Goal: Transaction & Acquisition: Book appointment/travel/reservation

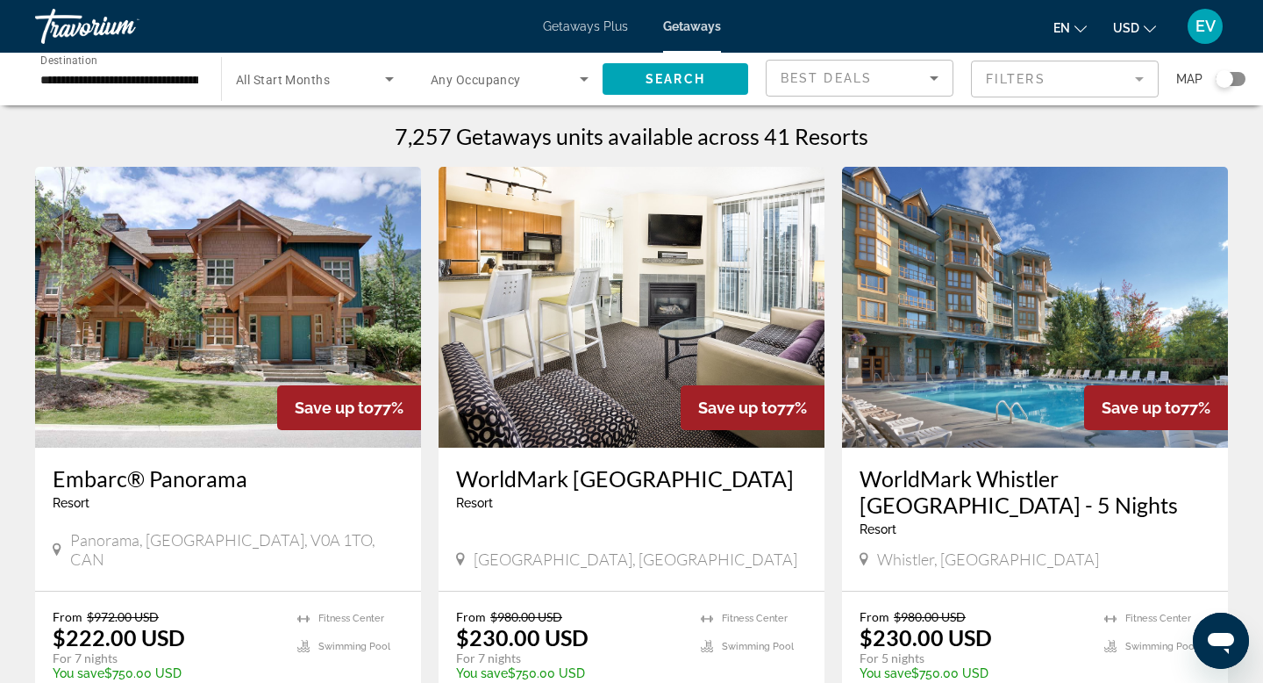
click at [120, 60] on div "**********" at bounding box center [119, 79] width 158 height 50
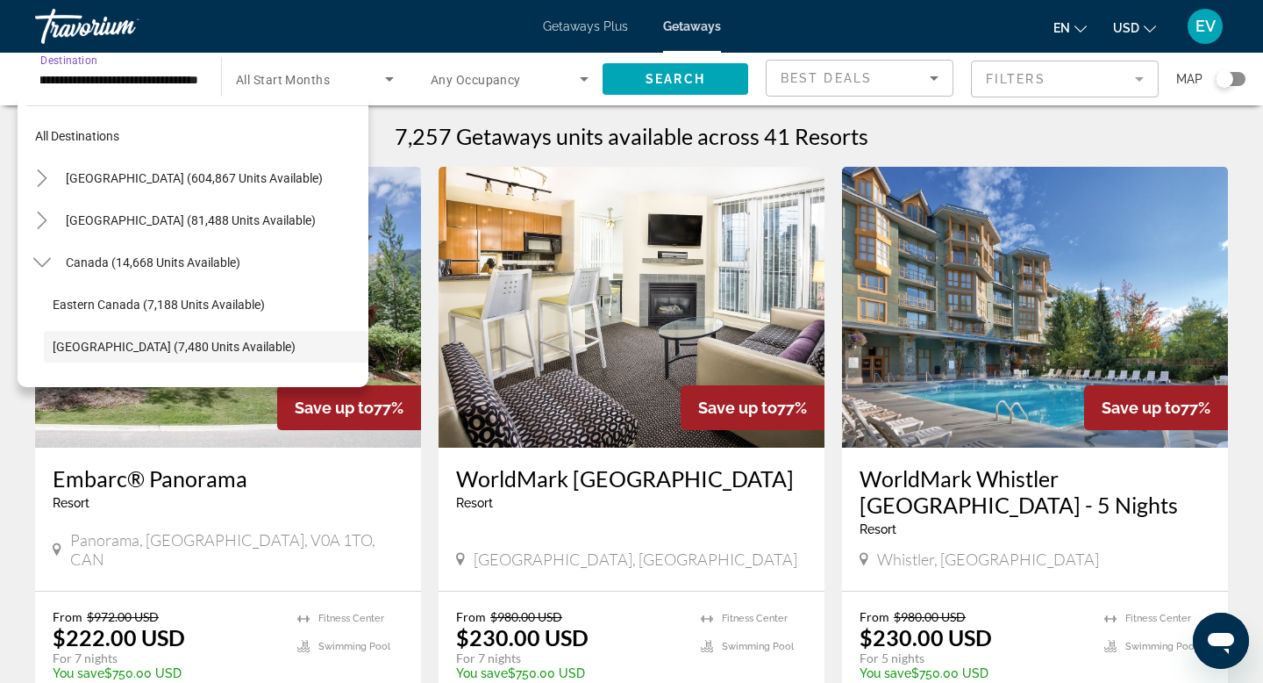
scroll to position [1, 0]
click at [107, 84] on input "**********" at bounding box center [119, 79] width 158 height 21
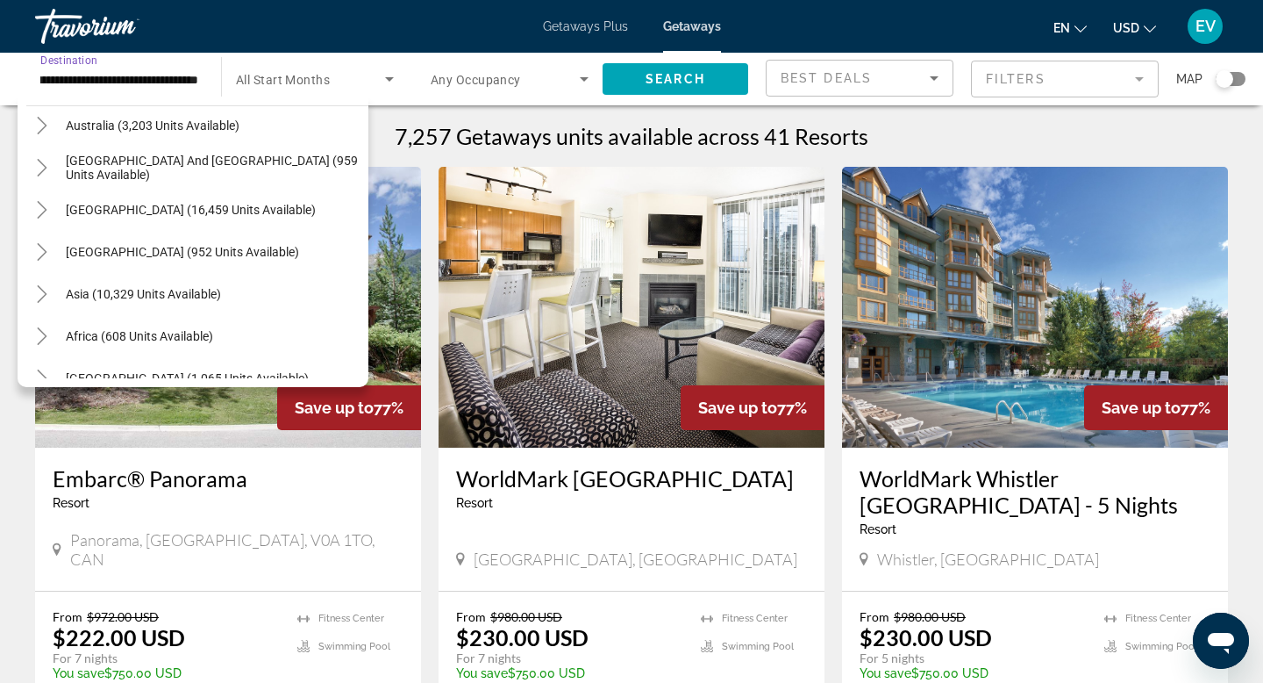
scroll to position [368, 0]
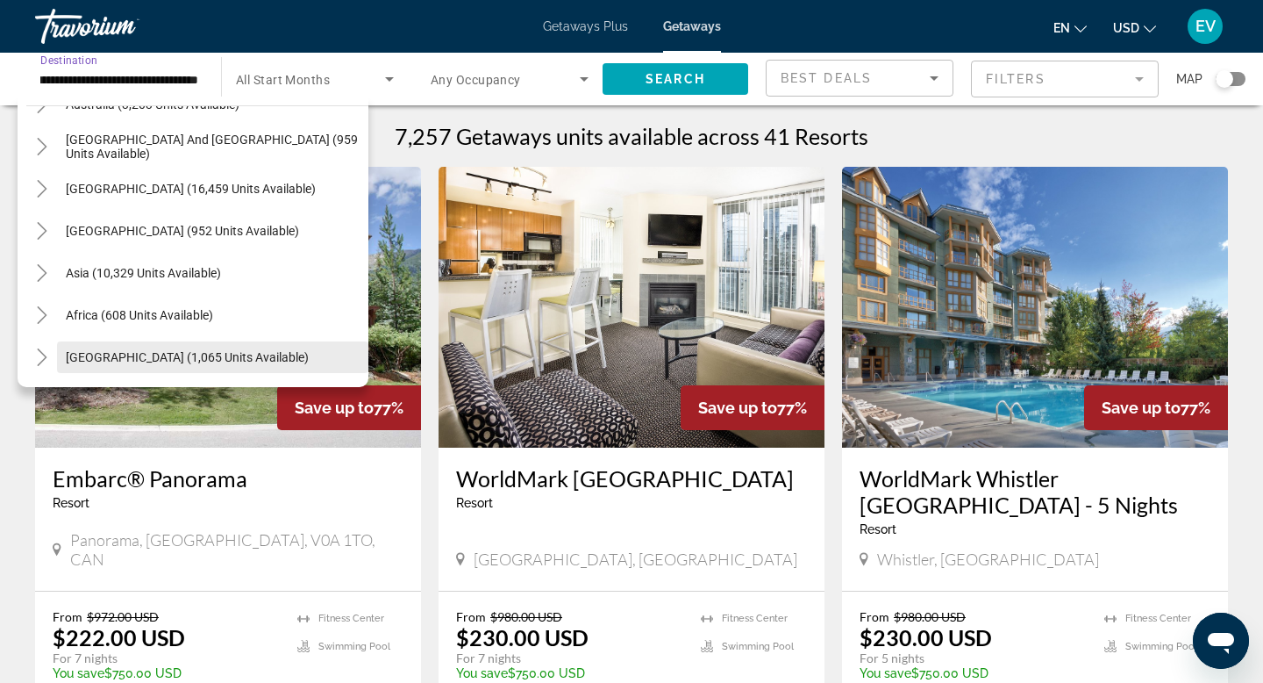
click at [136, 361] on span "Middle East (1,065 units available)" at bounding box center [187, 357] width 243 height 14
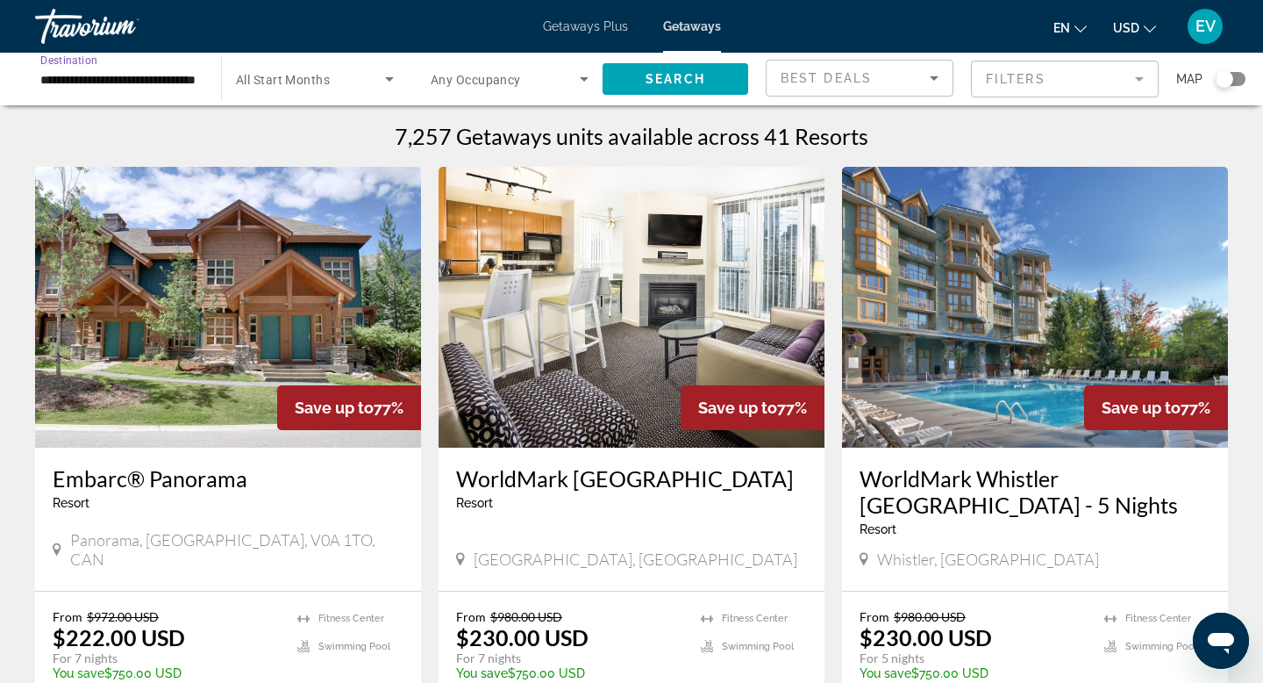
scroll to position [0, 0]
click at [110, 90] on div "**********" at bounding box center [119, 79] width 158 height 50
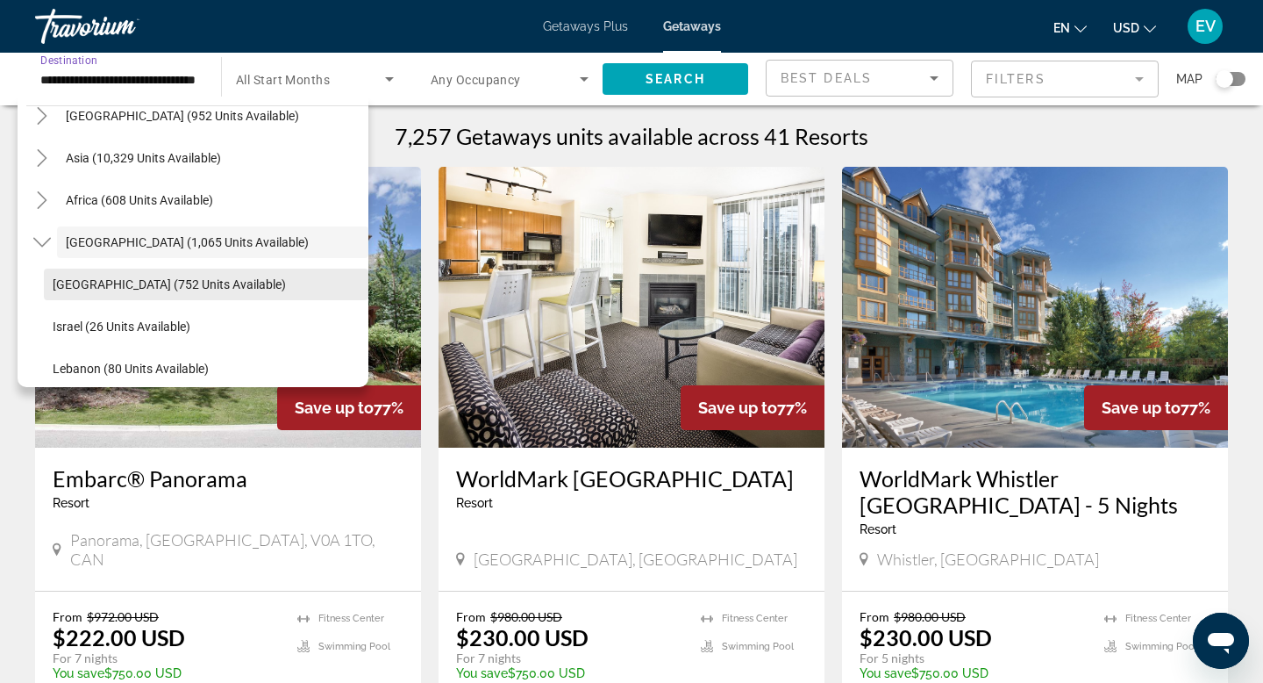
scroll to position [490, 0]
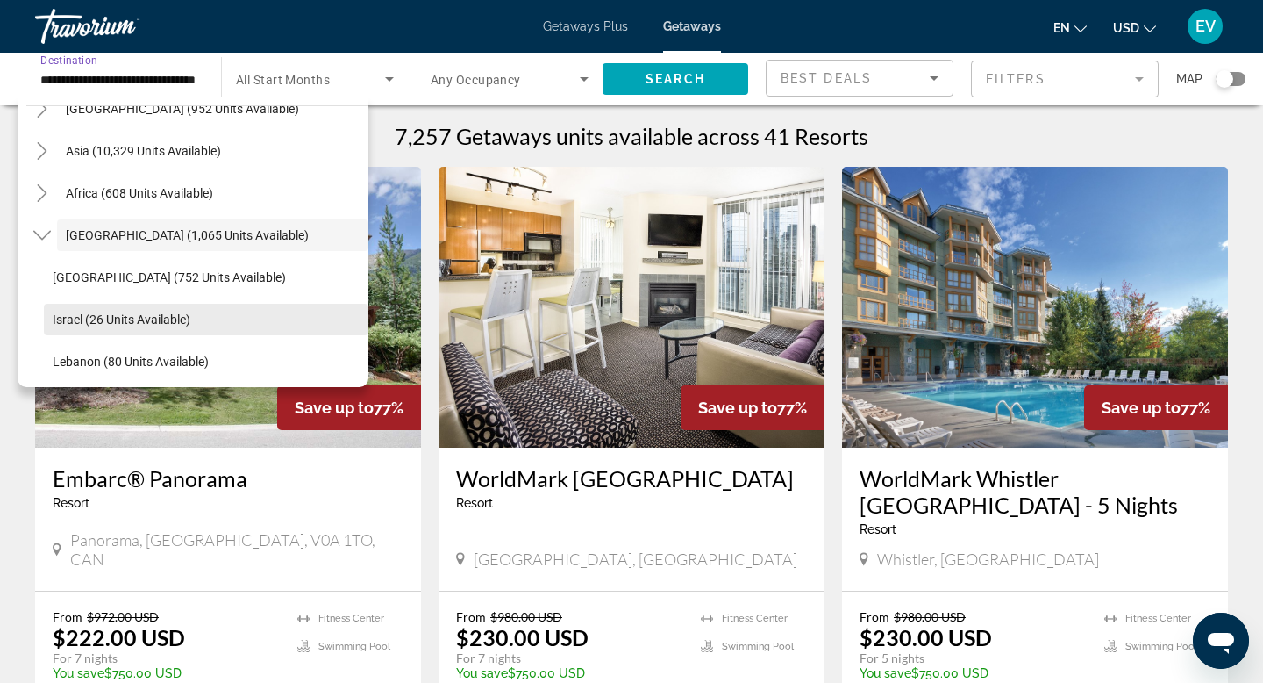
click at [118, 306] on span "Search widget" at bounding box center [206, 319] width 325 height 42
type input "**********"
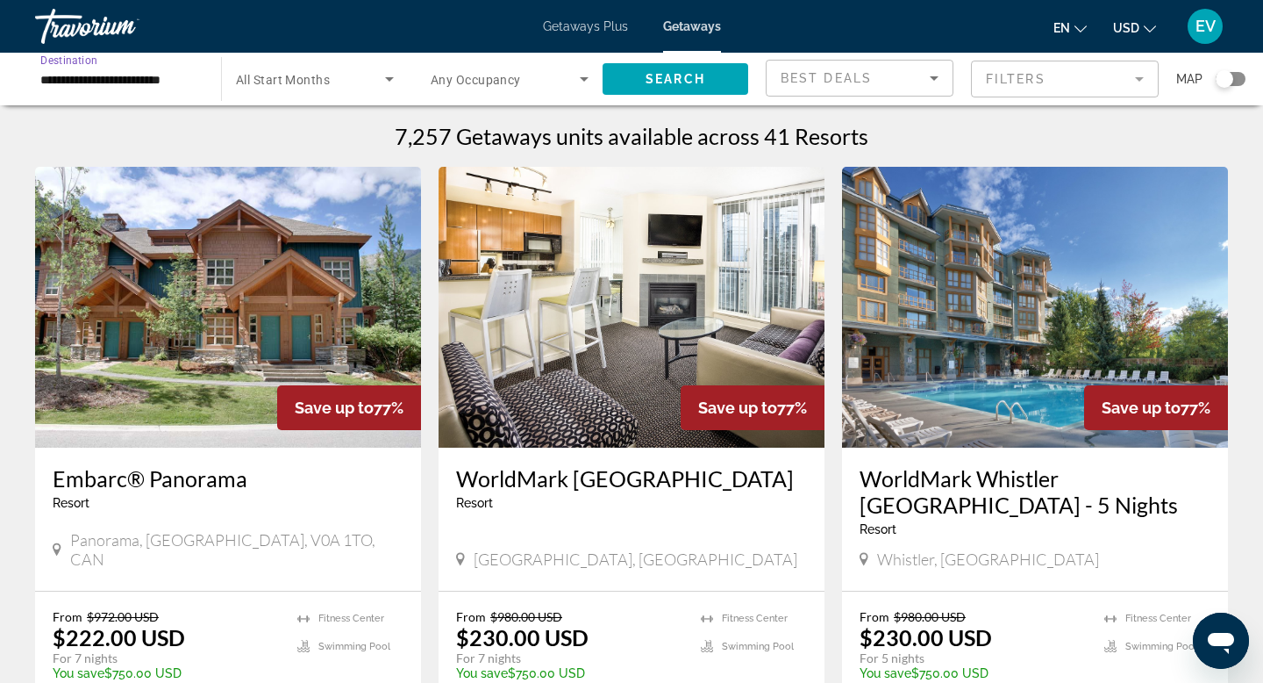
scroll to position [0, 0]
click at [640, 70] on span "Search widget" at bounding box center [676, 79] width 146 height 42
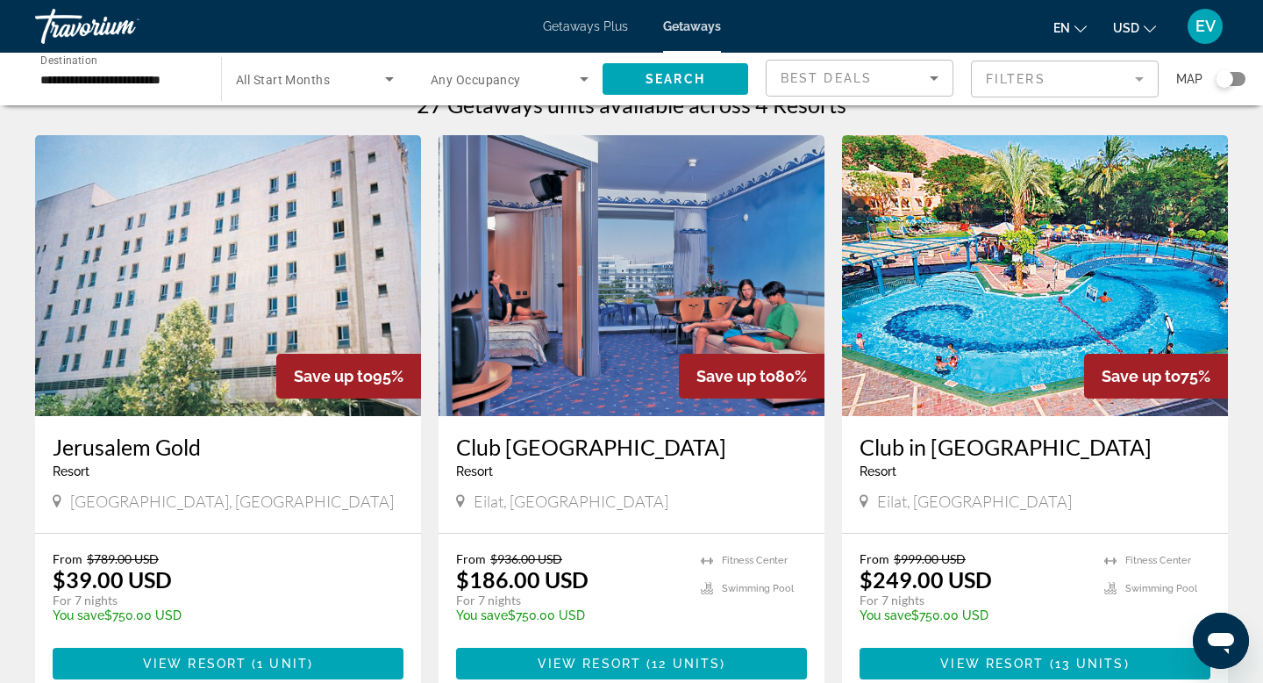
scroll to position [29, 0]
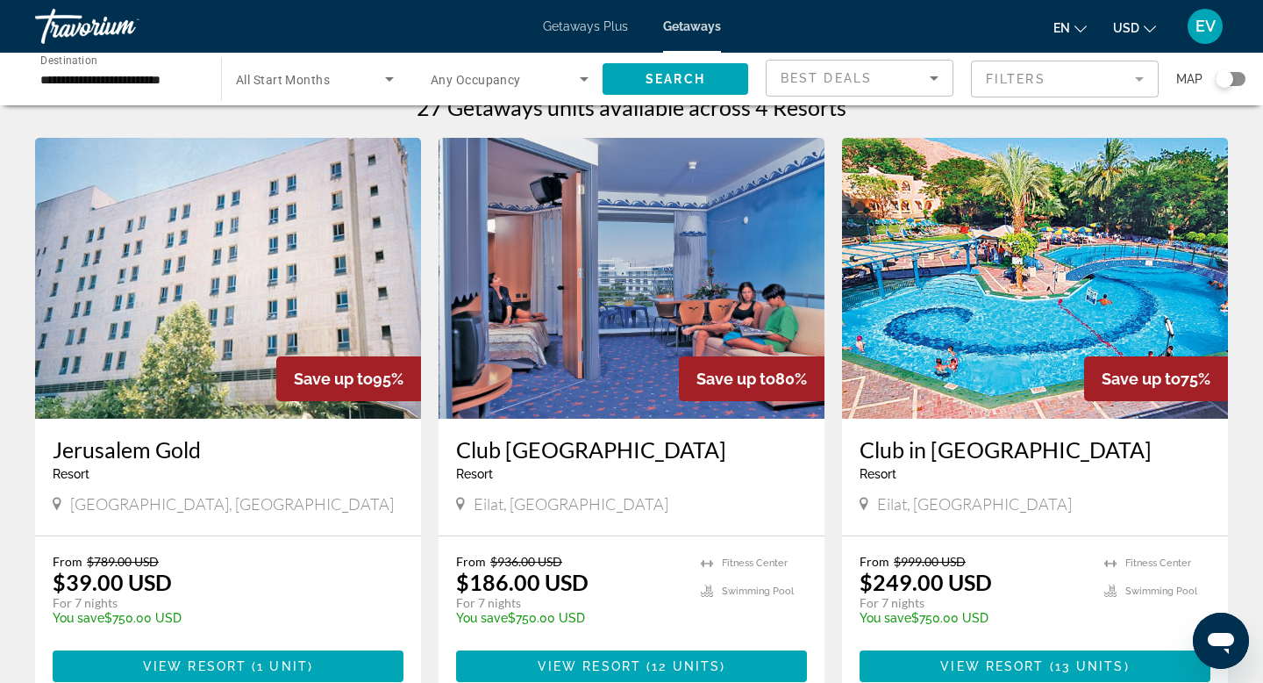
click at [80, 71] on input "**********" at bounding box center [119, 79] width 158 height 21
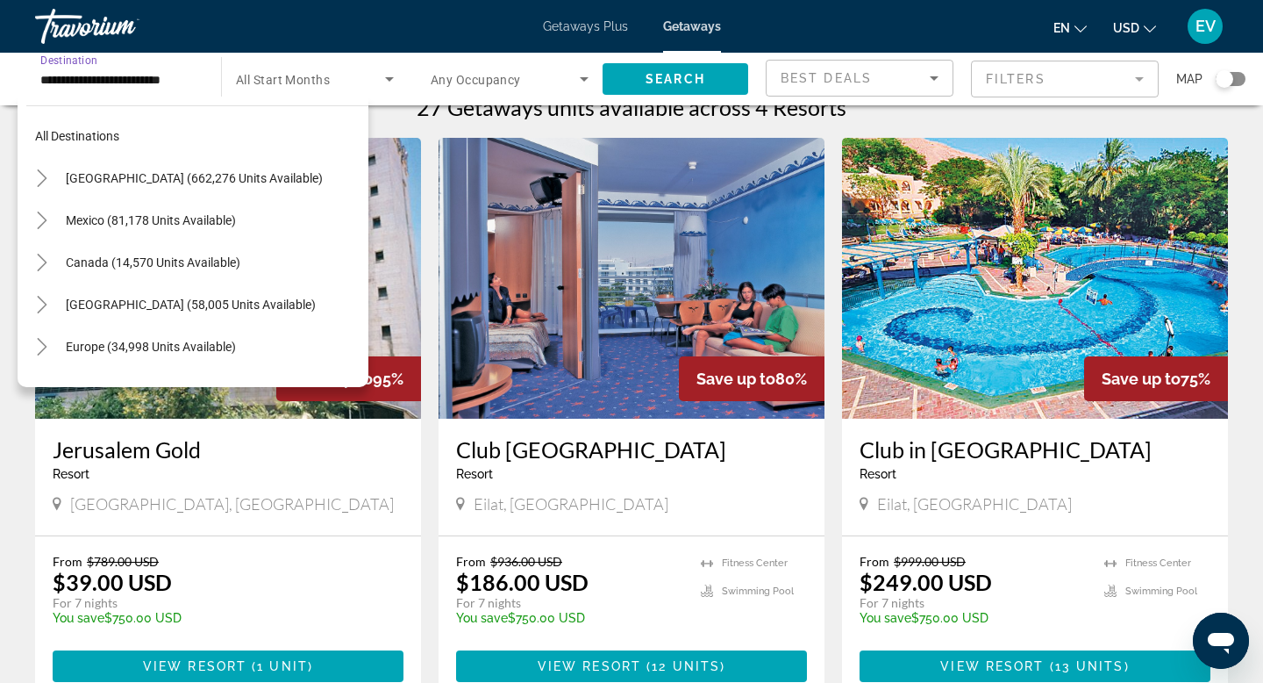
scroll to position [453, 0]
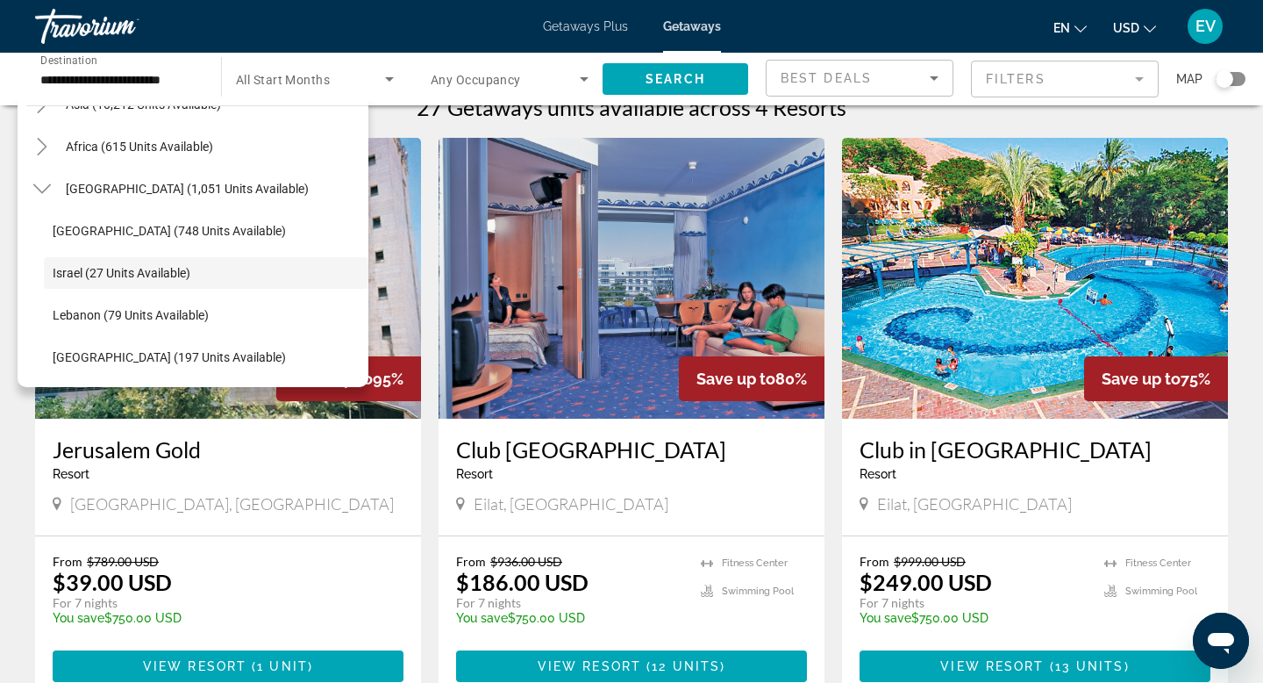
click at [572, 33] on div "Getaways Plus Getaways en English Español Français Italiano Português русский U…" at bounding box center [631, 27] width 1263 height 46
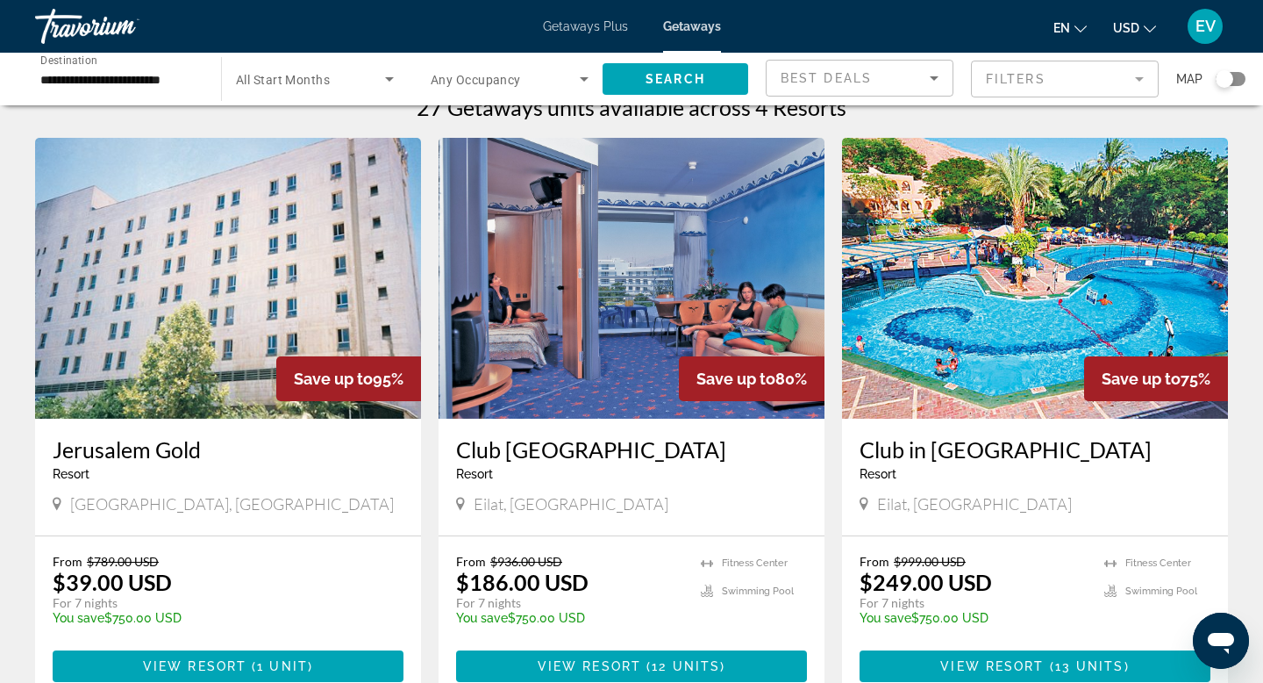
click at [572, 33] on div "Getaways Plus Getaways en English Español Français Italiano Português русский U…" at bounding box center [631, 27] width 1263 height 46
click at [576, 22] on span "Getaways Plus" at bounding box center [585, 26] width 85 height 14
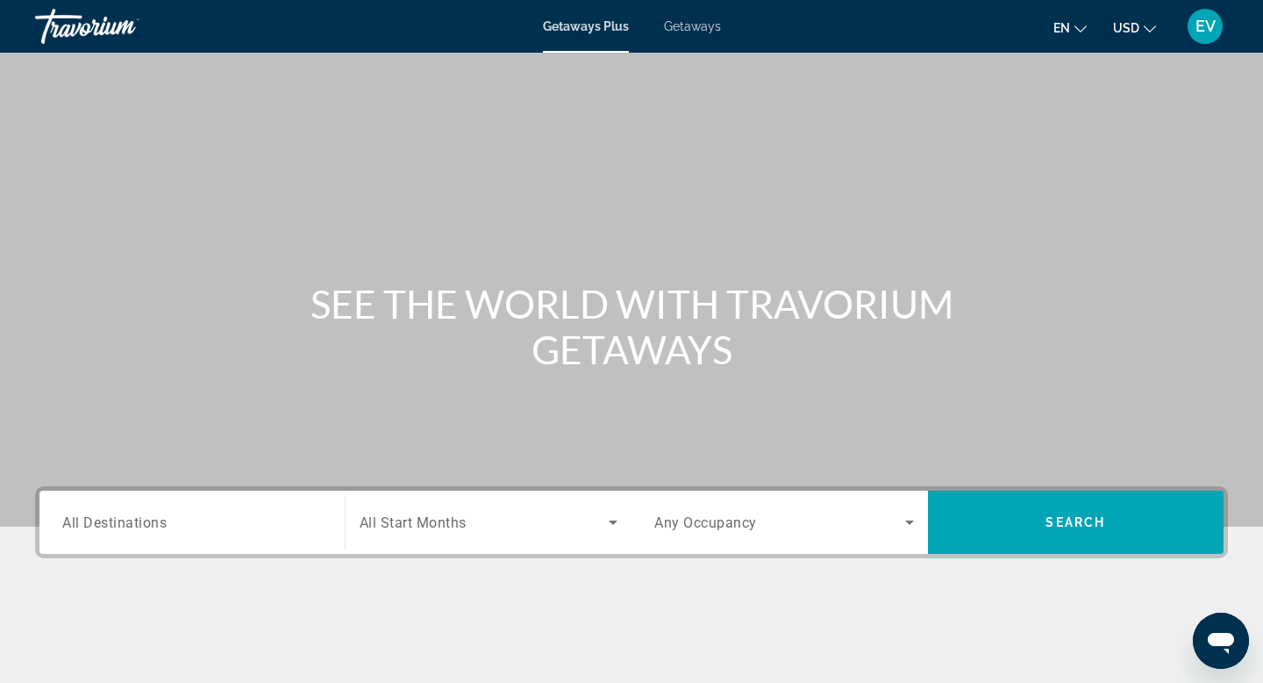
click at [264, 512] on input "Destination All Destinations" at bounding box center [192, 522] width 260 height 21
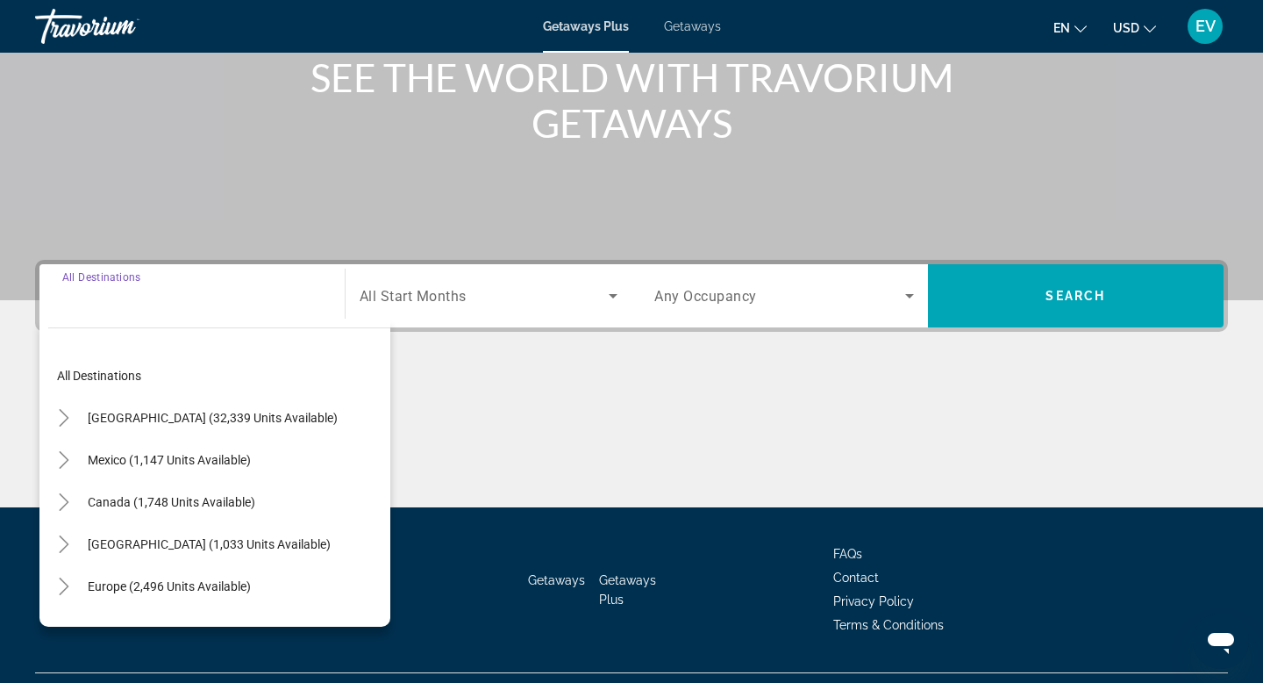
scroll to position [266, 0]
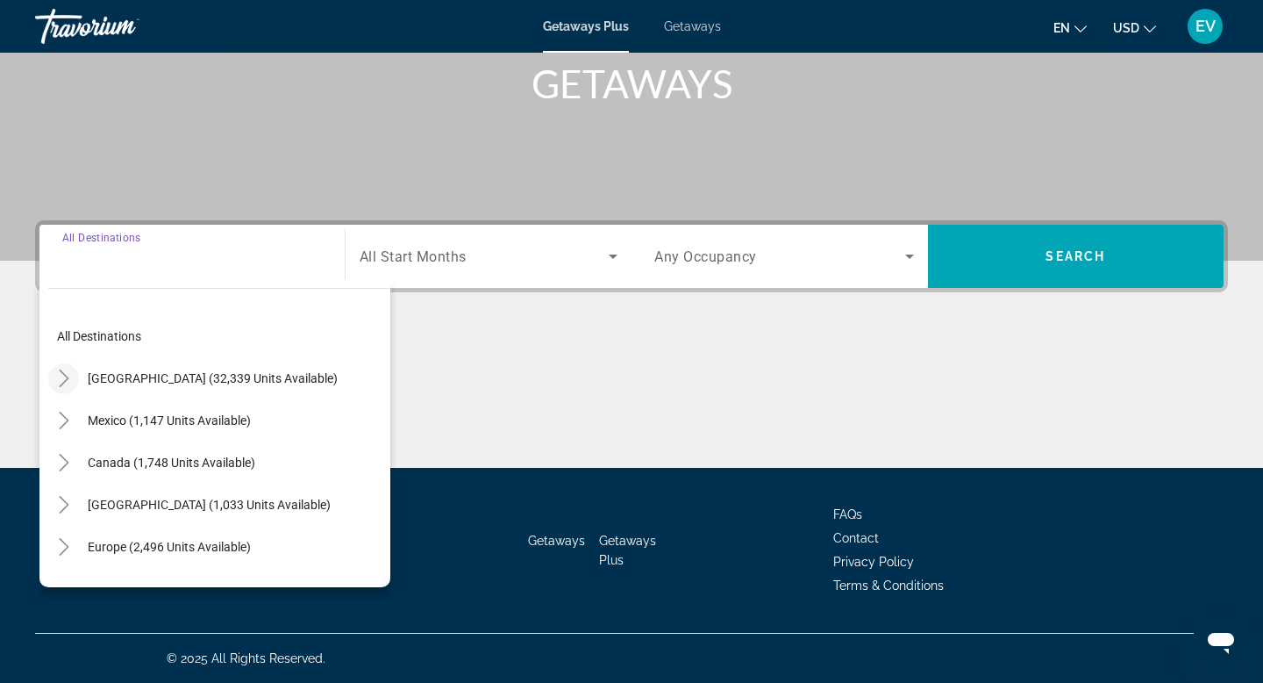
click at [68, 371] on icon "Toggle United States (32,339 units available)" at bounding box center [64, 378] width 18 height 18
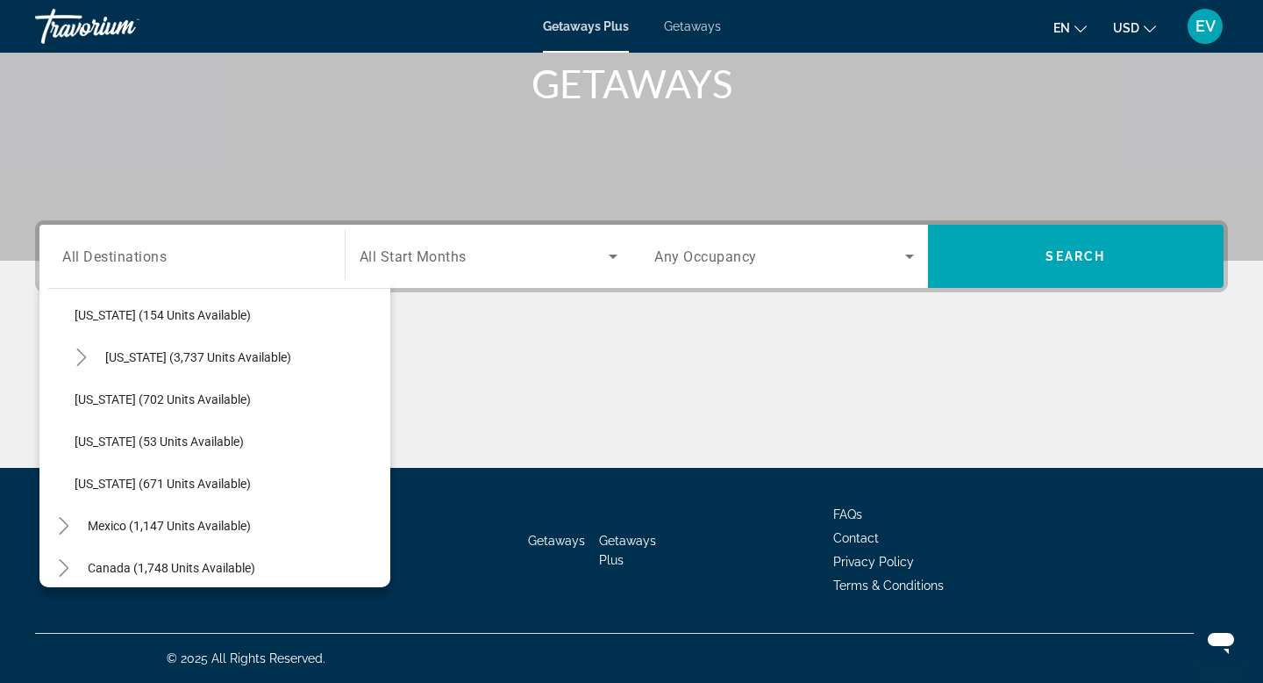
scroll to position [1927, 0]
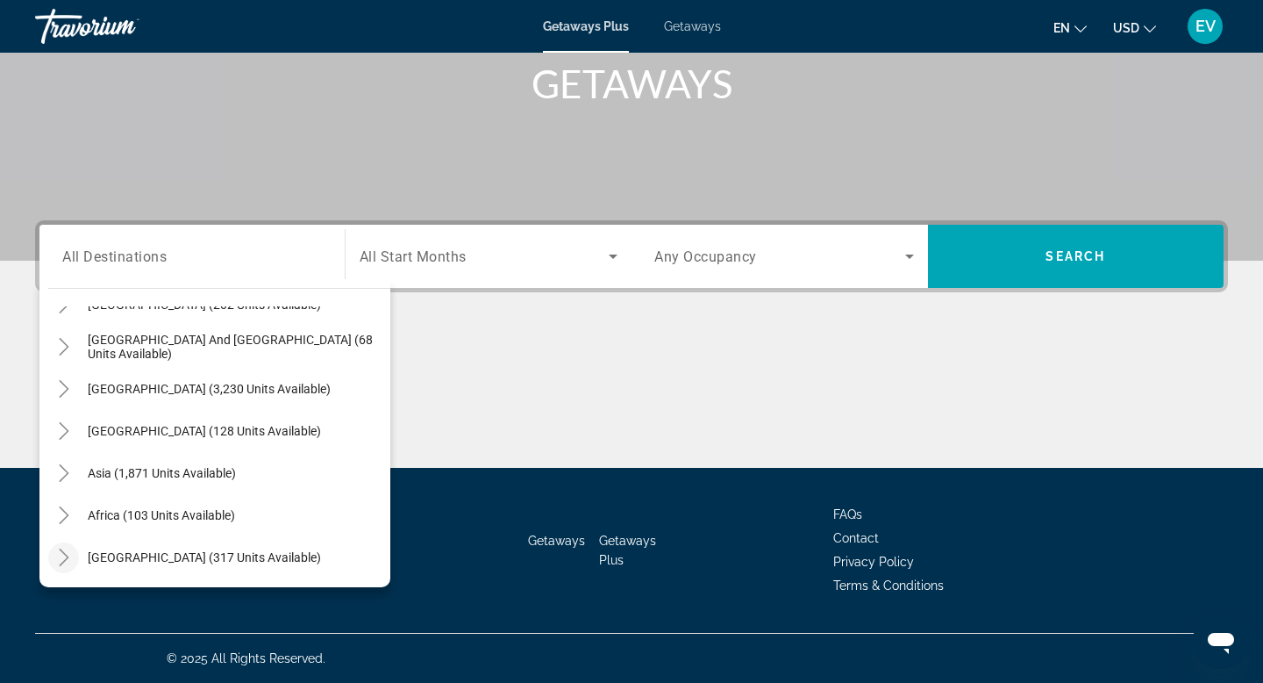
click at [68, 557] on icon "Toggle Middle East (317 units available)" at bounding box center [64, 557] width 18 height 18
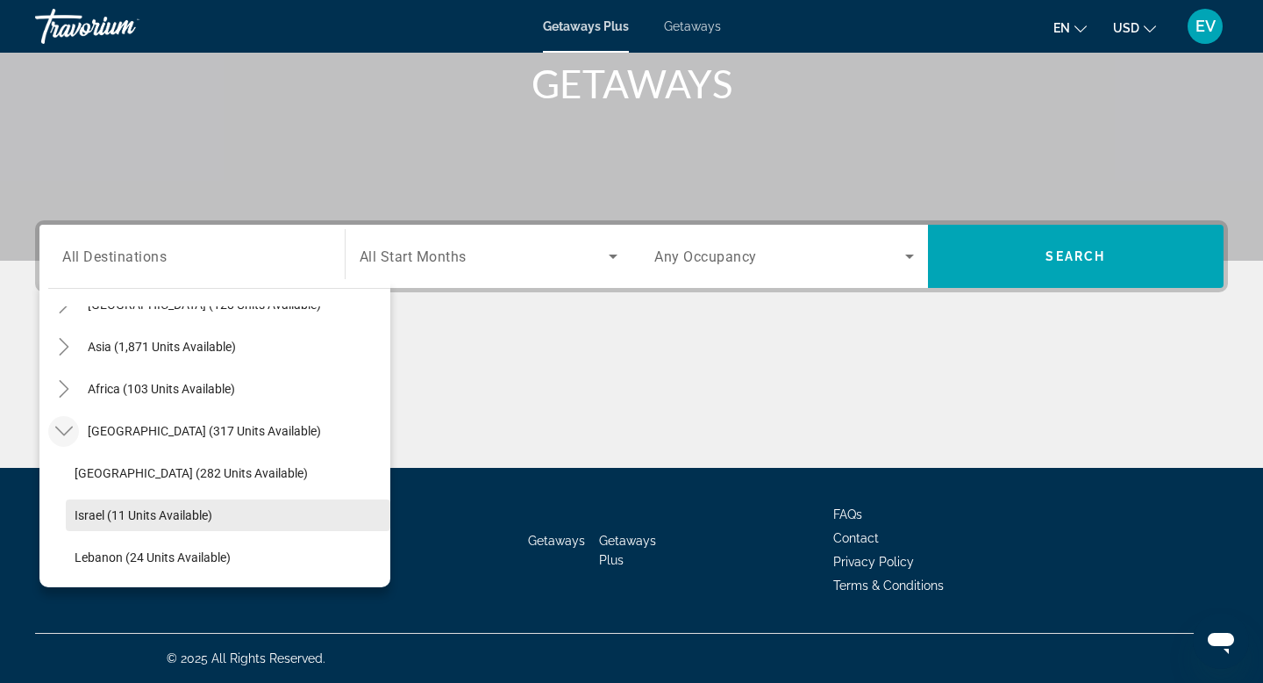
click at [176, 518] on span "Israel (11 units available)" at bounding box center [144, 515] width 138 height 14
type input "**********"
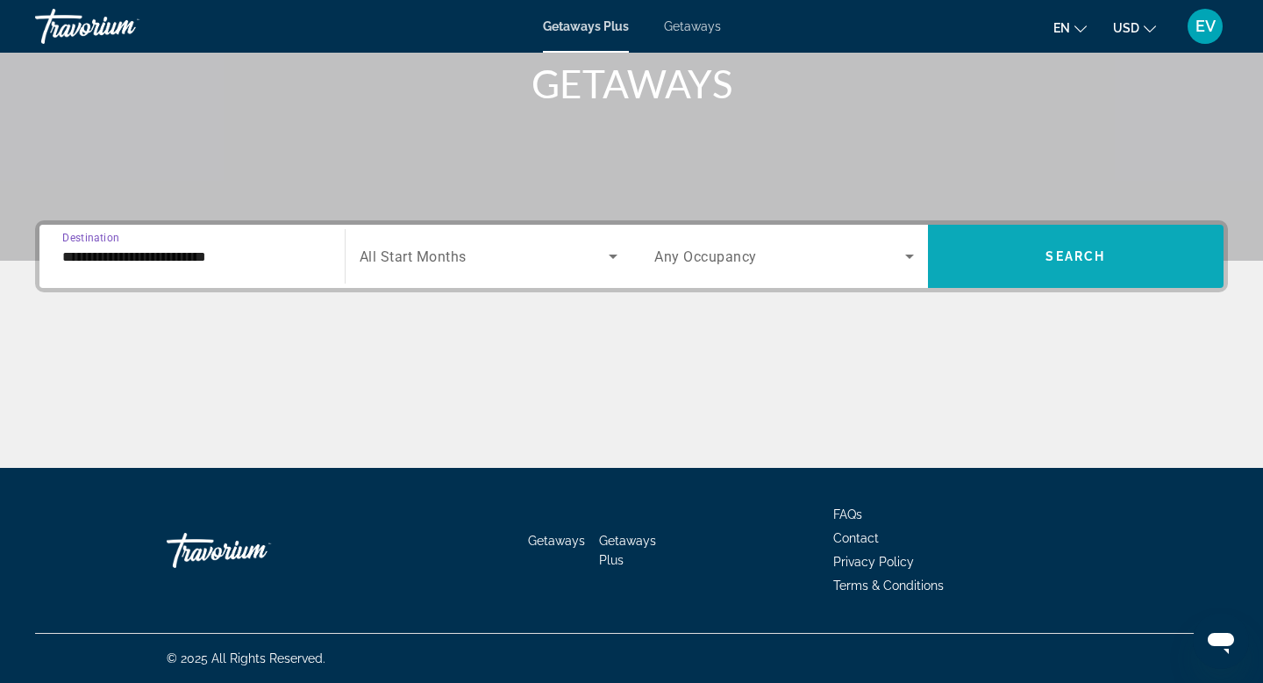
click at [1087, 253] on span "Search" at bounding box center [1076, 256] width 60 height 14
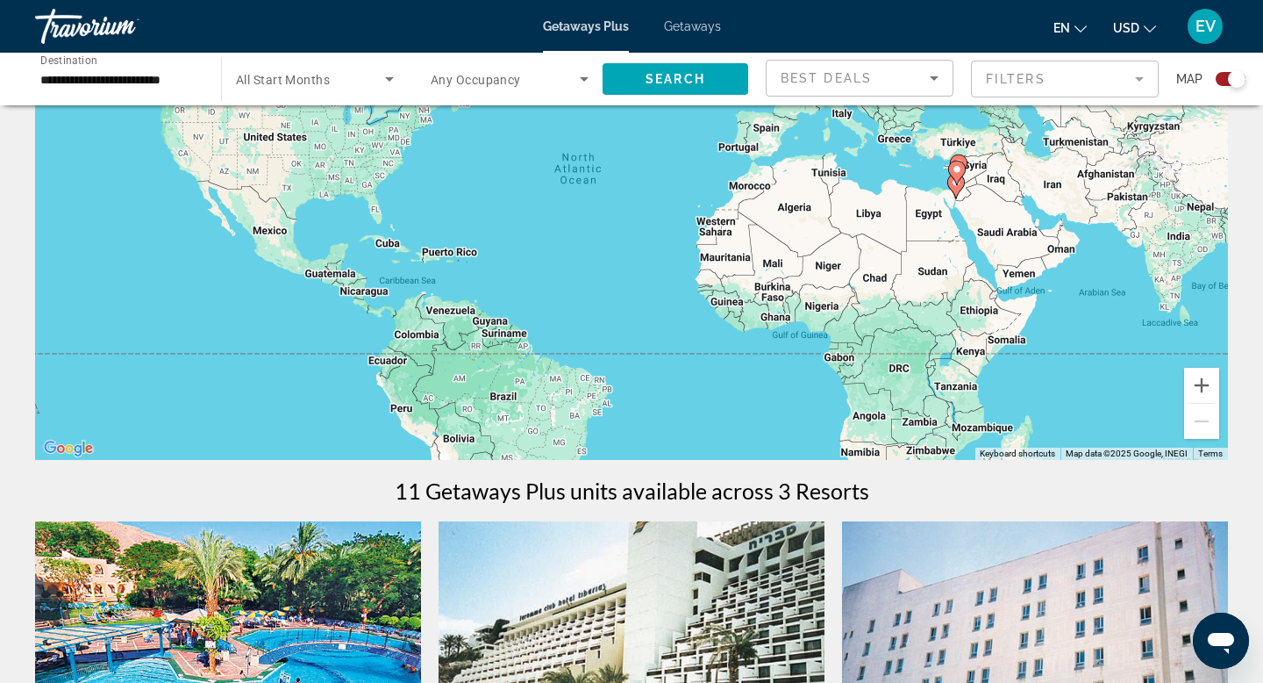
scroll to position [175, 0]
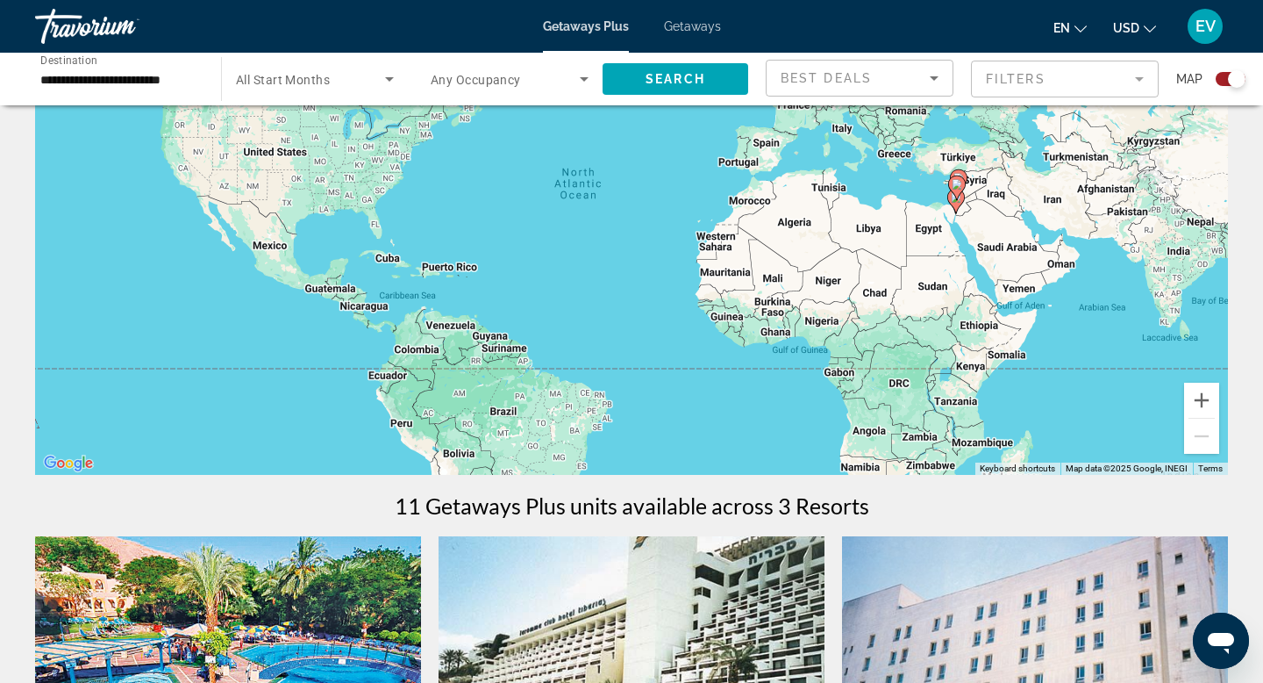
click at [175, 75] on input "**********" at bounding box center [119, 79] width 158 height 21
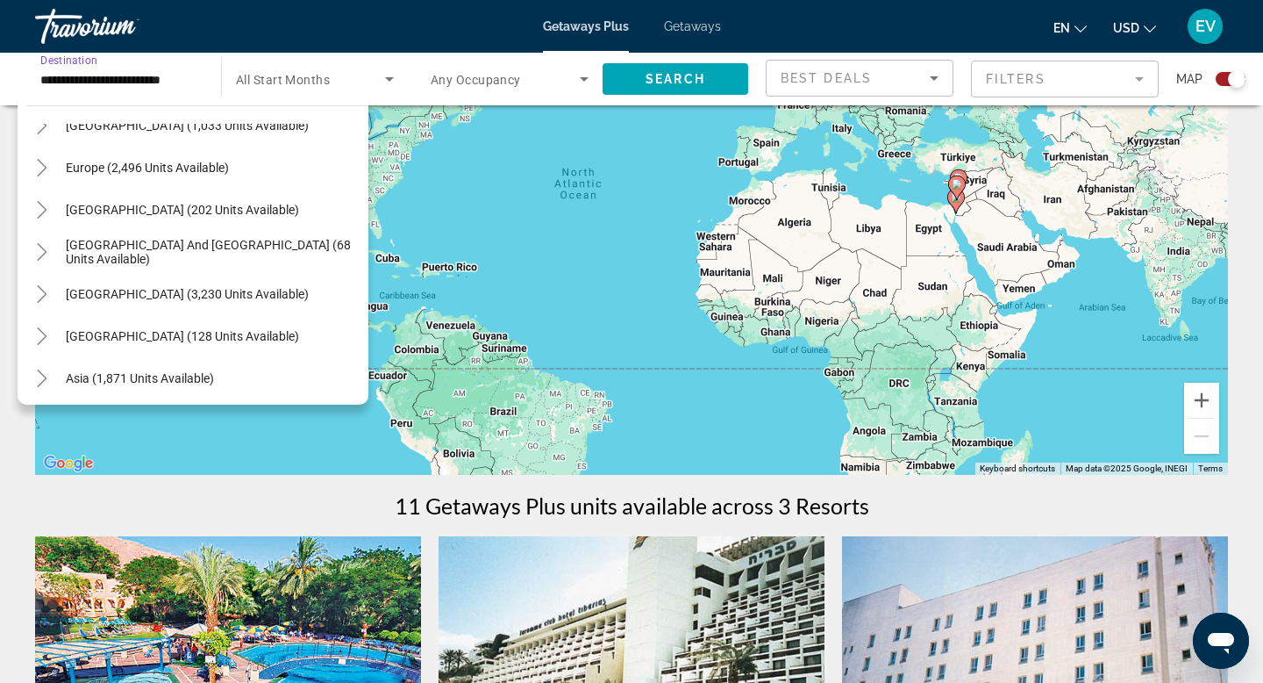
scroll to position [187, 0]
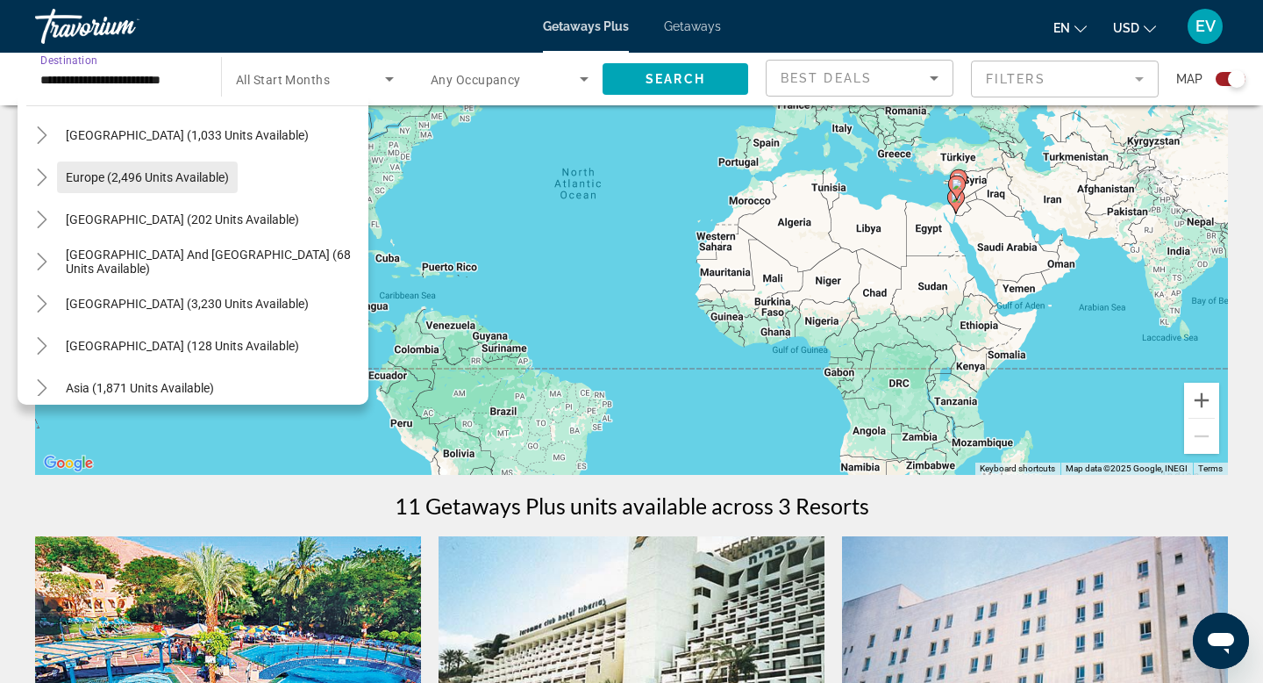
click at [95, 175] on span "Europe (2,496 units available)" at bounding box center [147, 177] width 163 height 14
type input "**********"
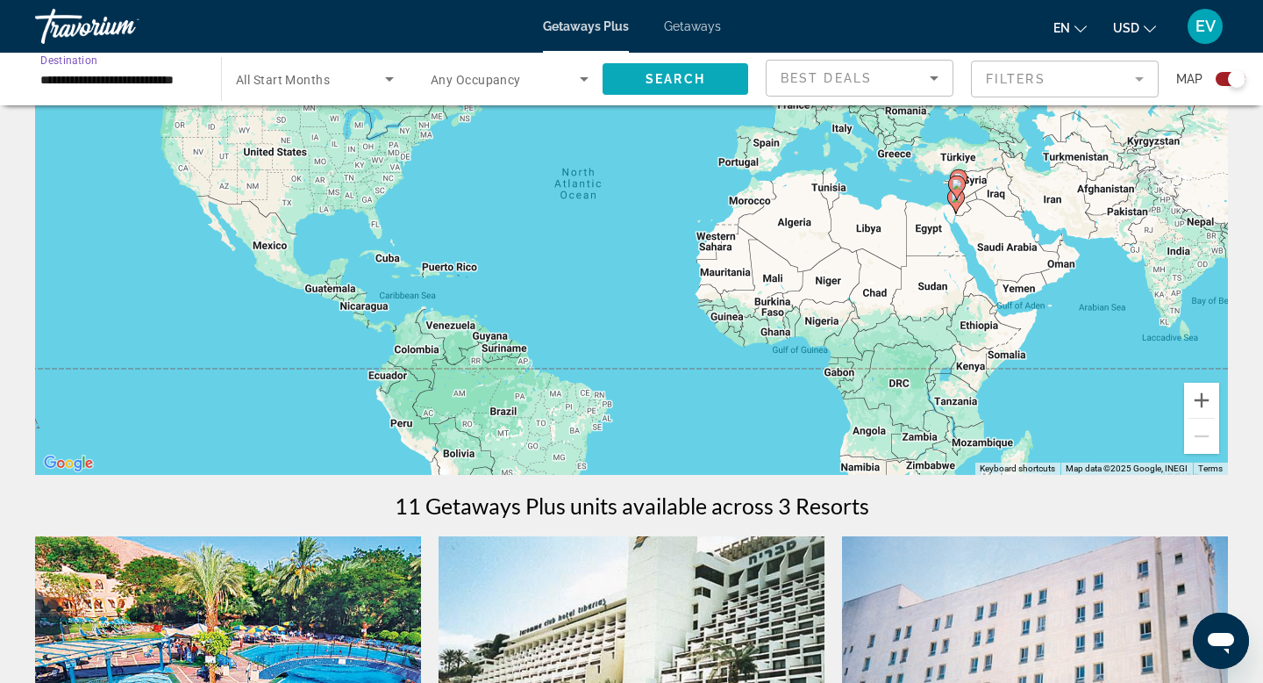
click at [693, 75] on span "Search" at bounding box center [676, 79] width 60 height 14
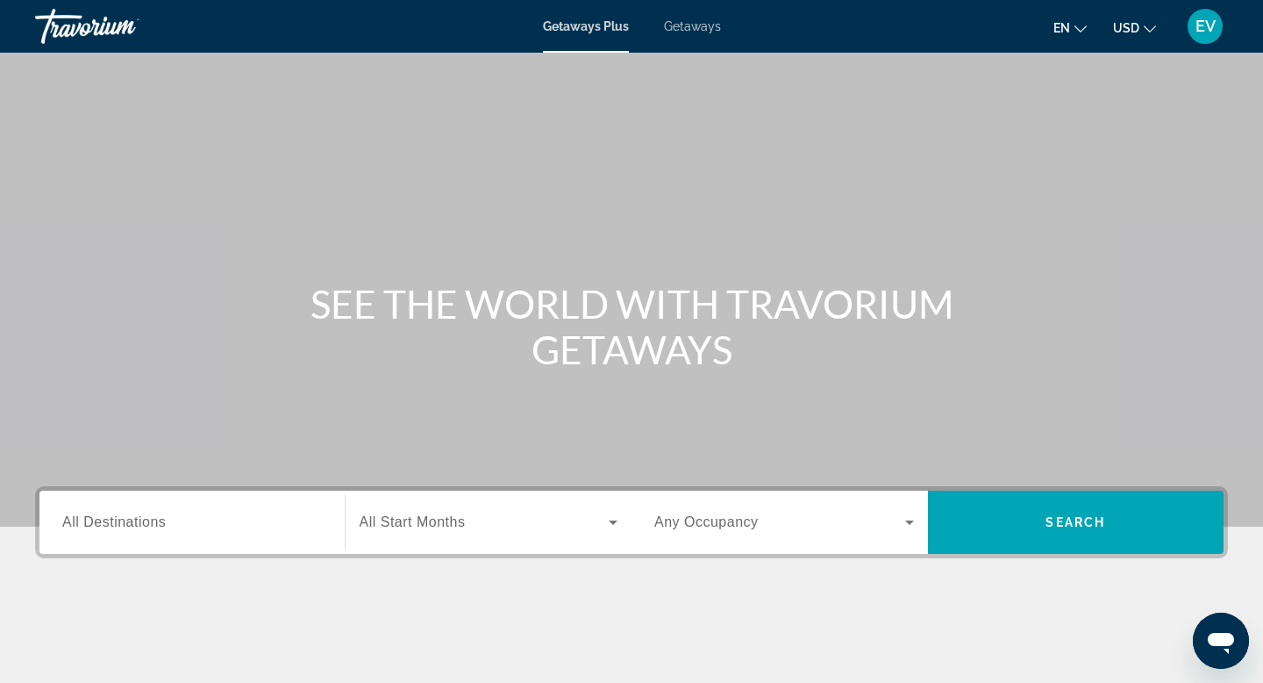
click at [682, 17] on div "Getaways Plus Getaways en English Español Français Italiano Português русский U…" at bounding box center [631, 27] width 1263 height 46
click at [291, 529] on input "Destination All Destinations" at bounding box center [192, 522] width 260 height 21
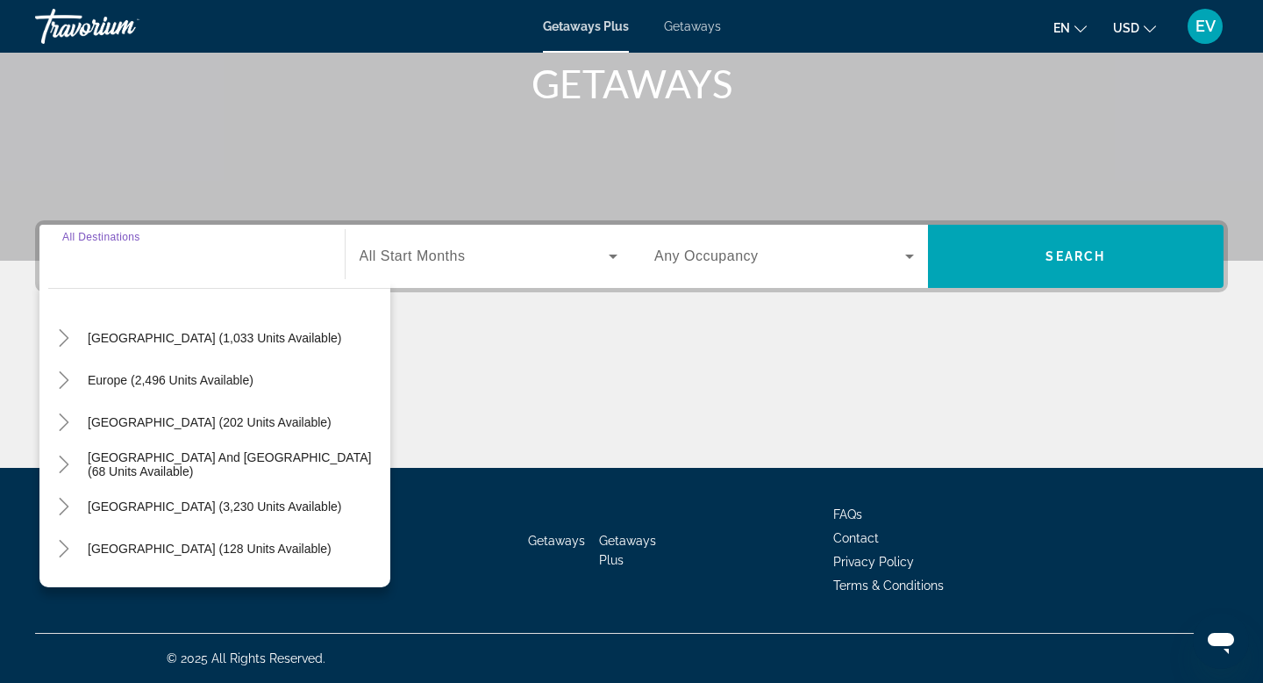
scroll to position [284, 0]
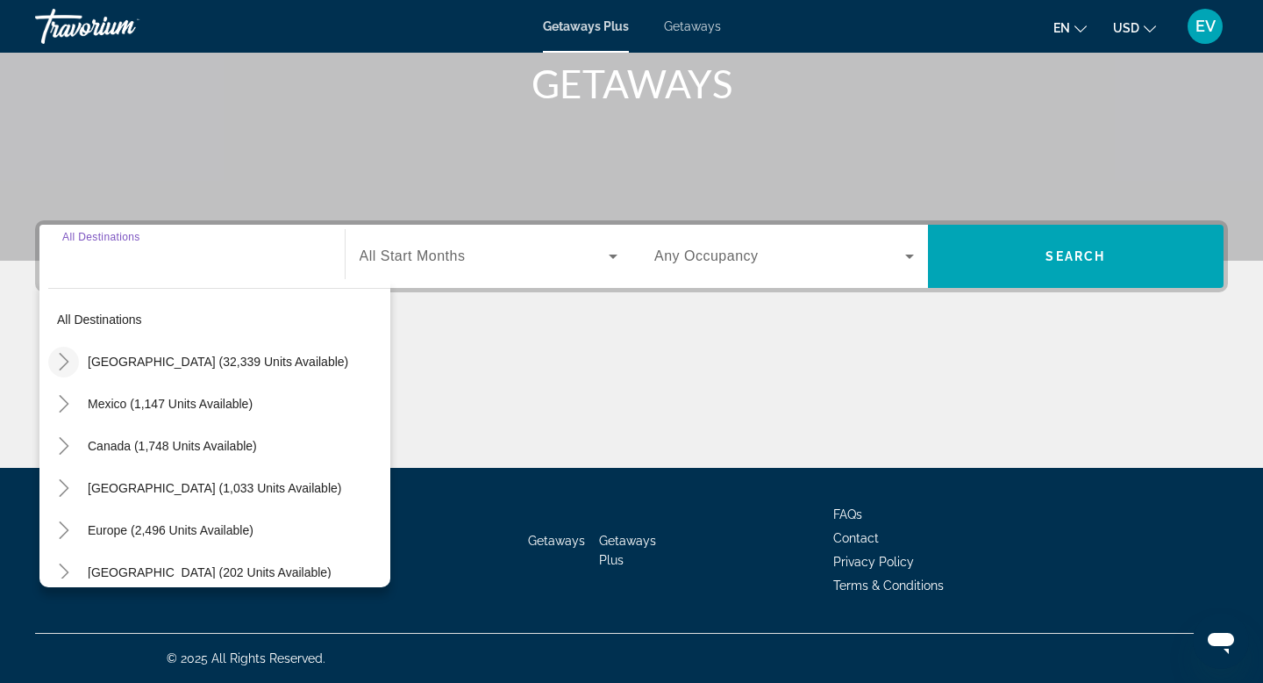
click at [55, 369] on icon "Toggle United States (32,339 units available)" at bounding box center [64, 362] width 18 height 18
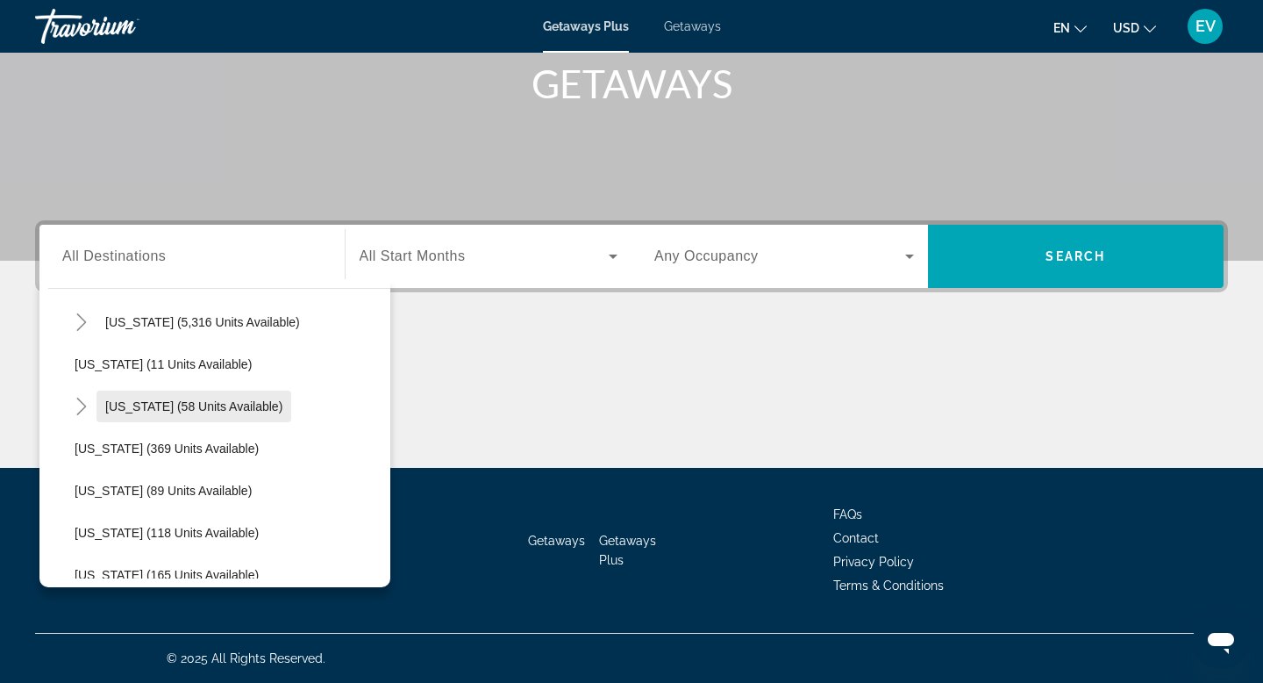
scroll to position [307, 0]
click at [140, 399] on span "Search widget" at bounding box center [194, 408] width 195 height 42
type input "**********"
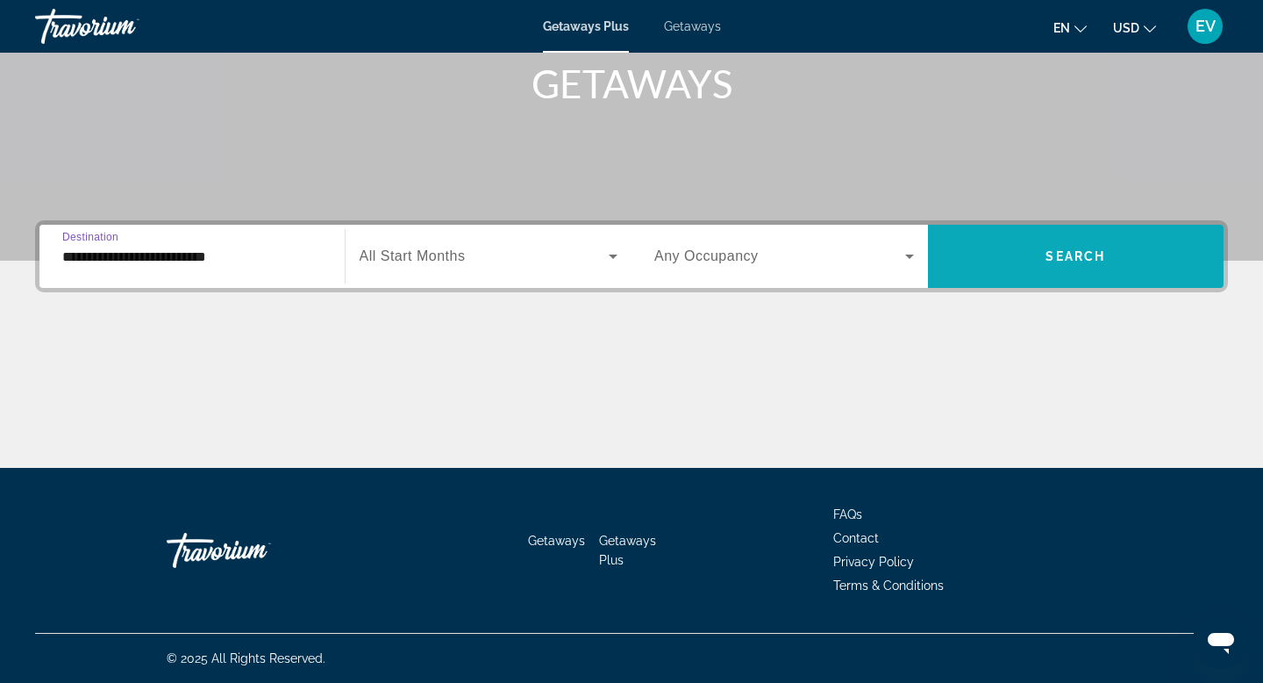
click at [1045, 274] on span "Search widget" at bounding box center [1076, 256] width 297 height 42
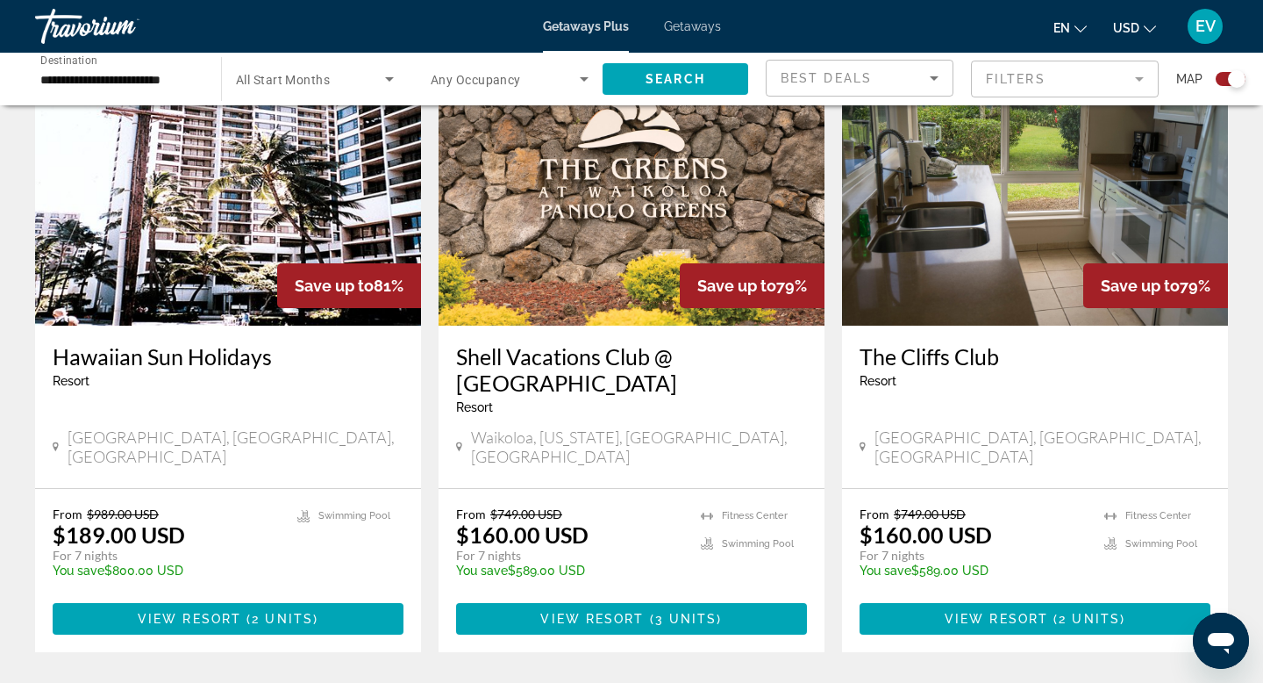
scroll to position [1276, 0]
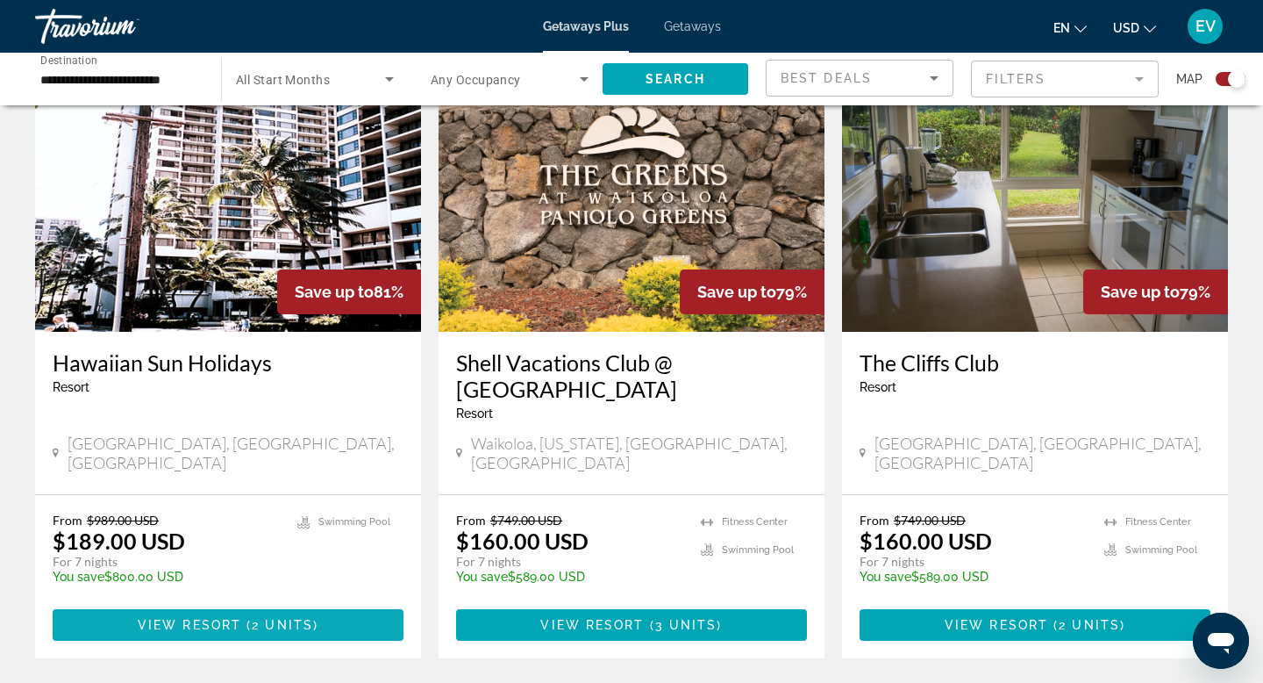
click at [288, 618] on span "2 units" at bounding box center [282, 625] width 61 height 14
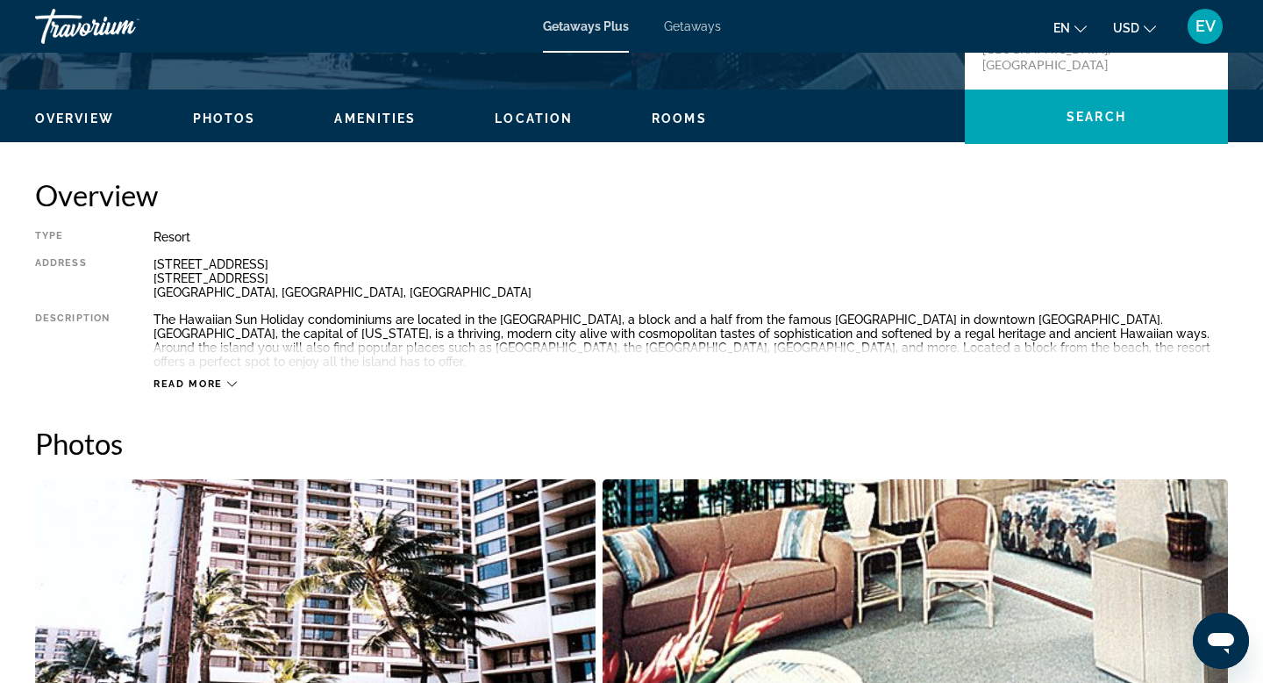
scroll to position [571, 0]
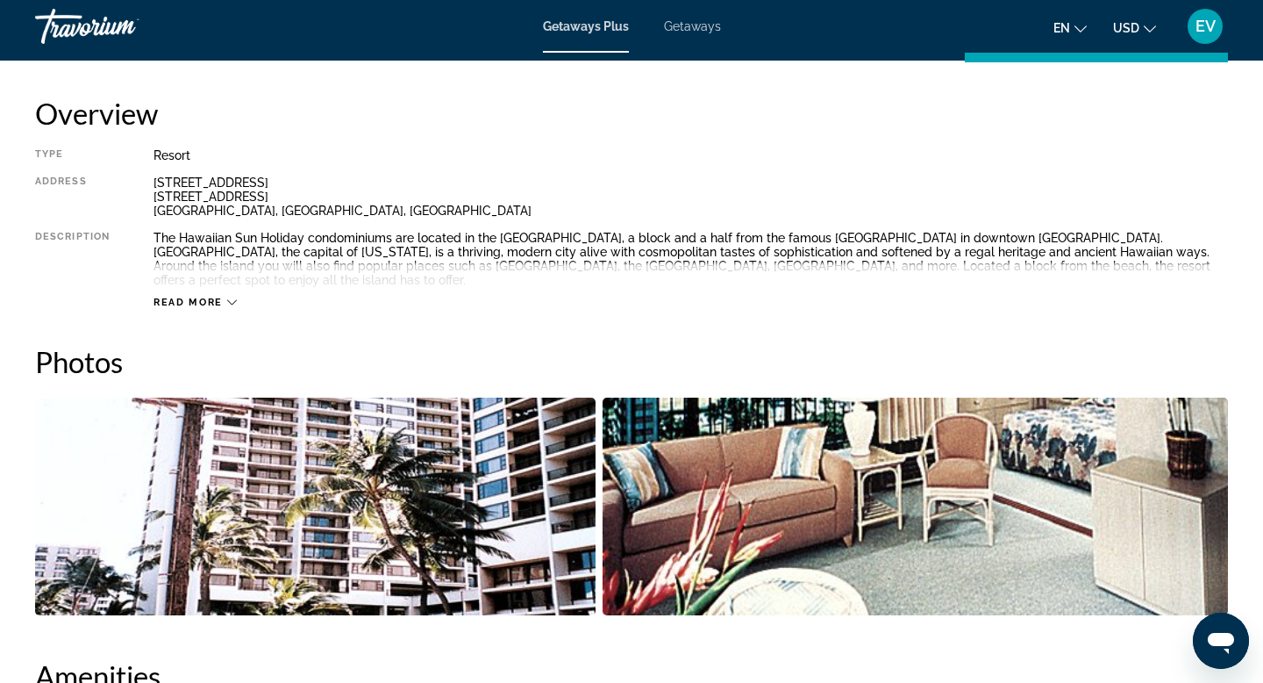
click at [173, 279] on div "Read more" at bounding box center [691, 285] width 1075 height 48
click at [178, 297] on span "Read more" at bounding box center [188, 302] width 69 height 11
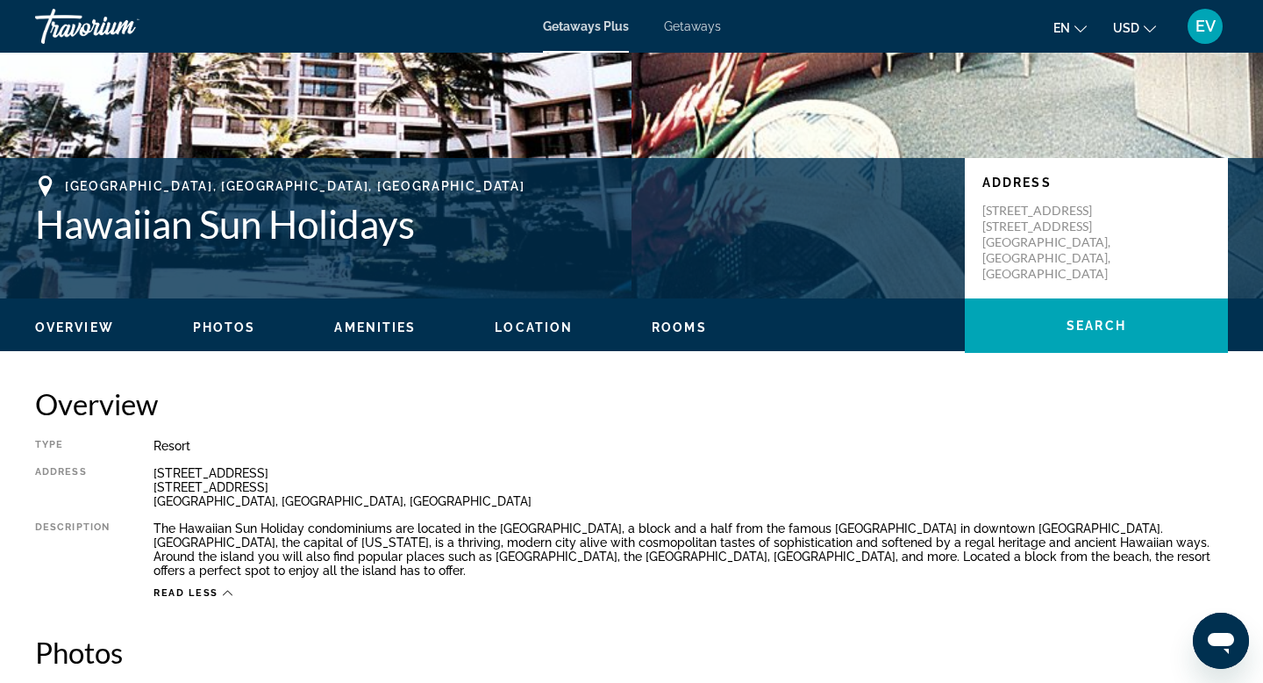
scroll to position [266, 0]
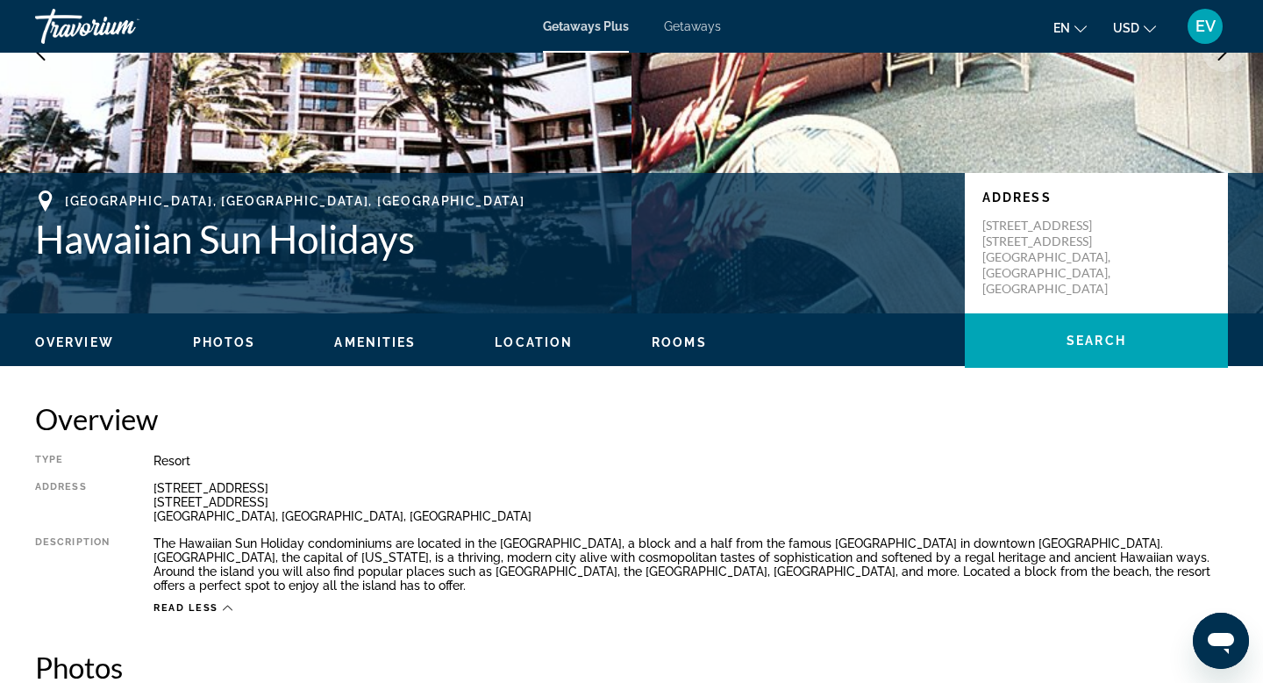
click at [127, 240] on h1 "Hawaiian Sun Holidays" at bounding box center [491, 239] width 912 height 46
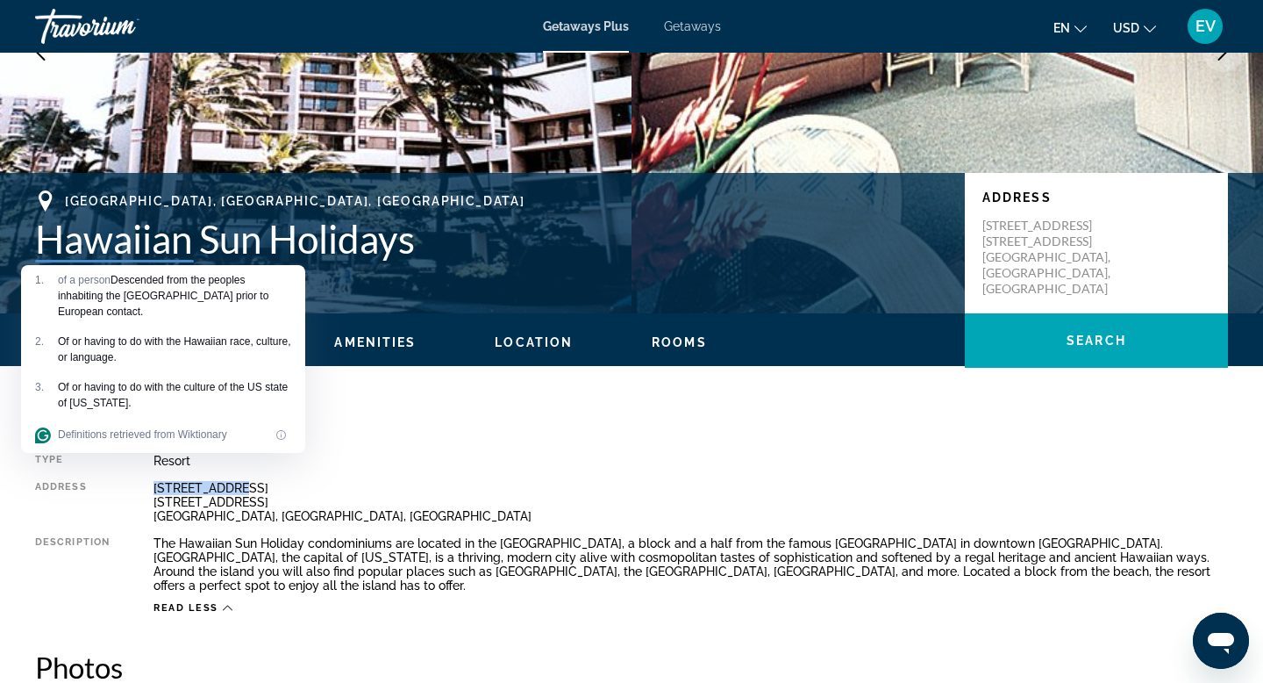
drag, startPoint x: 156, startPoint y: 484, endPoint x: 233, endPoint y: 490, distance: 76.6
click at [233, 490] on div "[STREET_ADDRESS] [STREET_ADDRESS]" at bounding box center [691, 502] width 1075 height 42
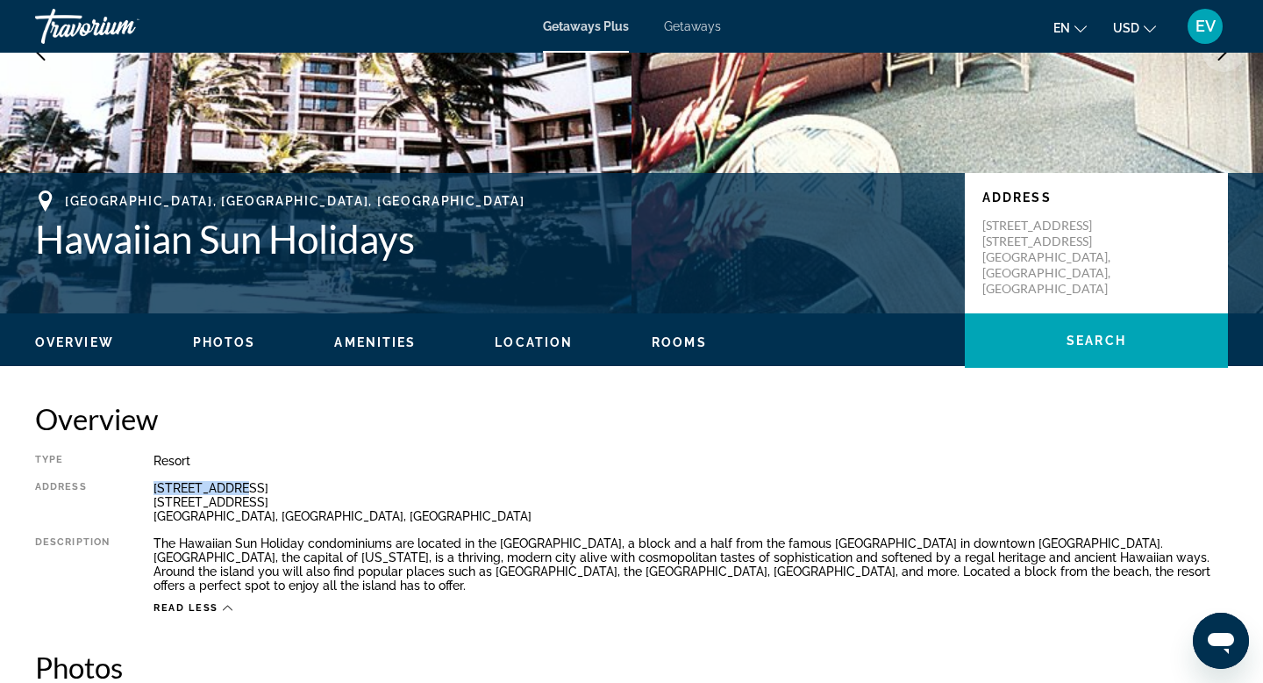
copy div "[STREET_ADDRESS]"
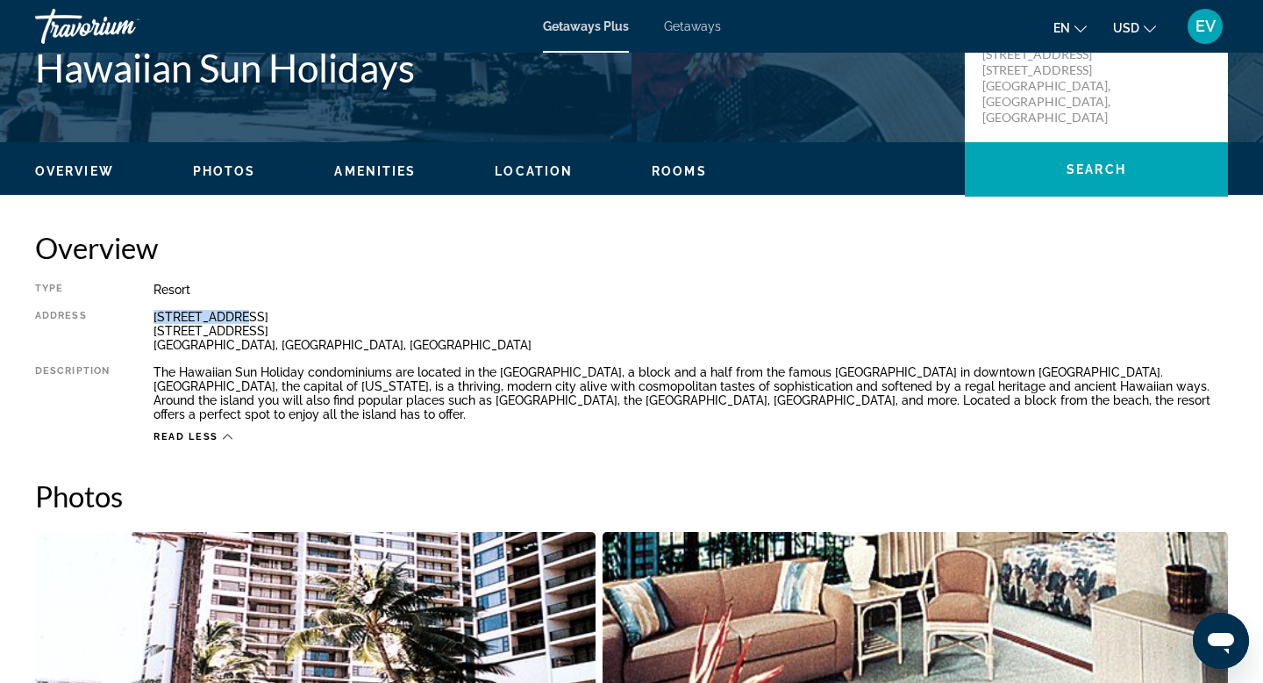
scroll to position [175, 0]
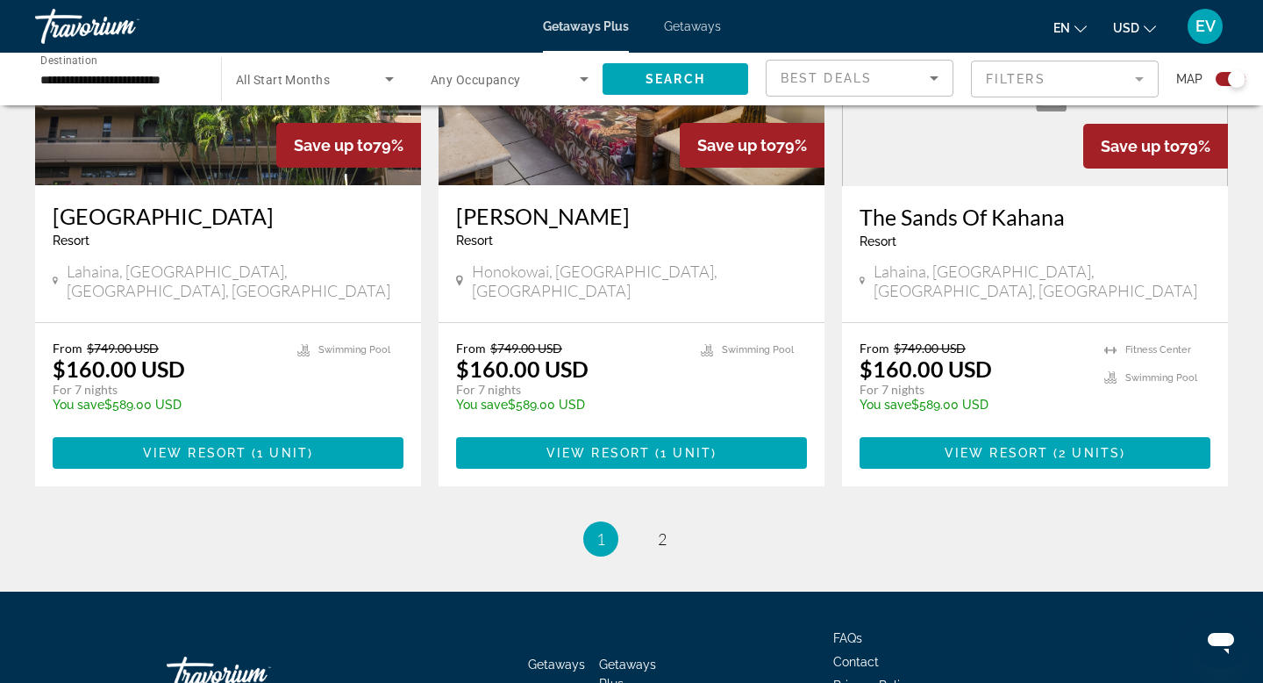
scroll to position [2727, 0]
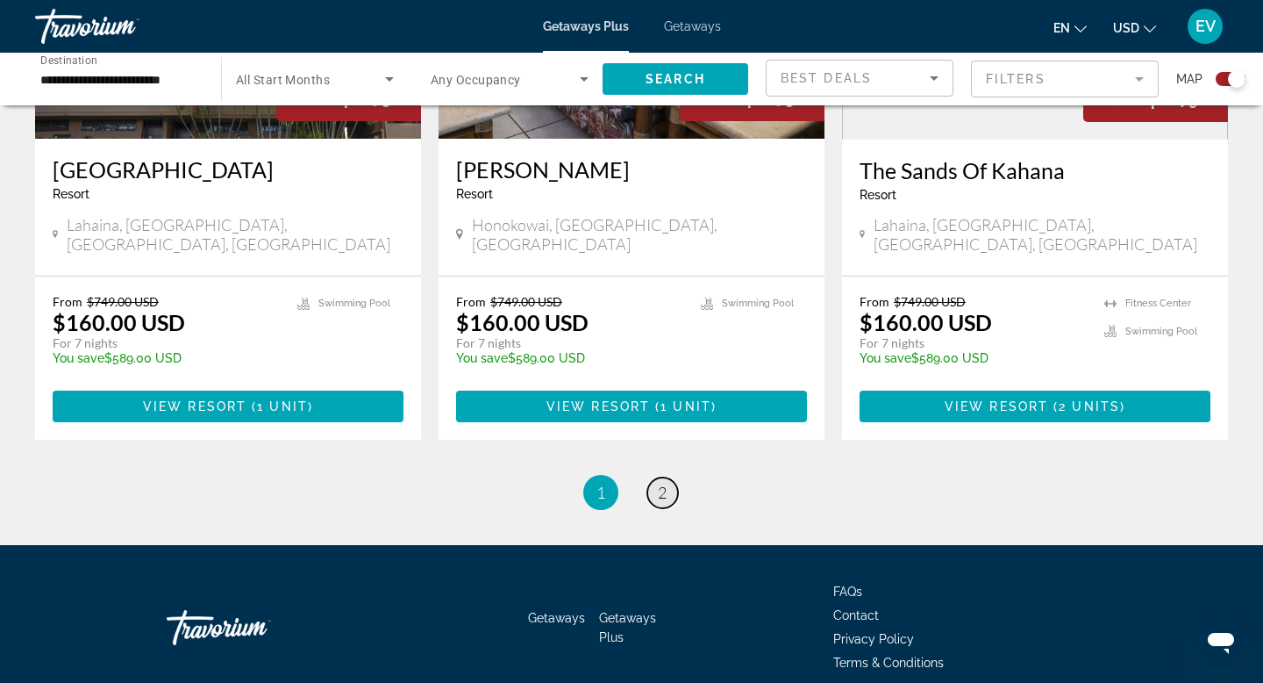
click at [657, 477] on link "page 2" at bounding box center [662, 492] width 31 height 31
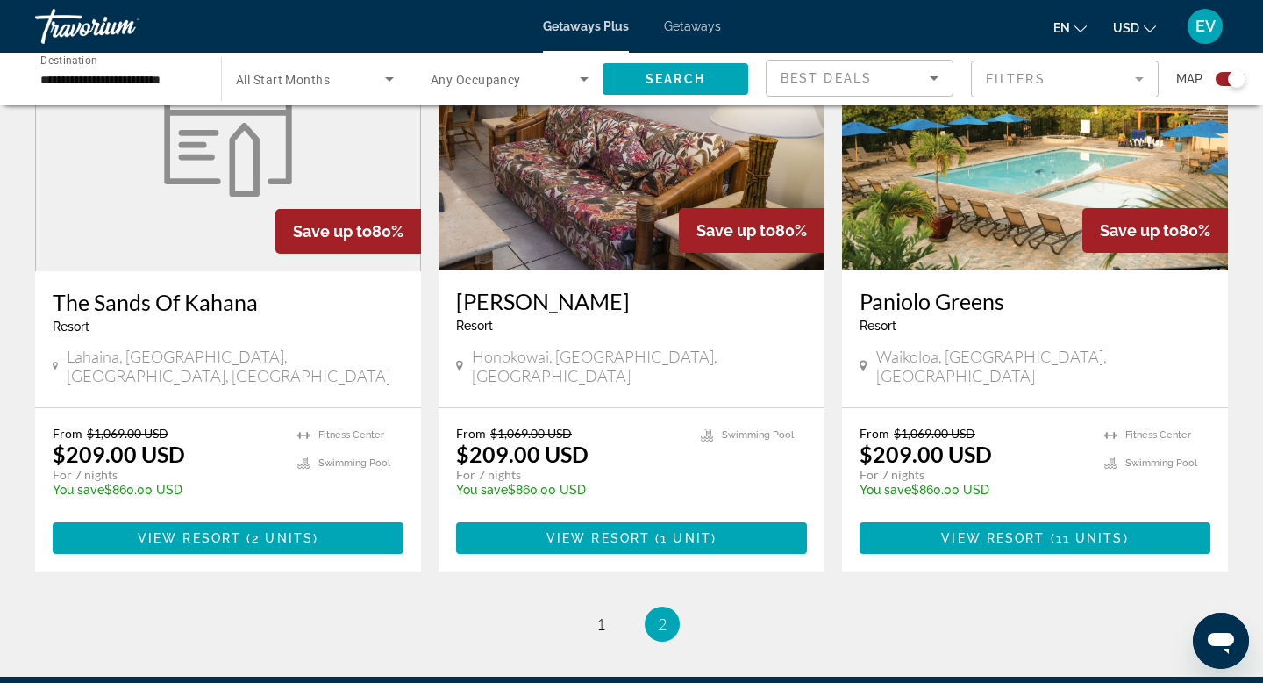
scroll to position [749, 0]
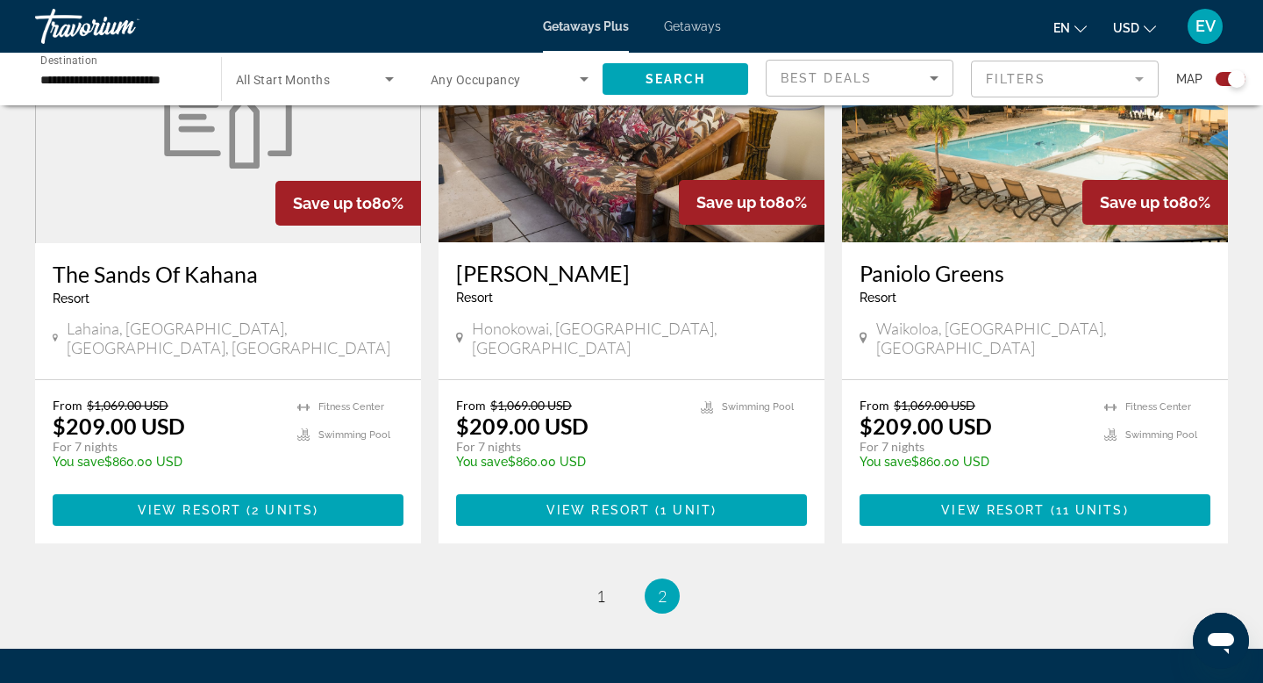
click at [690, 25] on span "Getaways" at bounding box center [692, 26] width 57 height 14
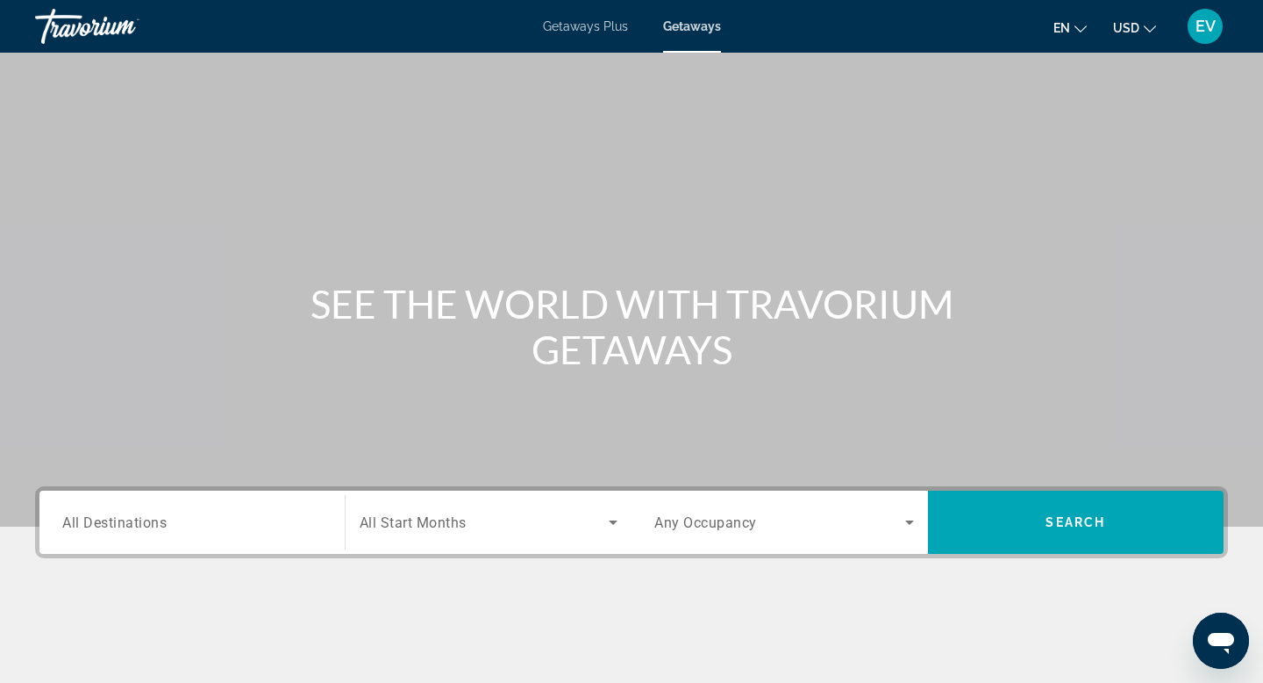
click at [218, 525] on input "Destination All Destinations" at bounding box center [192, 522] width 260 height 21
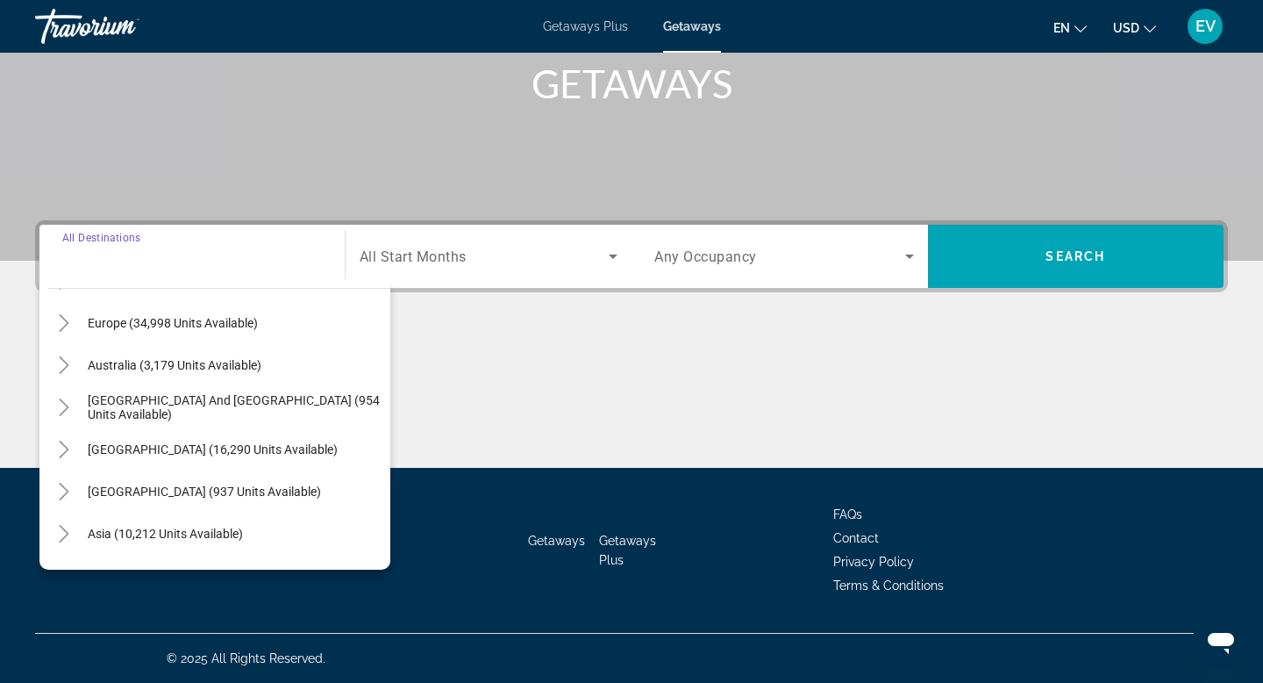
scroll to position [284, 0]
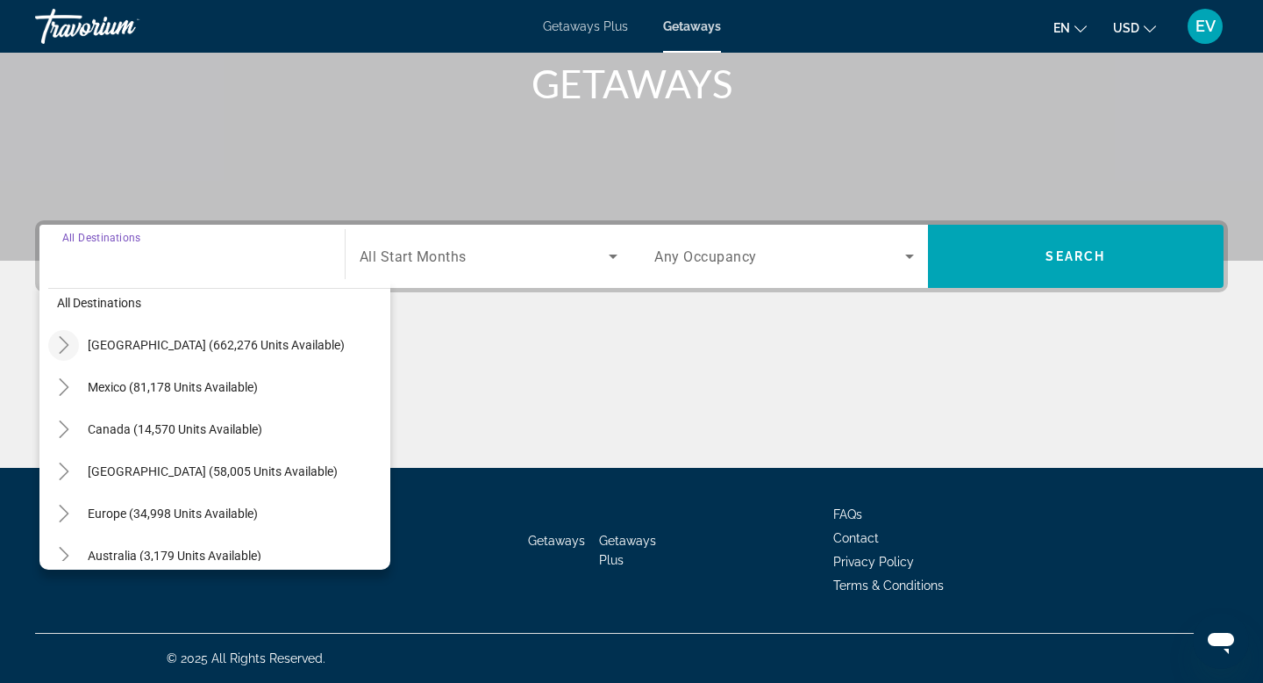
click at [59, 346] on icon "Toggle United States (662,276 units available)" at bounding box center [64, 345] width 18 height 18
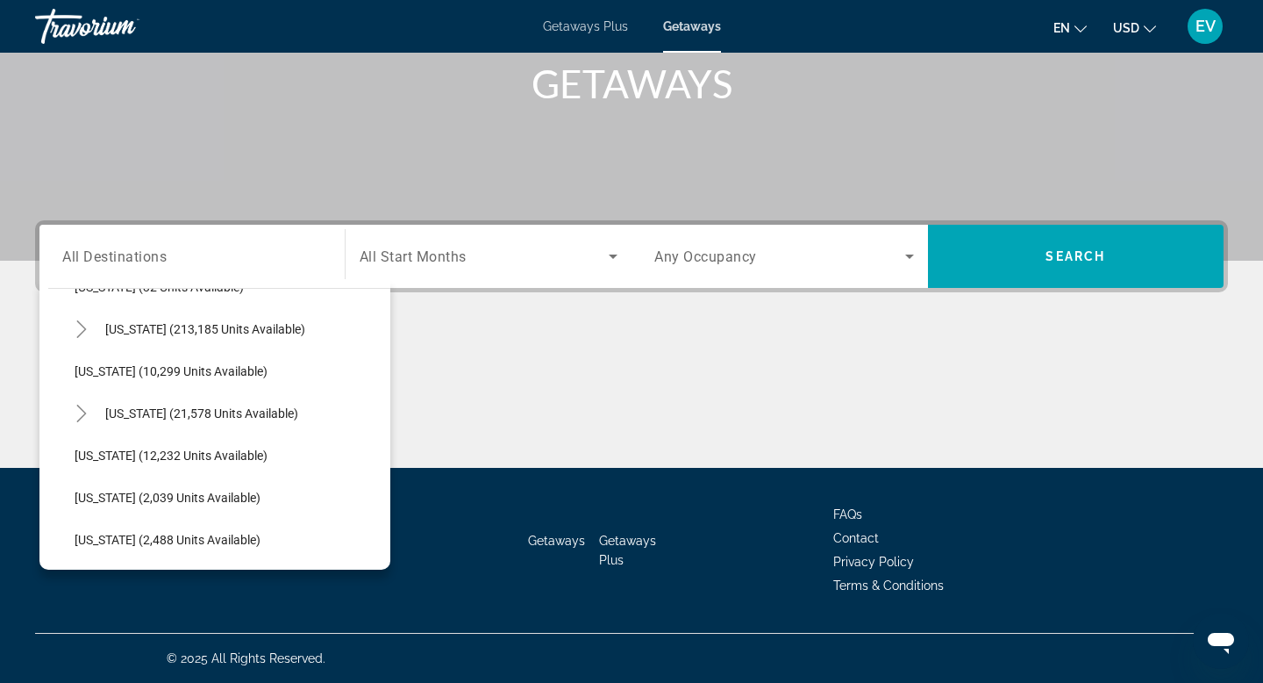
scroll to position [337, 0]
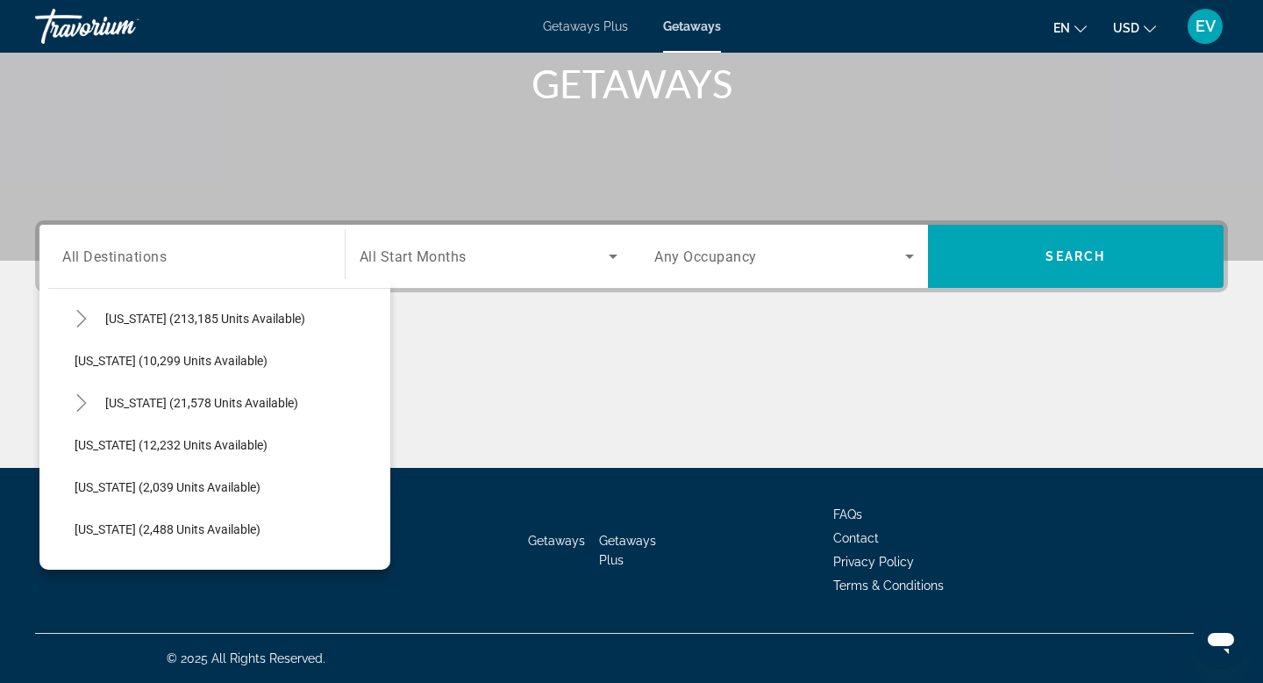
click at [164, 408] on span "[US_STATE] (21,578 units available)" at bounding box center [201, 403] width 193 height 14
type input "**********"
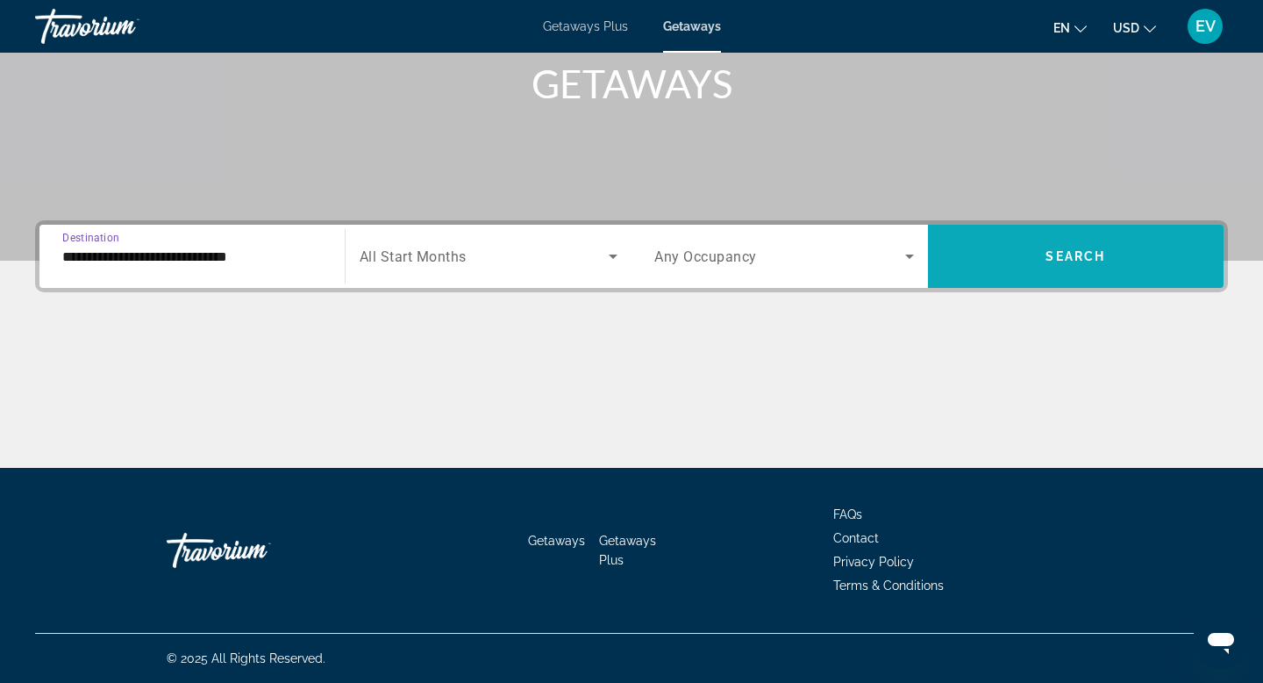
click at [1005, 265] on span "Search widget" at bounding box center [1076, 256] width 297 height 42
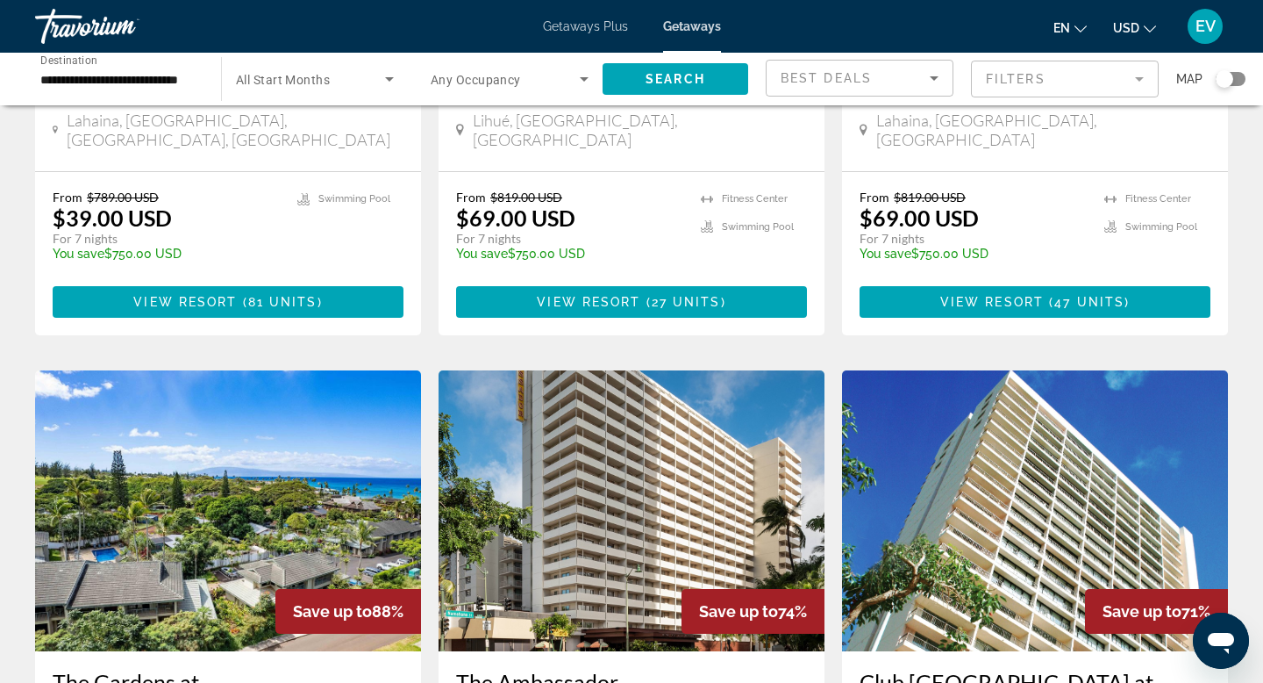
scroll to position [1053, 0]
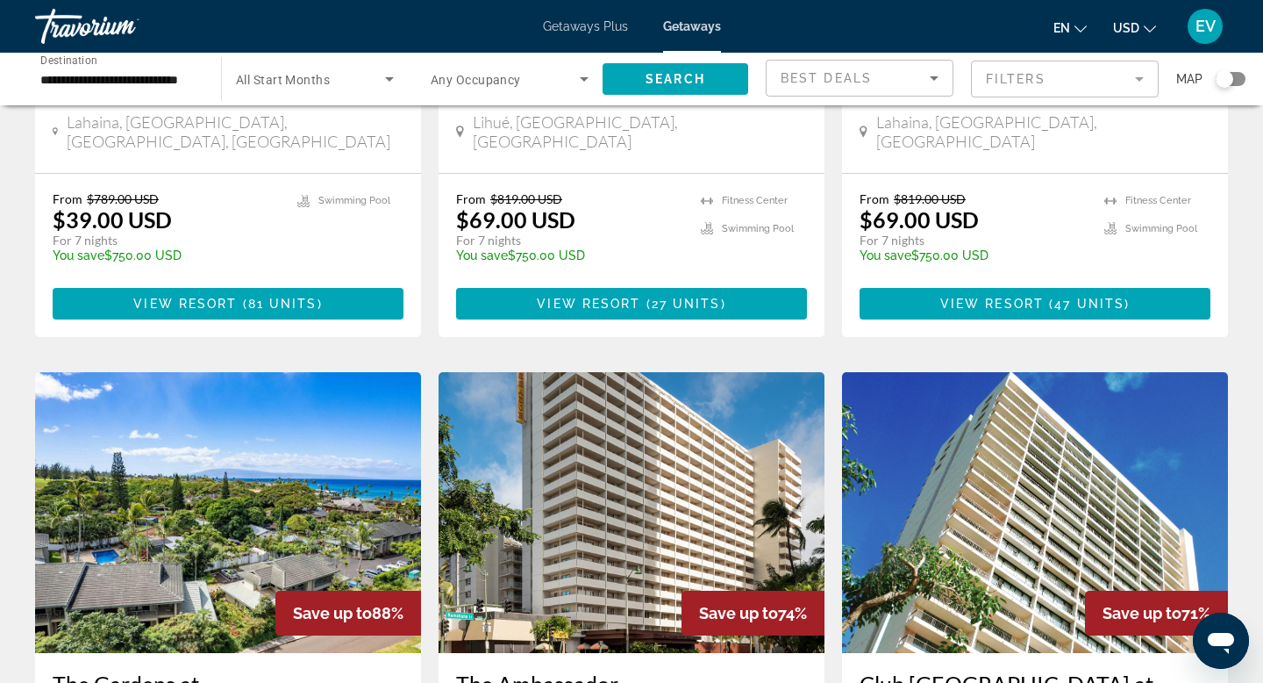
click at [335, 82] on span "Search widget" at bounding box center [310, 78] width 149 height 21
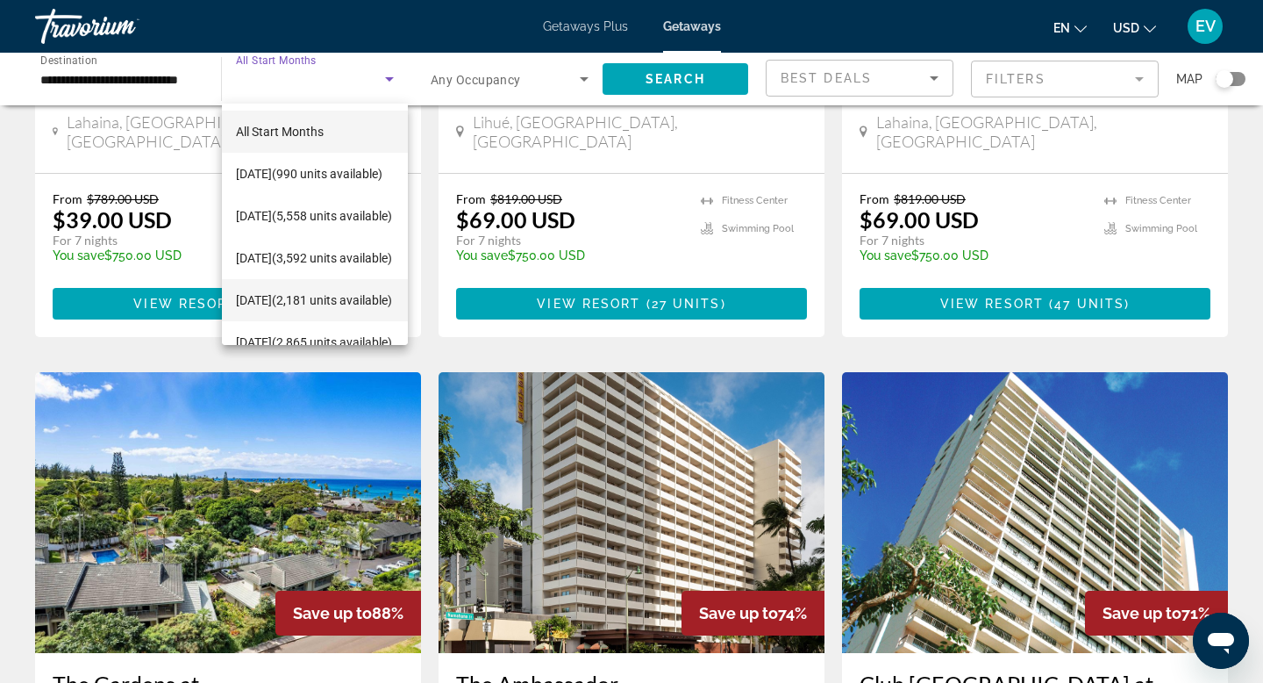
click at [308, 296] on span "[DATE] (2,181 units available)" at bounding box center [314, 300] width 156 height 21
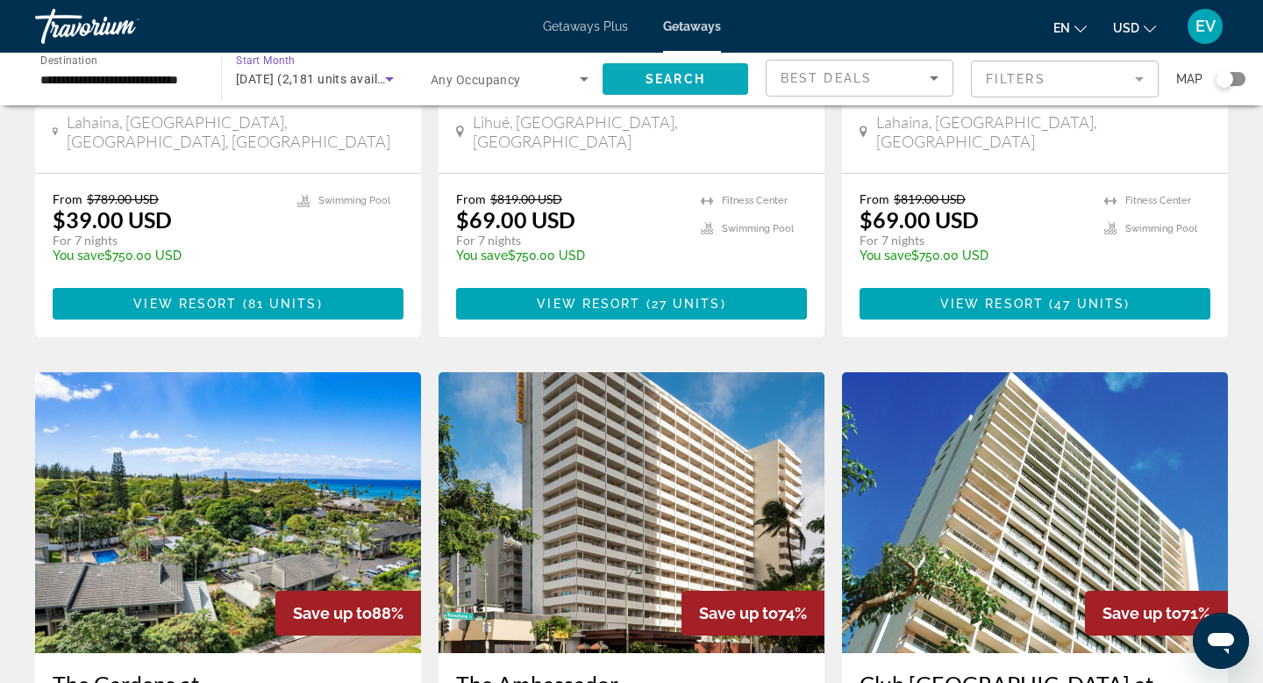
click at [688, 90] on span "Search widget" at bounding box center [676, 79] width 146 height 42
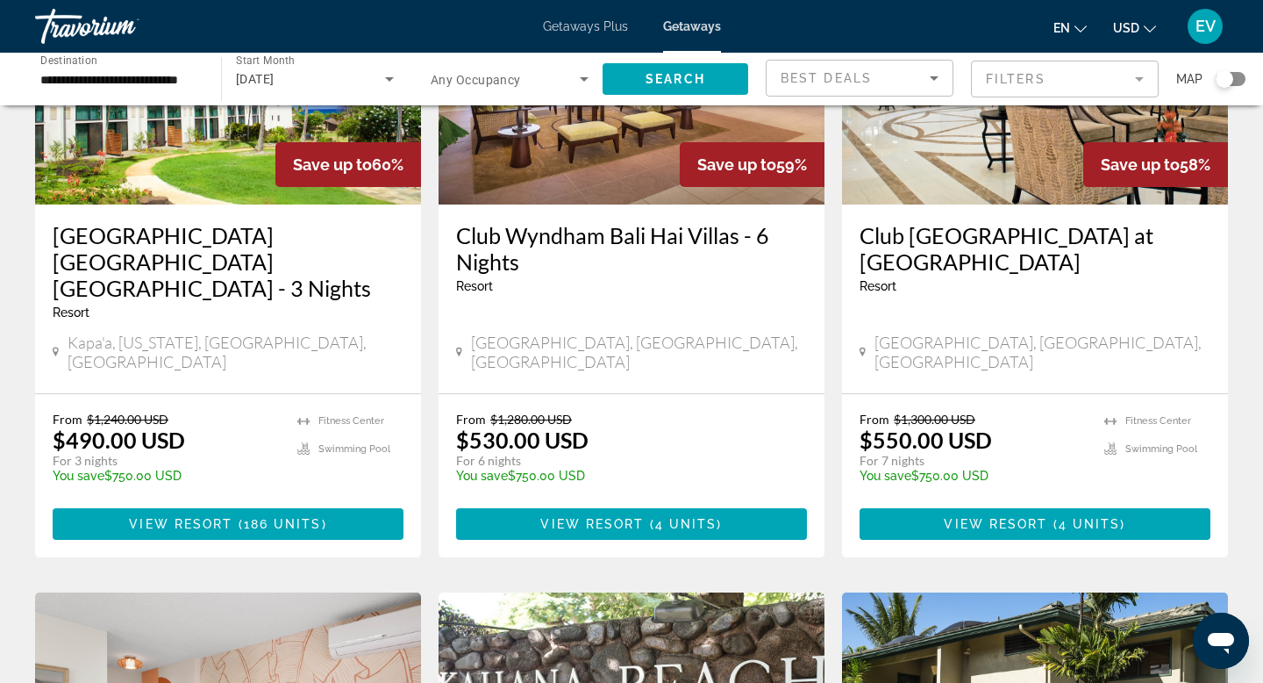
scroll to position [917, 0]
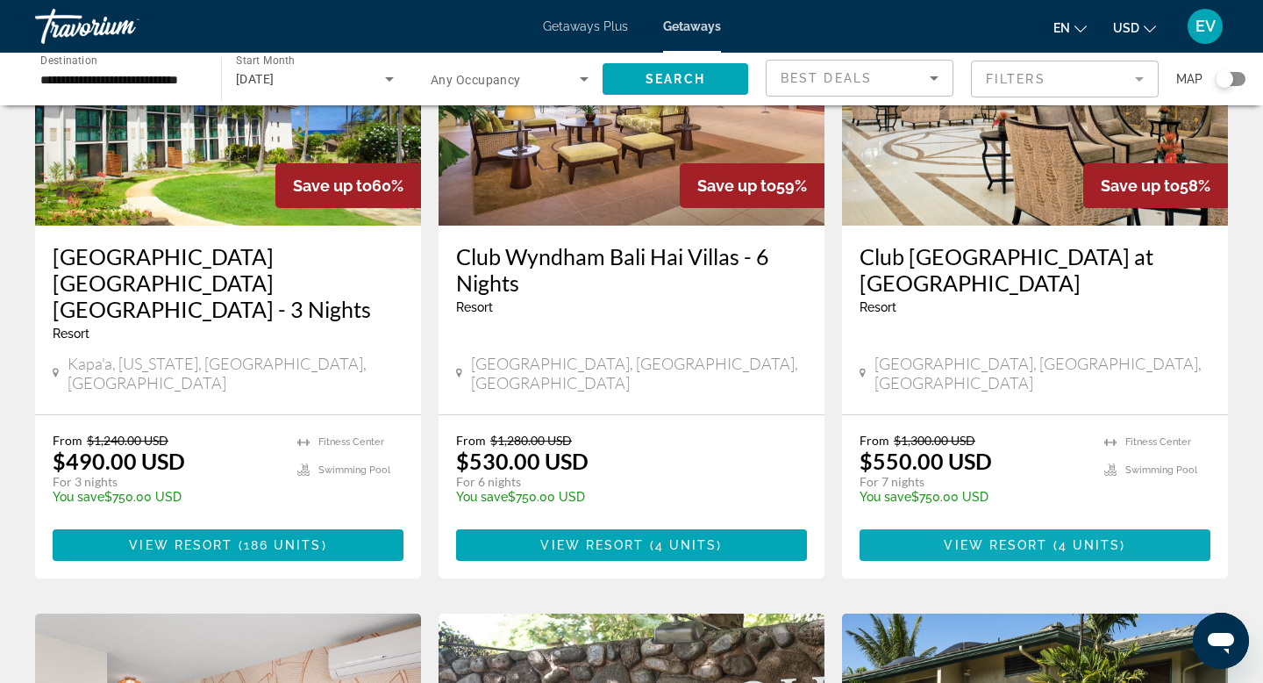
click at [947, 538] on span "View Resort" at bounding box center [996, 545] width 104 height 14
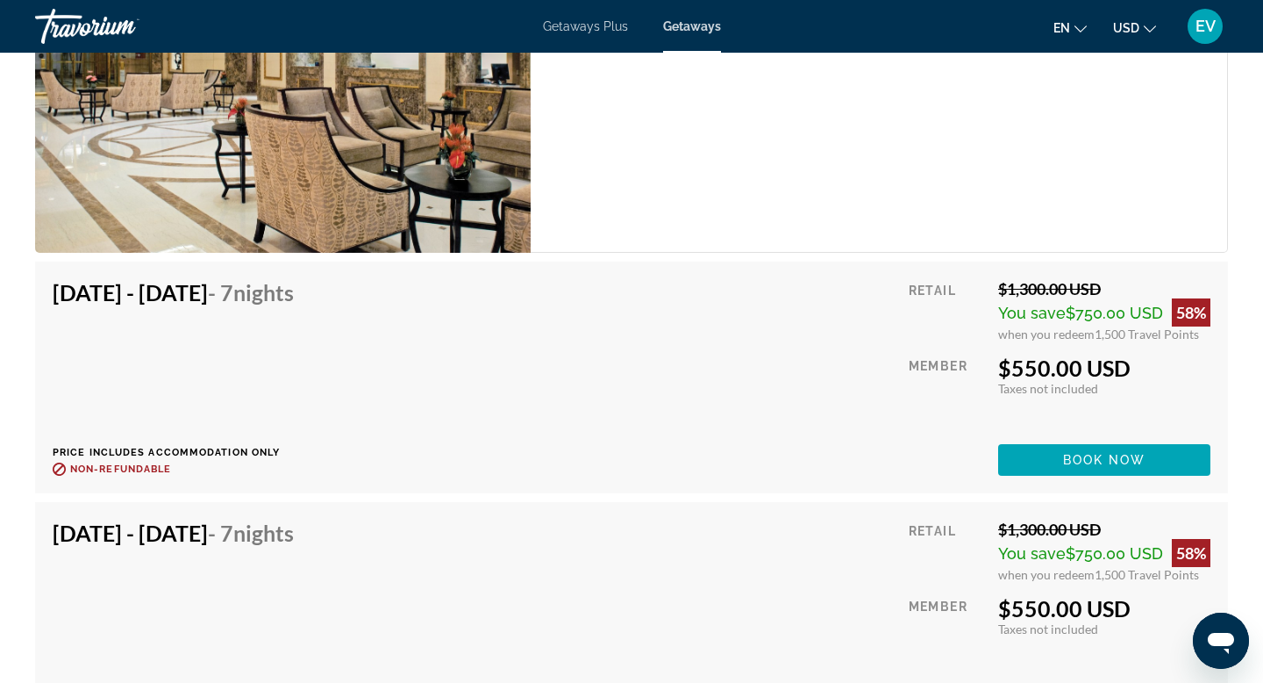
scroll to position [3552, 0]
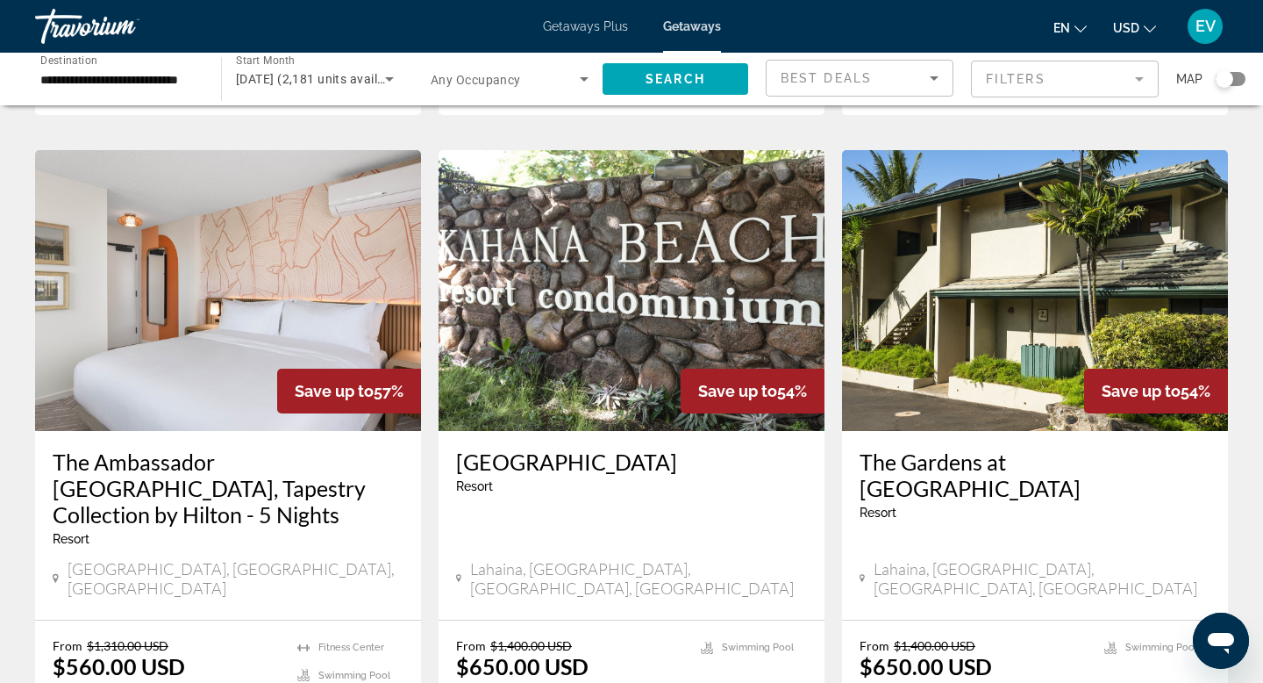
scroll to position [1381, 0]
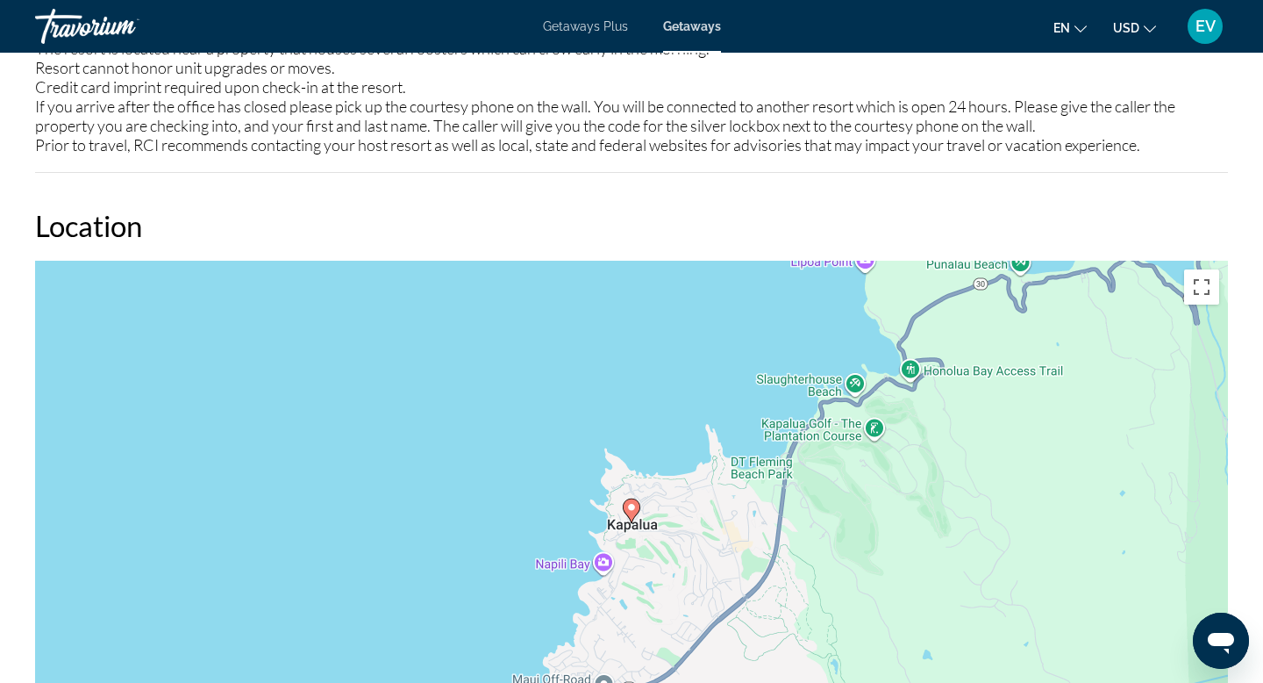
scroll to position [2241, 0]
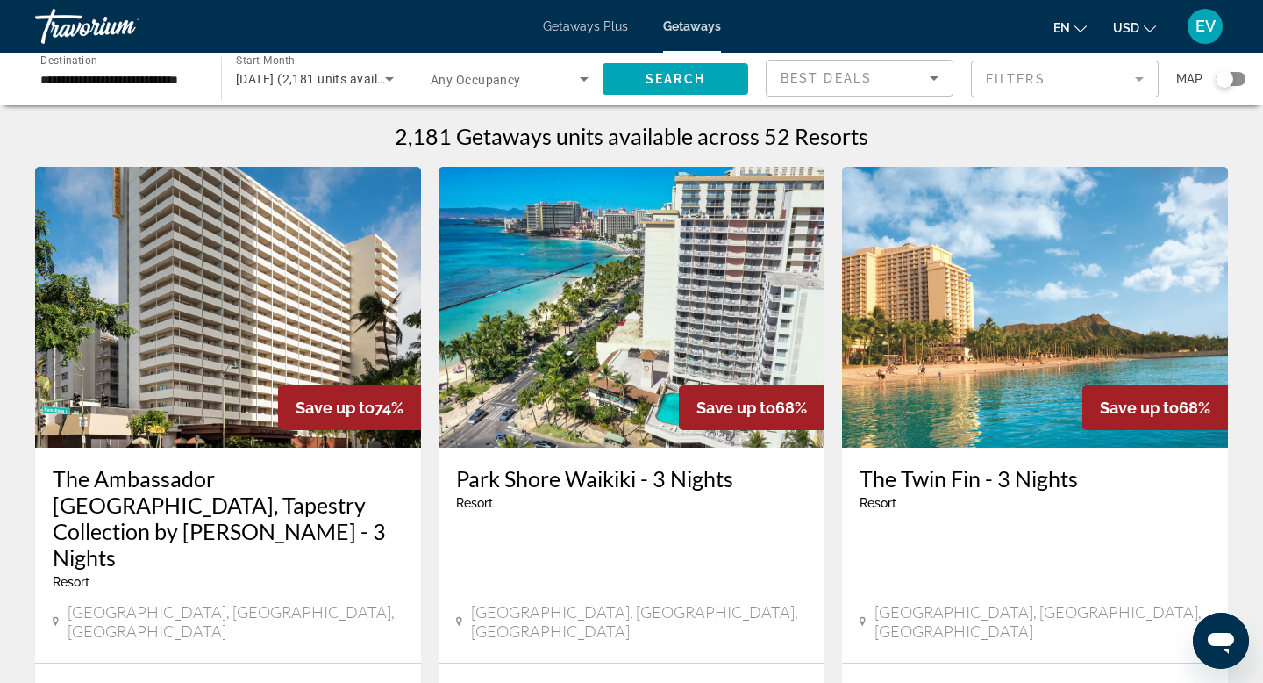
click at [601, 27] on span "Getaways Plus" at bounding box center [585, 26] width 85 height 14
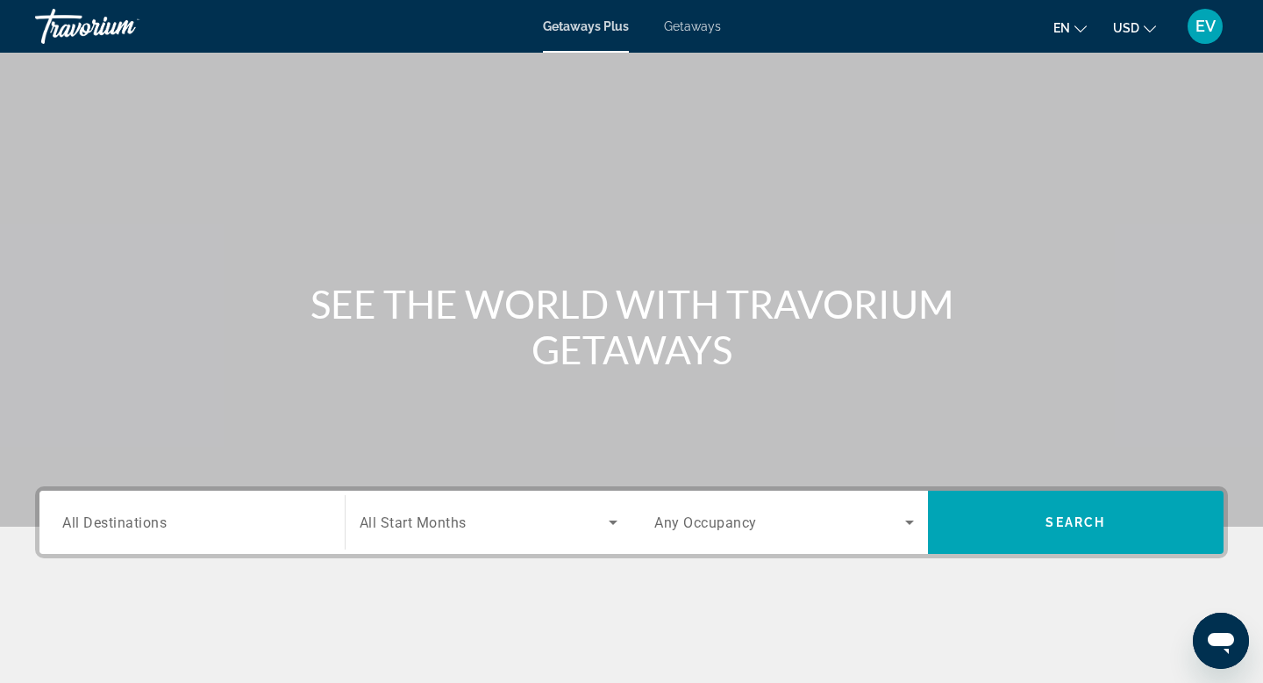
click at [502, 536] on div "Search widget" at bounding box center [489, 521] width 259 height 49
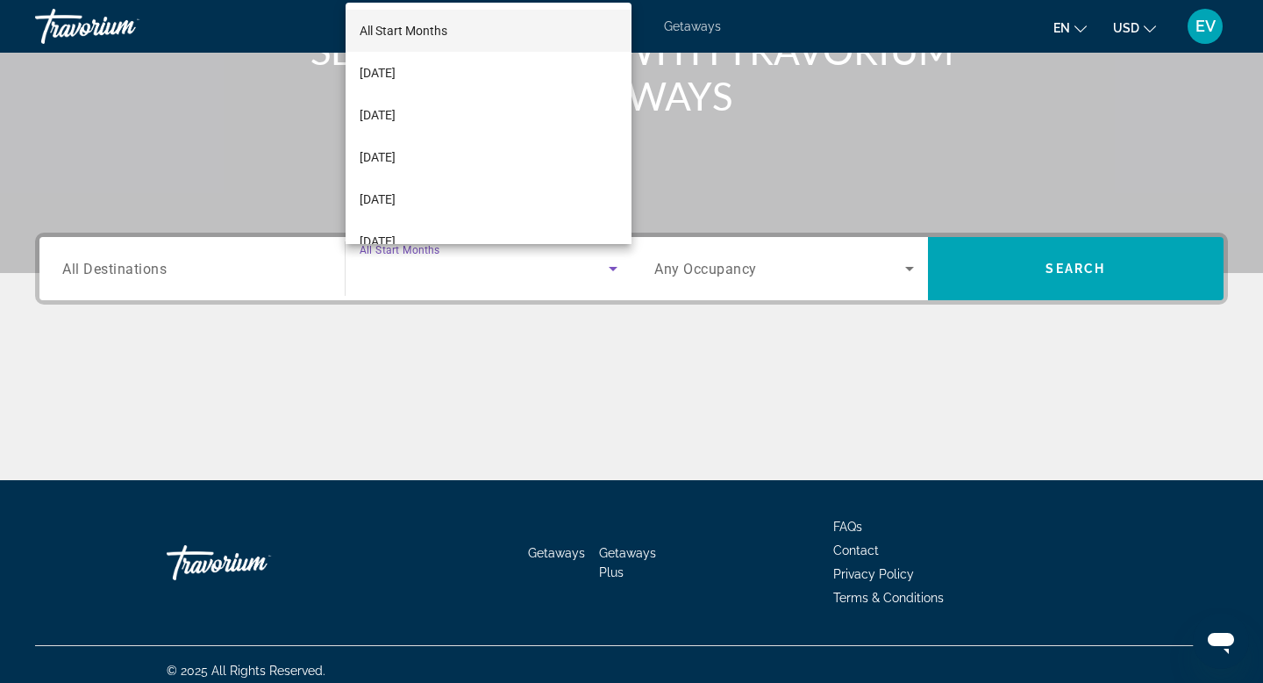
scroll to position [266, 0]
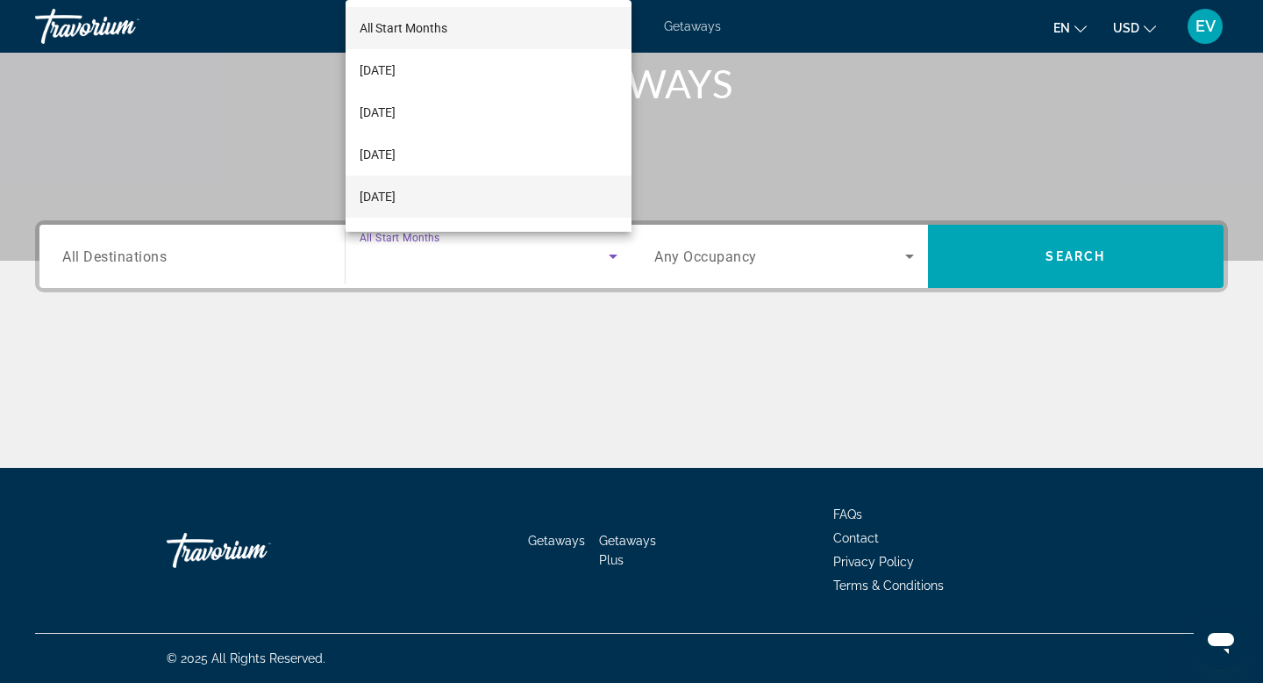
click at [396, 193] on span "[DATE]" at bounding box center [378, 196] width 36 height 21
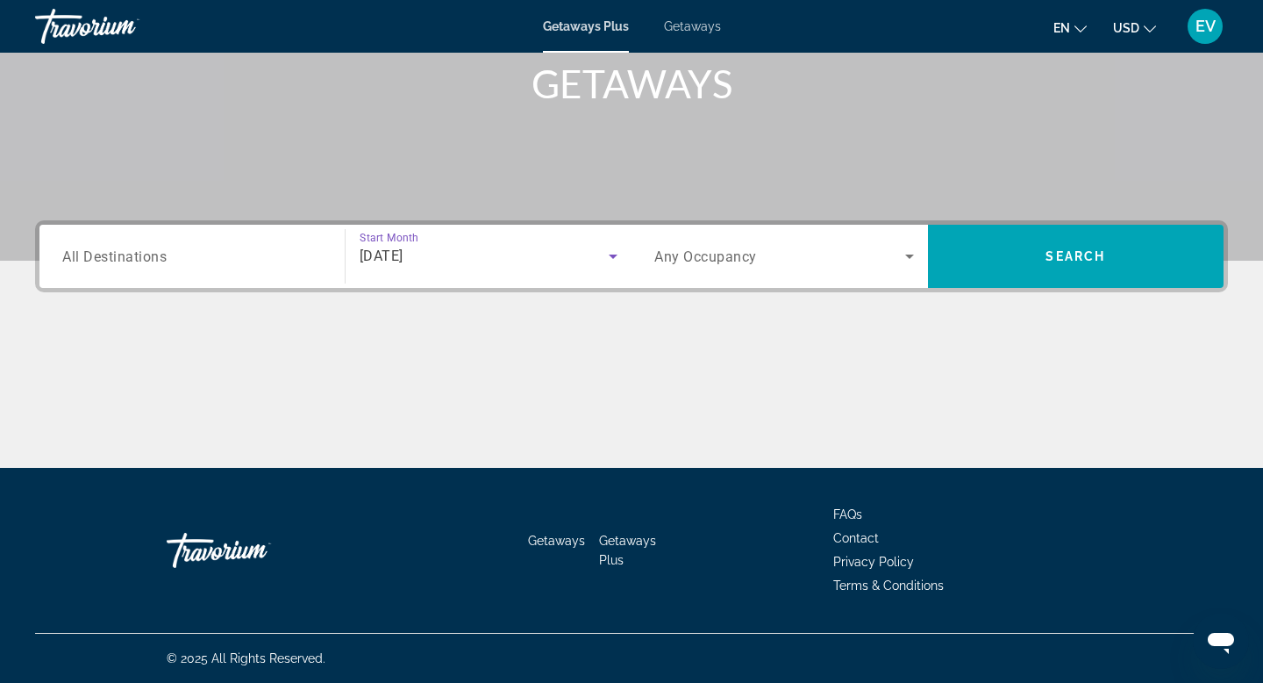
click at [254, 261] on input "Destination All Destinations" at bounding box center [192, 257] width 260 height 21
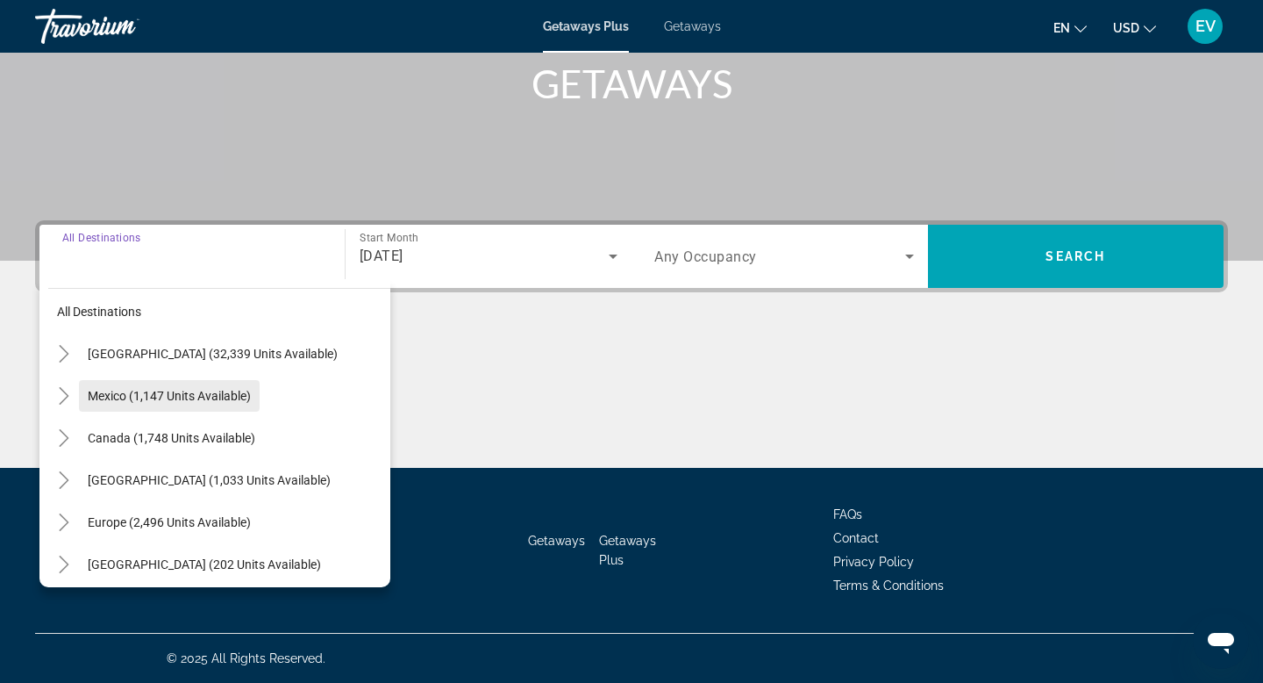
scroll to position [24, 0]
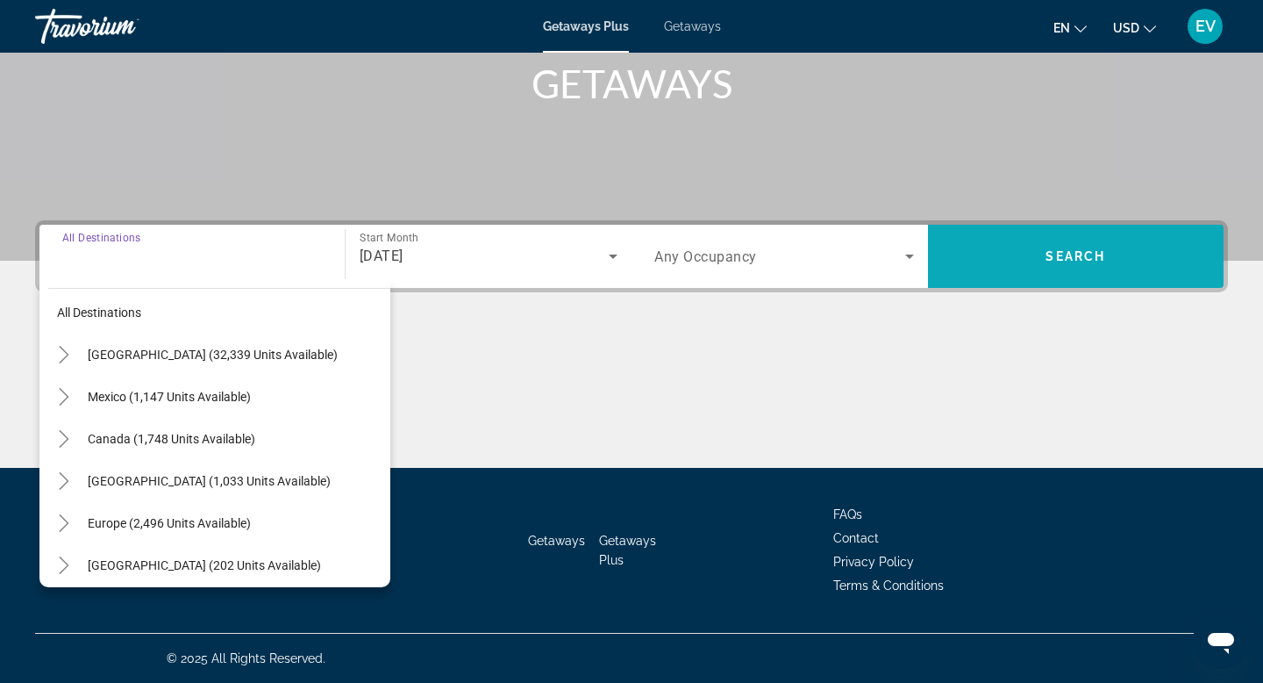
click at [1013, 262] on span "Search widget" at bounding box center [1076, 256] width 297 height 42
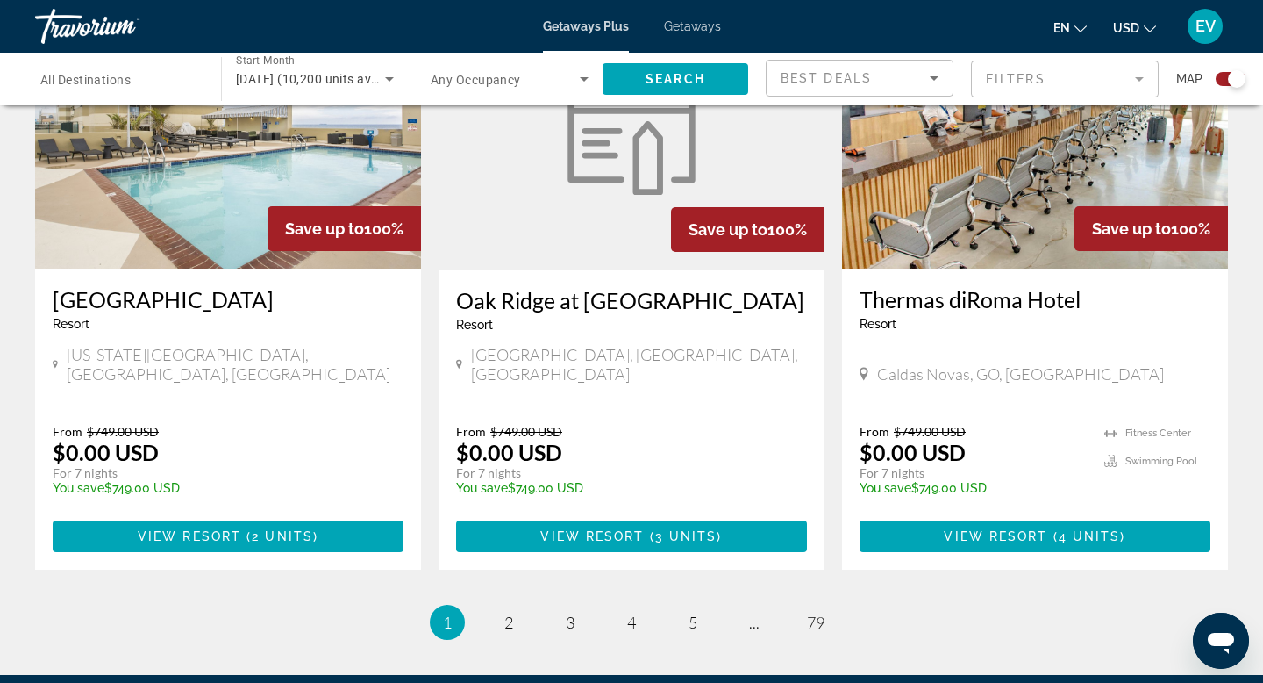
scroll to position [2727, 0]
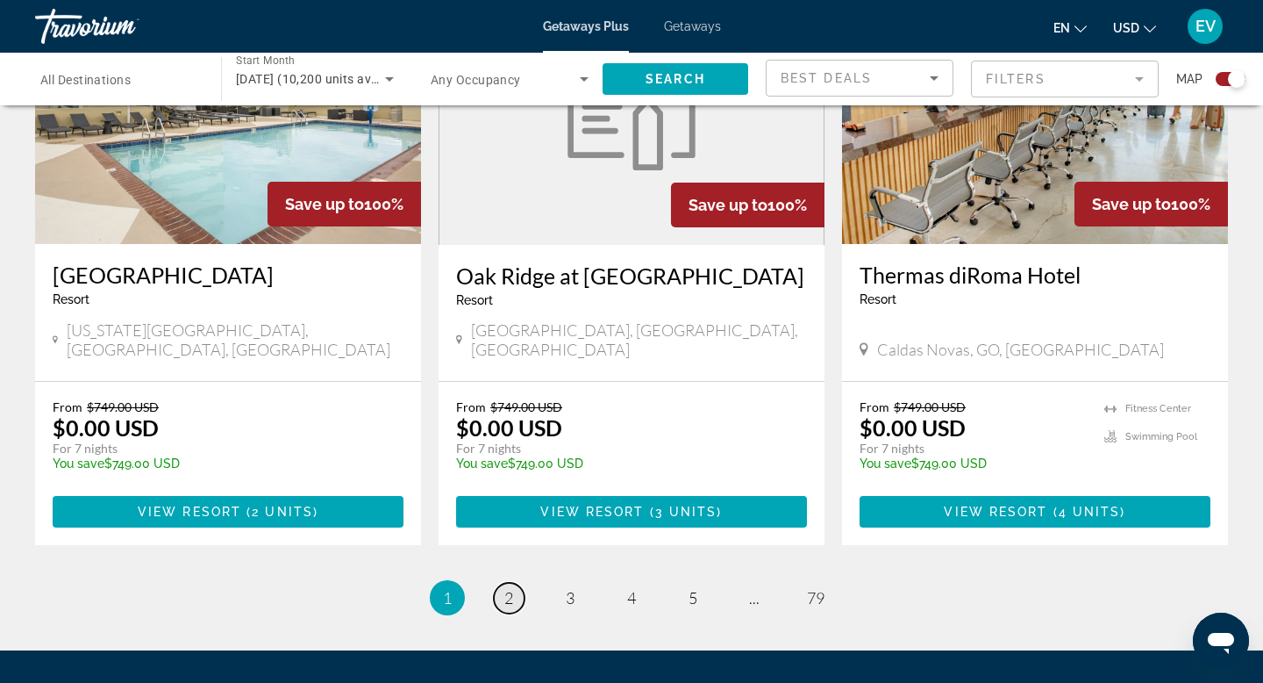
click at [513, 583] on link "page 2" at bounding box center [509, 598] width 31 height 31
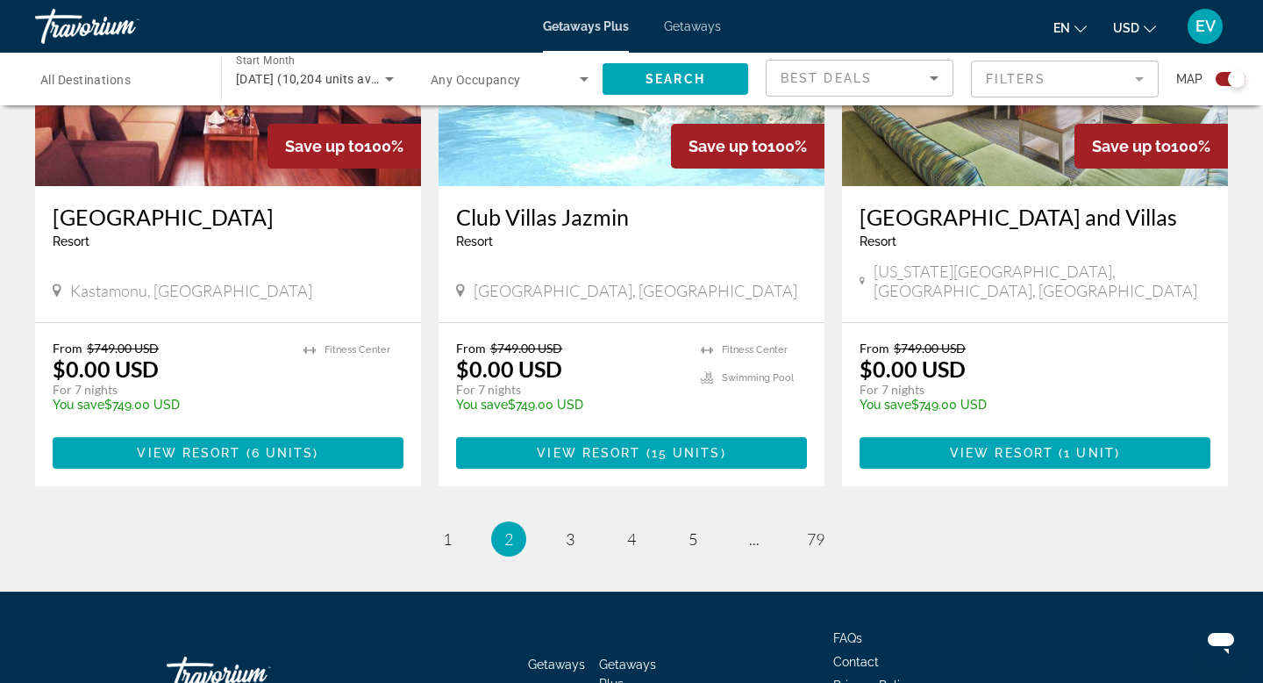
scroll to position [2726, 0]
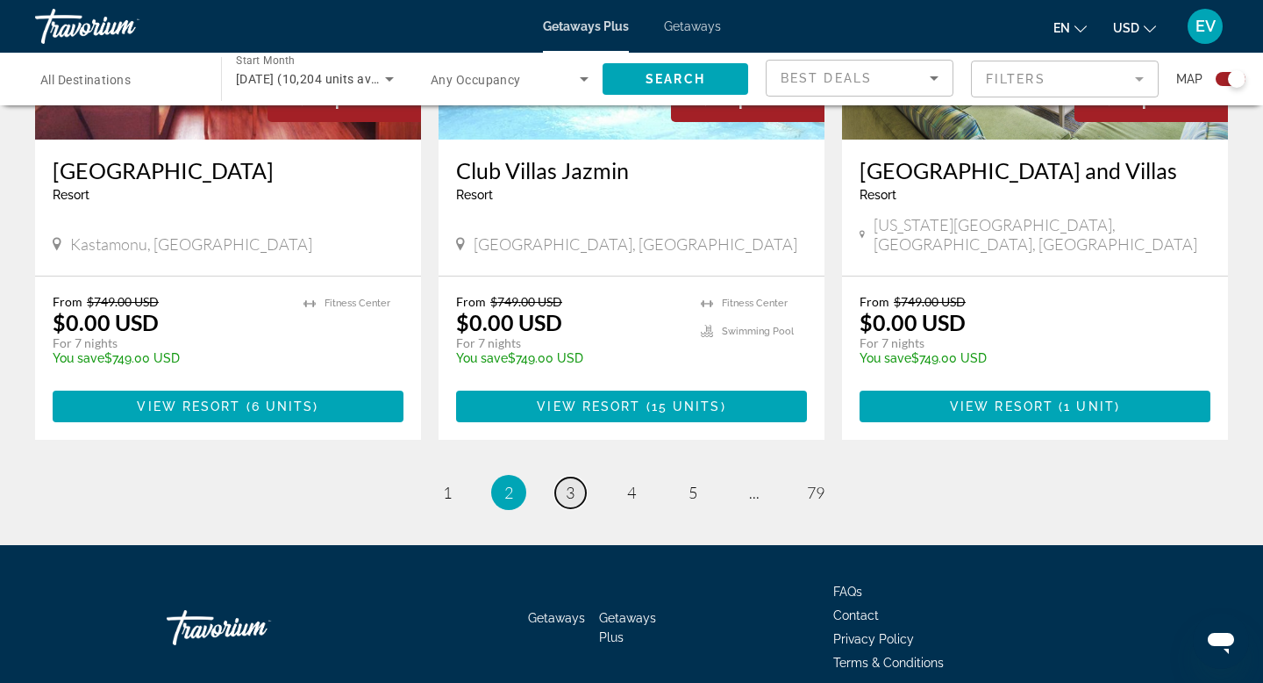
click at [566, 483] on span "3" at bounding box center [570, 492] width 9 height 19
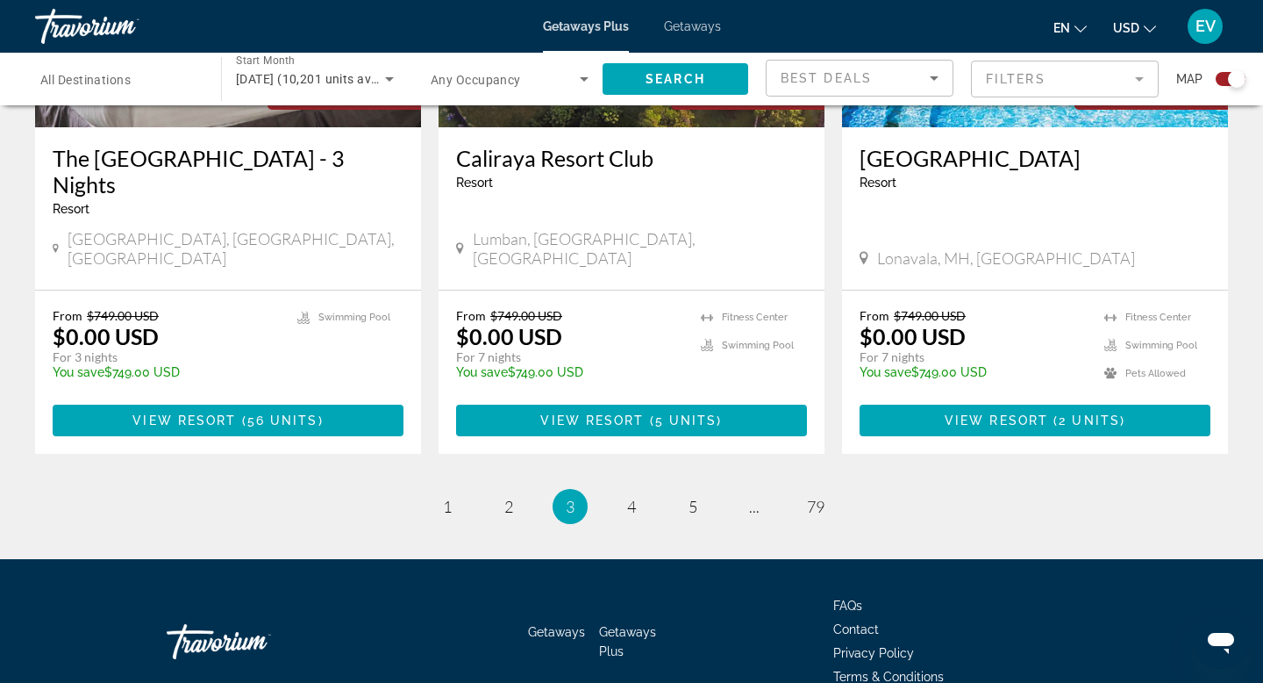
scroll to position [2726, 0]
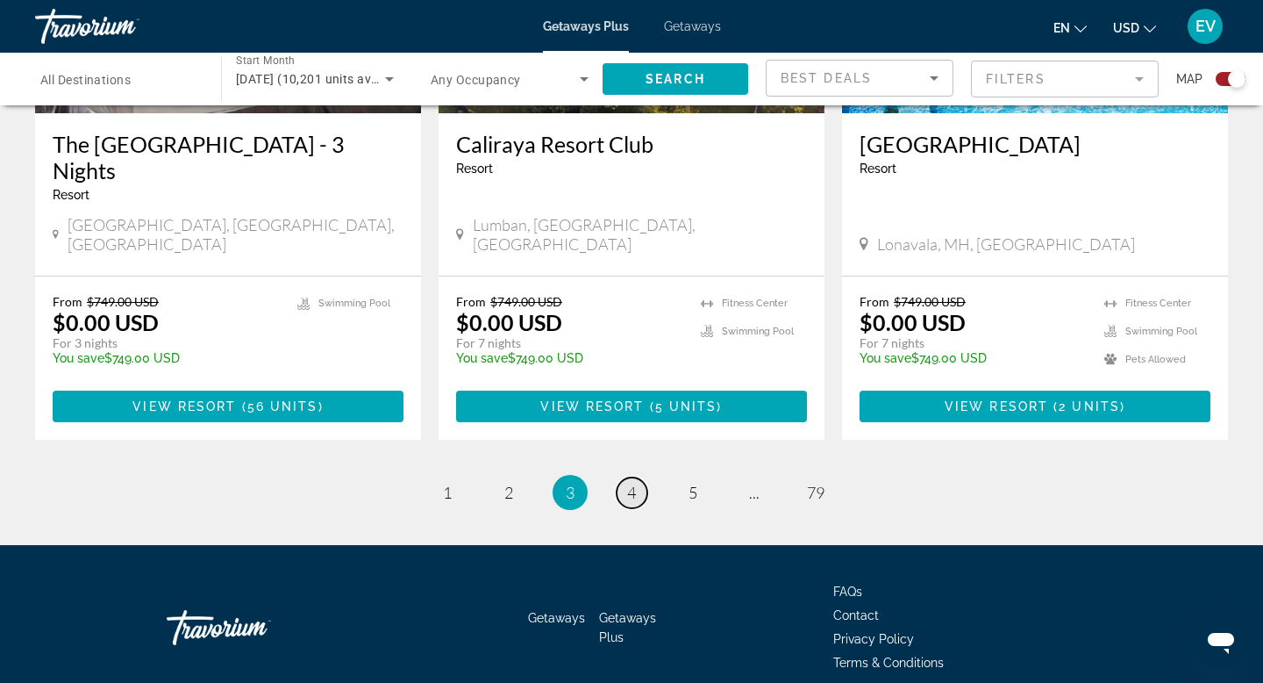
click at [628, 483] on span "4" at bounding box center [631, 492] width 9 height 19
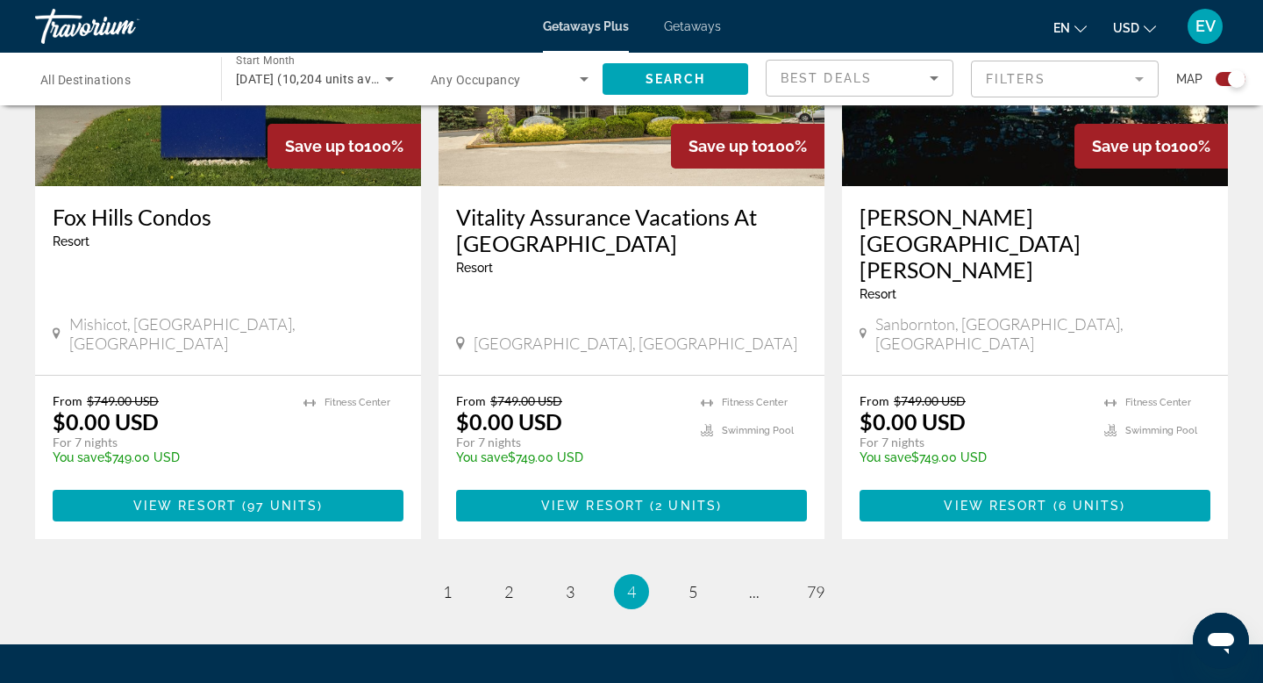
scroll to position [2831, 0]
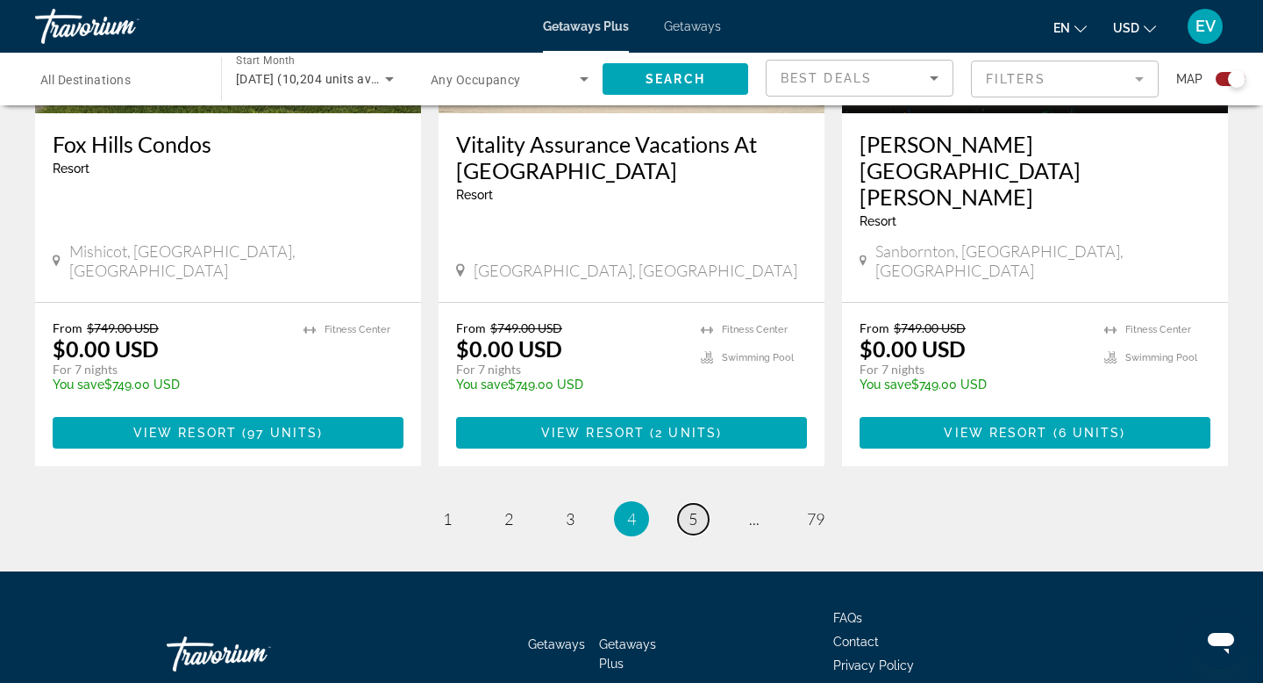
click at [695, 509] on span "5" at bounding box center [693, 518] width 9 height 19
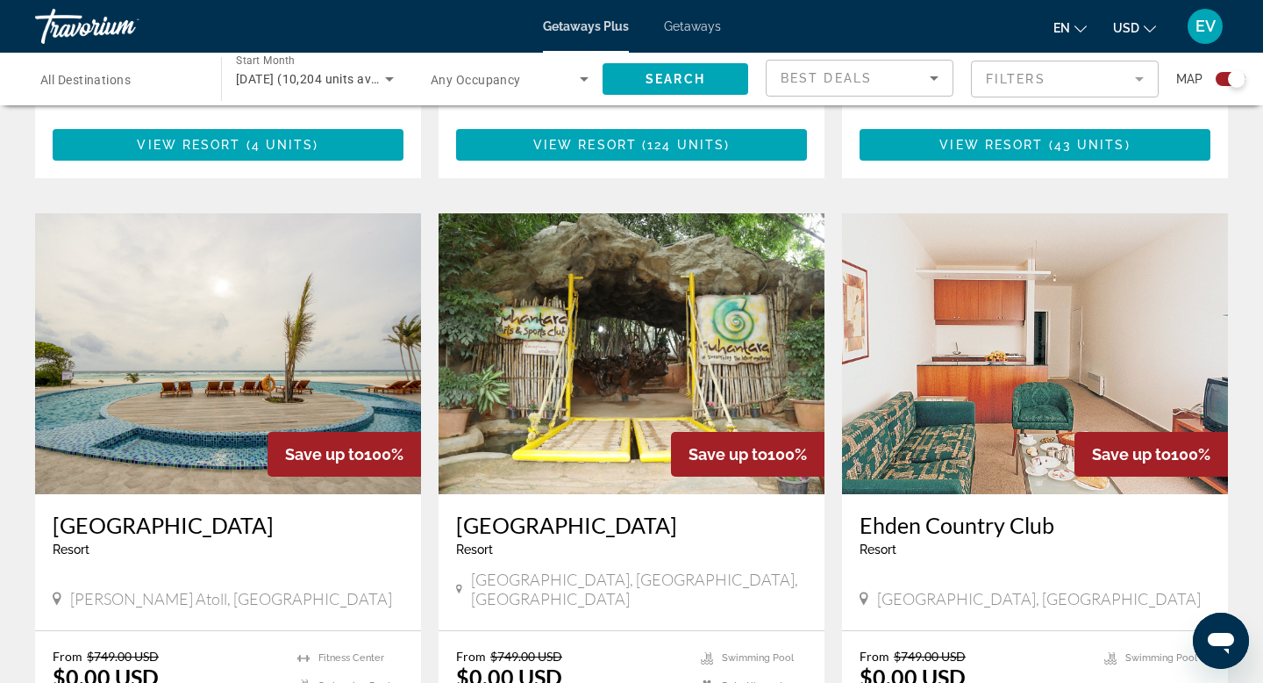
scroll to position [1281, 0]
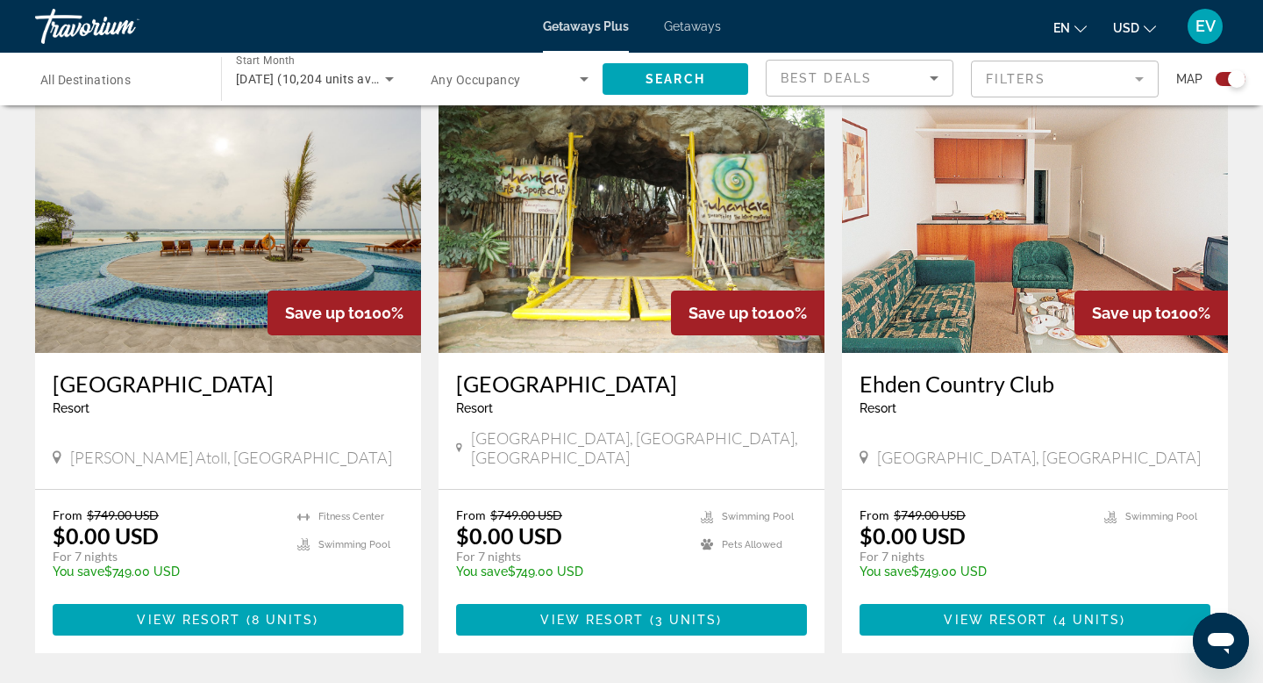
drag, startPoint x: 49, startPoint y: 347, endPoint x: 314, endPoint y: 354, distance: 265.1
click at [314, 354] on div "[GEOGRAPHIC_DATA] - This is an adults only resort Haa Dhaalu Atoll, [GEOGRAPHIC…" at bounding box center [228, 421] width 386 height 136
copy h3 "[GEOGRAPHIC_DATA]"
click at [305, 612] on span "8 units" at bounding box center [283, 619] width 62 height 14
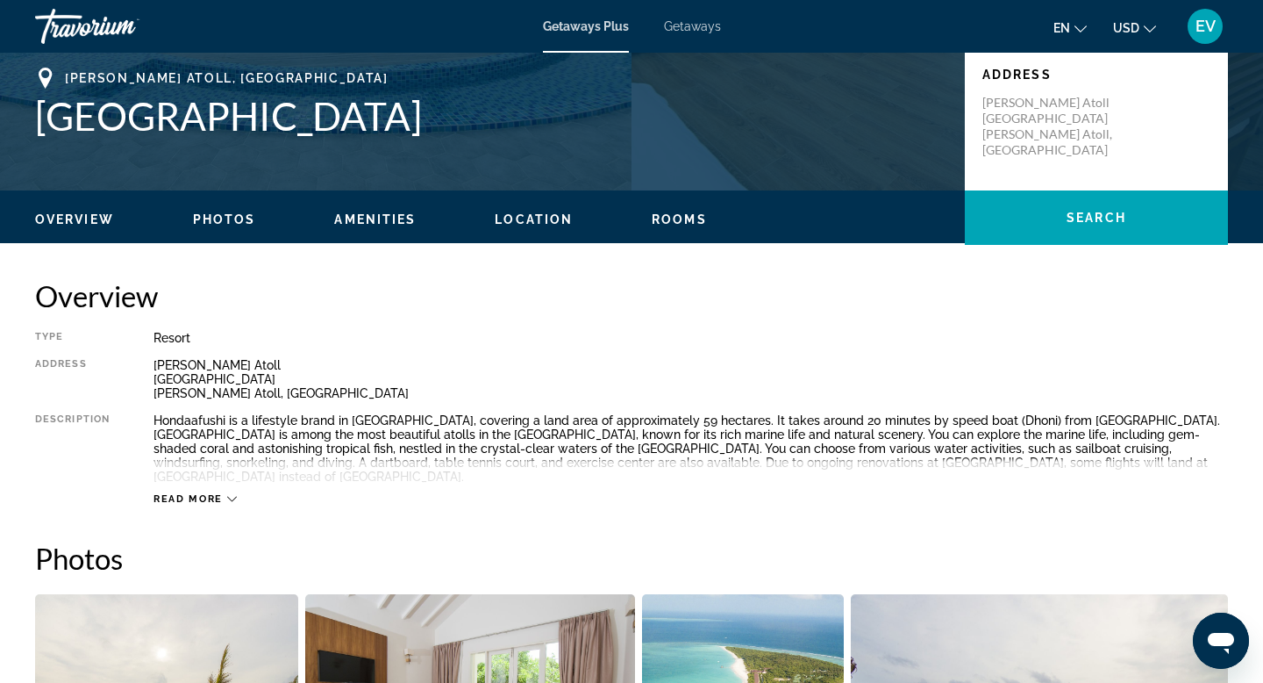
scroll to position [390, 0]
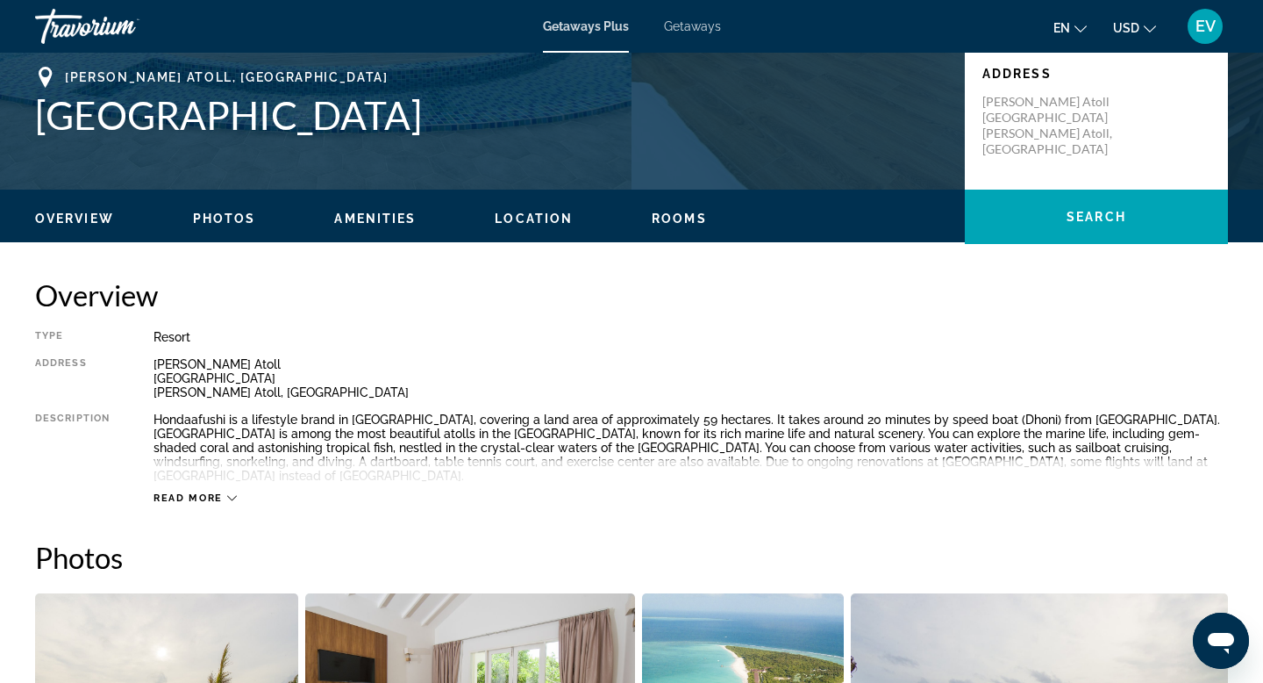
click at [186, 476] on div "Read more" at bounding box center [691, 480] width 1075 height 48
click at [188, 492] on span "Read more" at bounding box center [188, 497] width 69 height 11
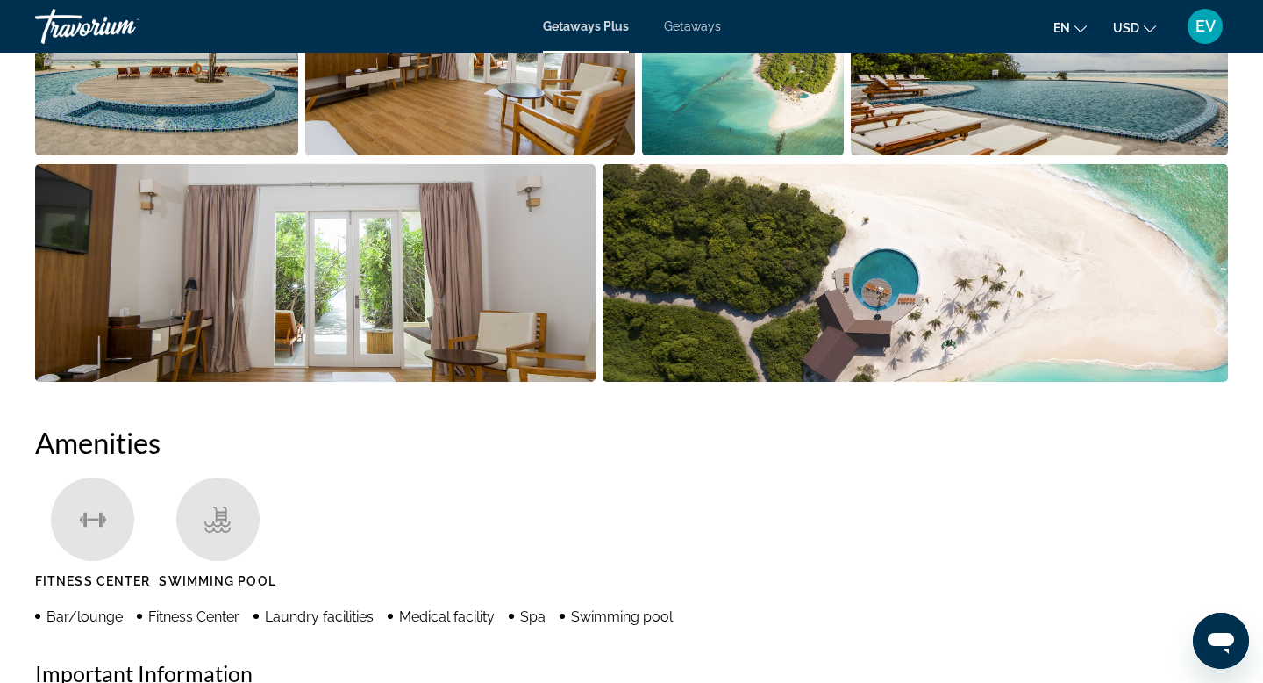
scroll to position [690, 0]
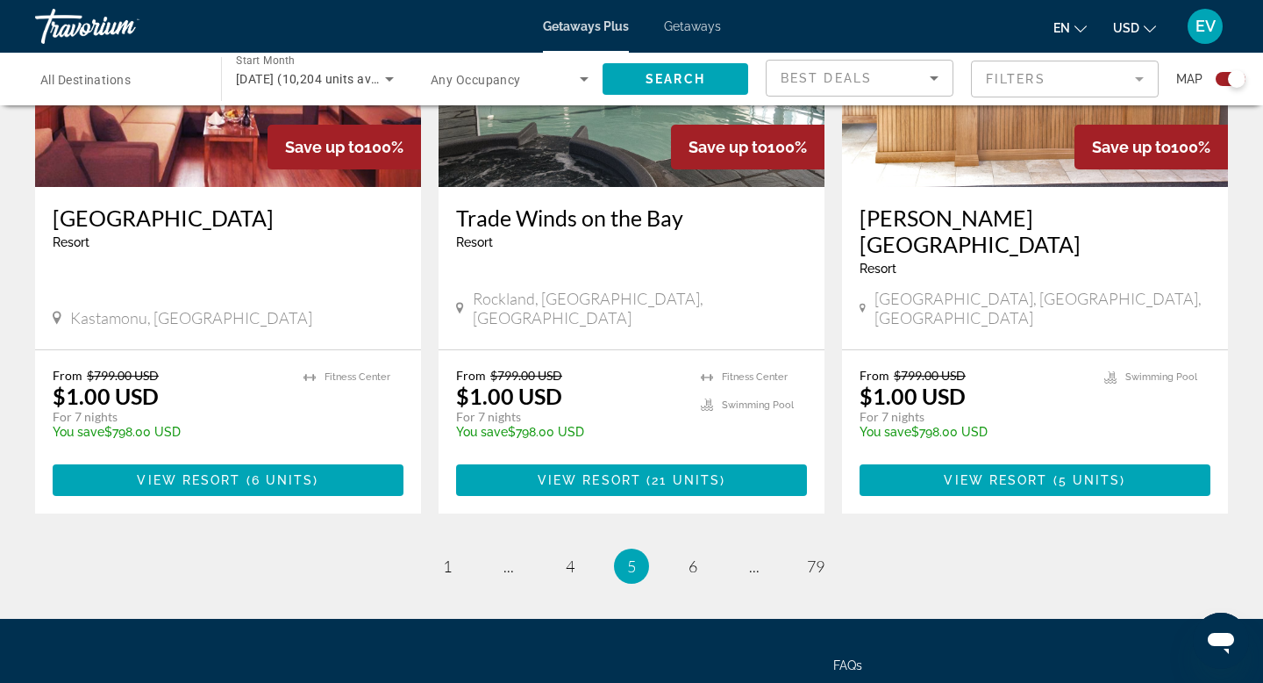
scroll to position [2726, 0]
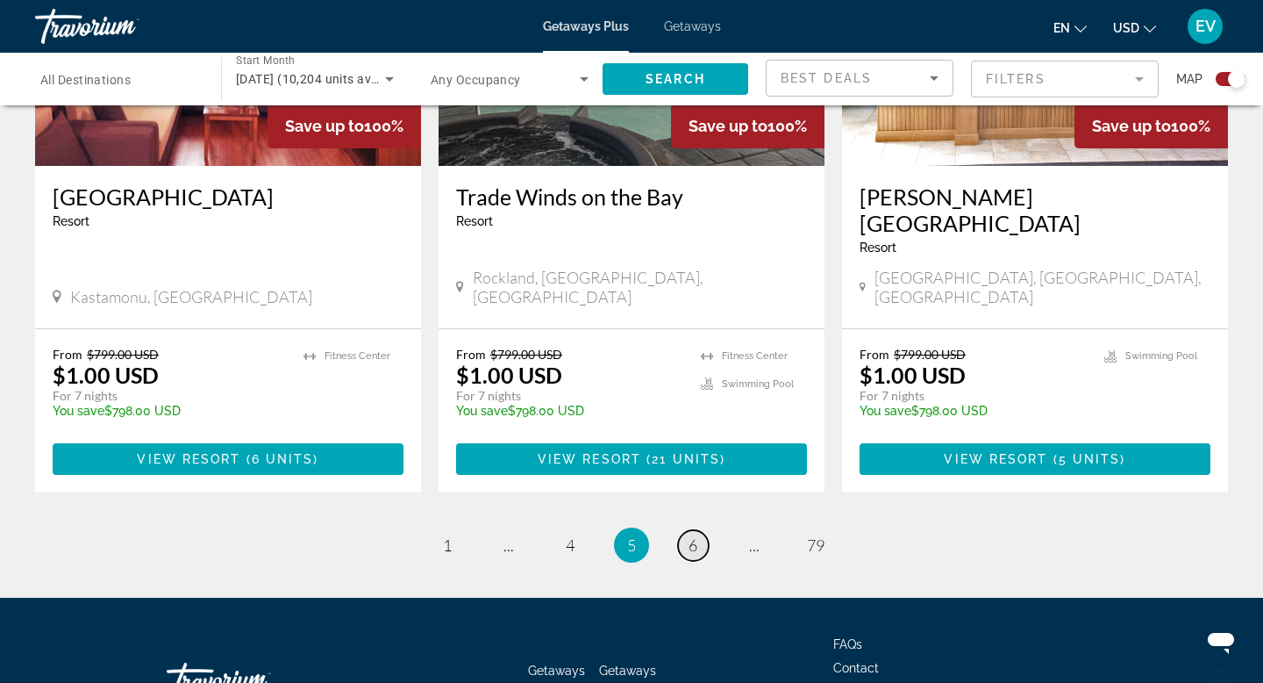
click at [692, 535] on span "6" at bounding box center [693, 544] width 9 height 19
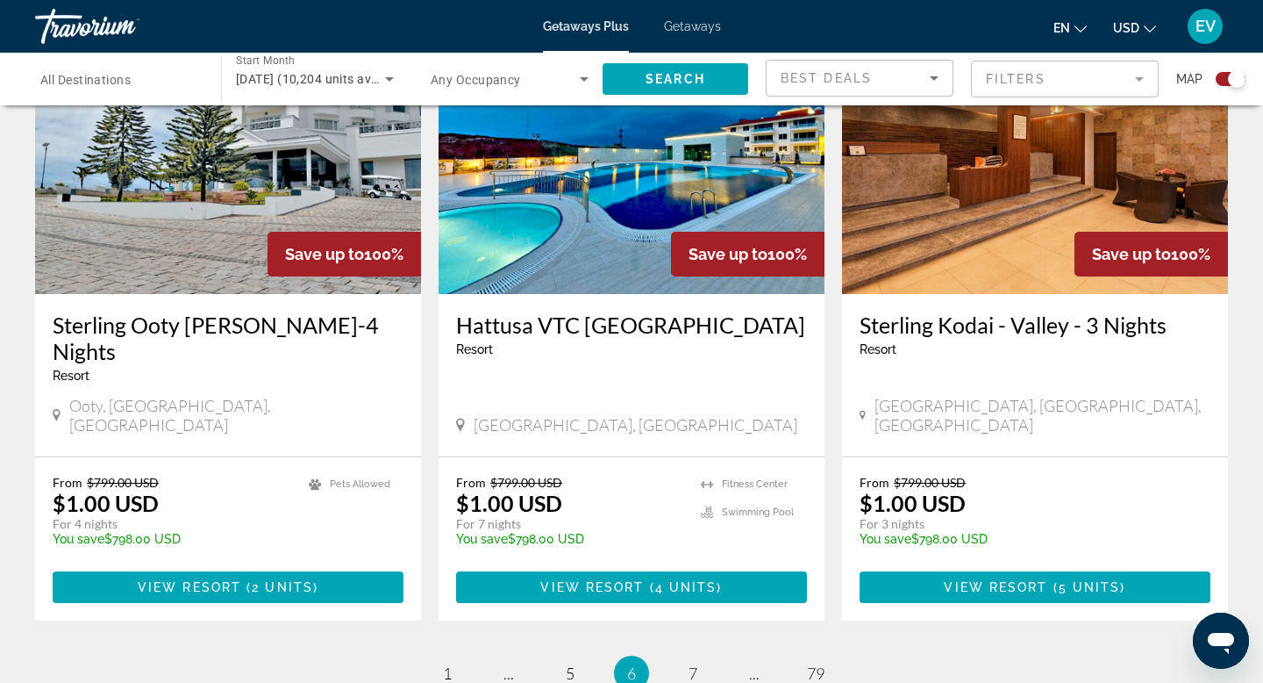
scroll to position [2701, 0]
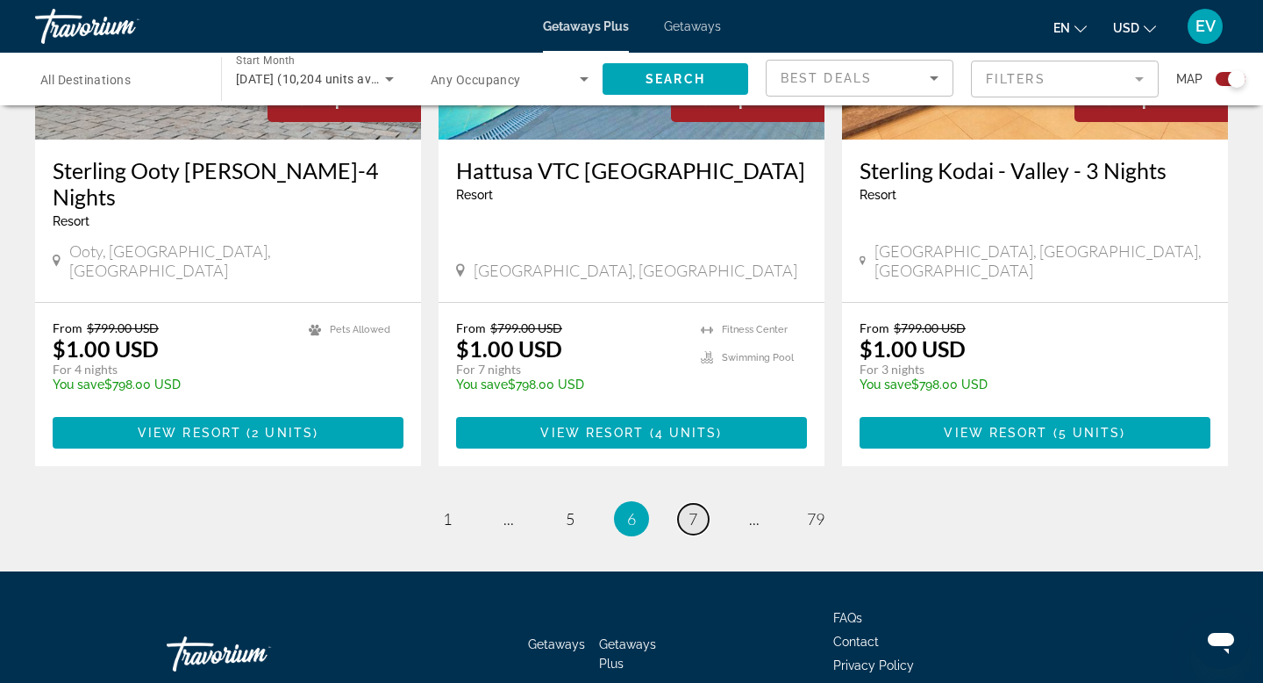
click at [697, 509] on span "7" at bounding box center [693, 518] width 9 height 19
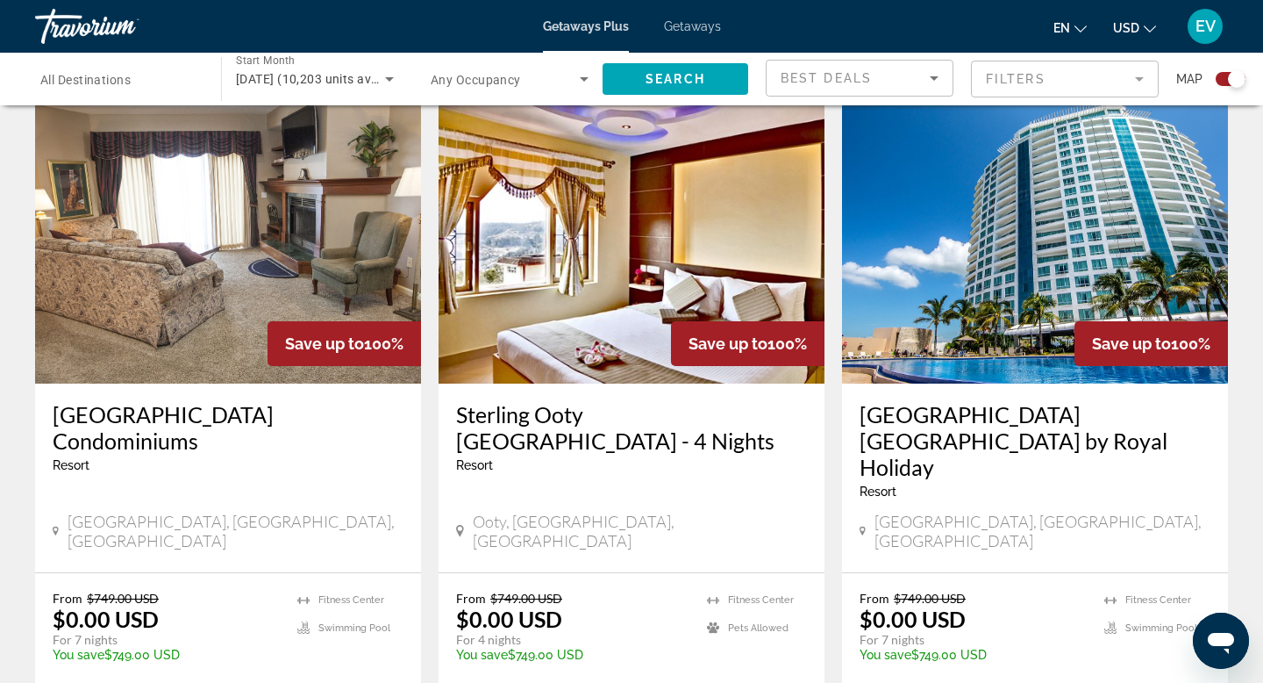
scroll to position [2526, 0]
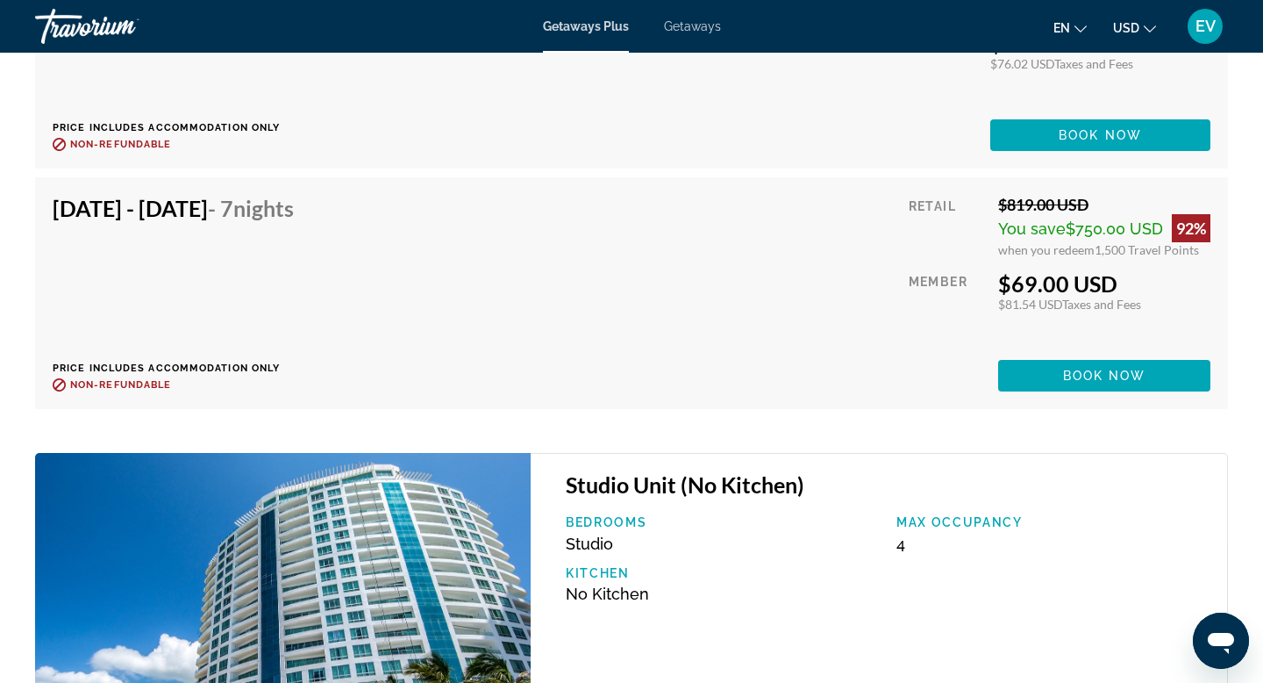
scroll to position [3177, 0]
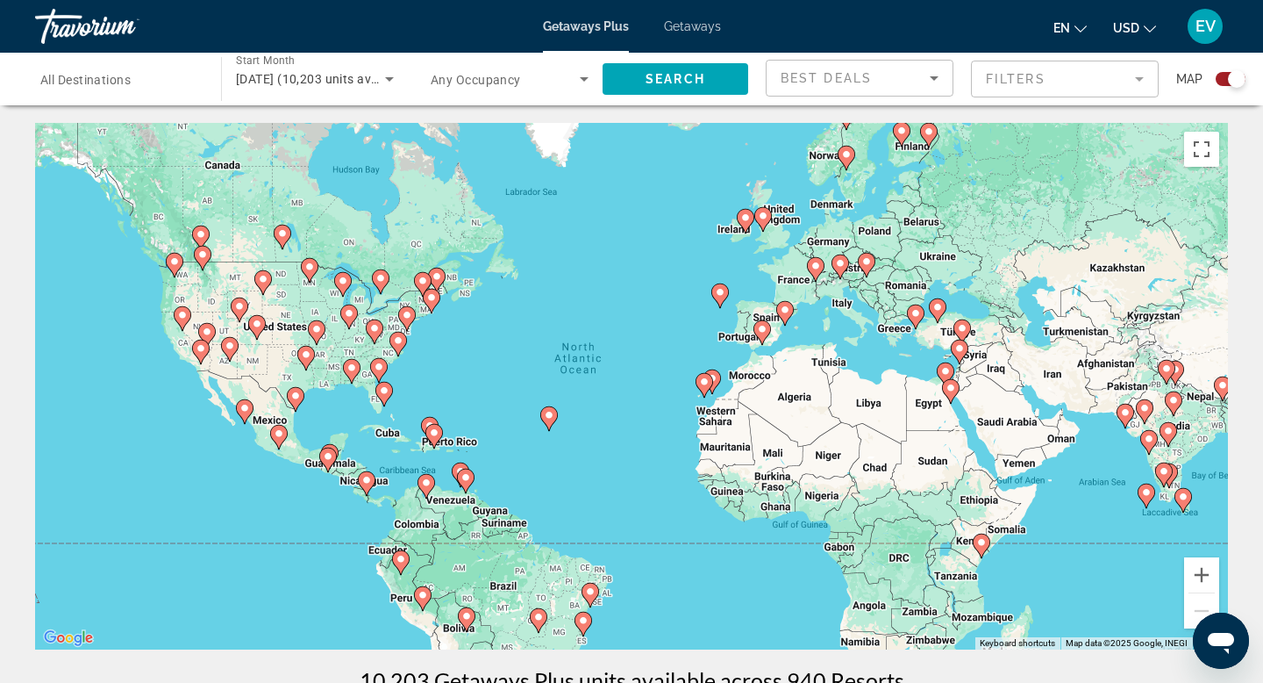
click at [766, 337] on icon "Main content" at bounding box center [763, 332] width 18 height 25
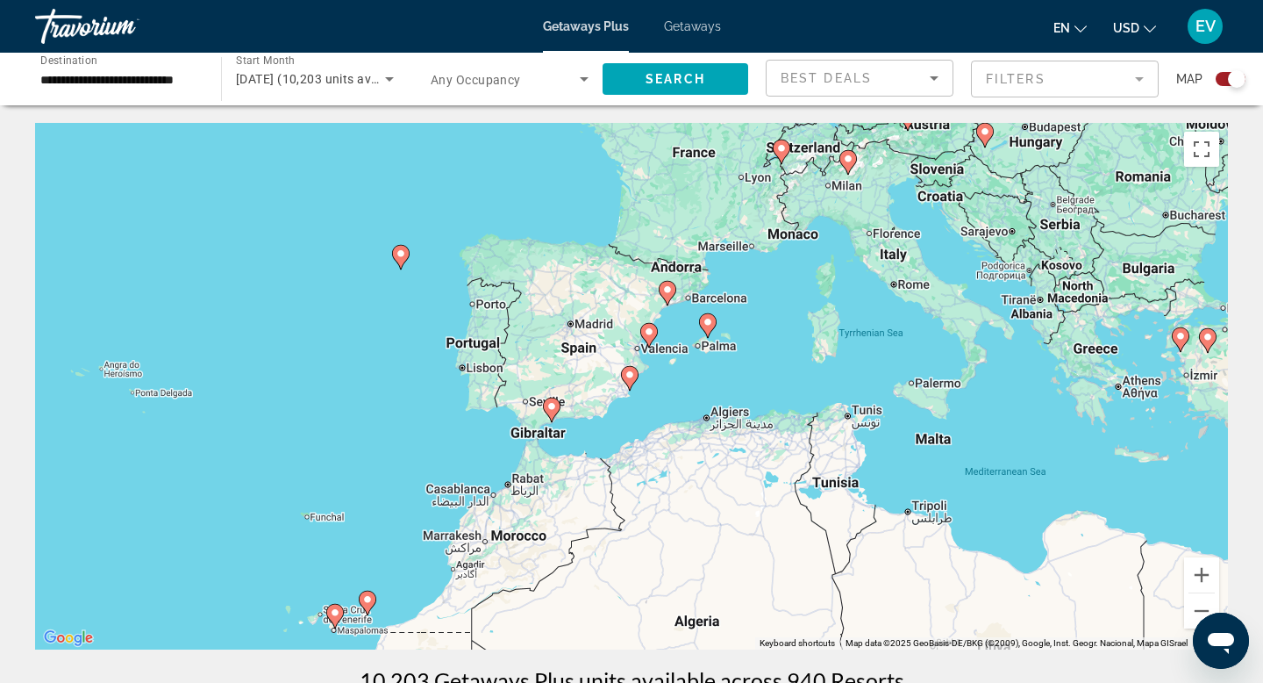
click at [557, 412] on icon "Main content" at bounding box center [552, 409] width 18 height 25
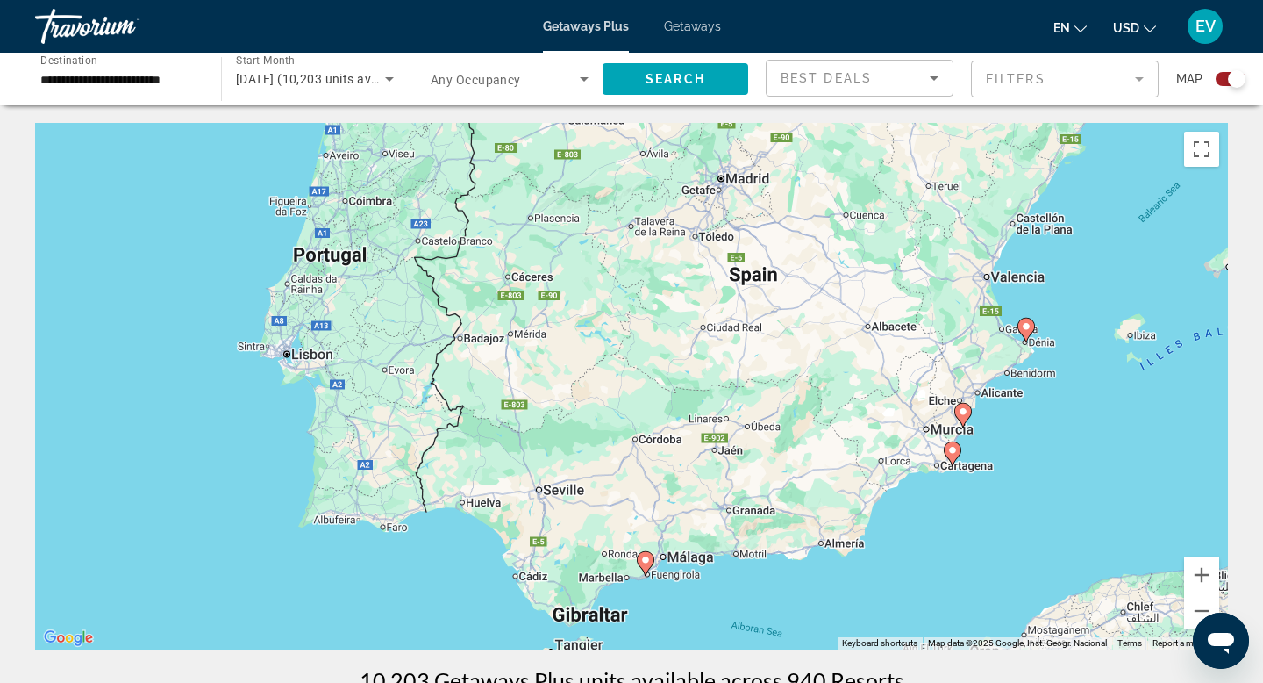
drag, startPoint x: 848, startPoint y: 304, endPoint x: 862, endPoint y: 497, distance: 193.6
click at [862, 497] on div "To navigate, press the arrow keys. To activate drag with keyboard, press Alt + …" at bounding box center [631, 386] width 1193 height 526
click at [1198, 615] on button "Zoom out" at bounding box center [1201, 610] width 35 height 35
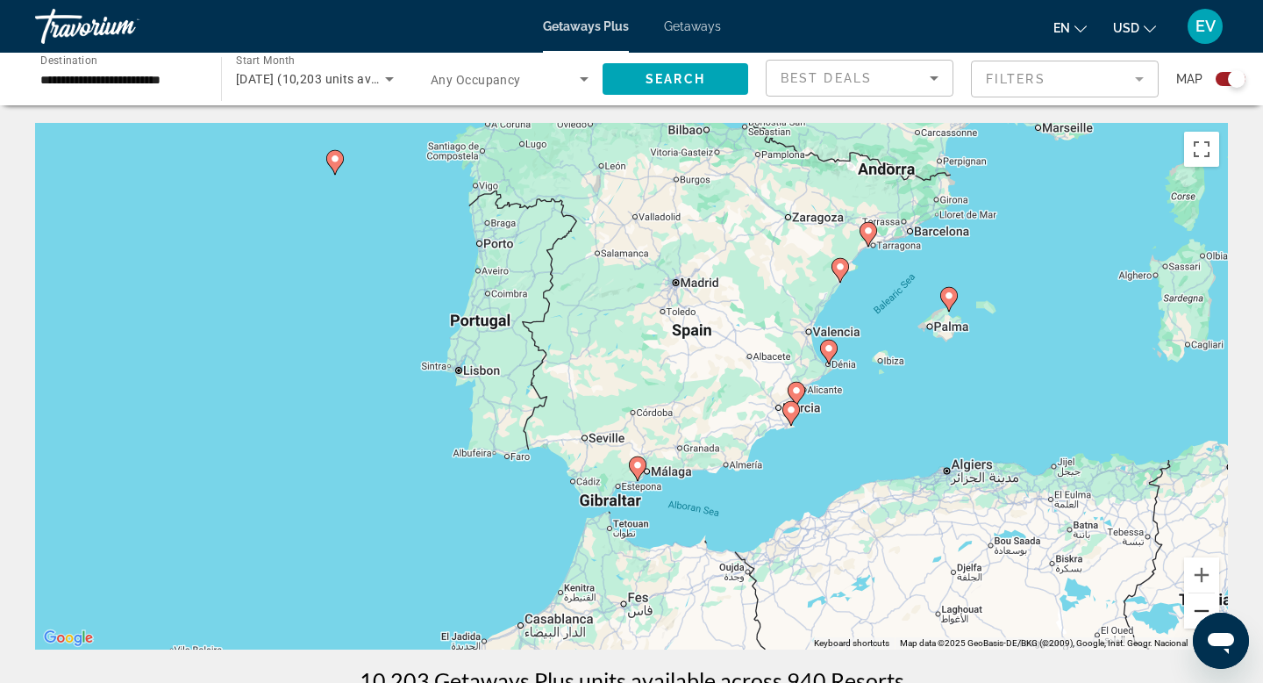
click at [1198, 615] on button "Zoom out" at bounding box center [1201, 610] width 35 height 35
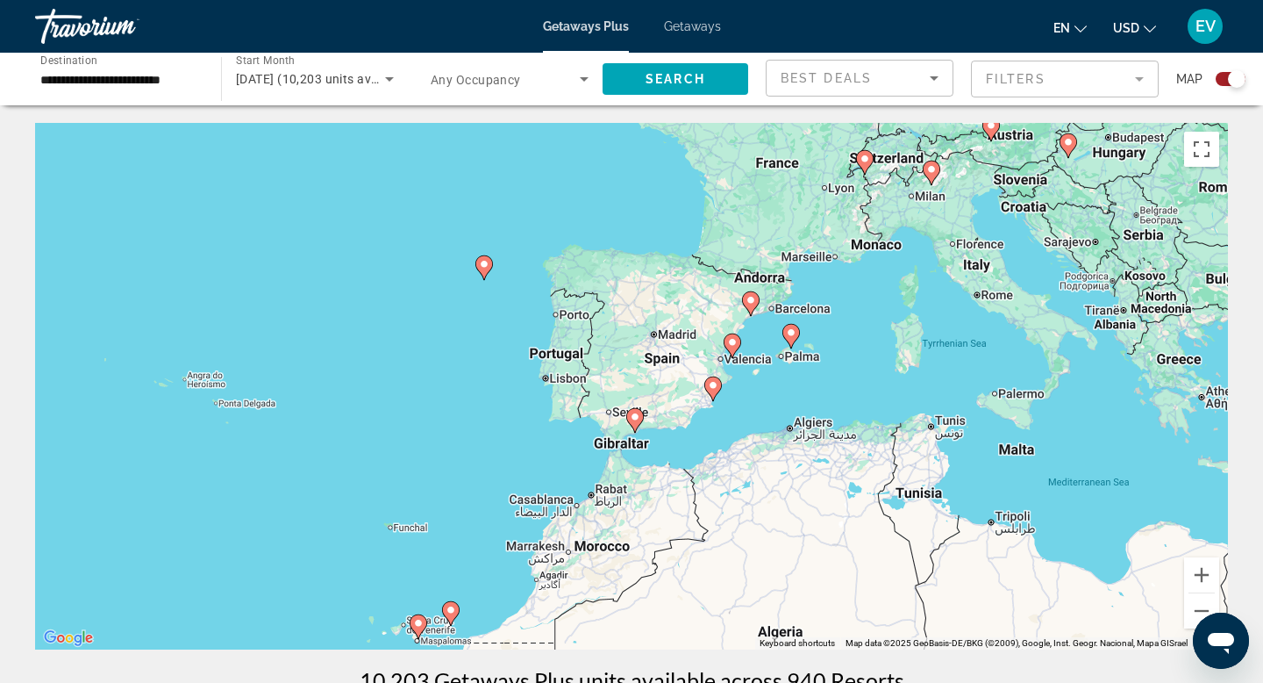
click at [485, 266] on image "Main content" at bounding box center [484, 264] width 11 height 11
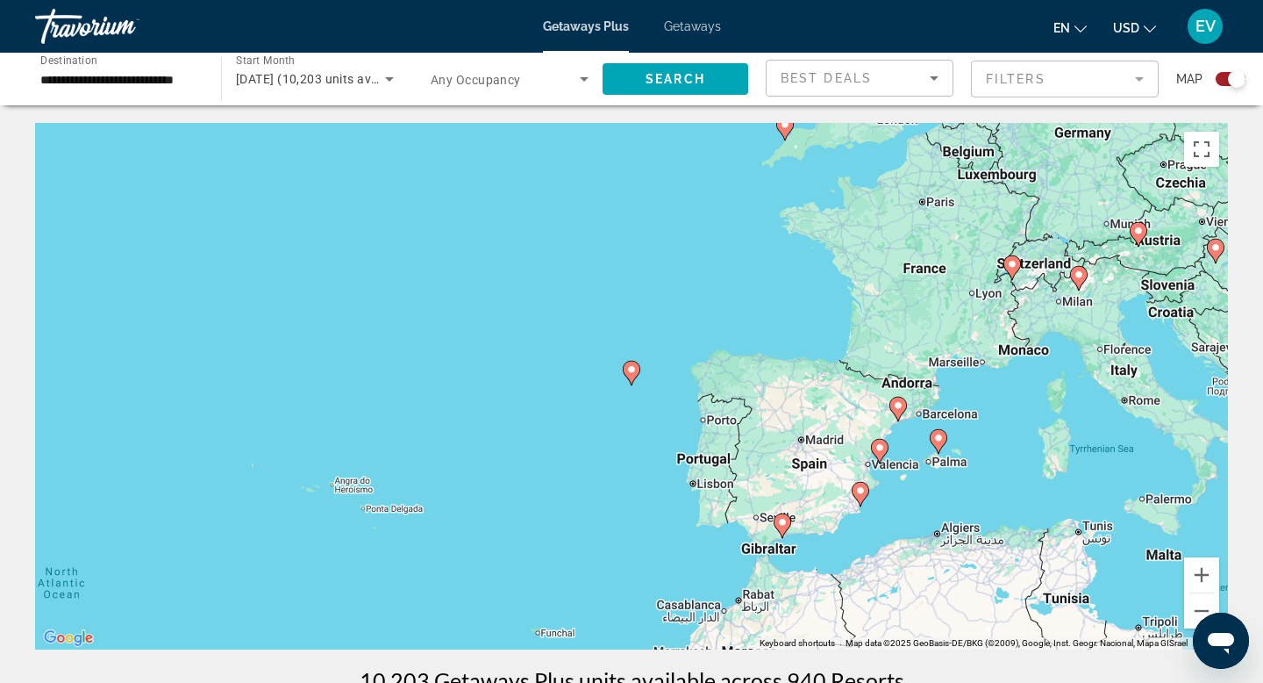
click at [630, 367] on image "Main content" at bounding box center [631, 369] width 11 height 11
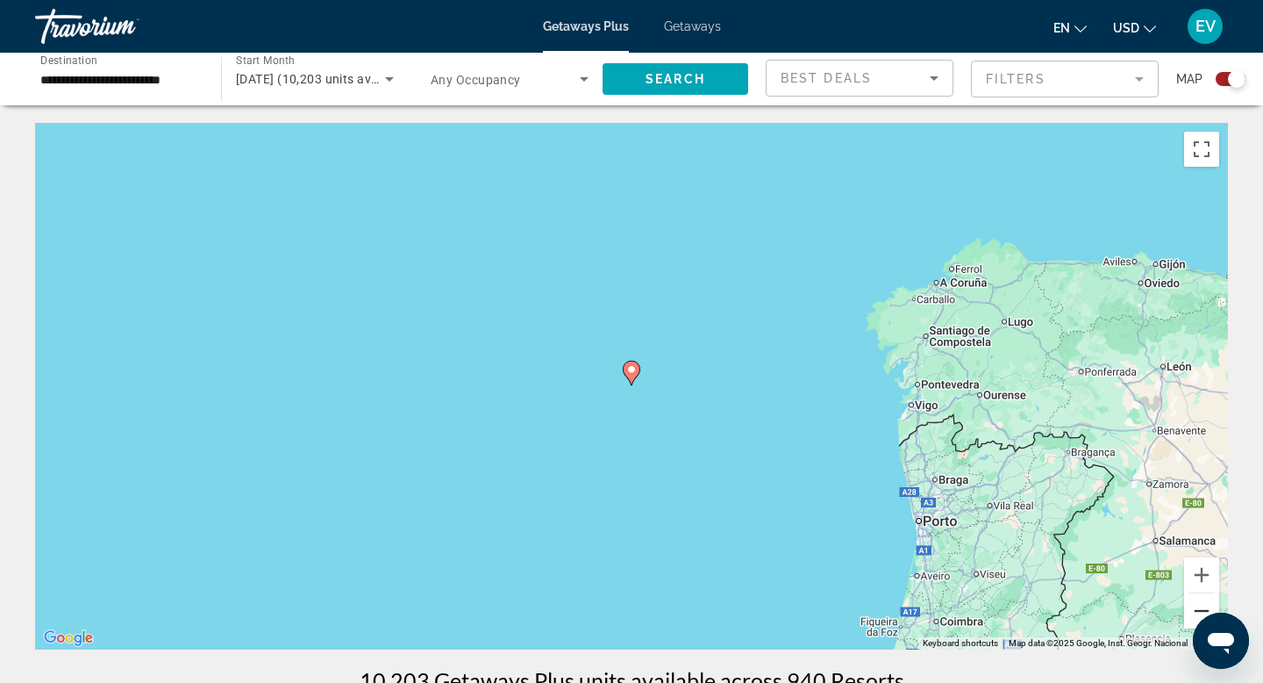
click at [1191, 612] on button "Zoom out" at bounding box center [1201, 610] width 35 height 35
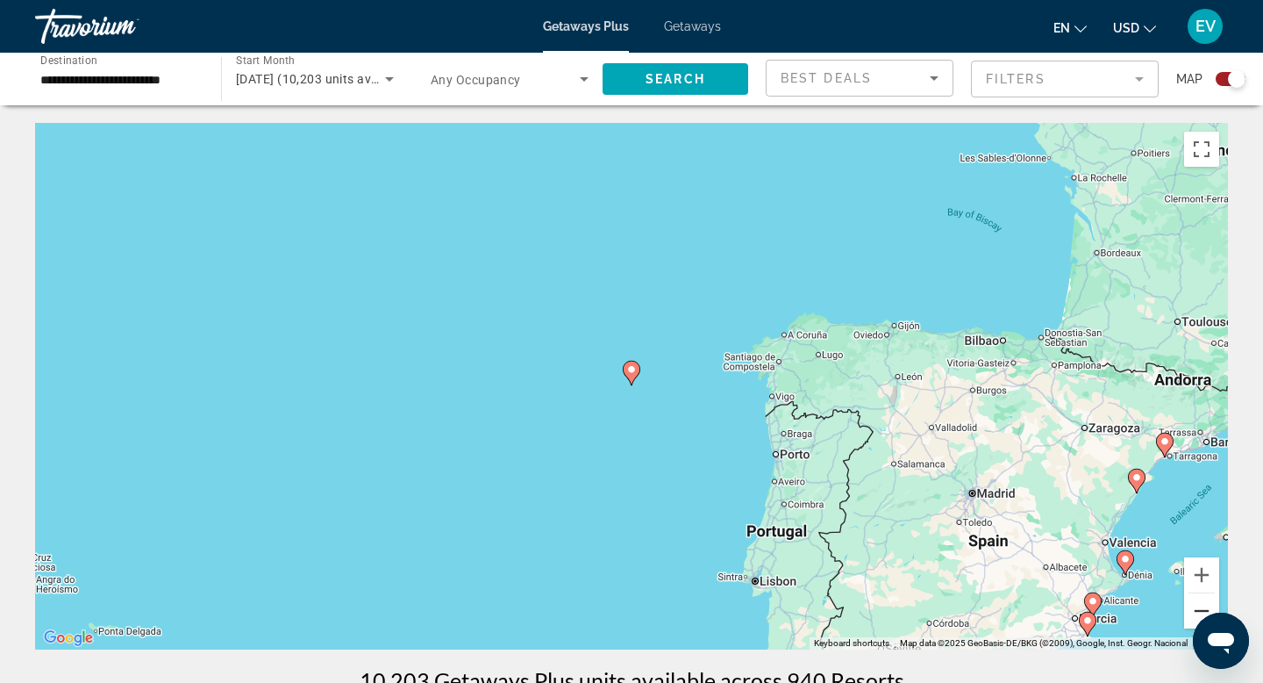
click at [1191, 612] on button "Zoom out" at bounding box center [1201, 610] width 35 height 35
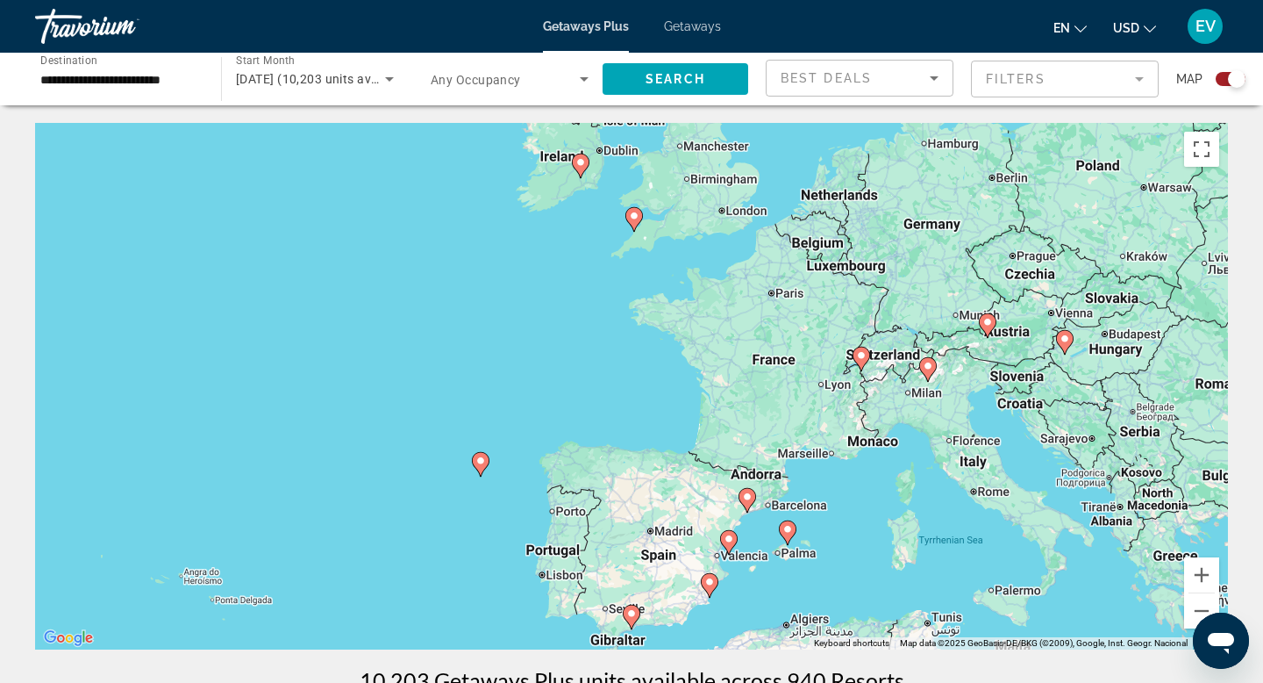
drag, startPoint x: 814, startPoint y: 440, endPoint x: 662, endPoint y: 532, distance: 177.9
click at [662, 532] on div "To navigate, press the arrow keys. To activate drag with keyboard, press Alt + …" at bounding box center [631, 386] width 1193 height 526
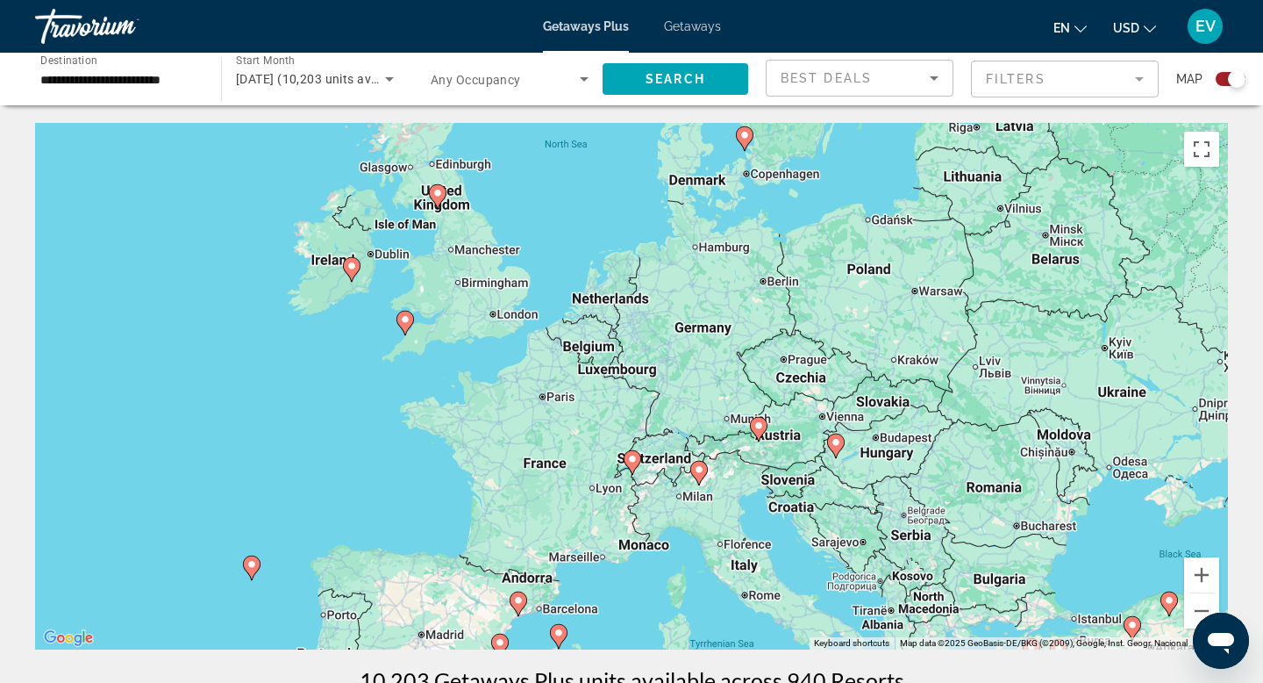
drag, startPoint x: 594, startPoint y: 380, endPoint x: 362, endPoint y: 483, distance: 253.7
click at [362, 483] on div "To navigate, press the arrow keys. To activate drag with keyboard, press Alt + …" at bounding box center [631, 386] width 1193 height 526
click at [760, 427] on image "Main content" at bounding box center [759, 425] width 11 height 11
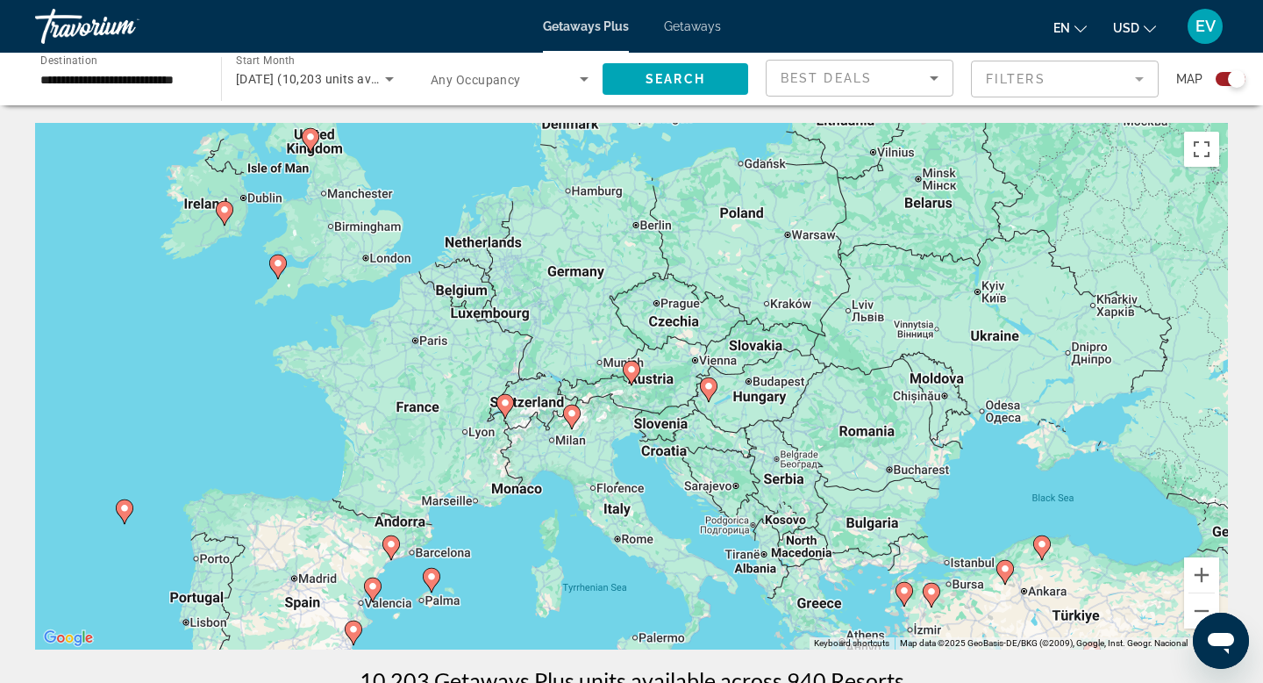
click at [633, 368] on image "Main content" at bounding box center [631, 369] width 11 height 11
type input "**********"
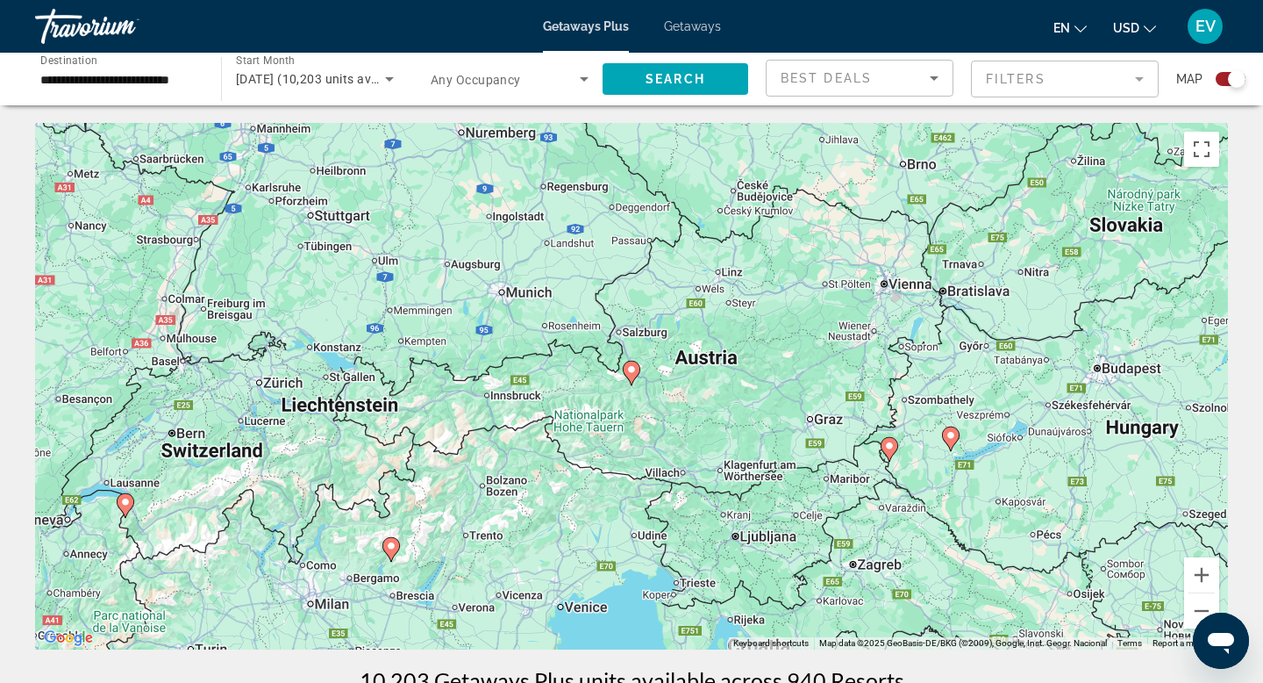
click at [633, 368] on image "Main content" at bounding box center [631, 369] width 11 height 11
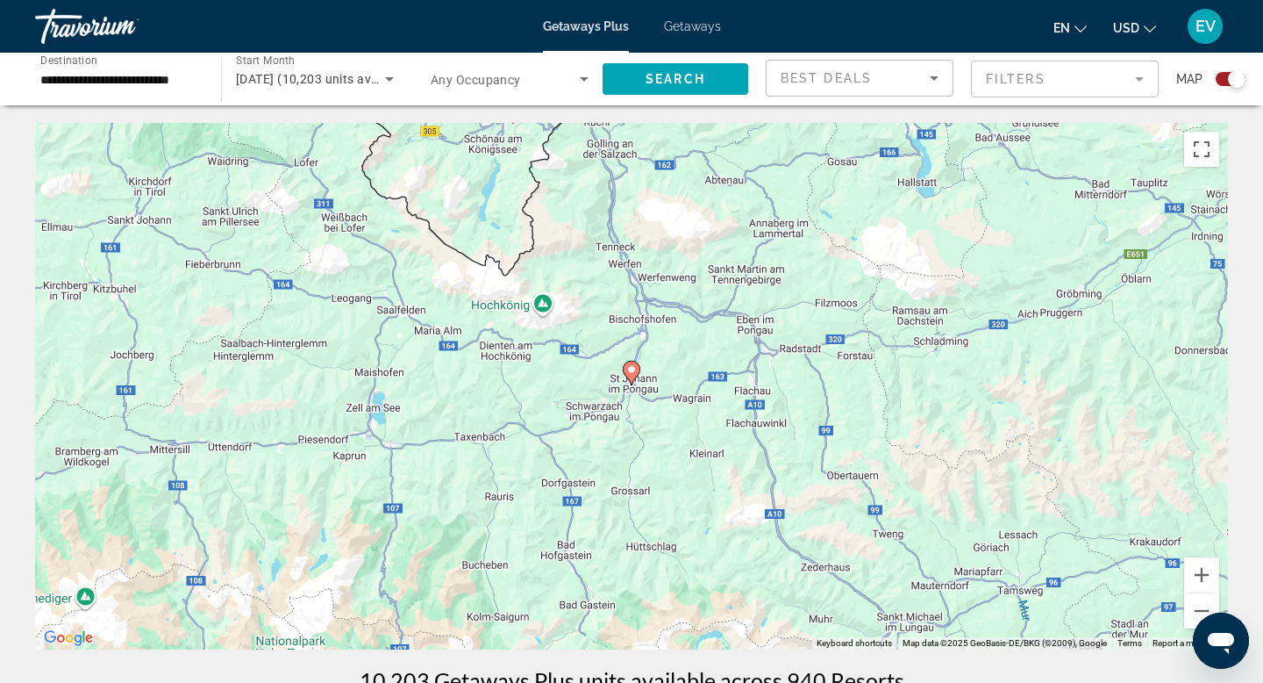
click at [632, 366] on image "Main content" at bounding box center [631, 369] width 11 height 11
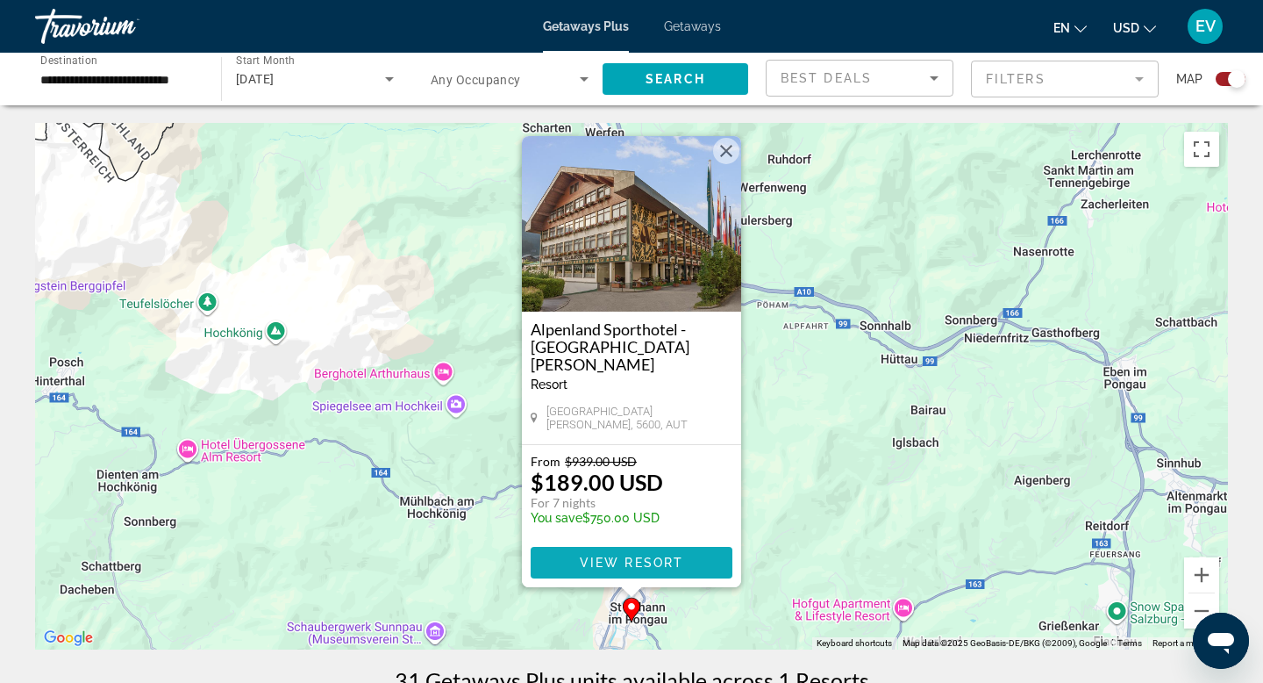
click at [651, 568] on span "View Resort" at bounding box center [632, 562] width 104 height 14
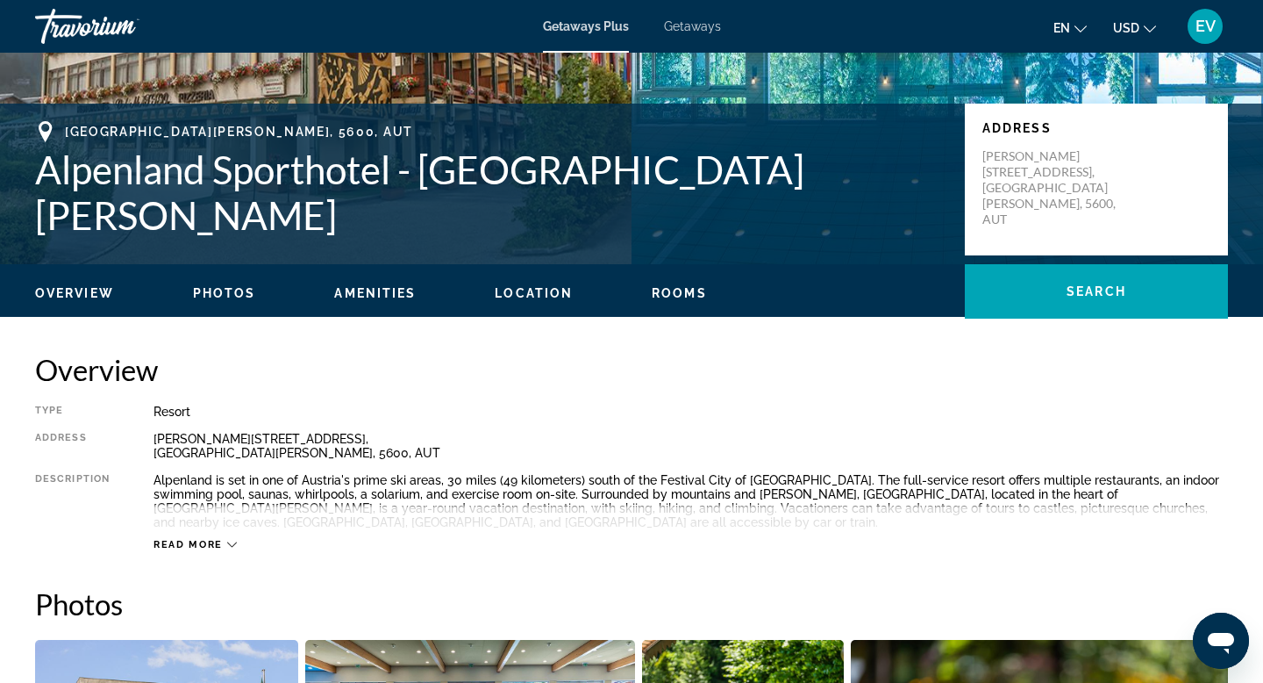
scroll to position [332, 0]
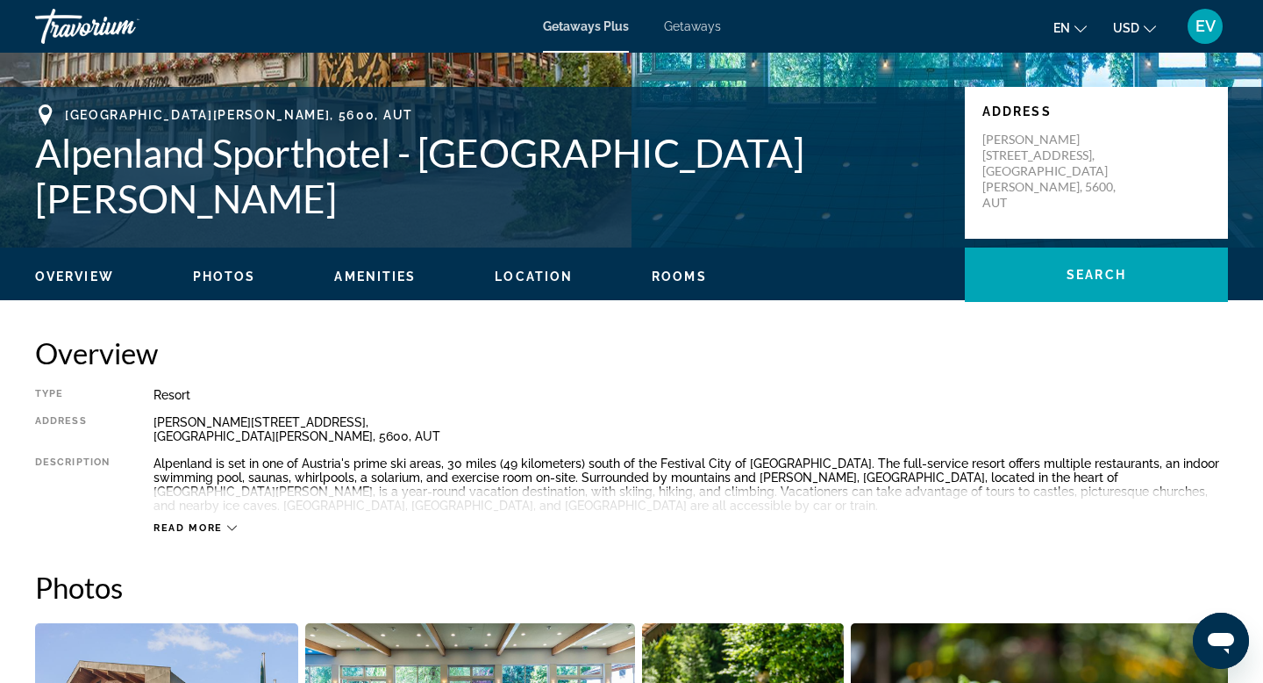
click at [202, 521] on button "Read more" at bounding box center [195, 527] width 83 height 13
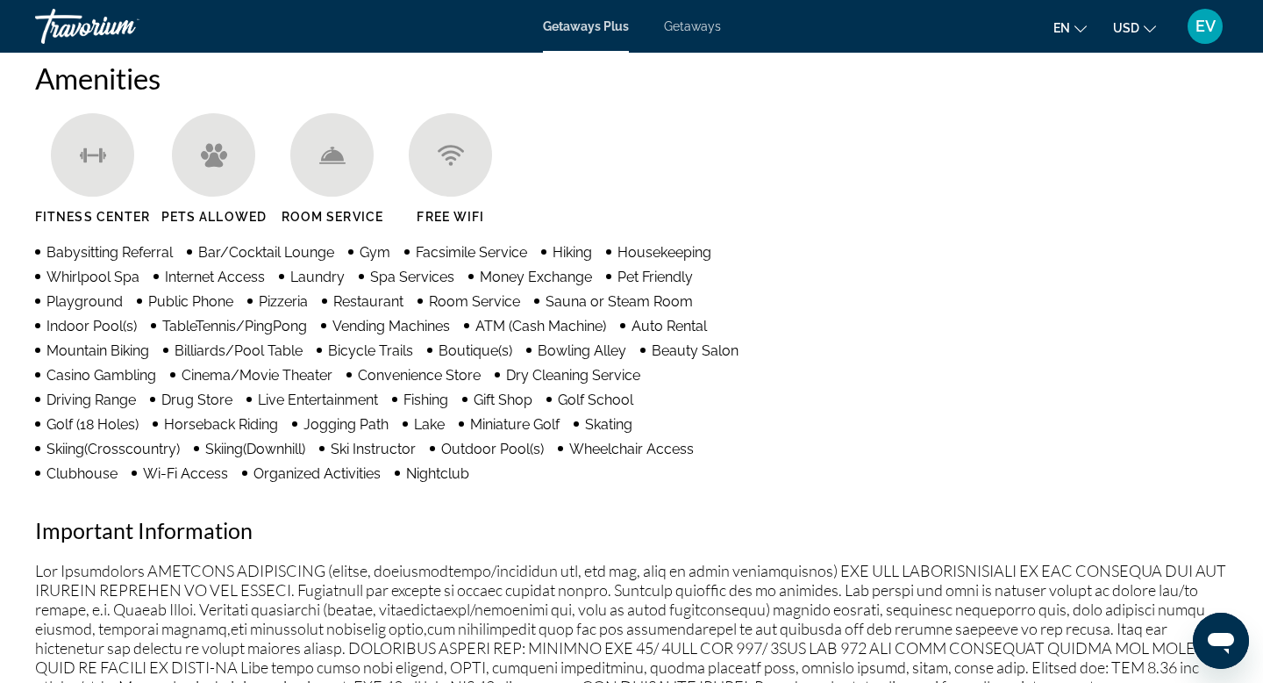
scroll to position [1377, 0]
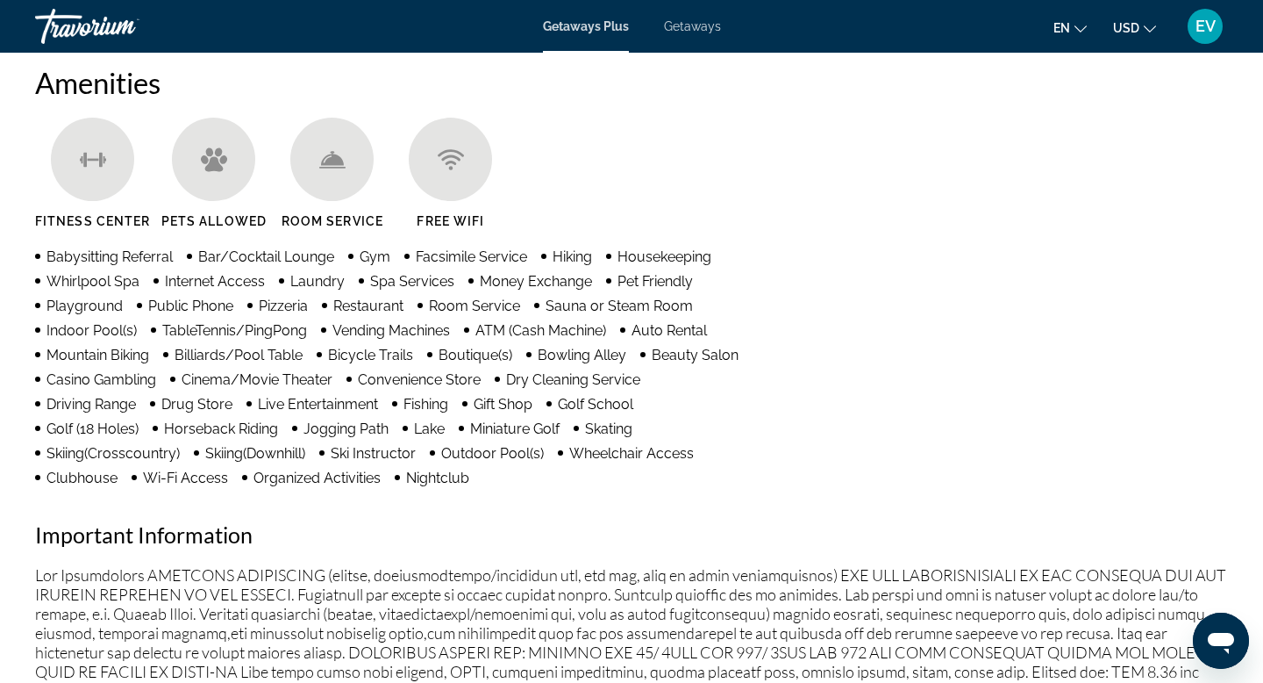
click at [675, 22] on span "Getaways" at bounding box center [692, 26] width 57 height 14
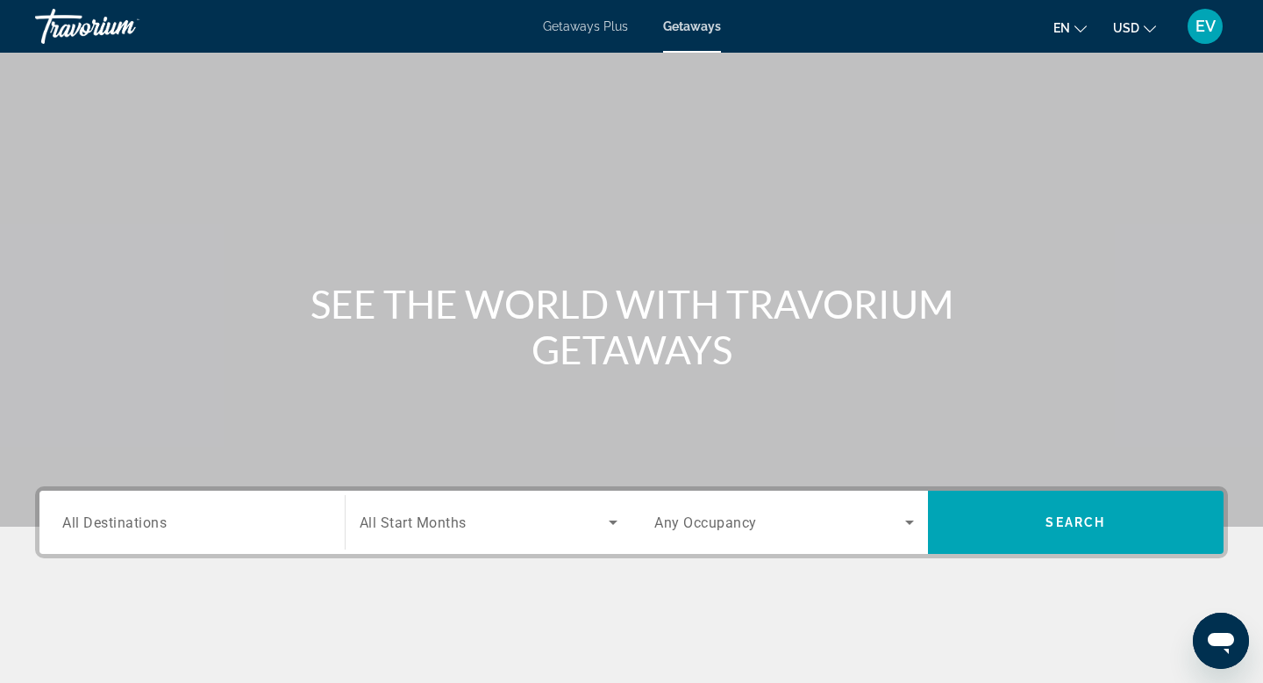
click at [410, 520] on span "All Start Months" at bounding box center [413, 522] width 107 height 17
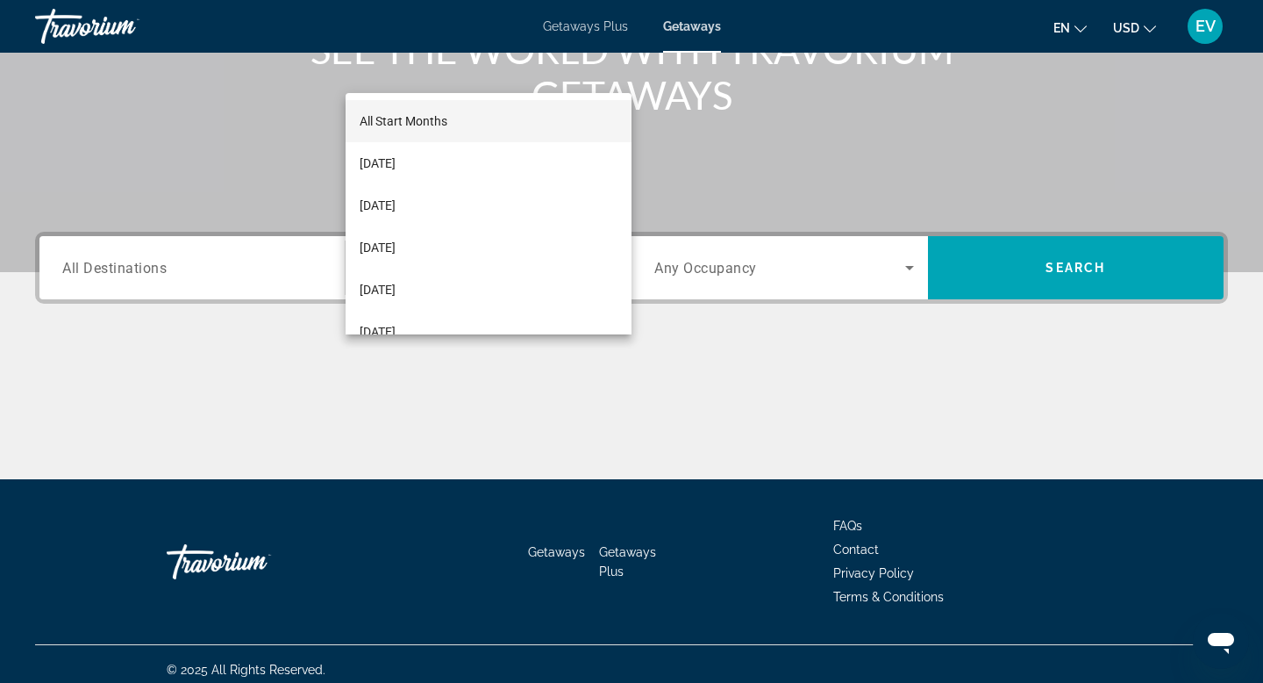
scroll to position [266, 0]
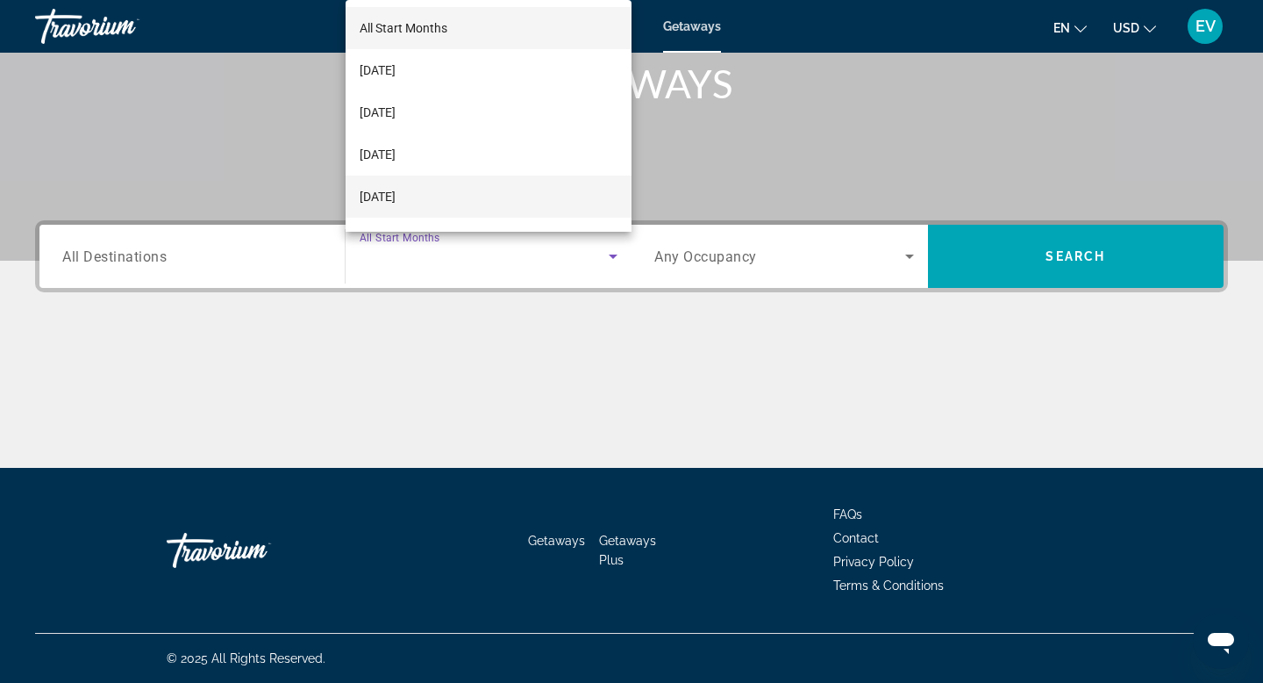
click at [418, 182] on mat-option "[DATE]" at bounding box center [489, 196] width 287 height 42
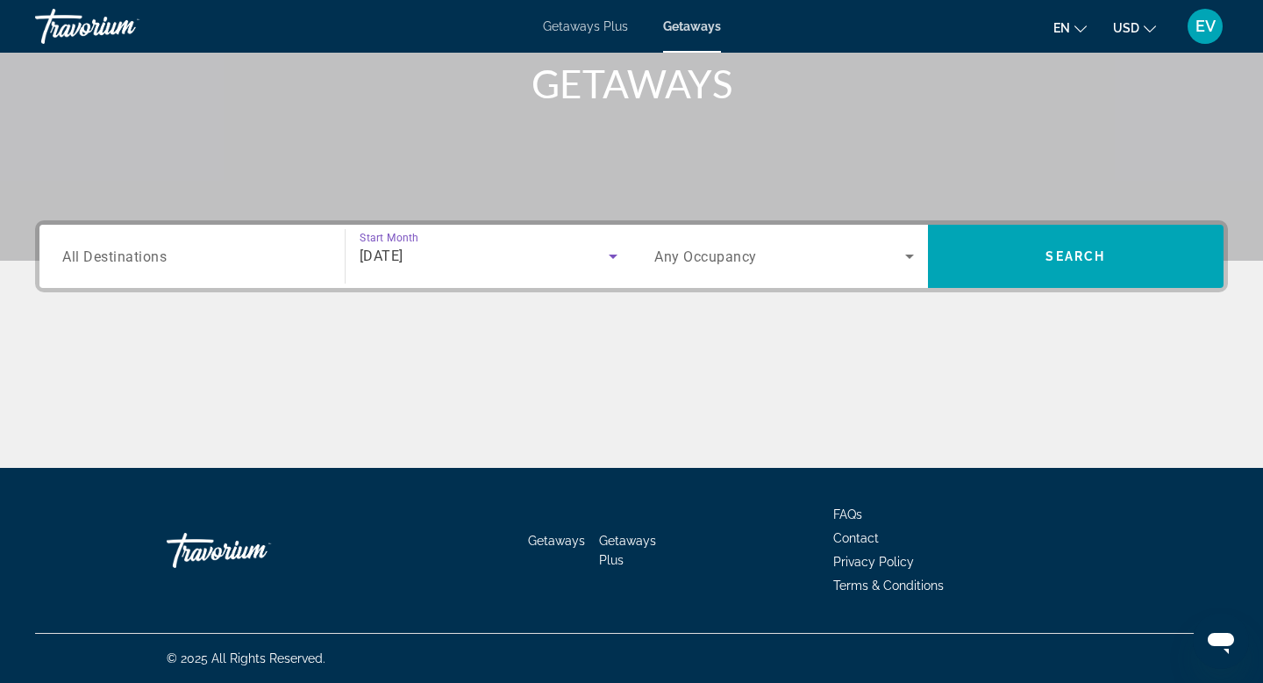
click at [762, 268] on div "Search widget" at bounding box center [785, 256] width 260 height 49
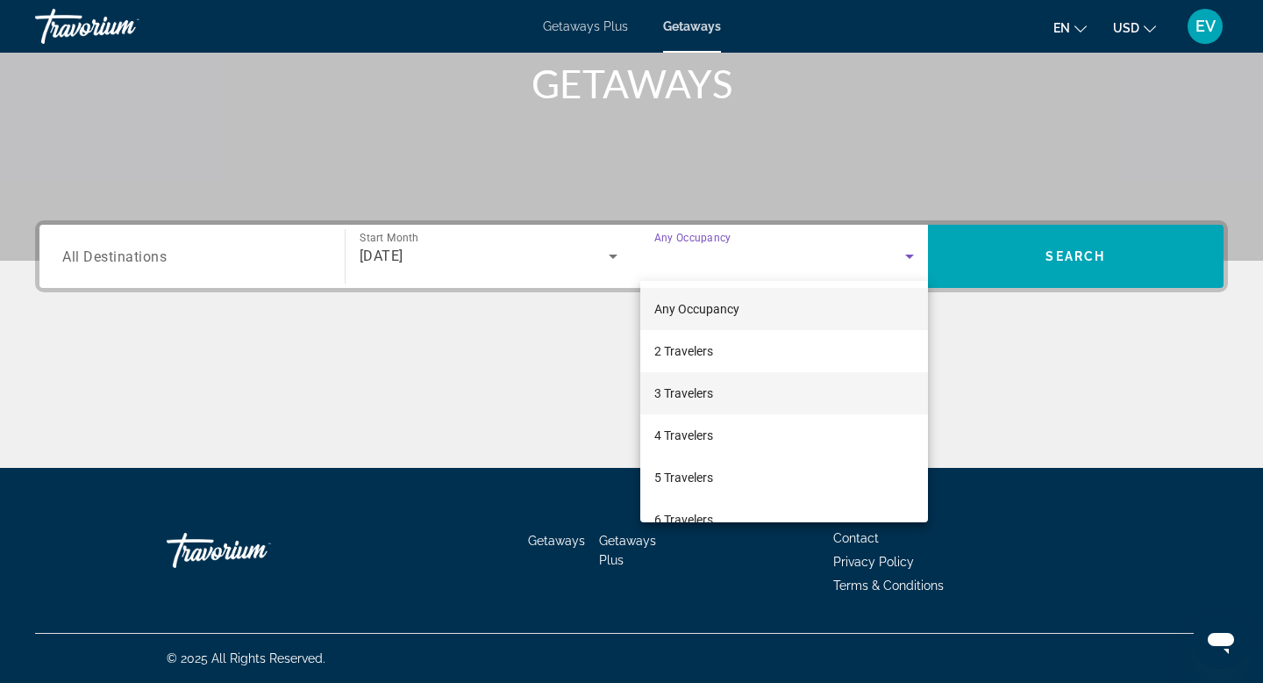
click at [750, 395] on mat-option "3 Travelers" at bounding box center [784, 393] width 288 height 42
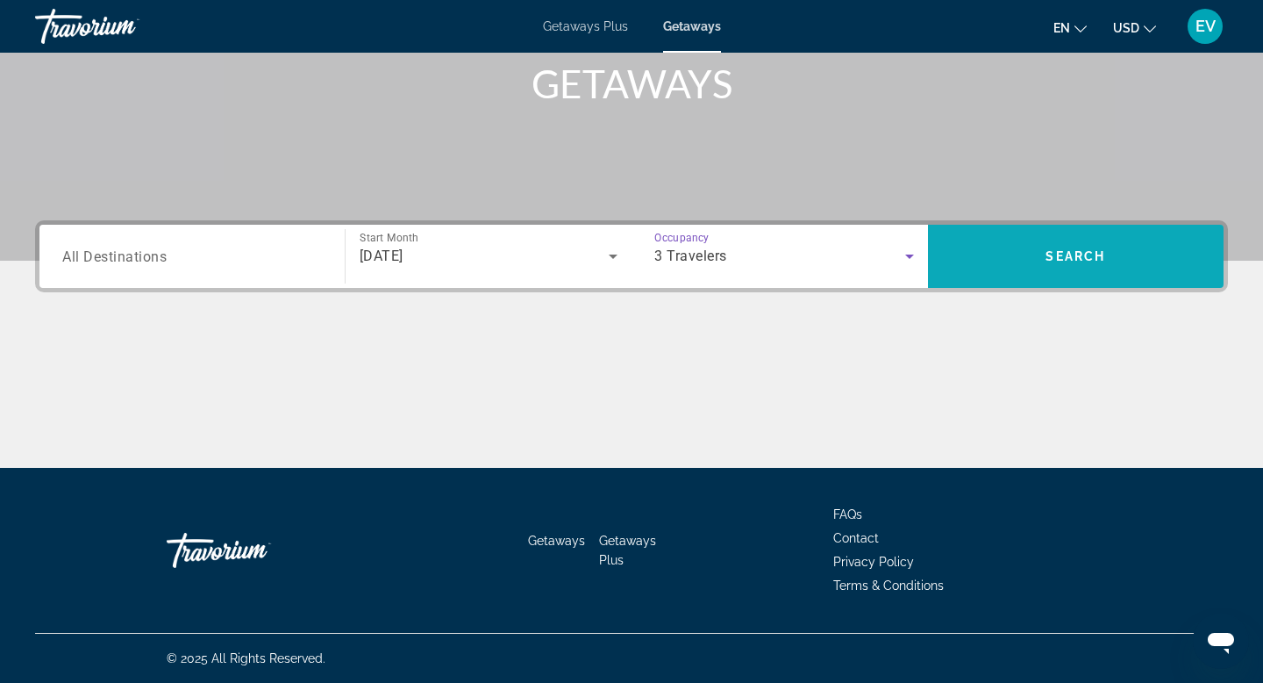
click at [1028, 256] on span "Search widget" at bounding box center [1076, 256] width 297 height 42
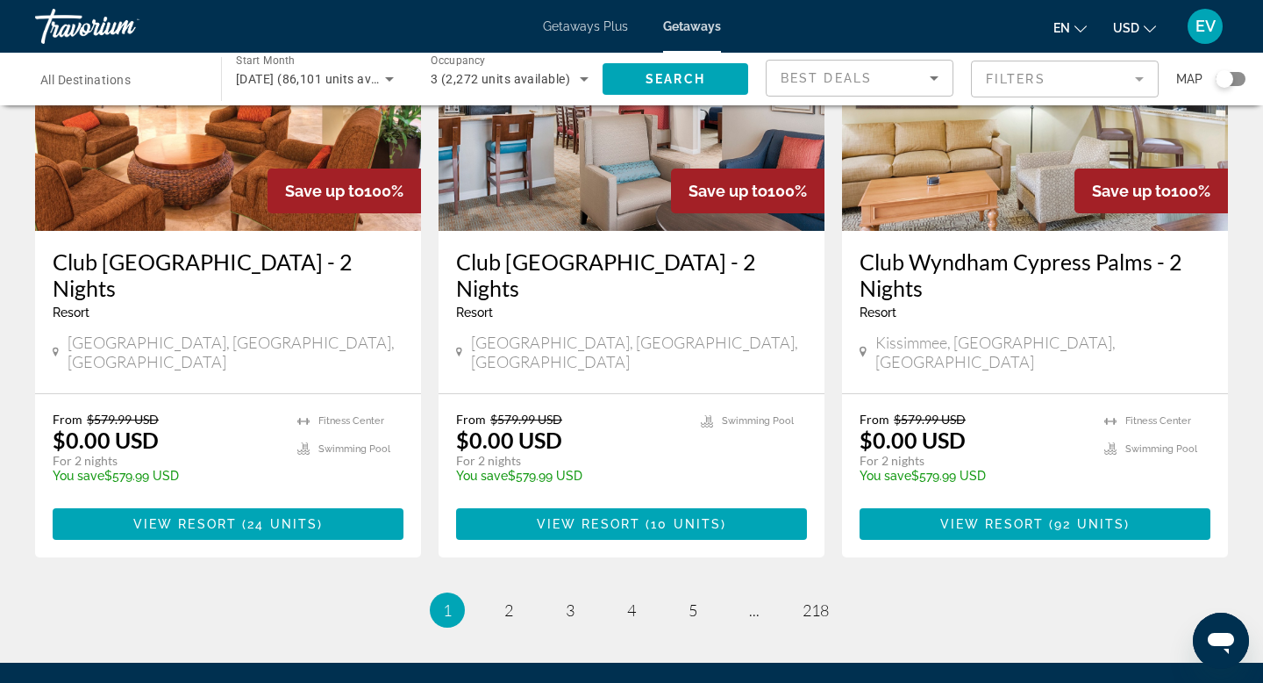
scroll to position [2262, 0]
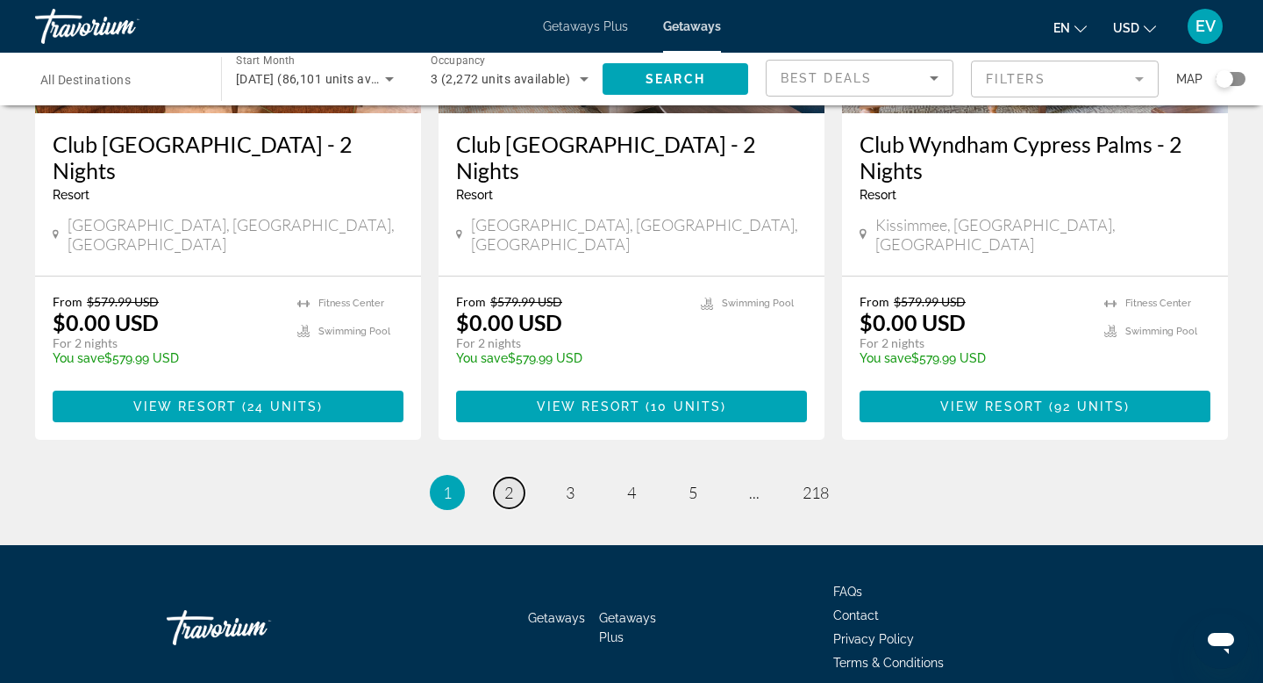
click at [512, 483] on span "2" at bounding box center [508, 492] width 9 height 19
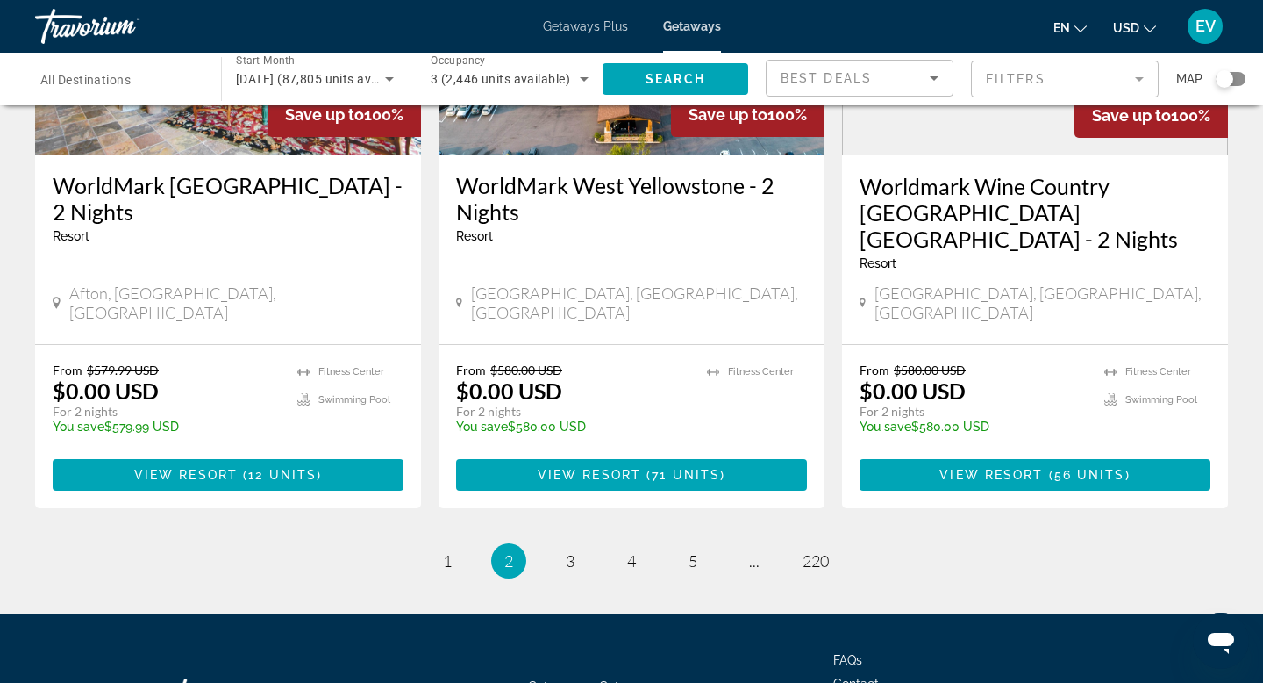
scroll to position [2200, 0]
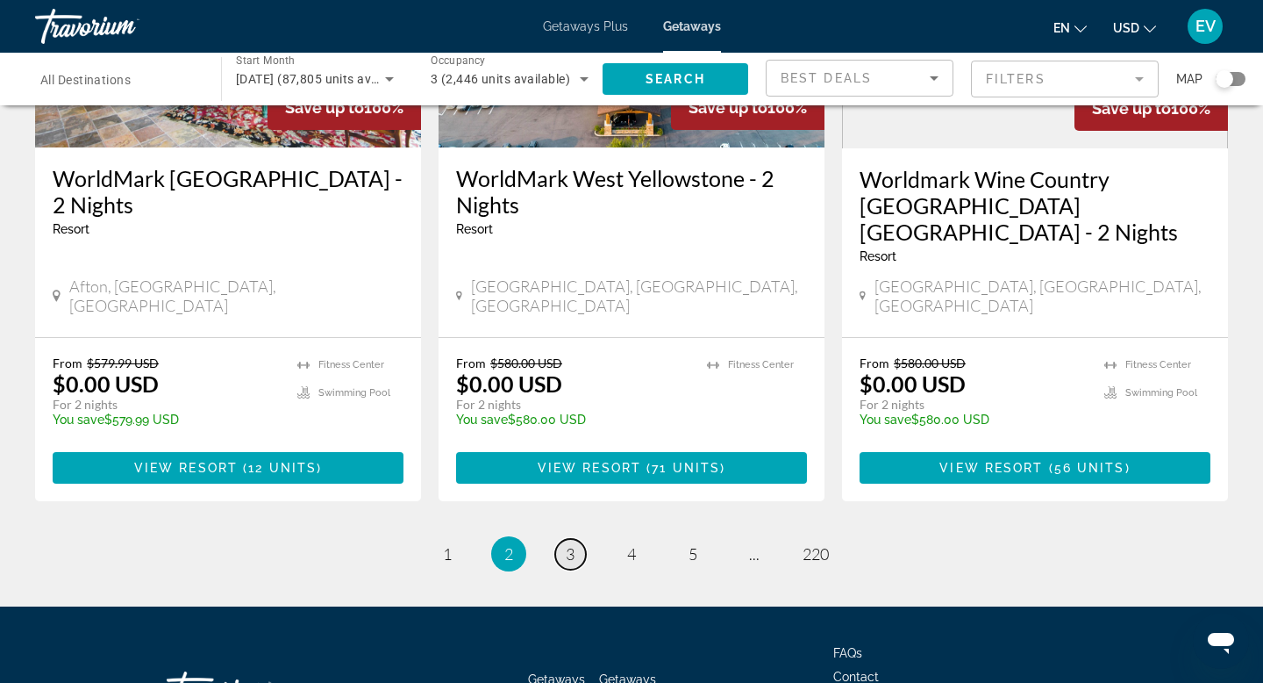
click at [566, 544] on span "3" at bounding box center [570, 553] width 9 height 19
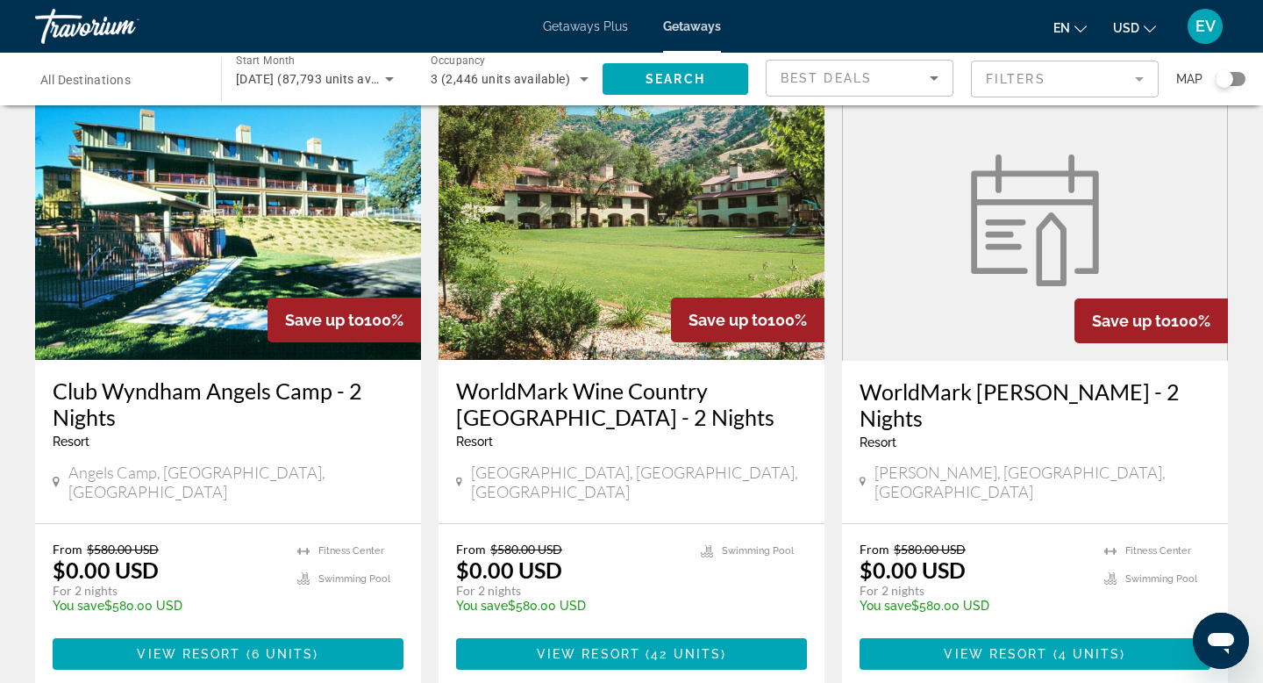
scroll to position [2042, 0]
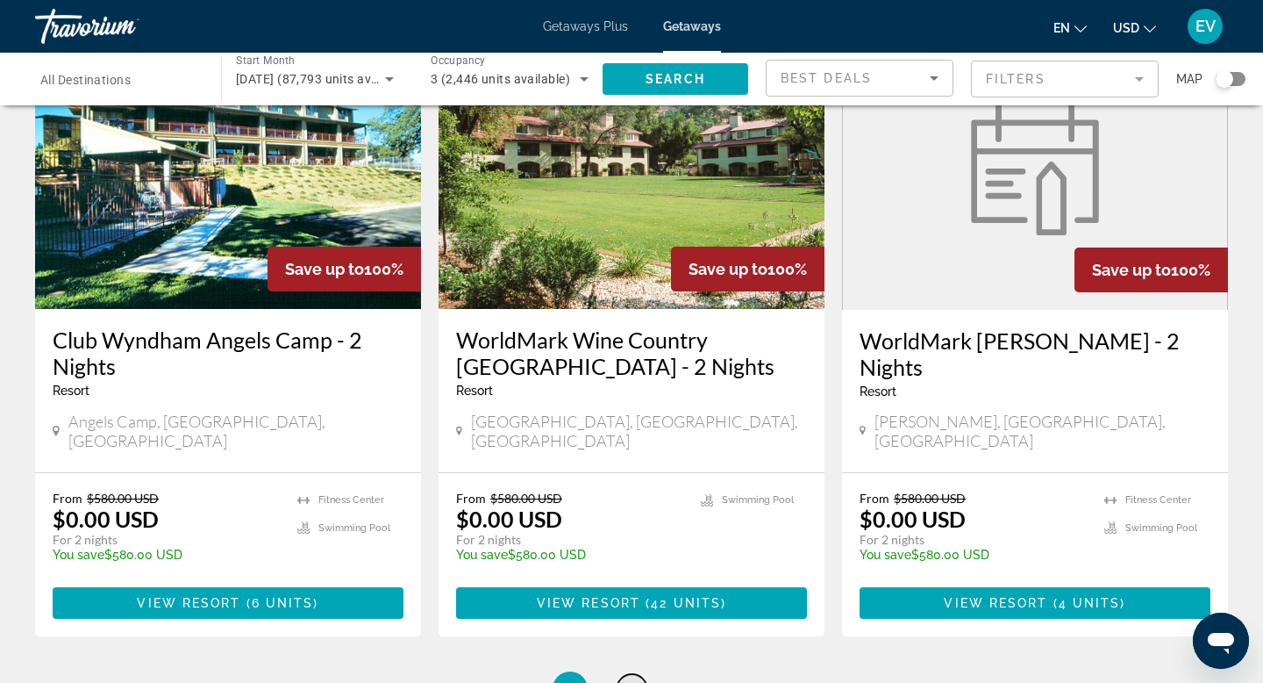
click at [633, 674] on link "page 4" at bounding box center [632, 689] width 31 height 31
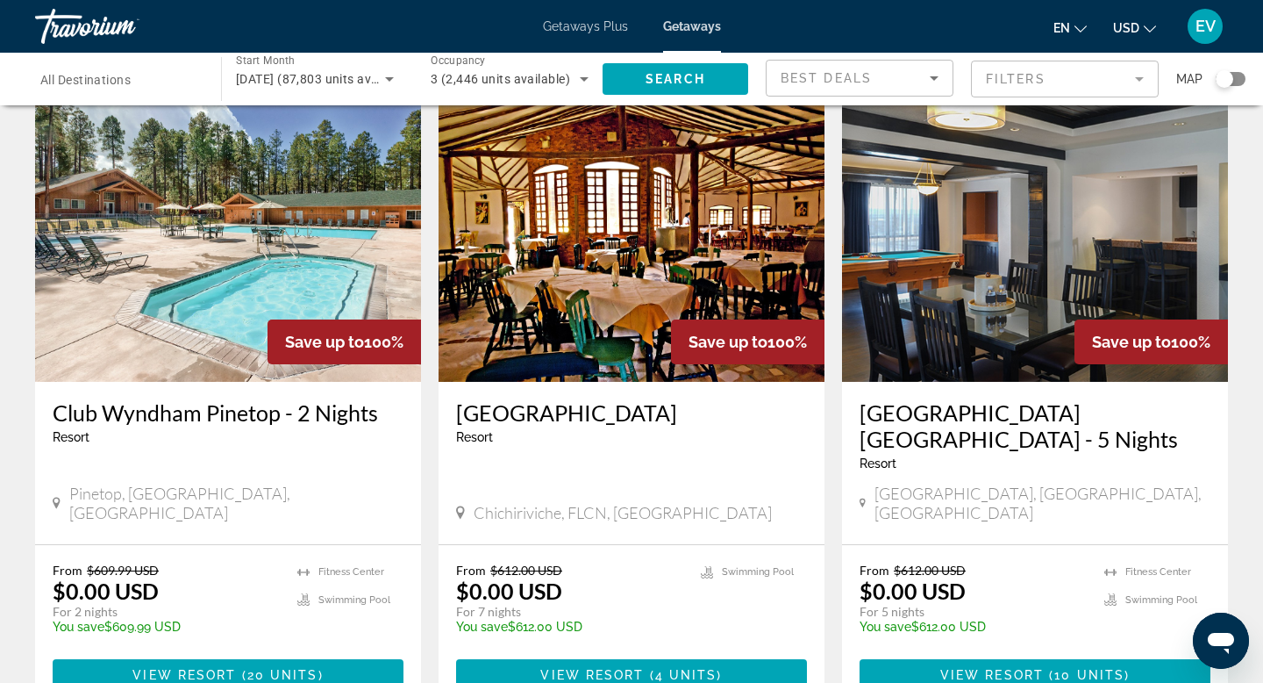
scroll to position [1979, 0]
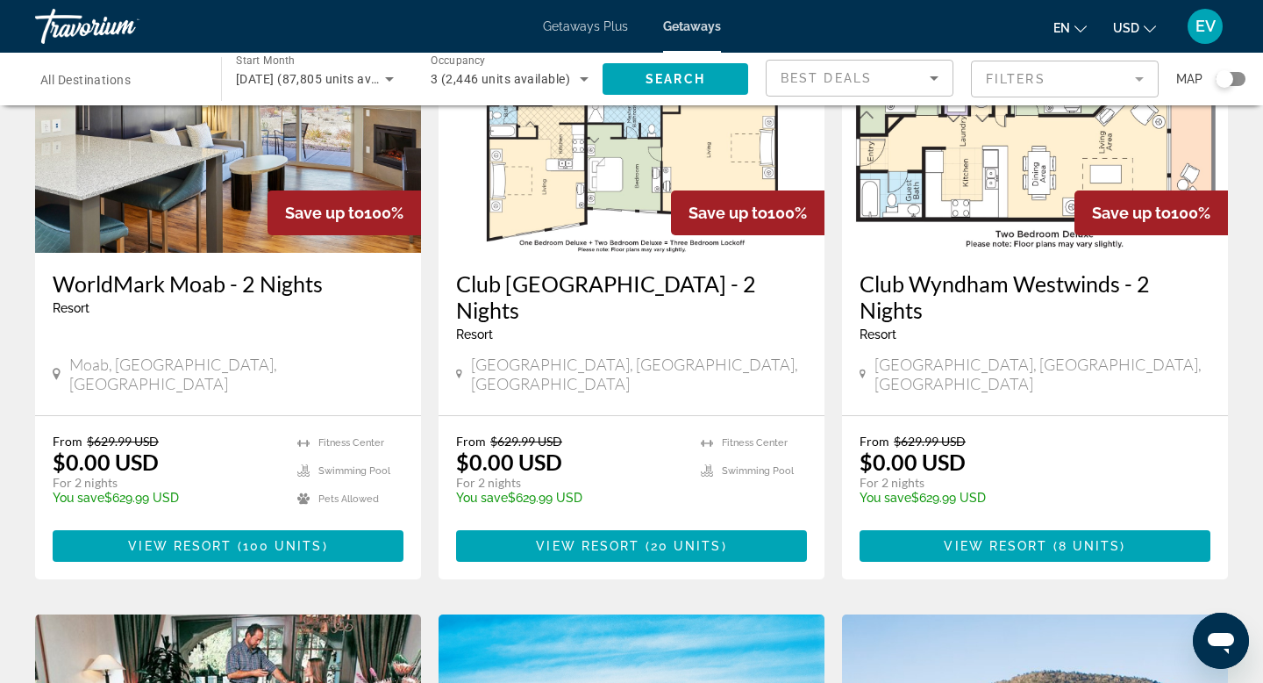
scroll to position [947, 0]
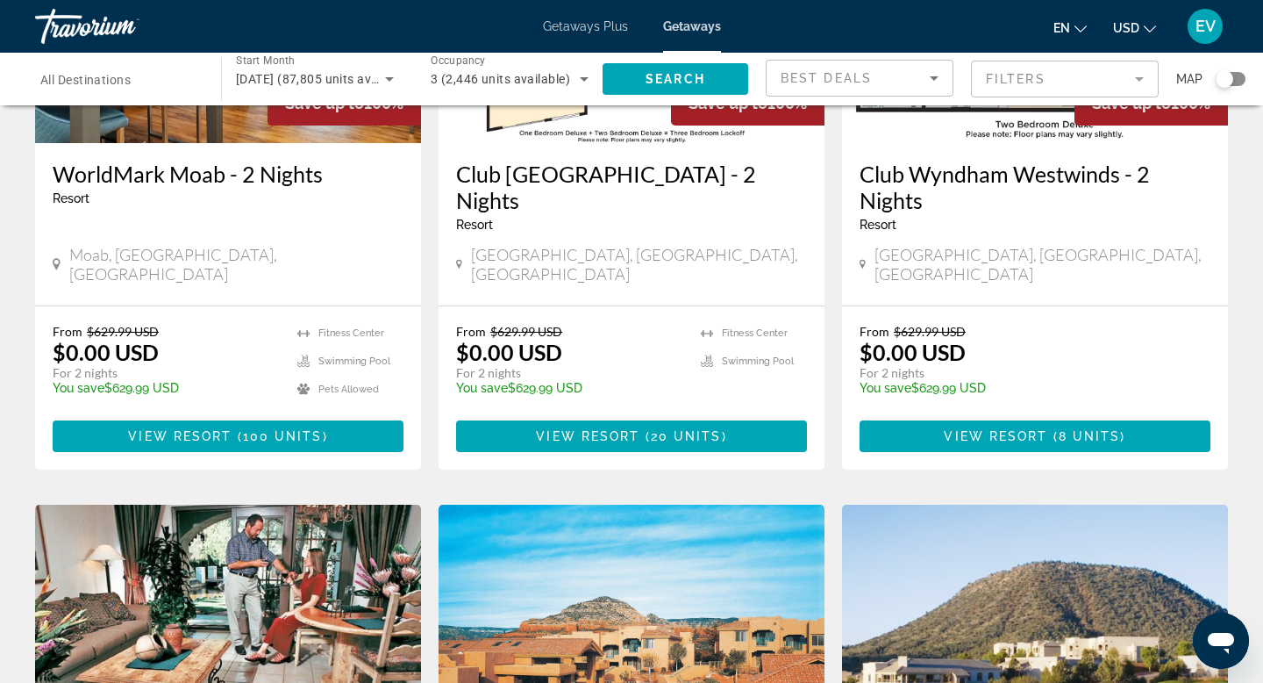
click at [988, 70] on mat-form-field "Filters" at bounding box center [1065, 79] width 188 height 37
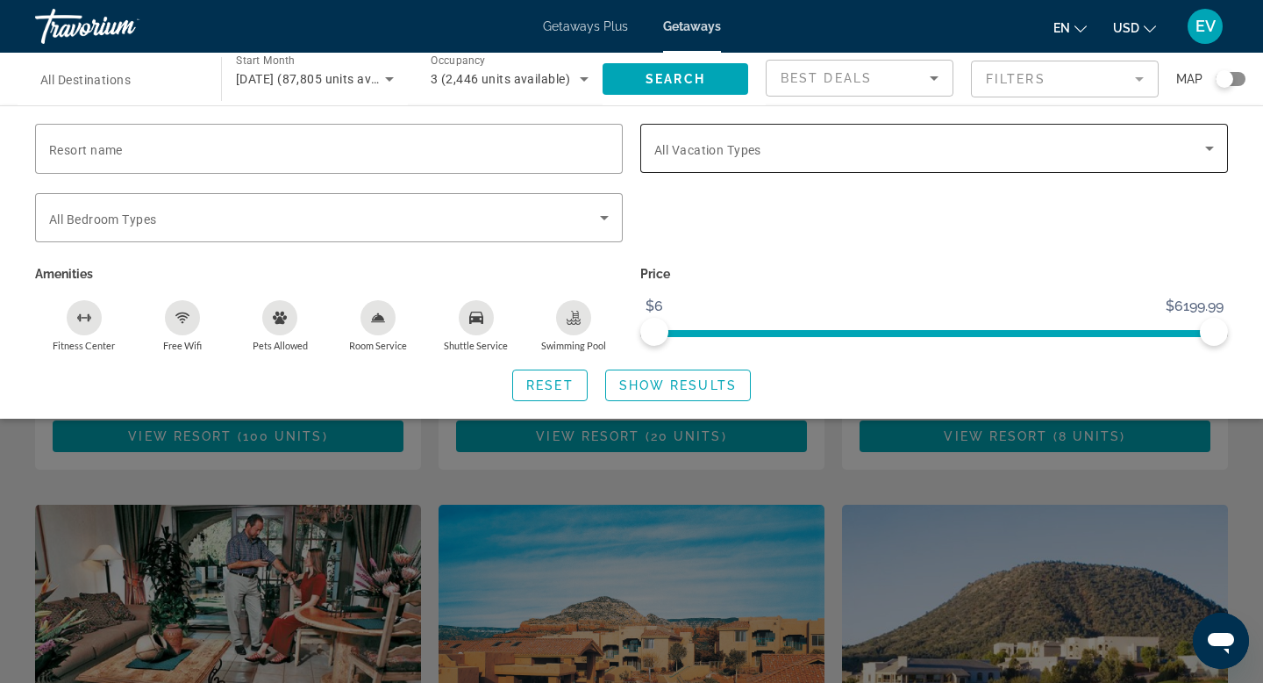
click at [713, 144] on span "All Vacation Types" at bounding box center [708, 150] width 107 height 14
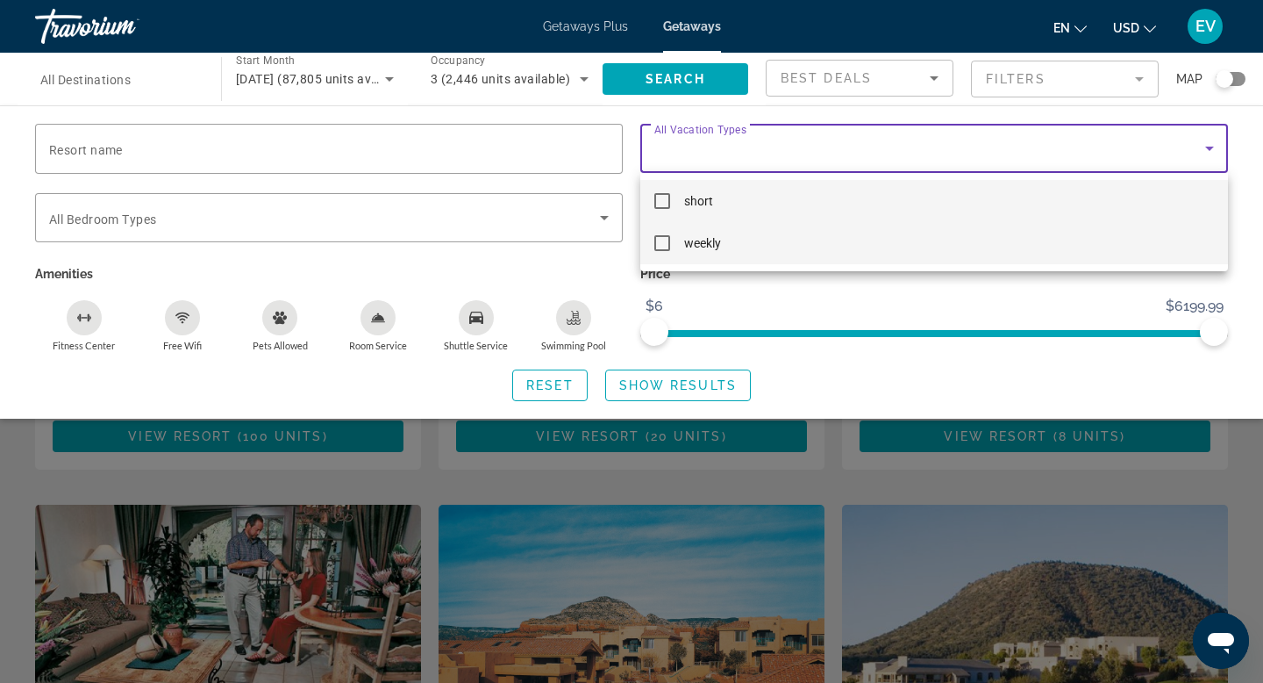
click at [663, 247] on mat-pseudo-checkbox at bounding box center [663, 243] width 16 height 16
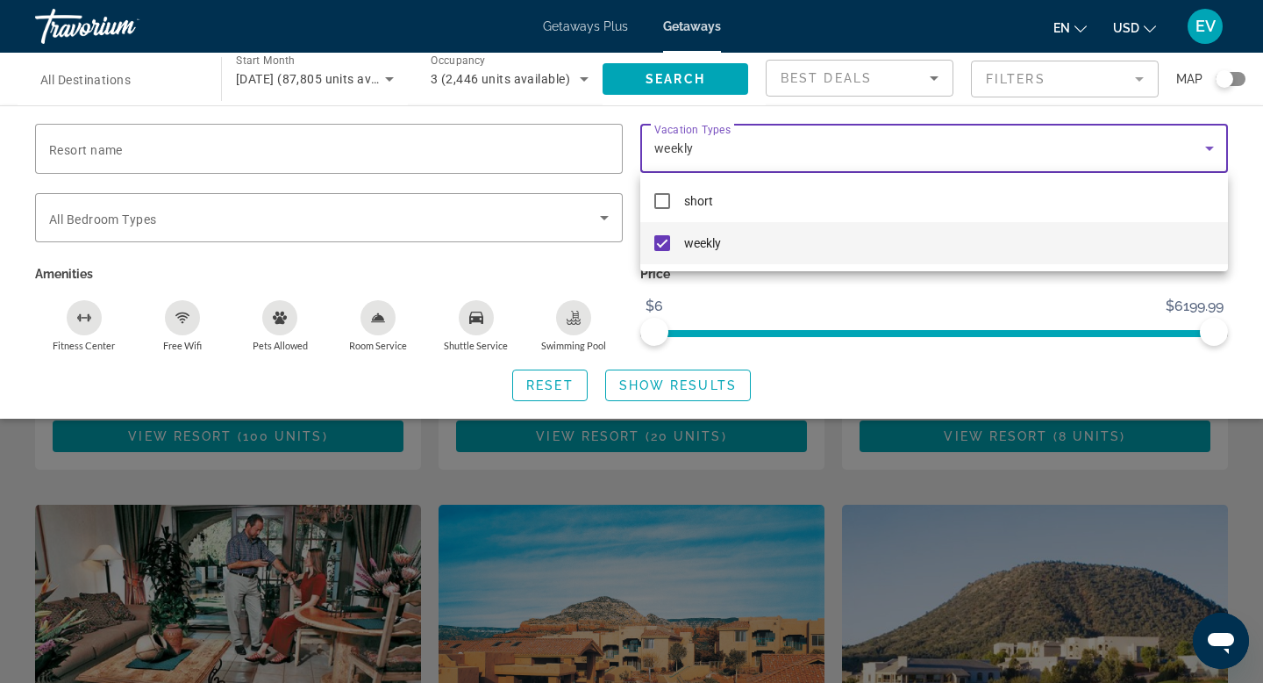
click at [659, 392] on div at bounding box center [631, 341] width 1263 height 683
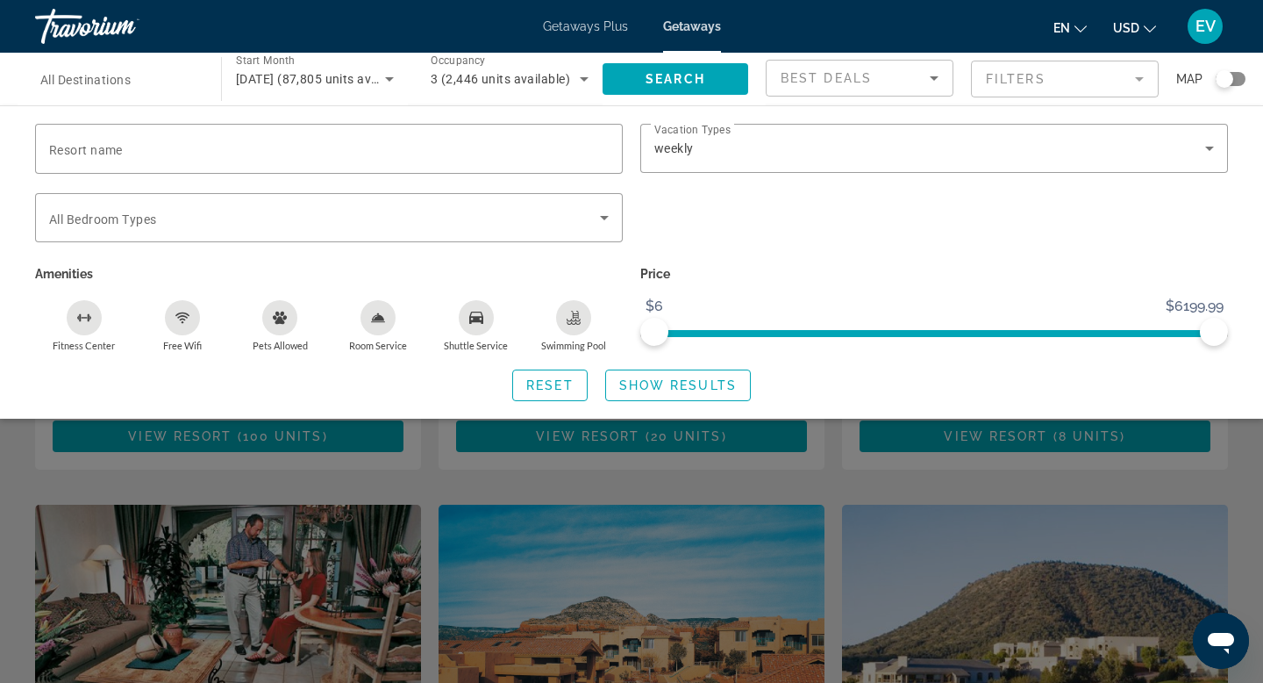
click at [659, 392] on span "Search widget" at bounding box center [678, 385] width 144 height 42
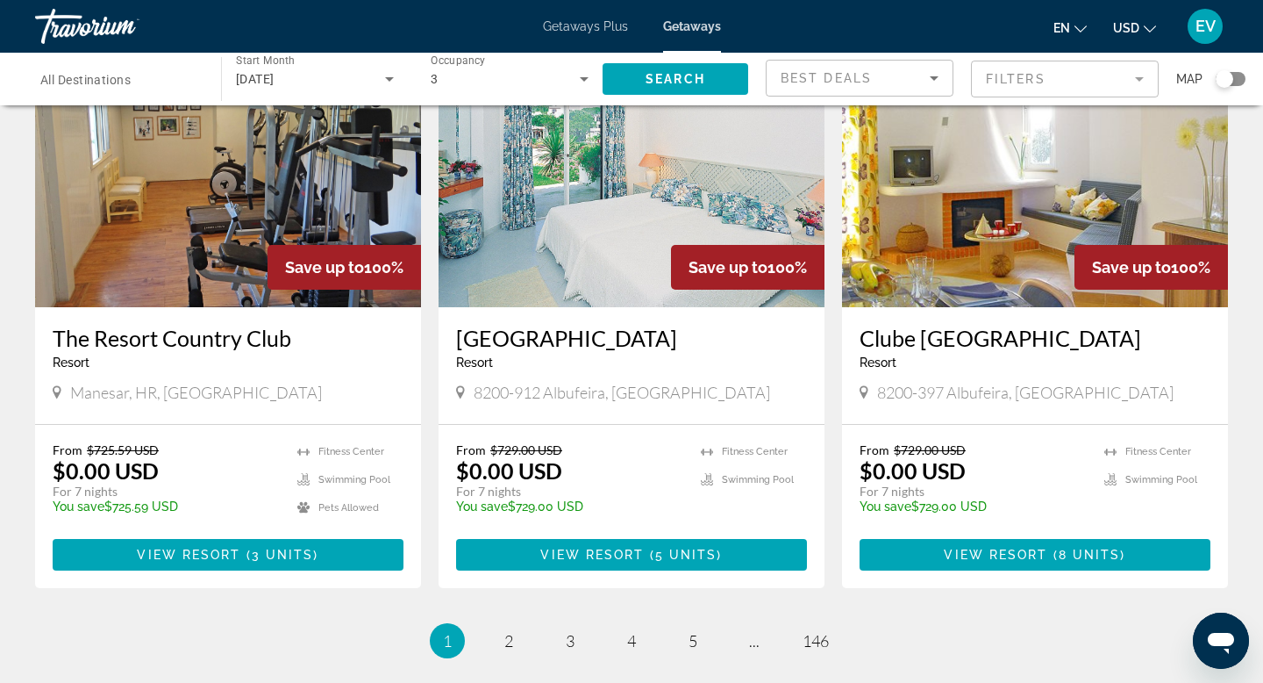
scroll to position [2208, 0]
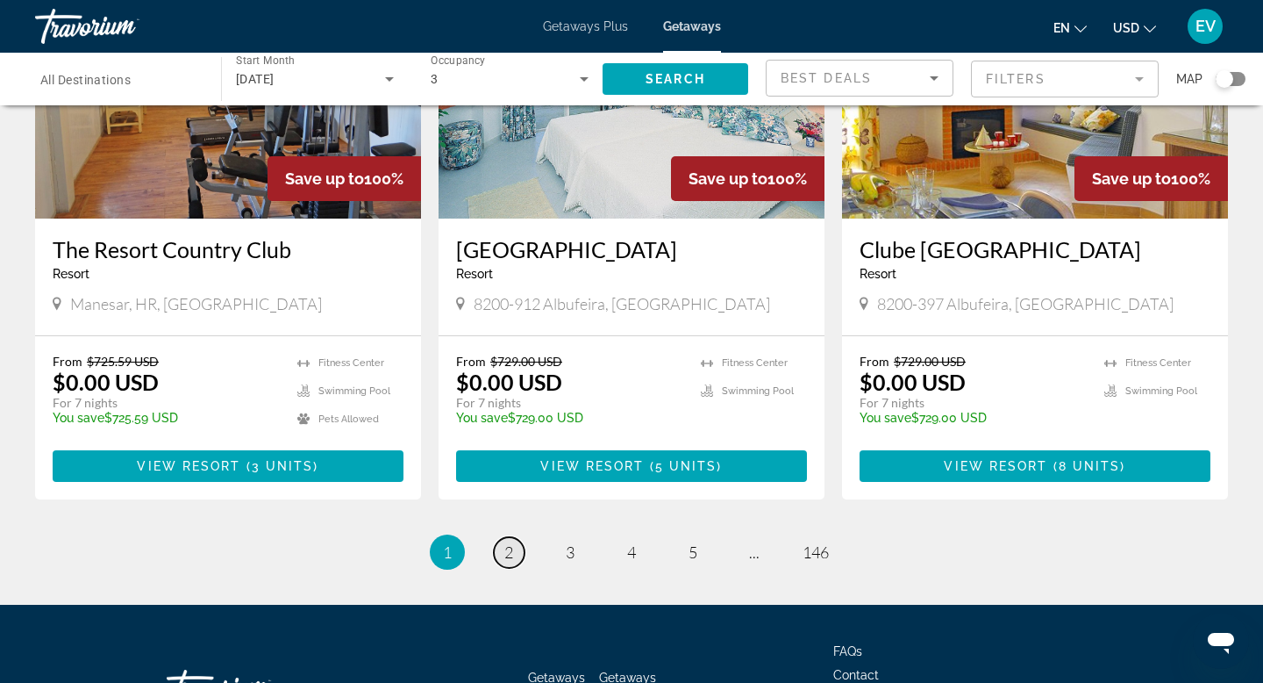
click at [505, 542] on span "2" at bounding box center [508, 551] width 9 height 19
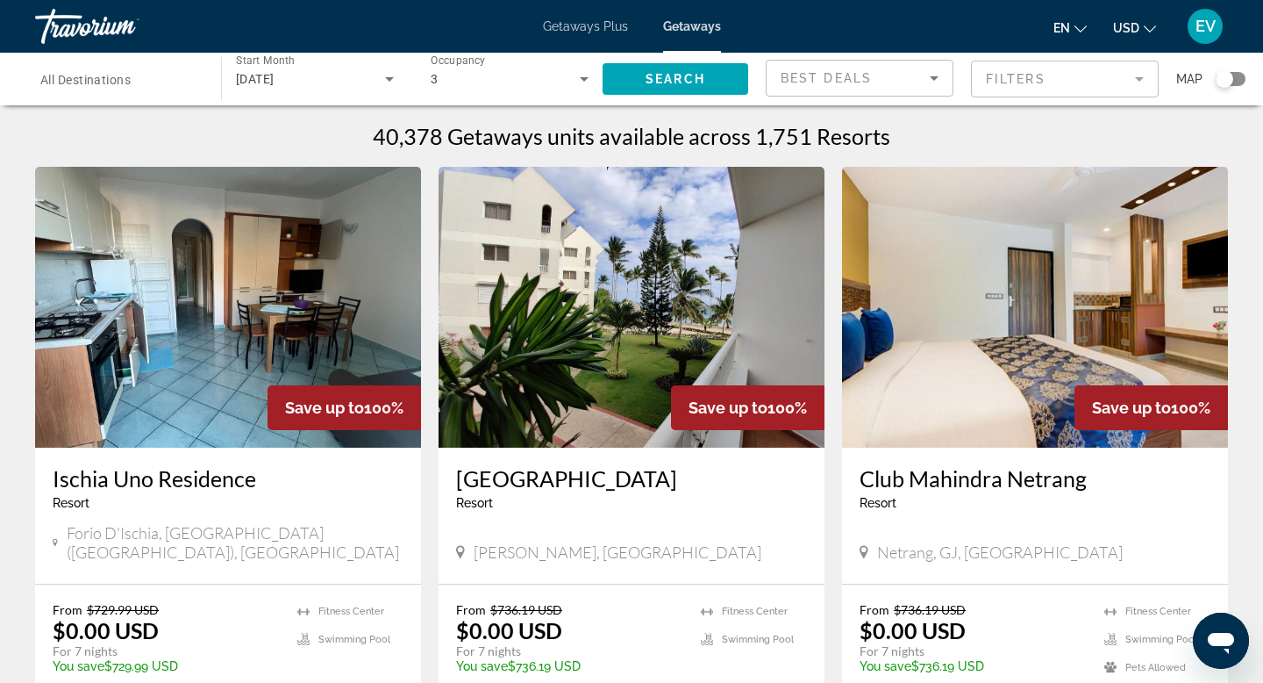
click at [1233, 81] on div "Search widget" at bounding box center [1225, 79] width 18 height 18
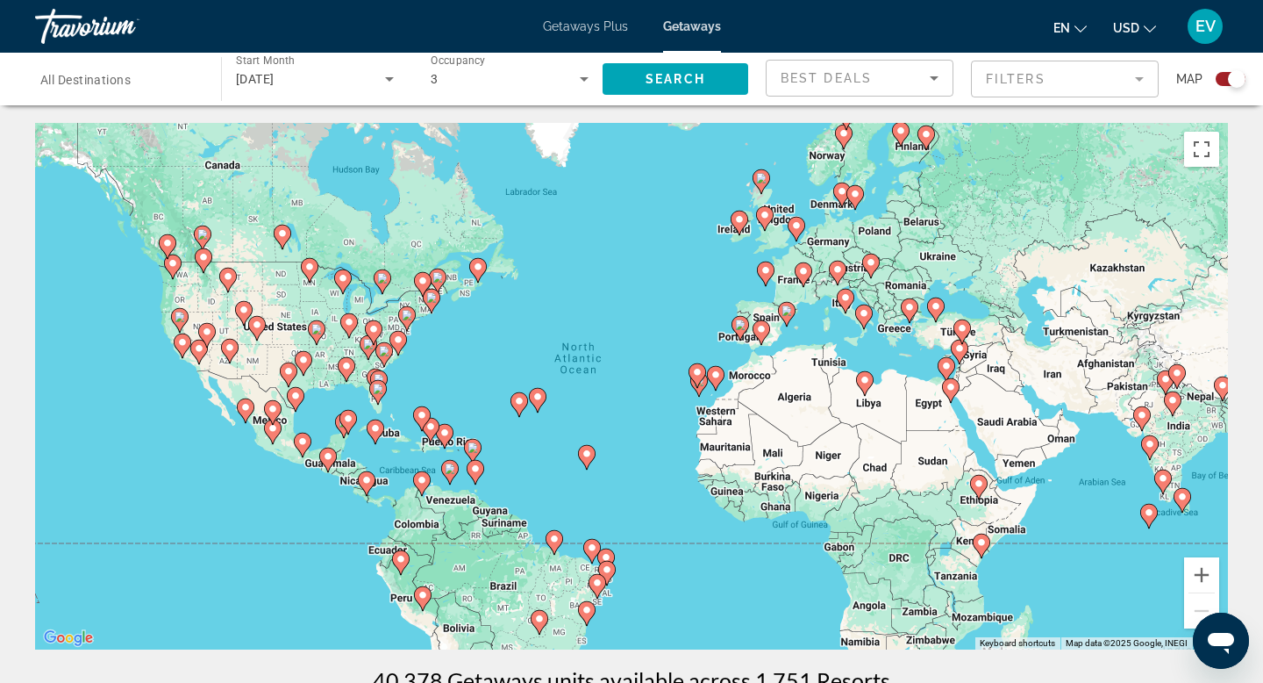
click at [737, 226] on icon "Main content" at bounding box center [740, 222] width 16 height 23
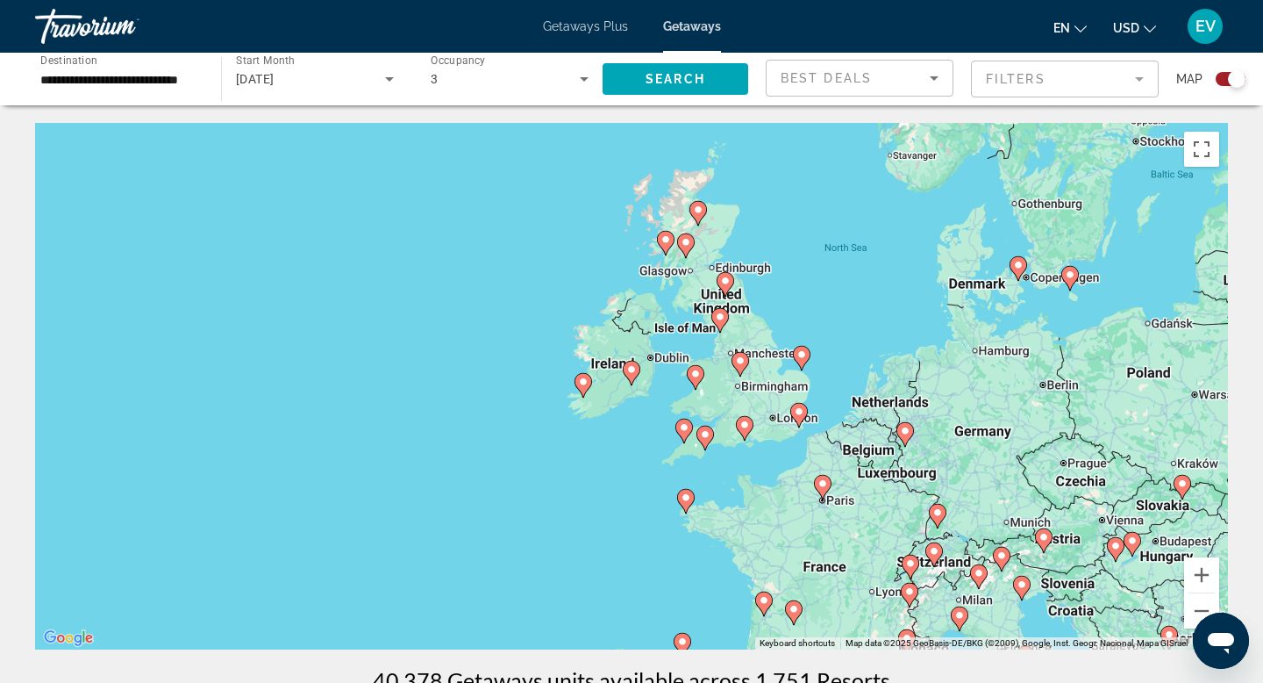
click at [578, 383] on image "Main content" at bounding box center [583, 381] width 11 height 11
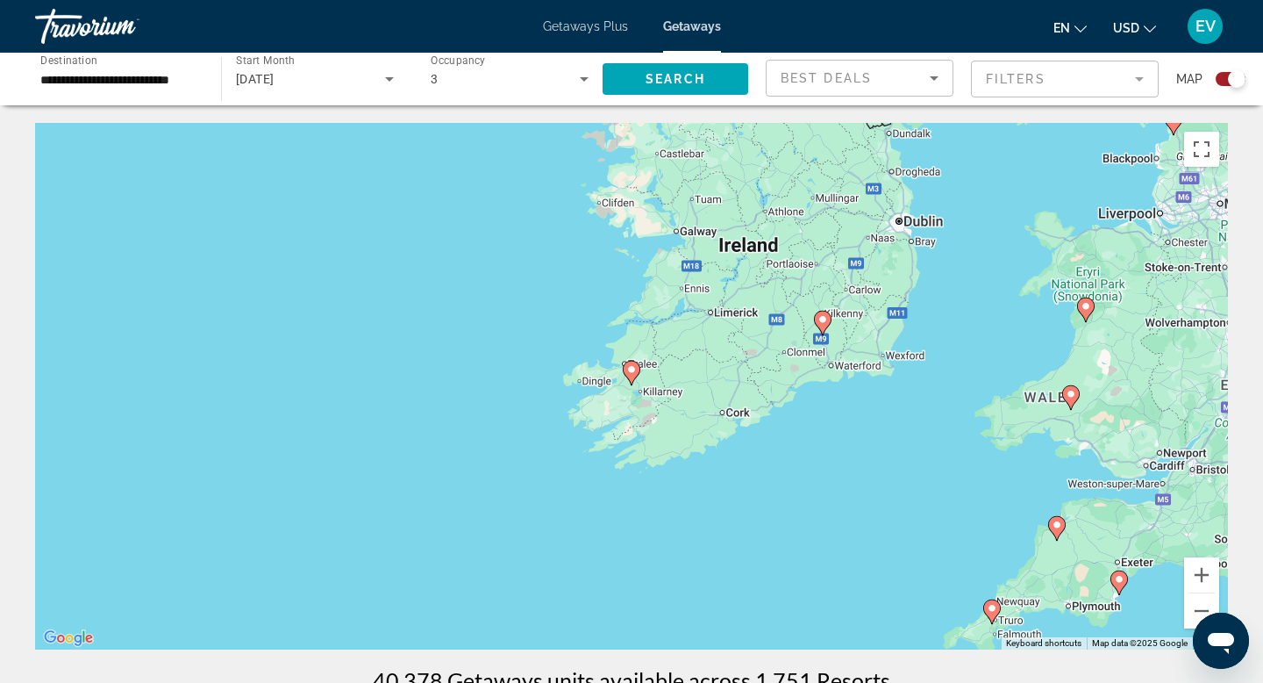
click at [632, 376] on icon "Main content" at bounding box center [632, 372] width 16 height 23
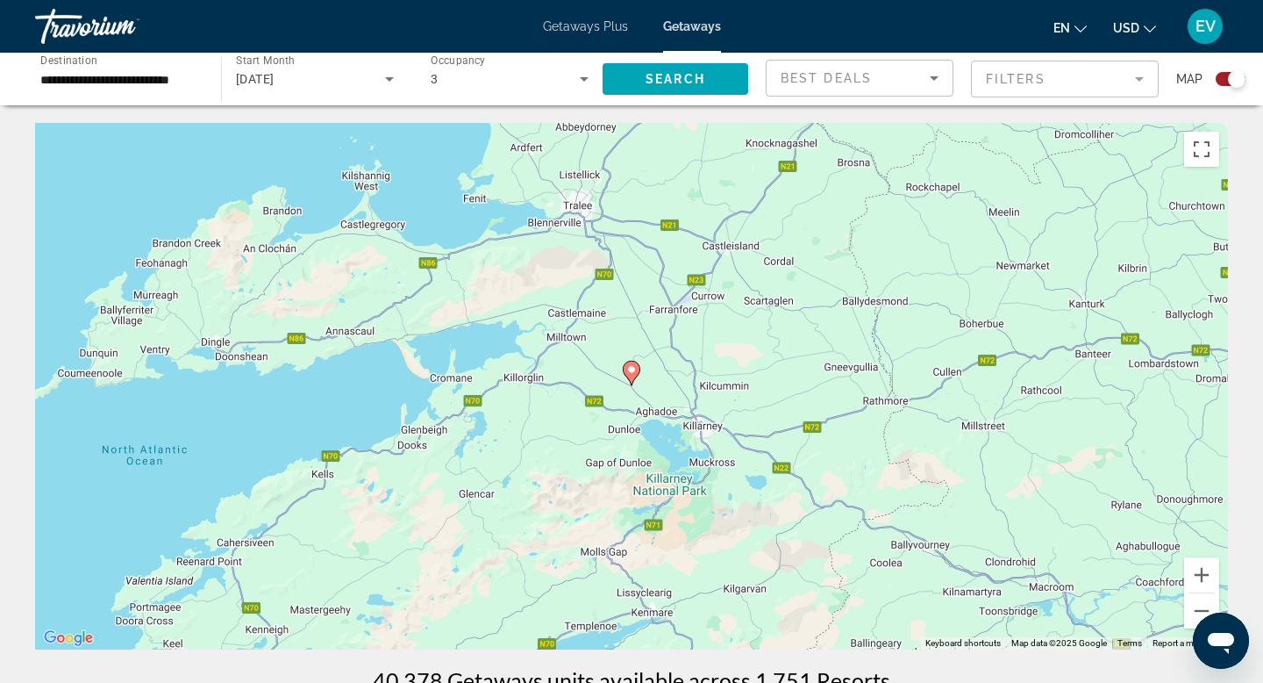
click at [632, 376] on icon "Main content" at bounding box center [632, 372] width 16 height 23
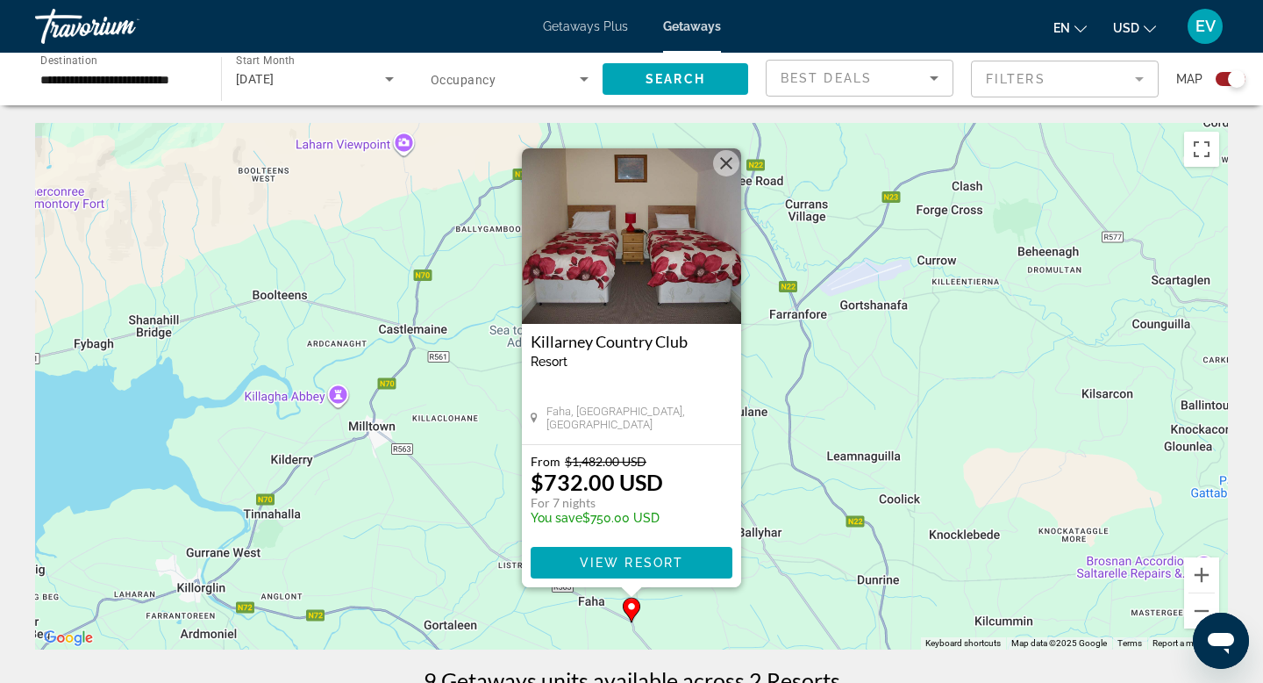
click at [720, 161] on button "Close" at bounding box center [726, 163] width 26 height 26
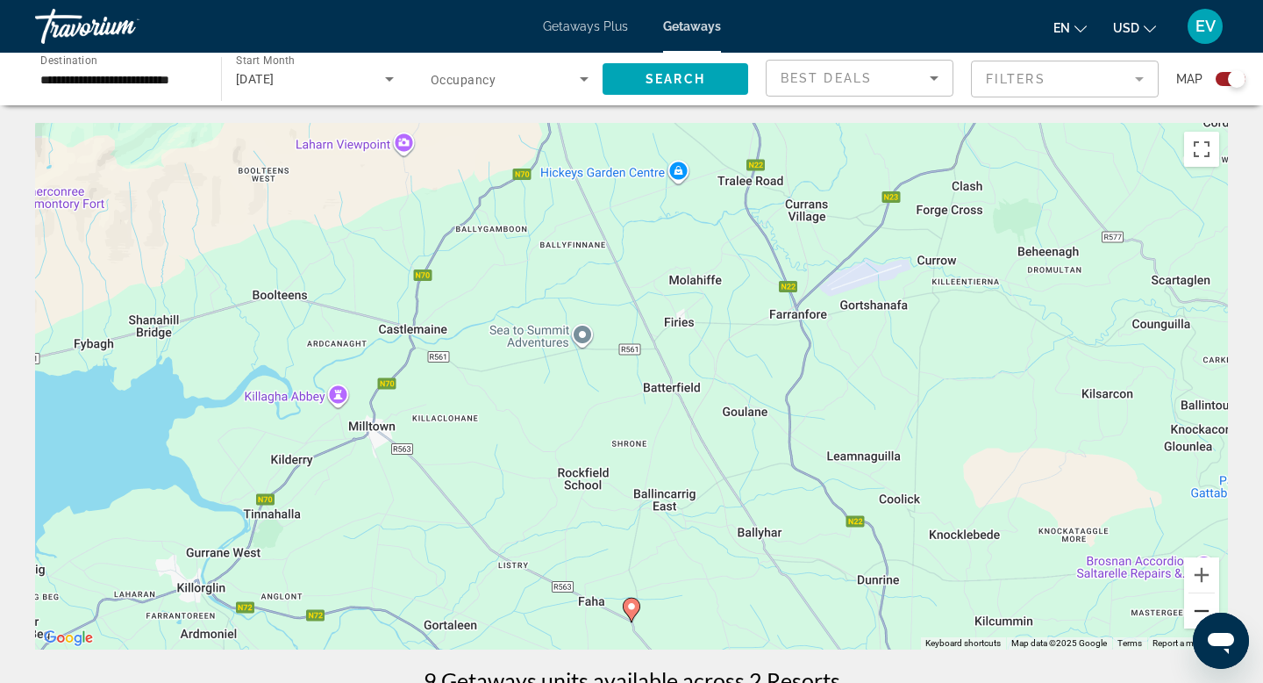
click at [1184, 608] on button "Zoom out" at bounding box center [1201, 610] width 35 height 35
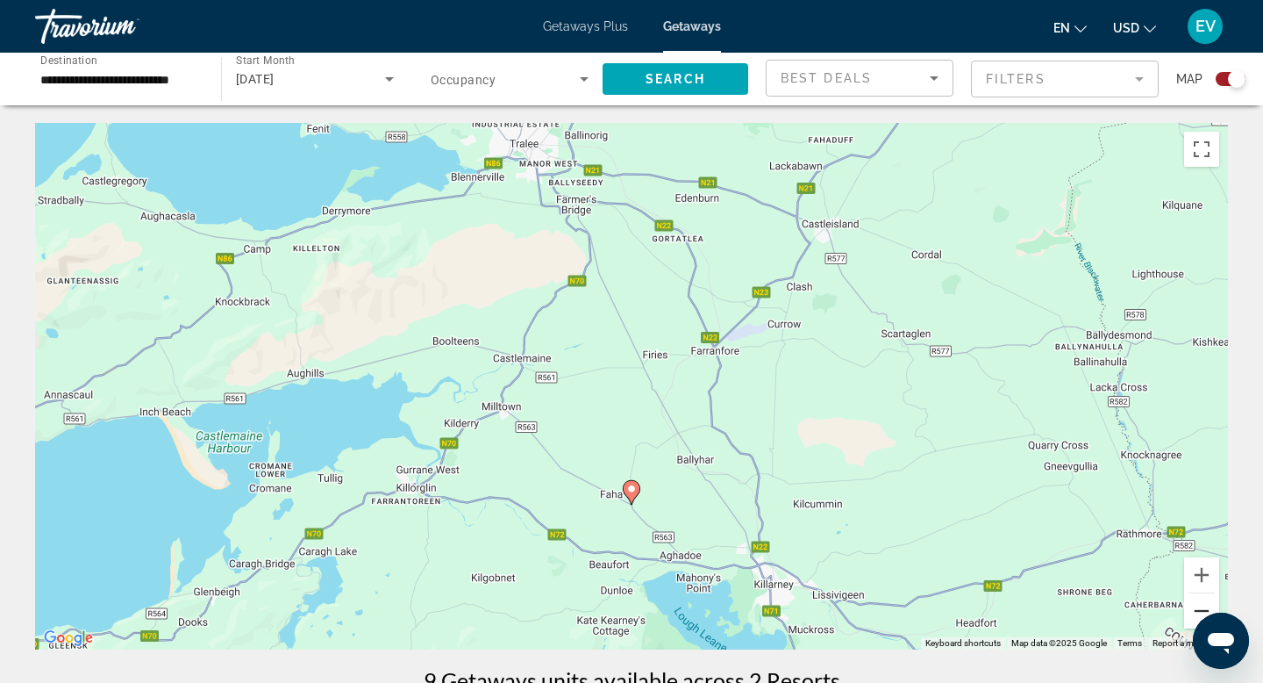
click at [1184, 608] on button "Zoom out" at bounding box center [1201, 610] width 35 height 35
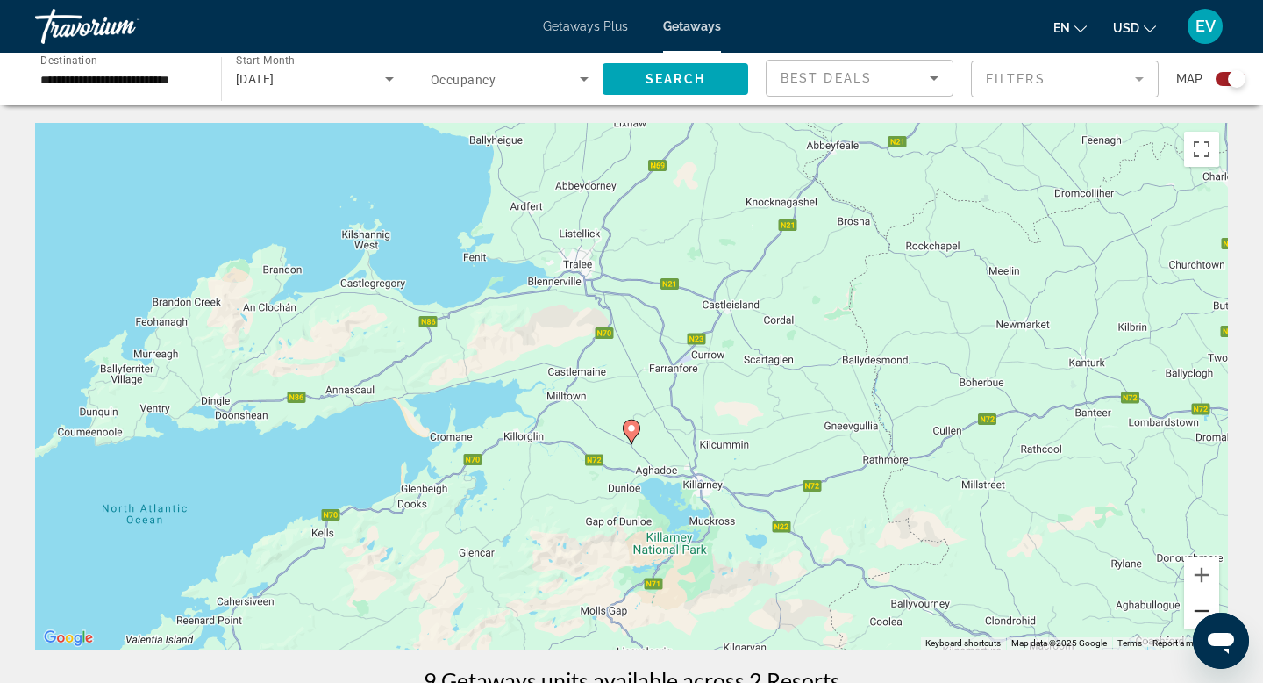
click at [1184, 608] on button "Zoom out" at bounding box center [1201, 610] width 35 height 35
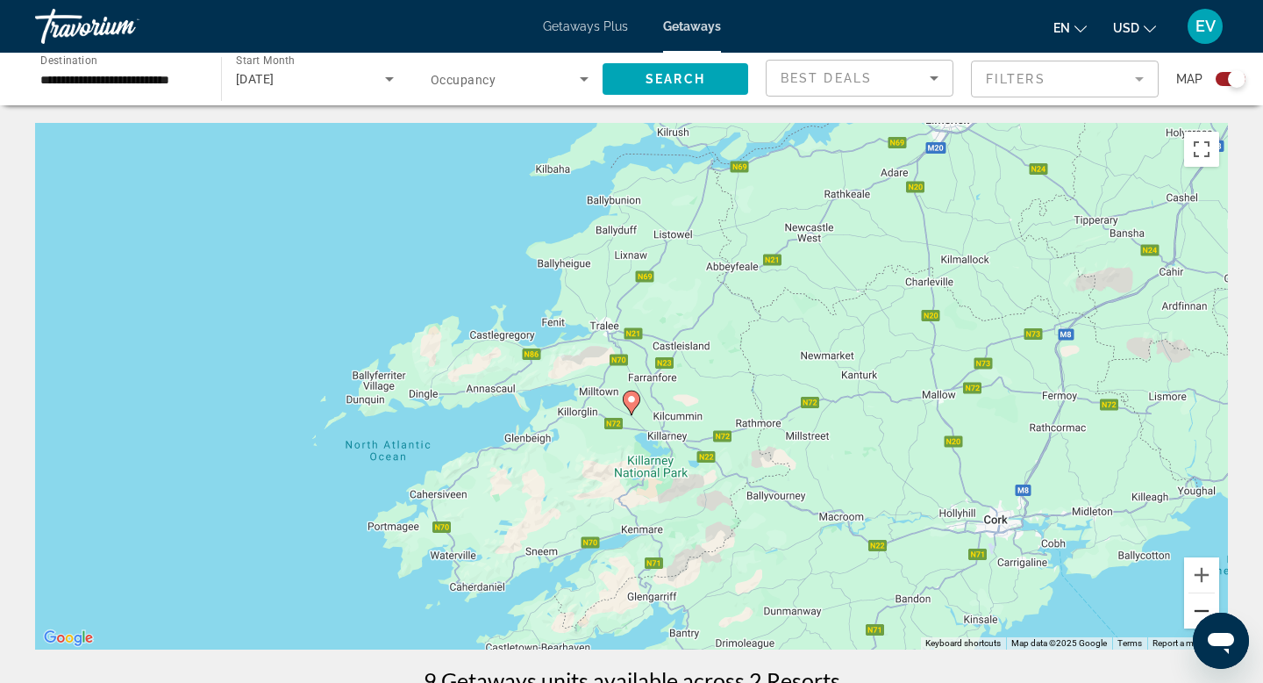
click at [1184, 608] on button "Zoom out" at bounding box center [1201, 610] width 35 height 35
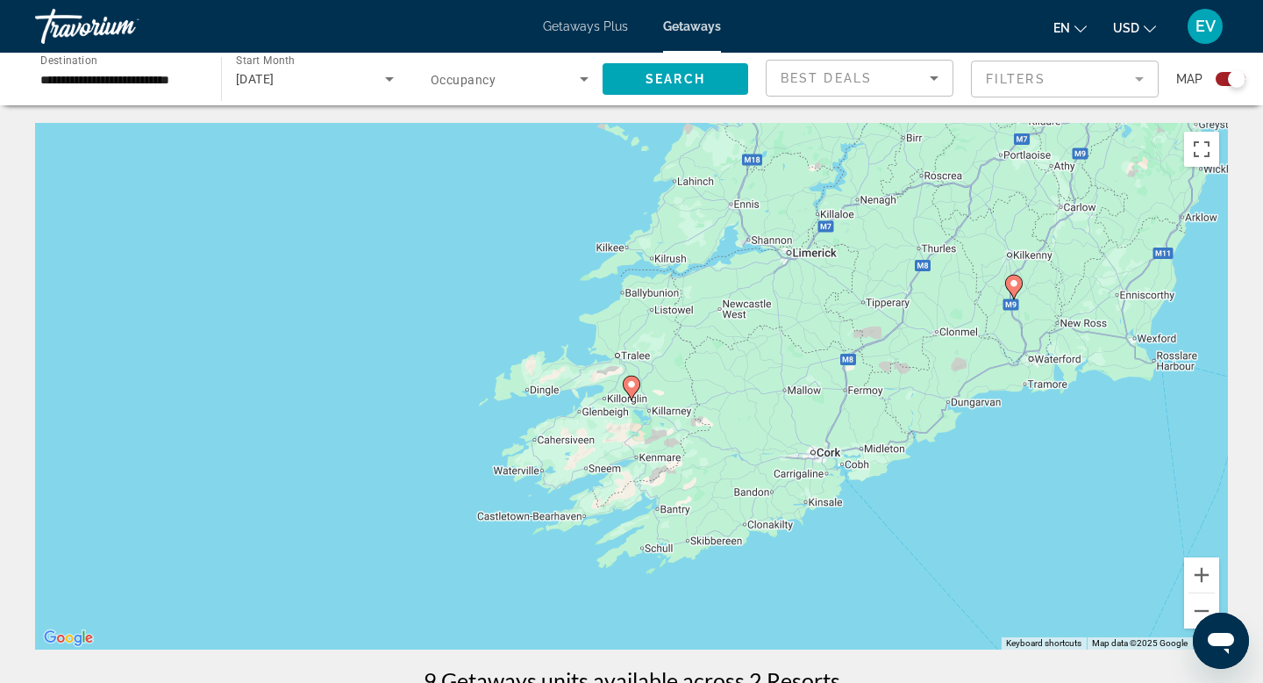
click at [1015, 290] on icon "Main content" at bounding box center [1014, 286] width 16 height 23
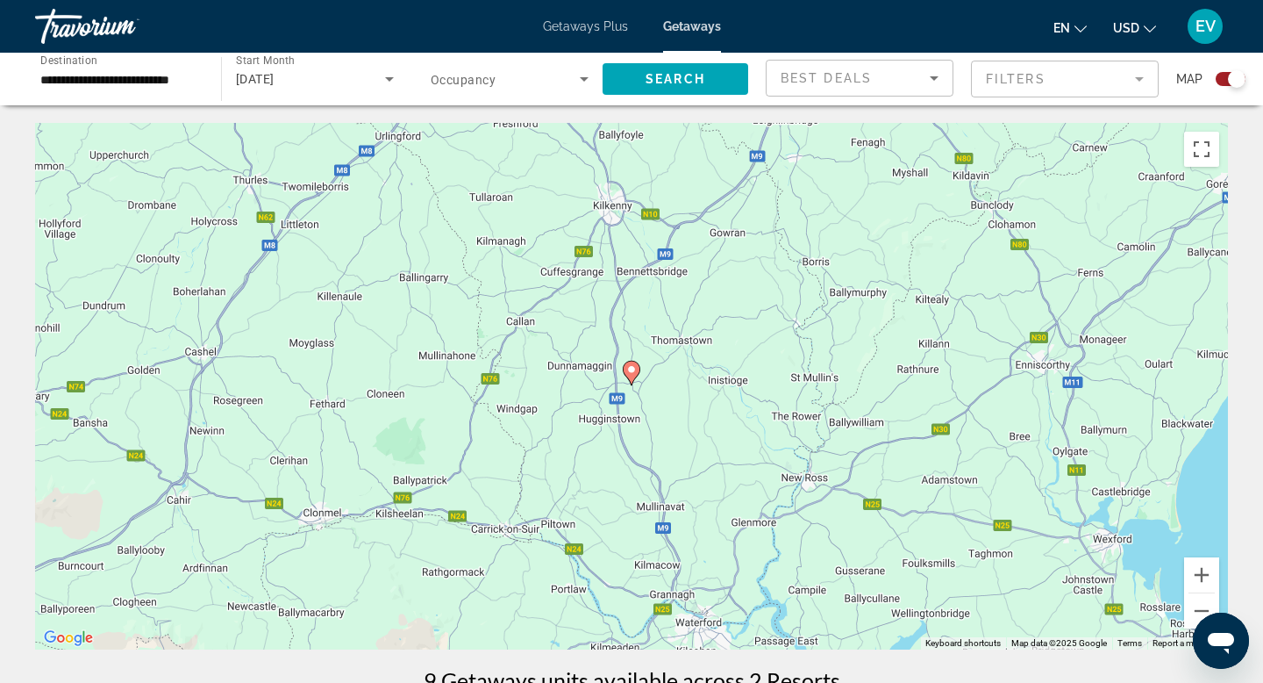
click at [634, 372] on image "Main content" at bounding box center [631, 369] width 11 height 11
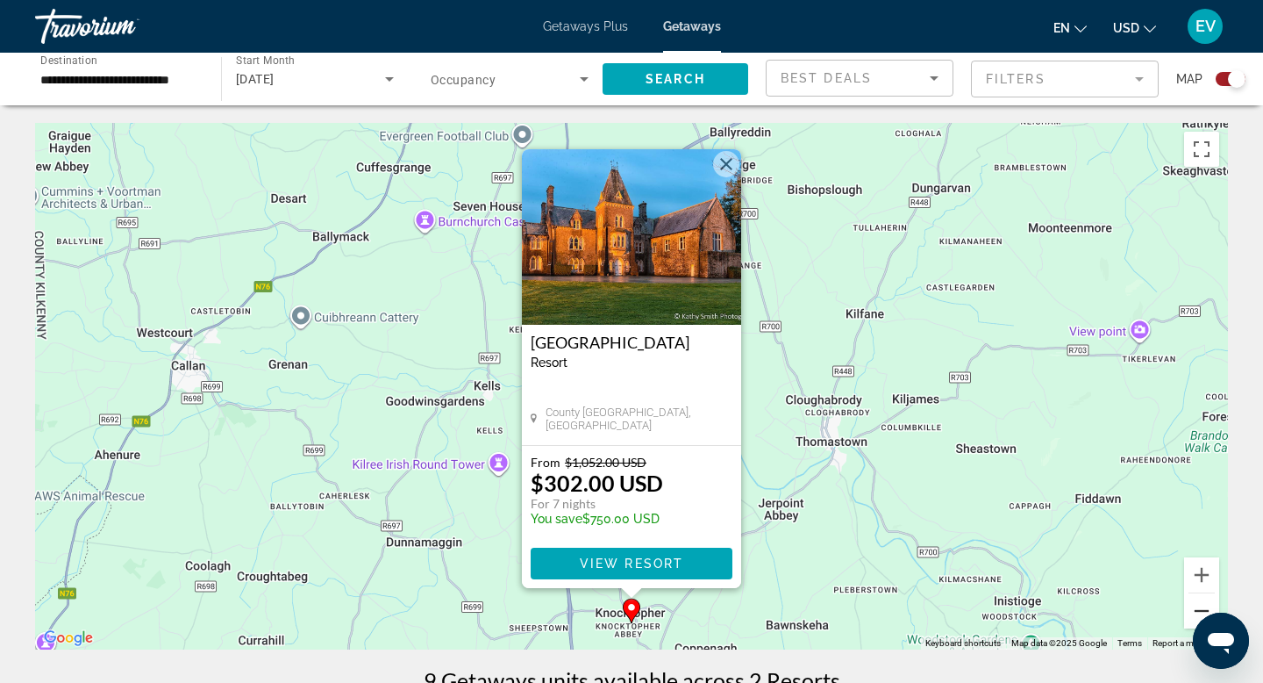
click at [1188, 619] on button "Zoom out" at bounding box center [1201, 610] width 35 height 35
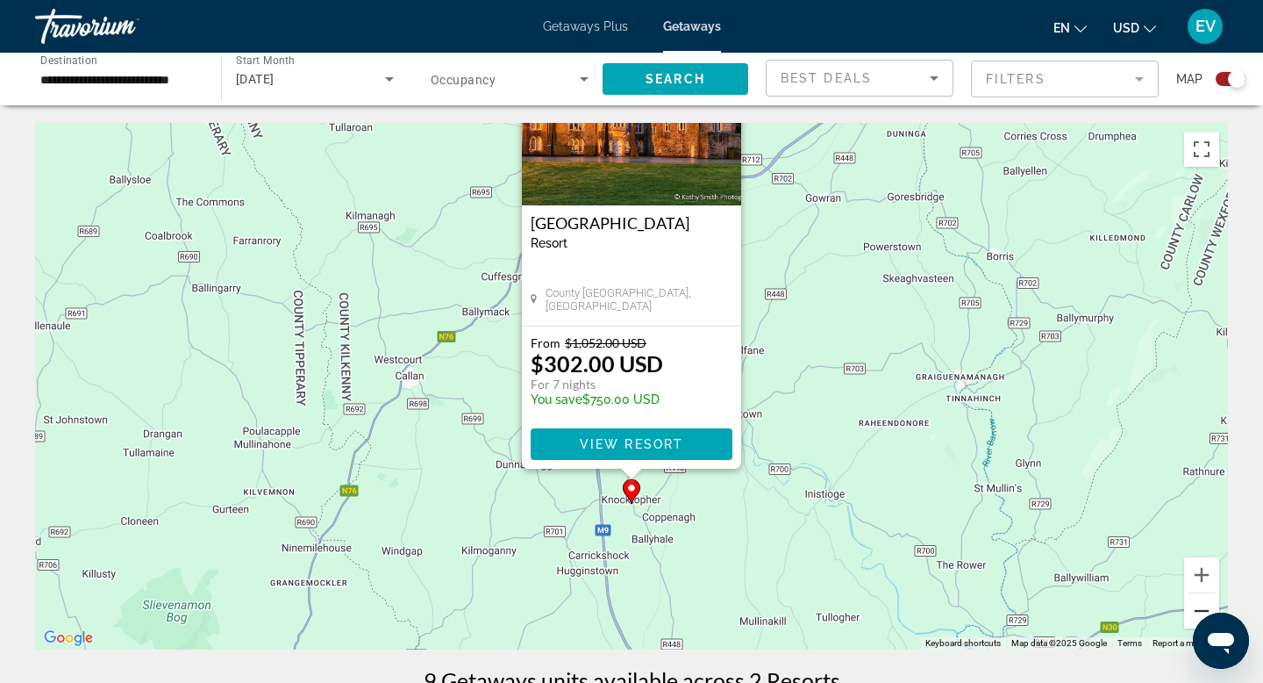
click at [1188, 619] on button "Zoom out" at bounding box center [1201, 610] width 35 height 35
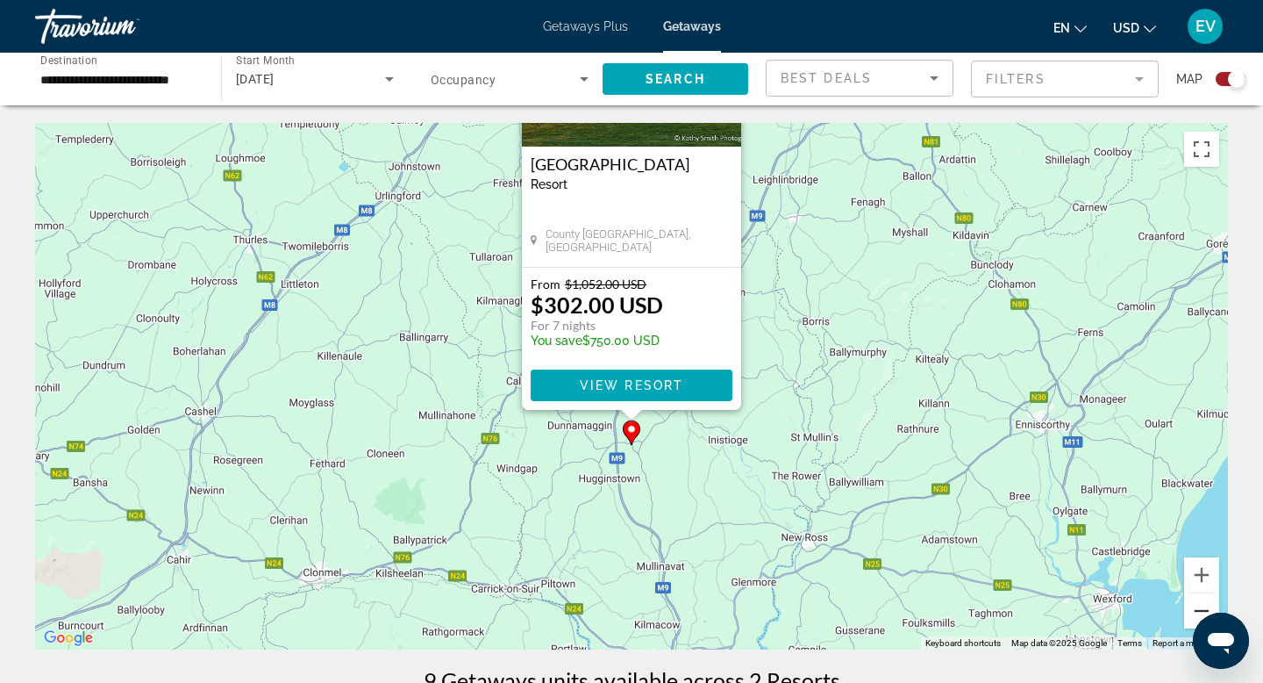
click at [1188, 619] on button "Zoom out" at bounding box center [1201, 610] width 35 height 35
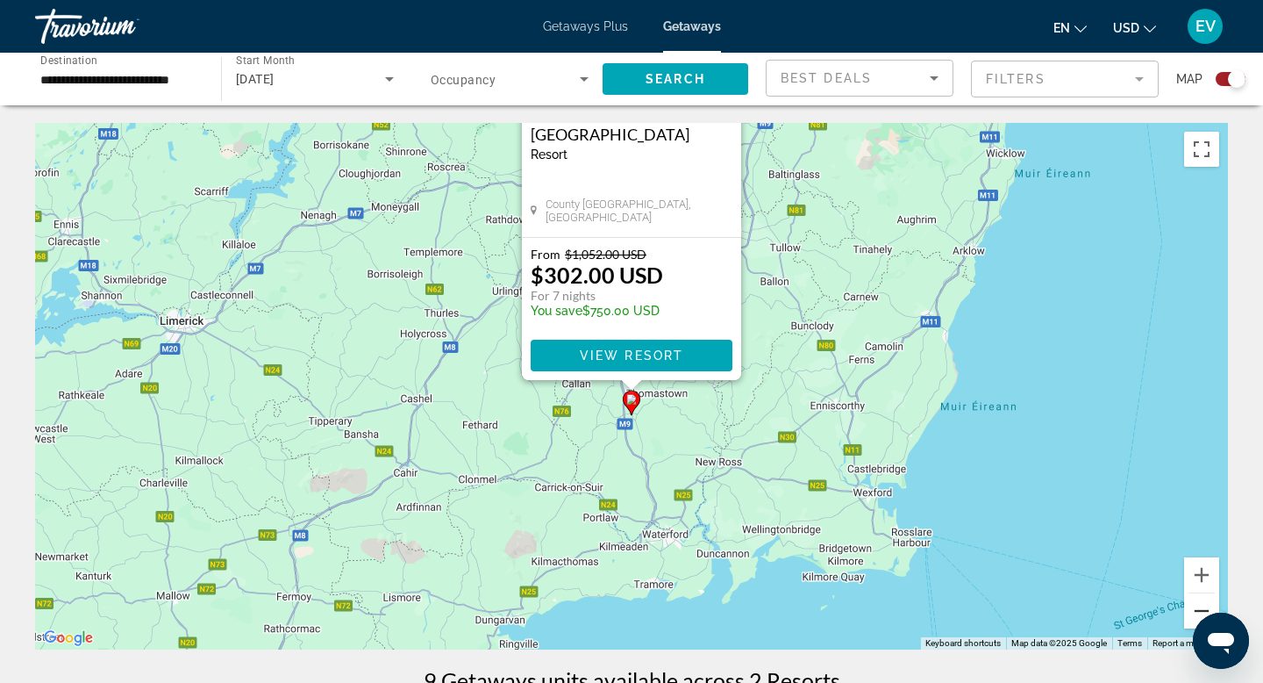
click at [1189, 618] on button "Zoom out" at bounding box center [1201, 610] width 35 height 35
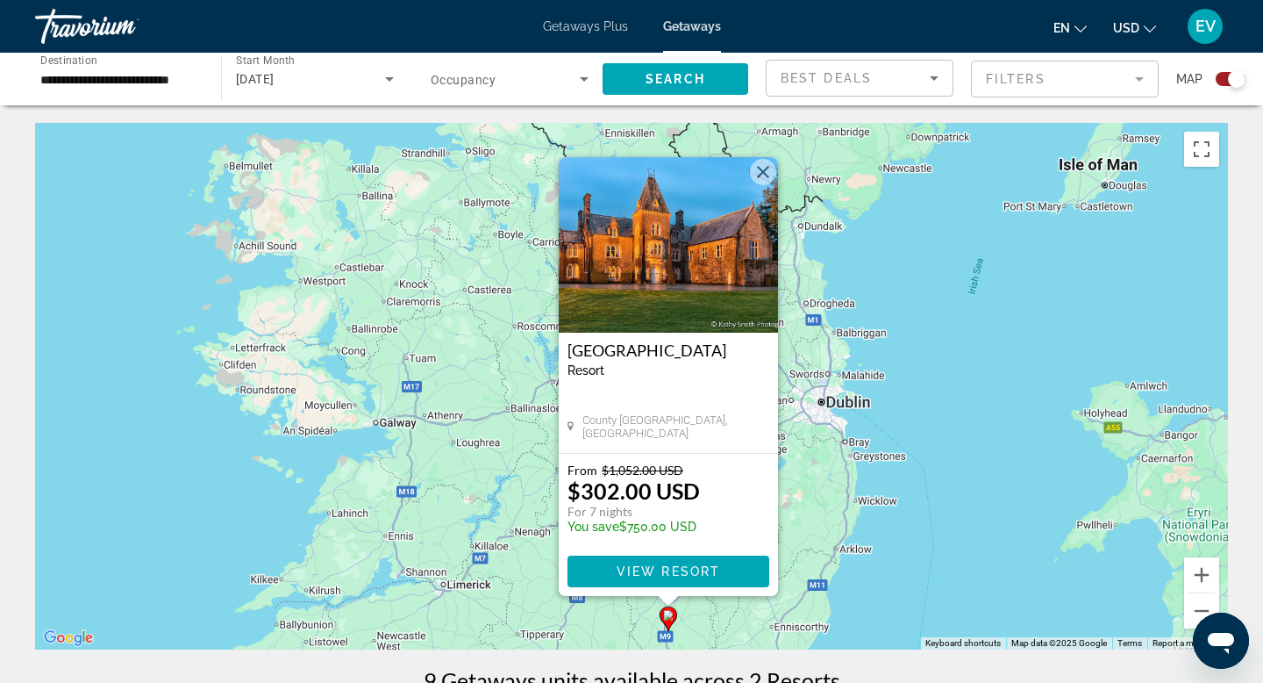
drag, startPoint x: 934, startPoint y: 447, endPoint x: 970, endPoint y: 682, distance: 237.1
click at [765, 177] on button "Close" at bounding box center [763, 172] width 26 height 26
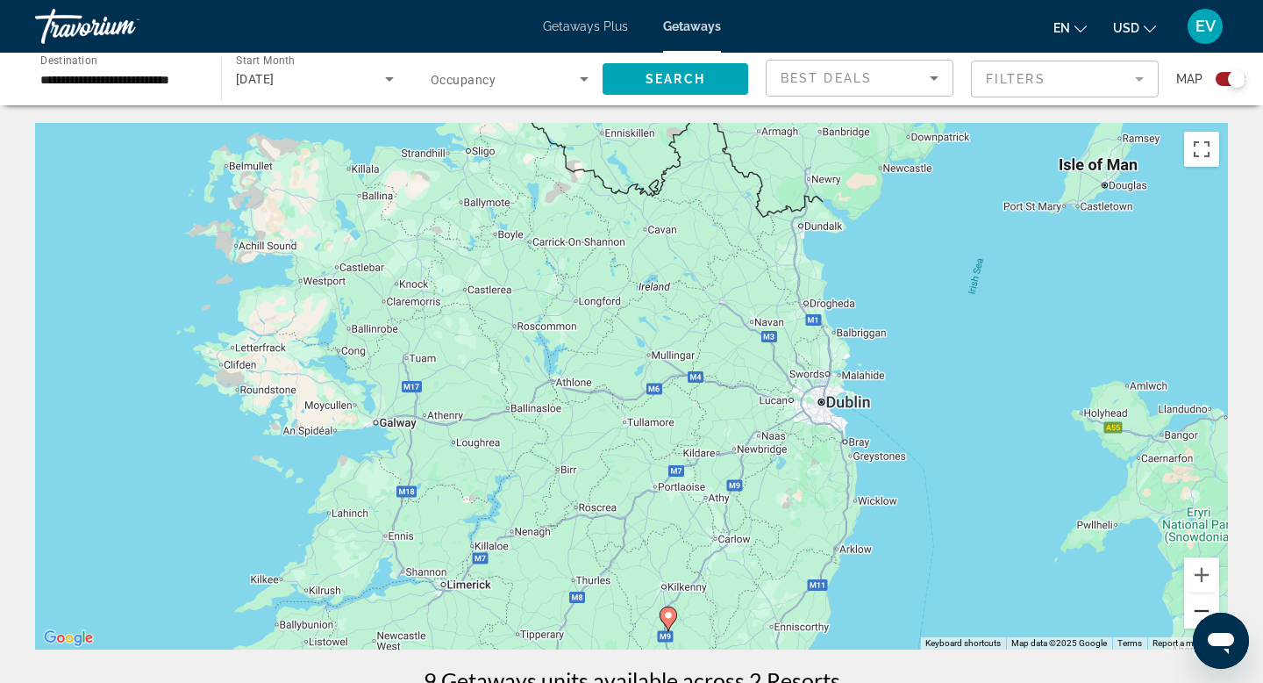
click at [1198, 610] on button "Zoom out" at bounding box center [1201, 610] width 35 height 35
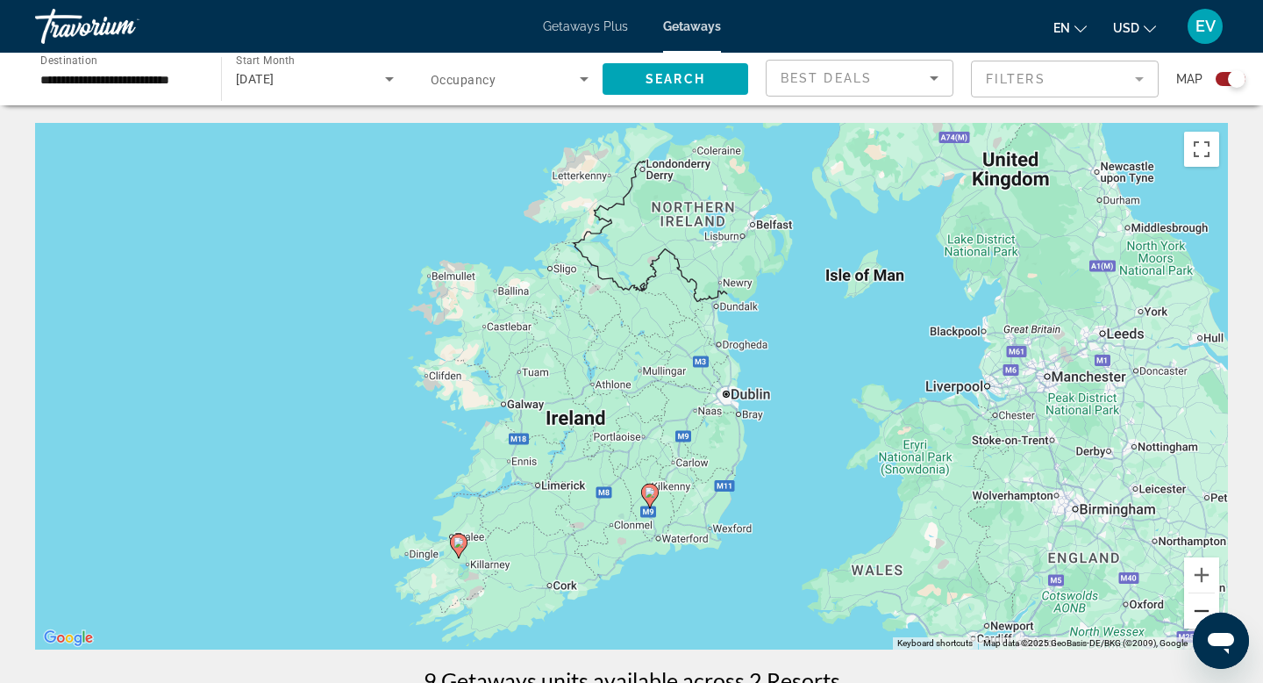
click at [1198, 610] on button "Zoom out" at bounding box center [1201, 610] width 35 height 35
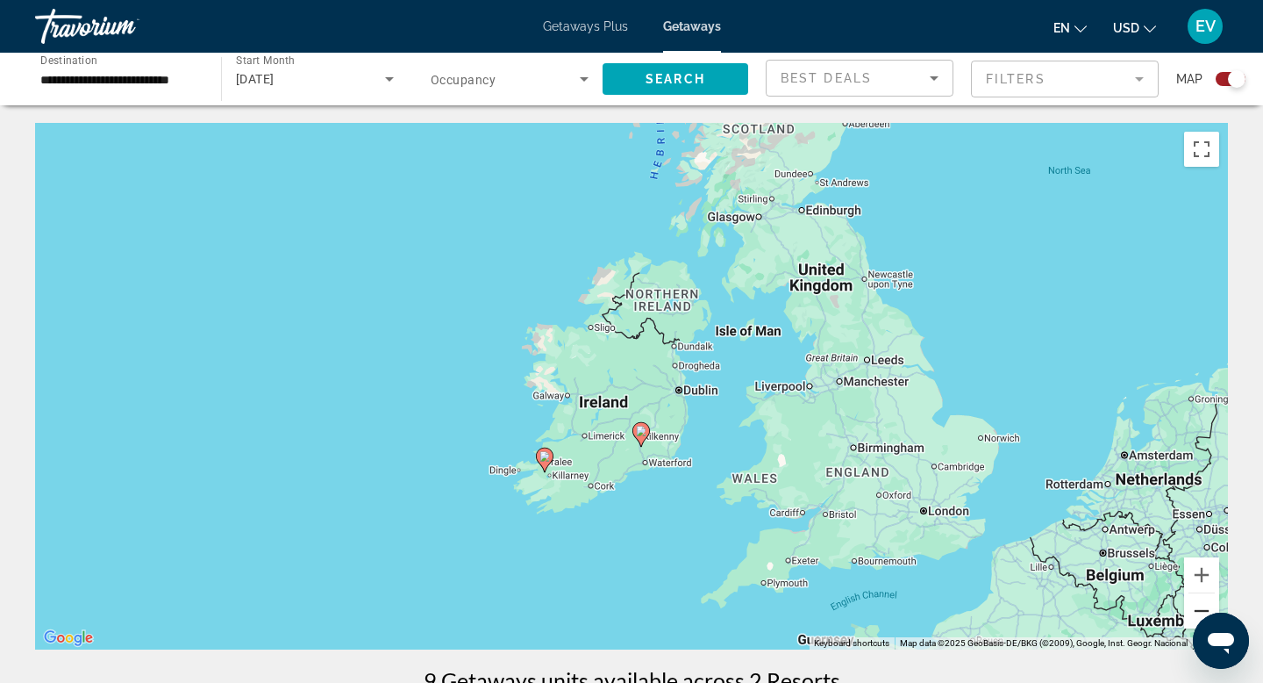
click at [1198, 610] on button "Zoom out" at bounding box center [1201, 610] width 35 height 35
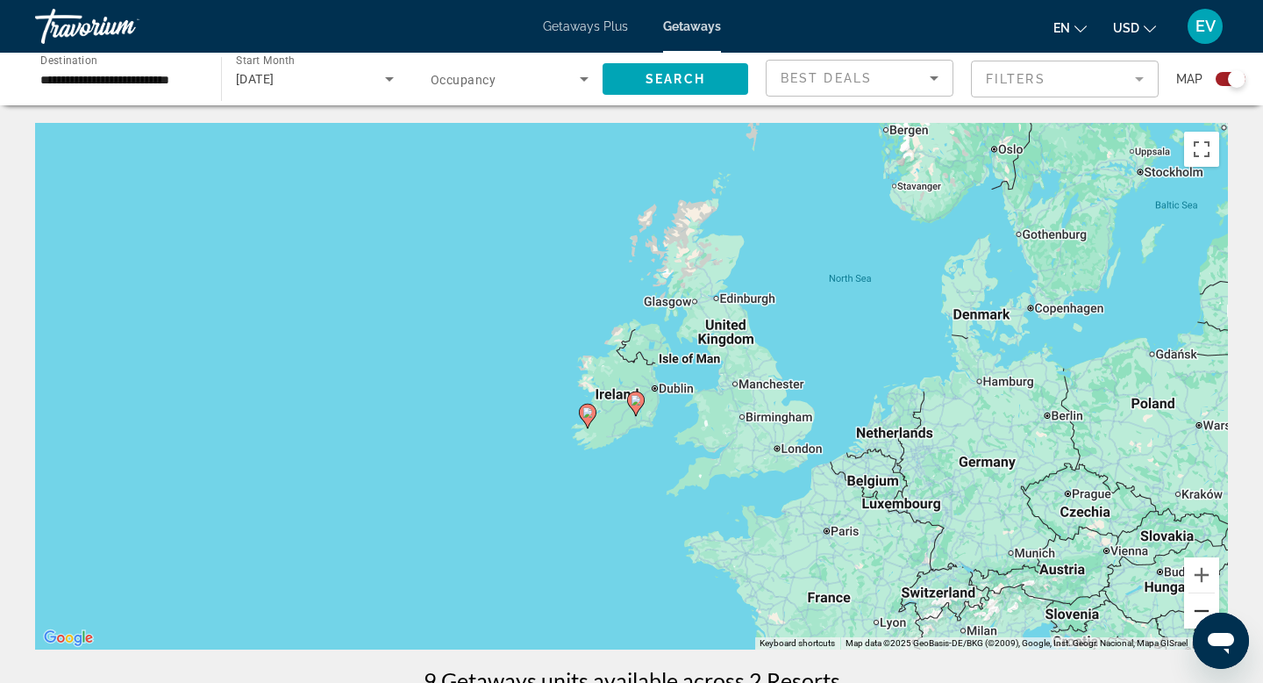
click at [1198, 610] on button "Zoom out" at bounding box center [1201, 610] width 35 height 35
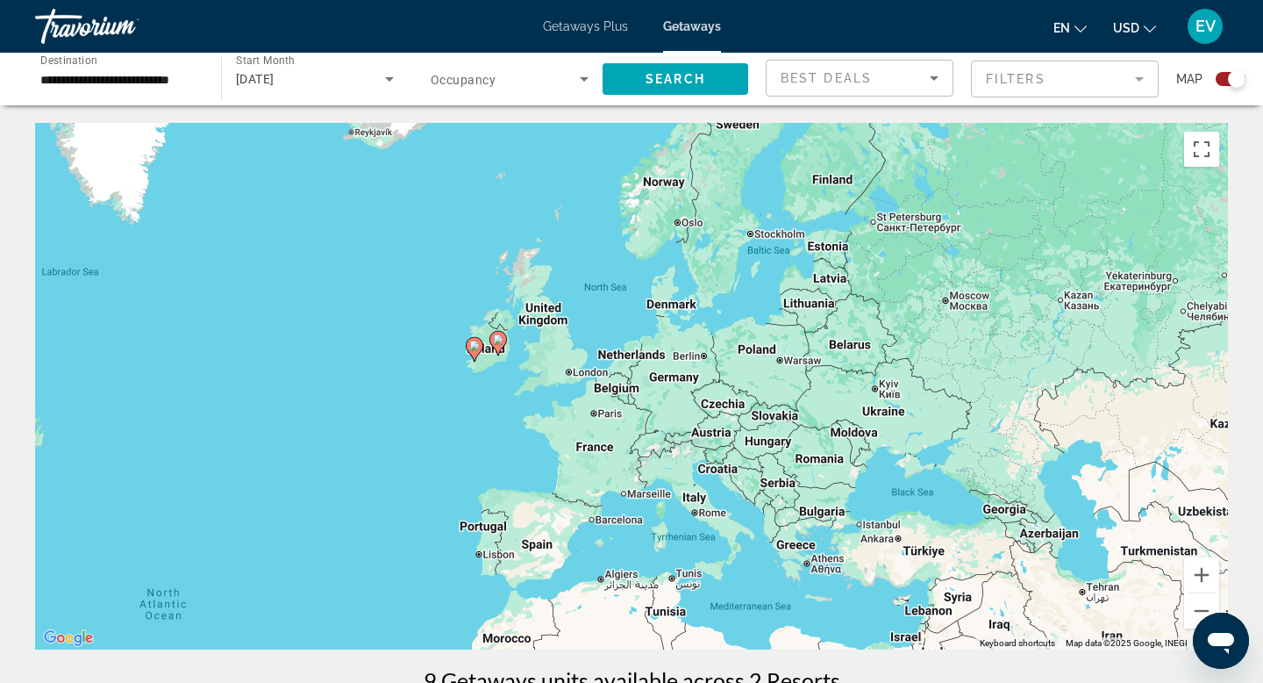
drag, startPoint x: 910, startPoint y: 392, endPoint x: 696, endPoint y: 326, distance: 224.0
click at [696, 326] on div "To activate drag with keyboard, press Alt + Enter. Once in keyboard drag state,…" at bounding box center [631, 386] width 1193 height 526
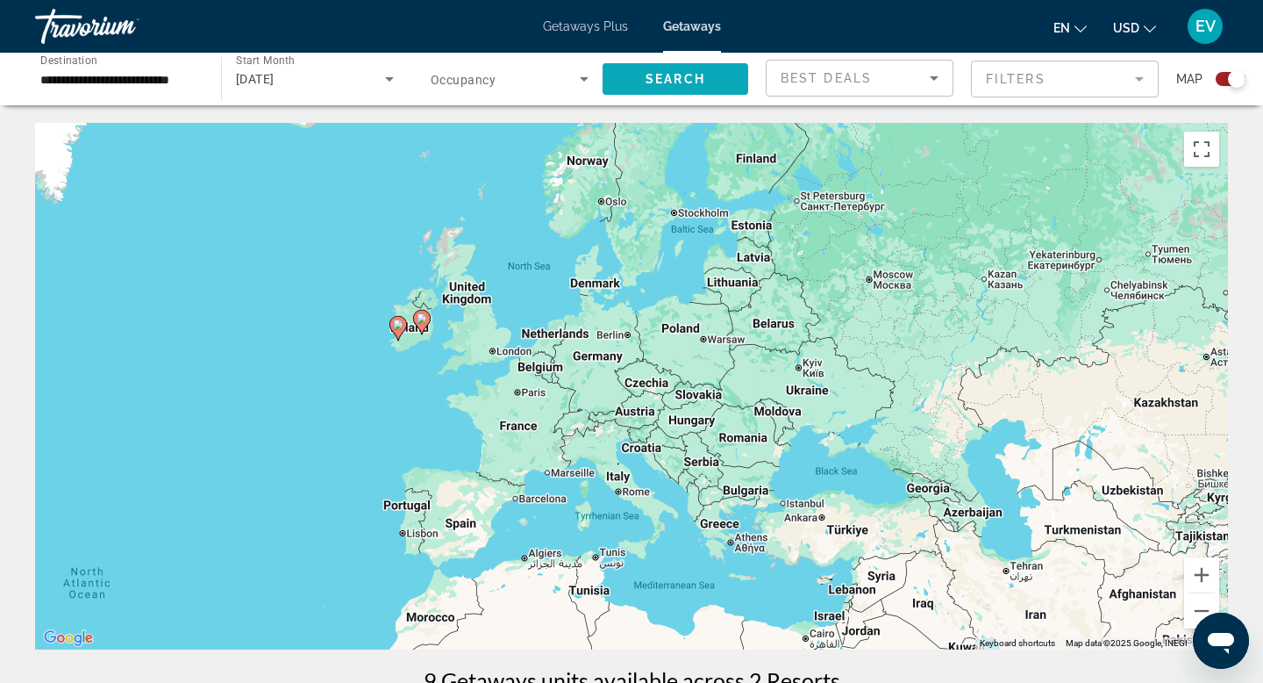
click at [696, 66] on span "Search widget" at bounding box center [676, 79] width 146 height 42
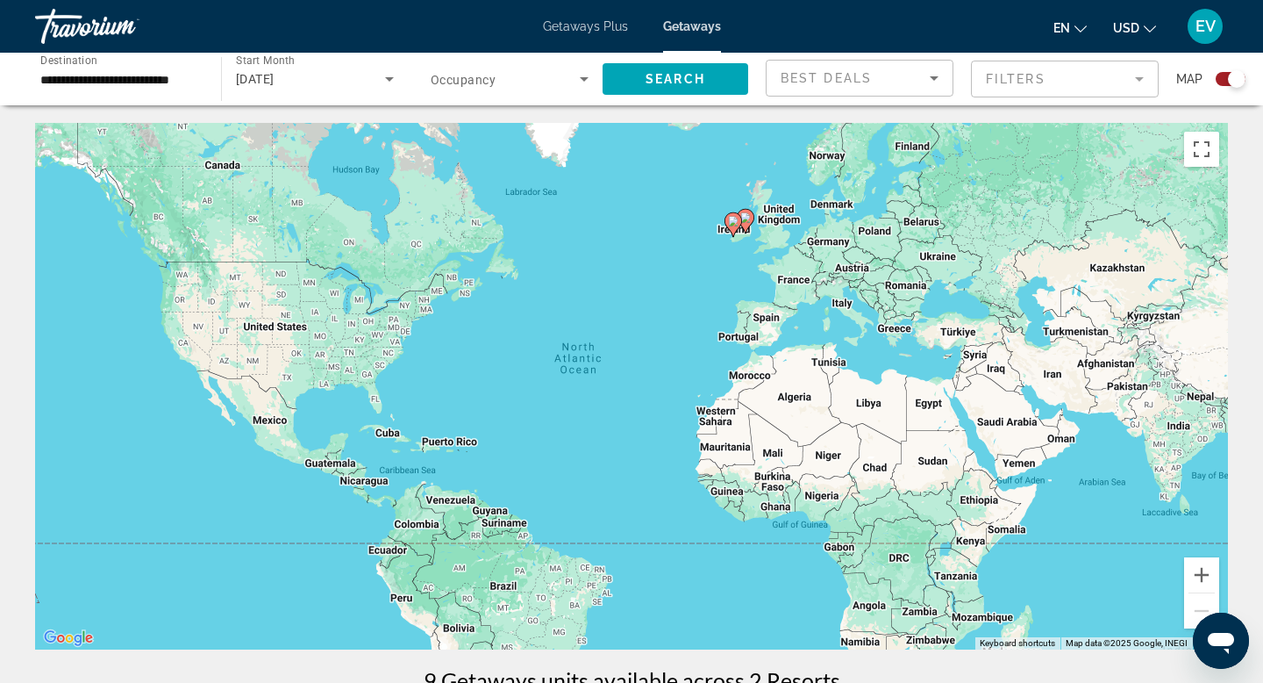
click at [89, 69] on input "**********" at bounding box center [119, 79] width 158 height 21
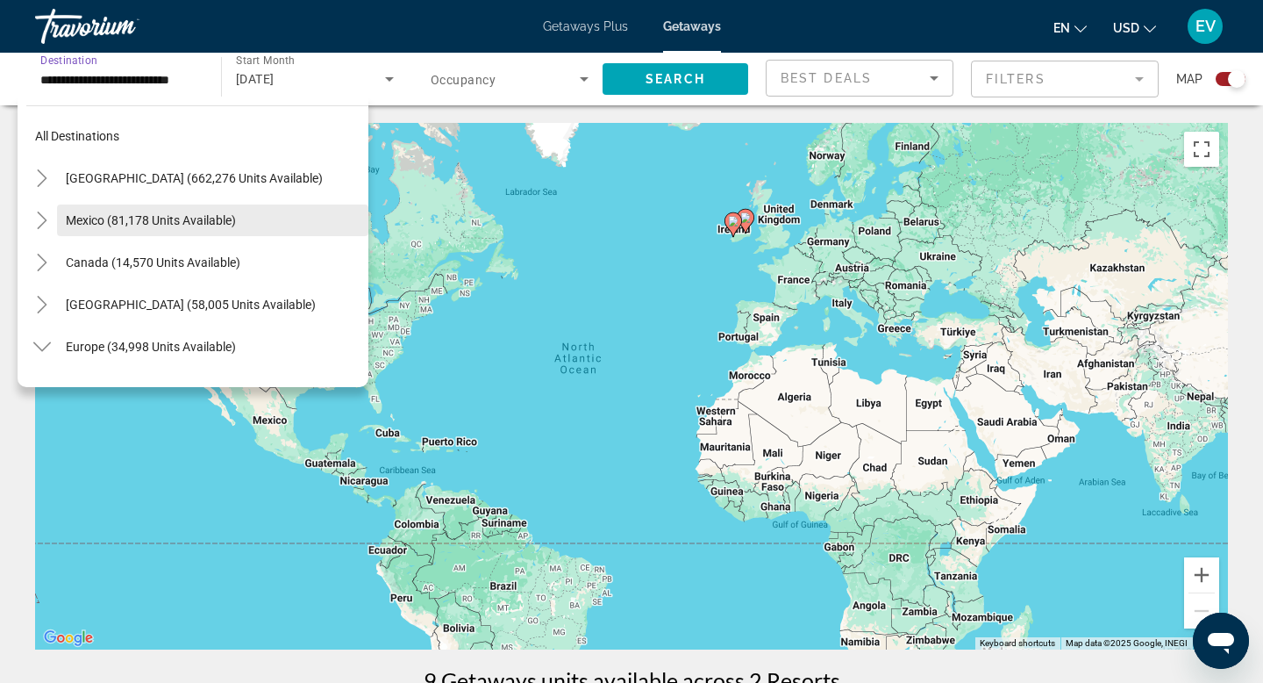
scroll to position [233, 0]
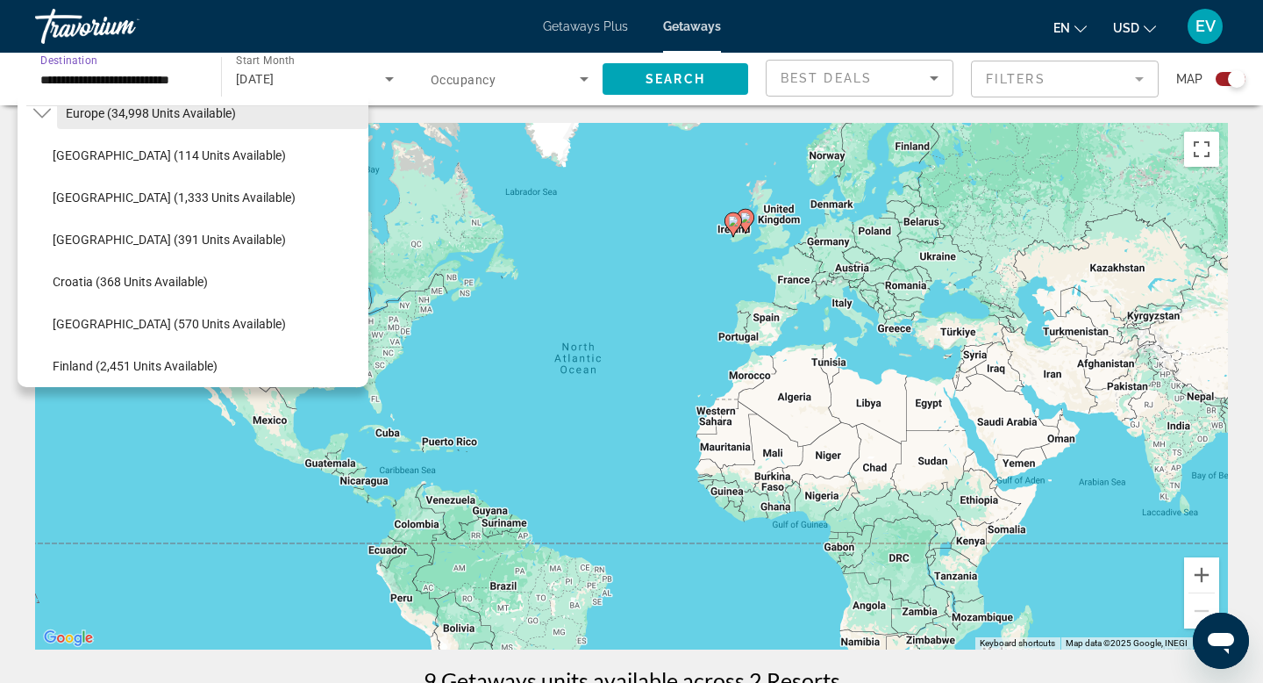
click at [91, 120] on span "Search widget" at bounding box center [212, 113] width 311 height 42
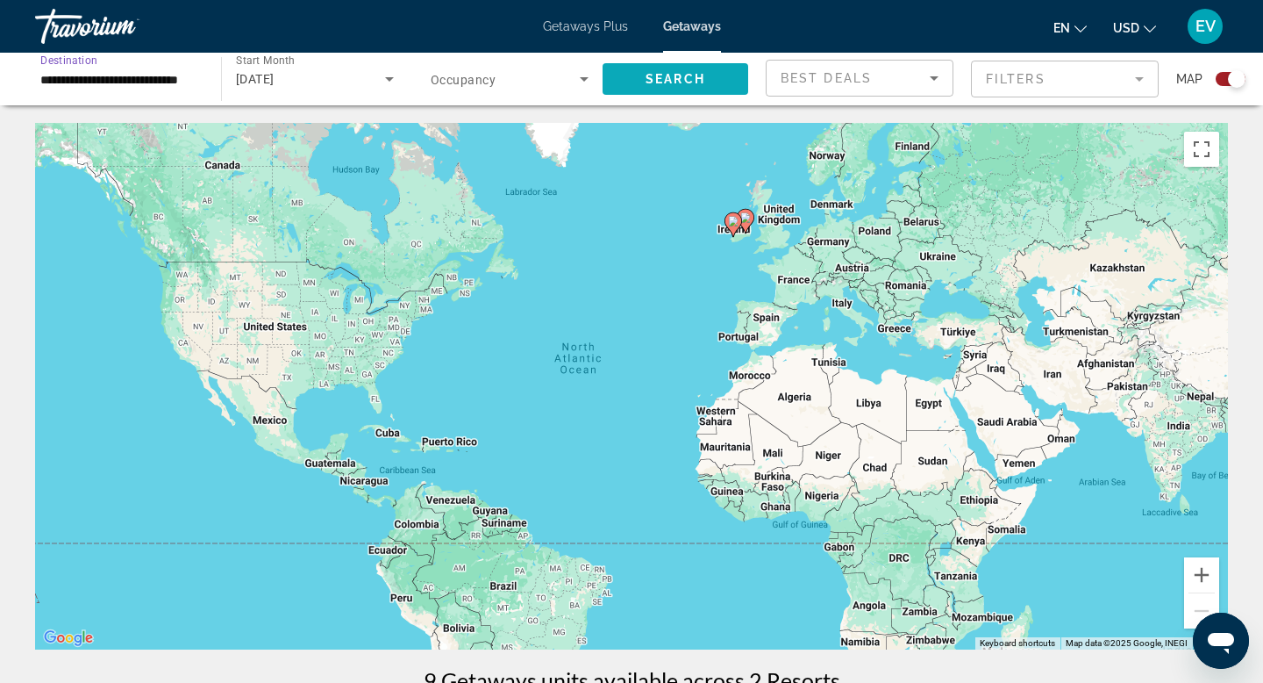
click at [699, 91] on span "Search widget" at bounding box center [676, 79] width 146 height 42
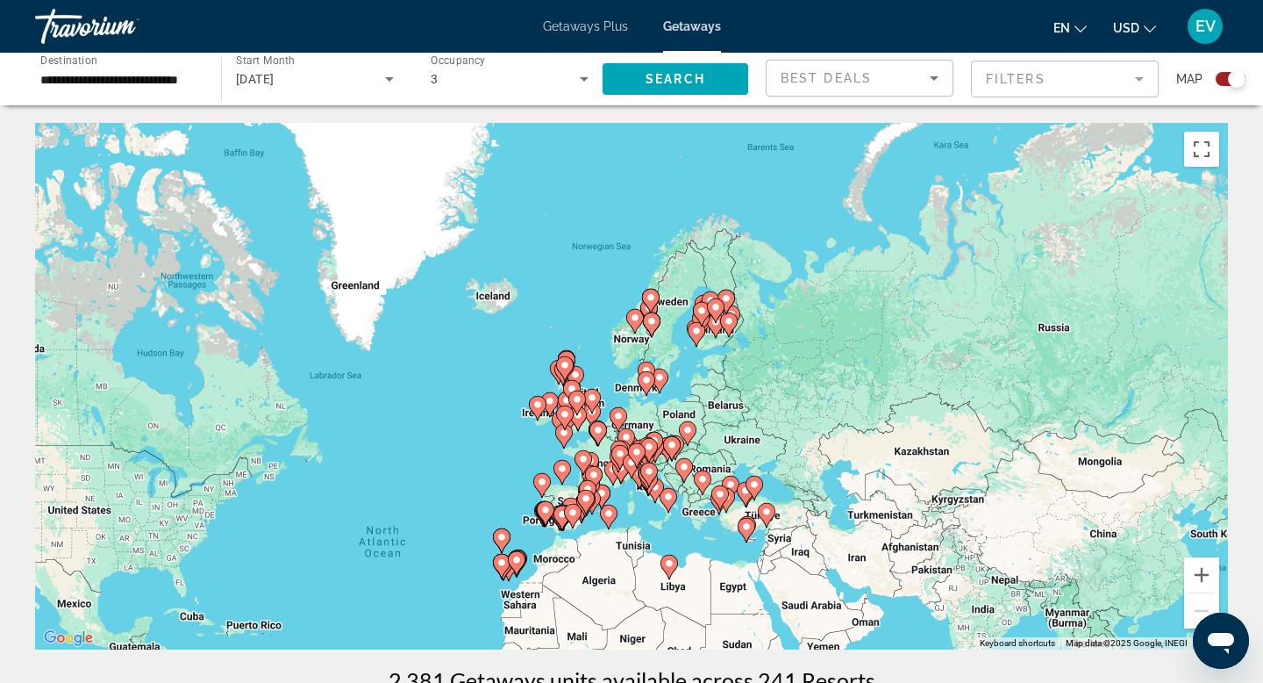
drag, startPoint x: 901, startPoint y: 354, endPoint x: 704, endPoint y: 539, distance: 270.0
click at [704, 539] on div "To activate drag with keyboard, press Alt + Enter. Once in keyboard drag state,…" at bounding box center [631, 386] width 1193 height 526
click at [1196, 568] on button "Zoom in" at bounding box center [1201, 574] width 35 height 35
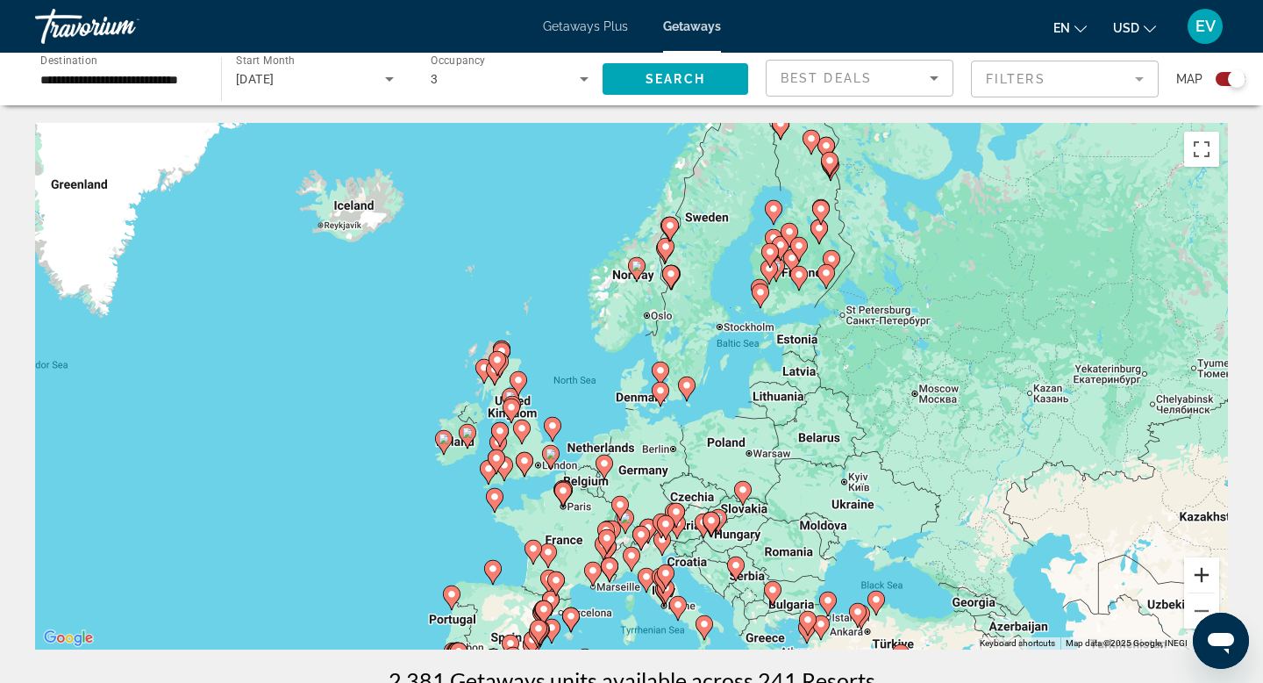
click at [1196, 568] on button "Zoom in" at bounding box center [1201, 574] width 35 height 35
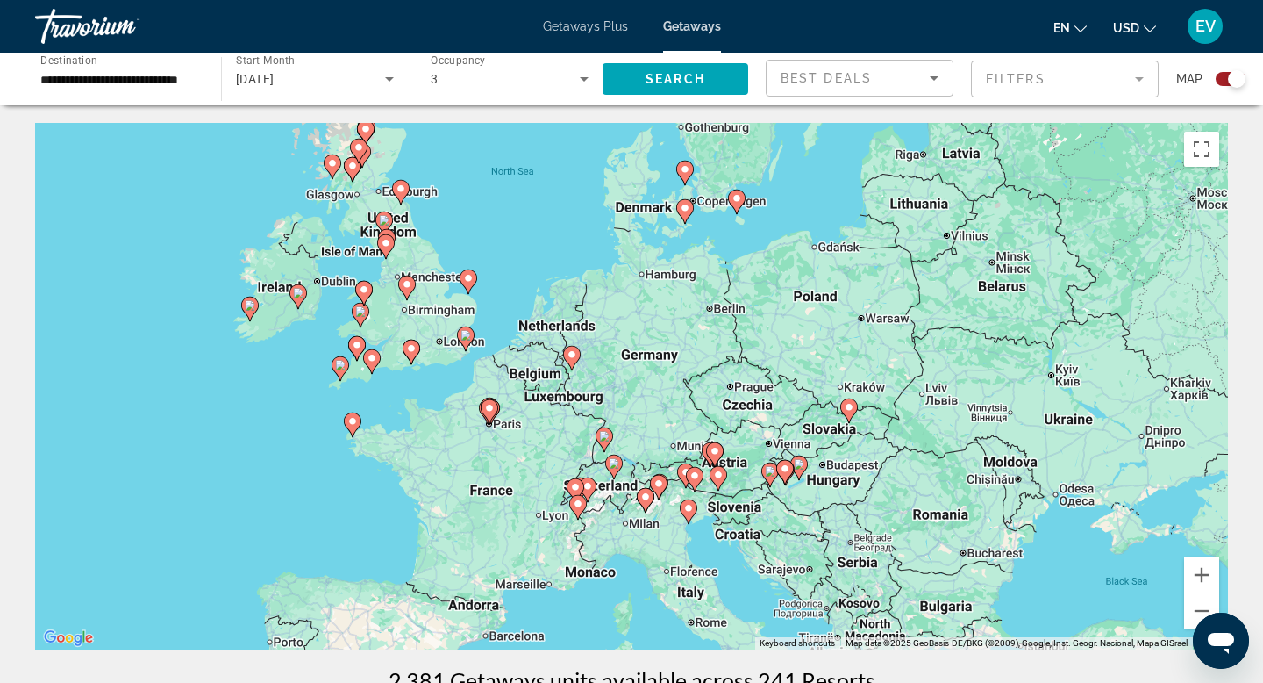
drag, startPoint x: 934, startPoint y: 420, endPoint x: 925, endPoint y: 218, distance: 202.9
click at [925, 218] on div "To activate drag with keyboard, press Alt + Enter. Once in keyboard drag state,…" at bounding box center [631, 386] width 1193 height 526
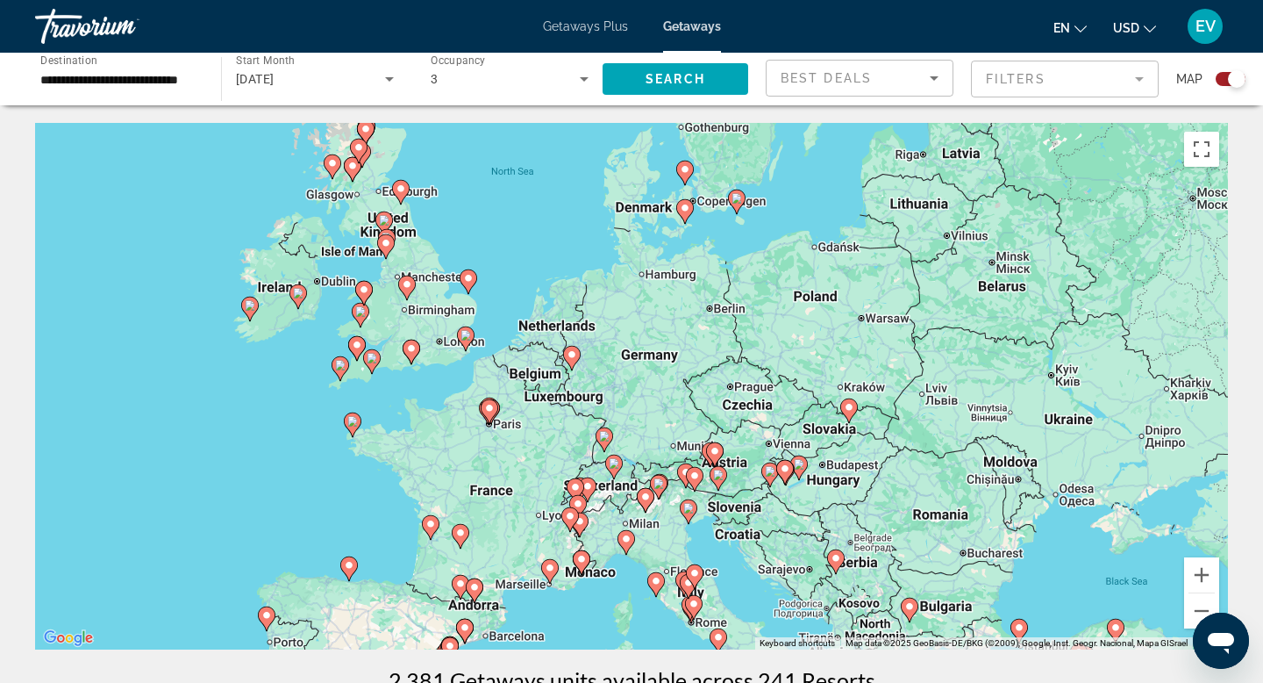
click at [494, 411] on image "Main content" at bounding box center [489, 408] width 11 height 11
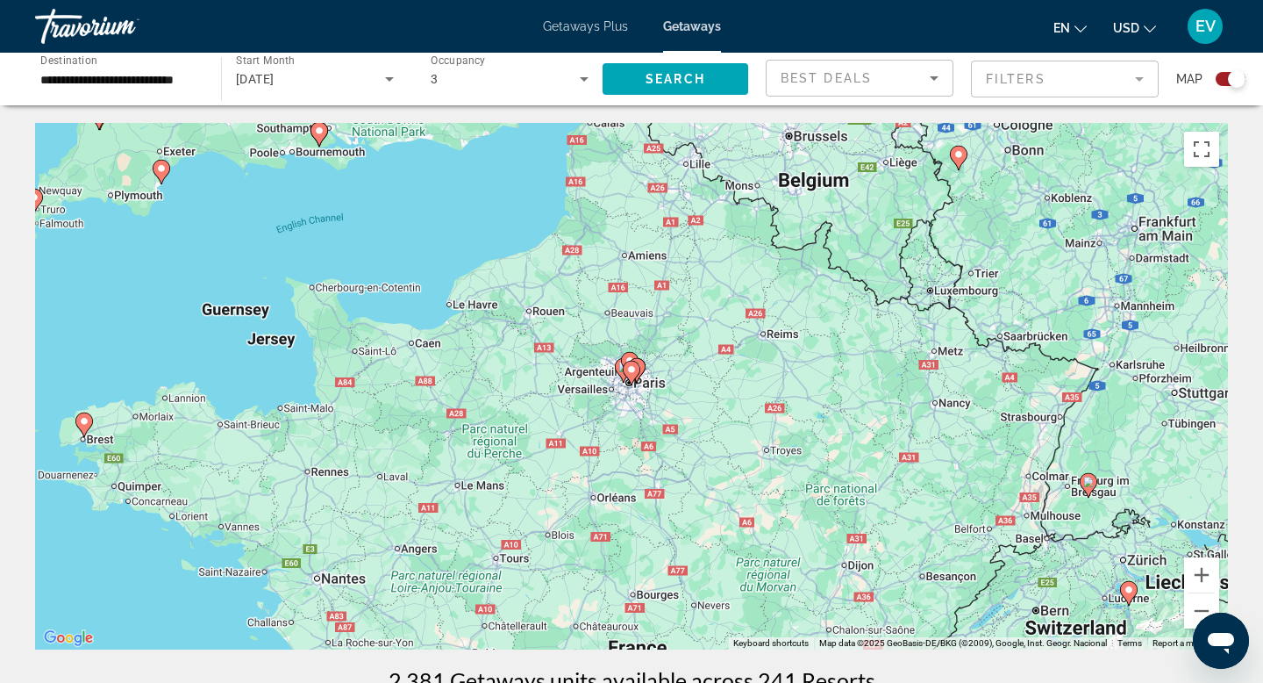
click at [637, 375] on icon "Main content" at bounding box center [632, 372] width 16 height 23
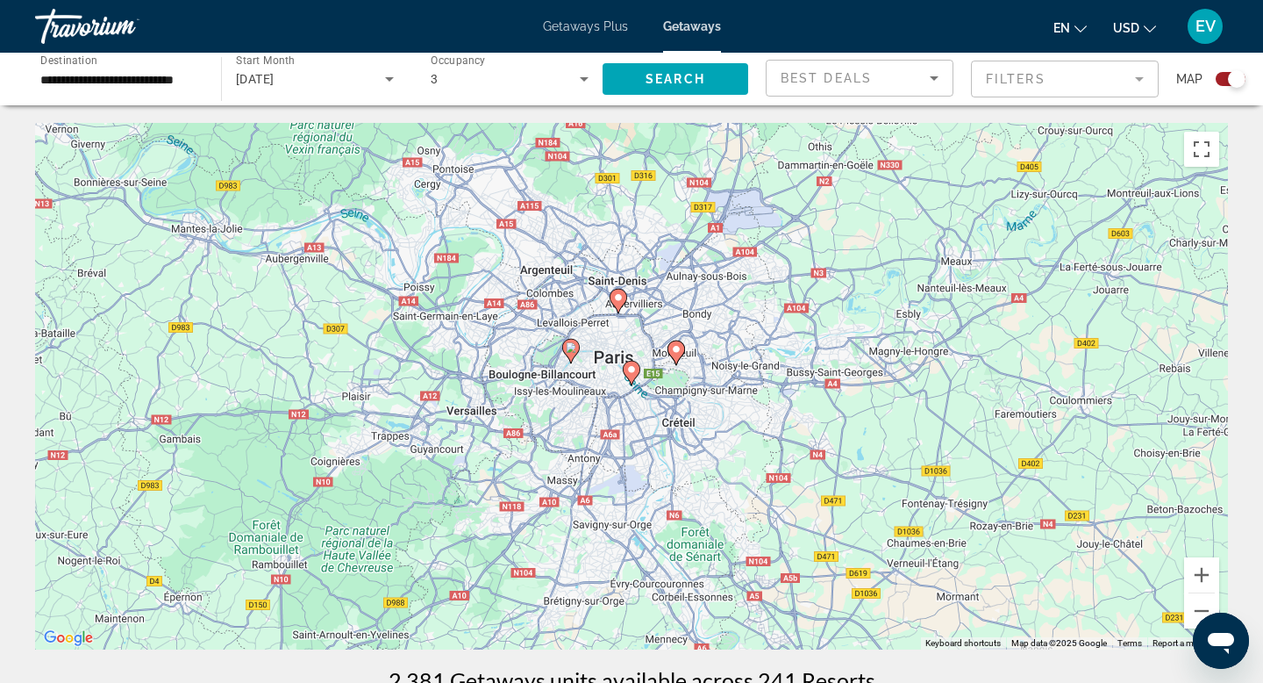
click at [633, 372] on image "Main content" at bounding box center [631, 369] width 11 height 11
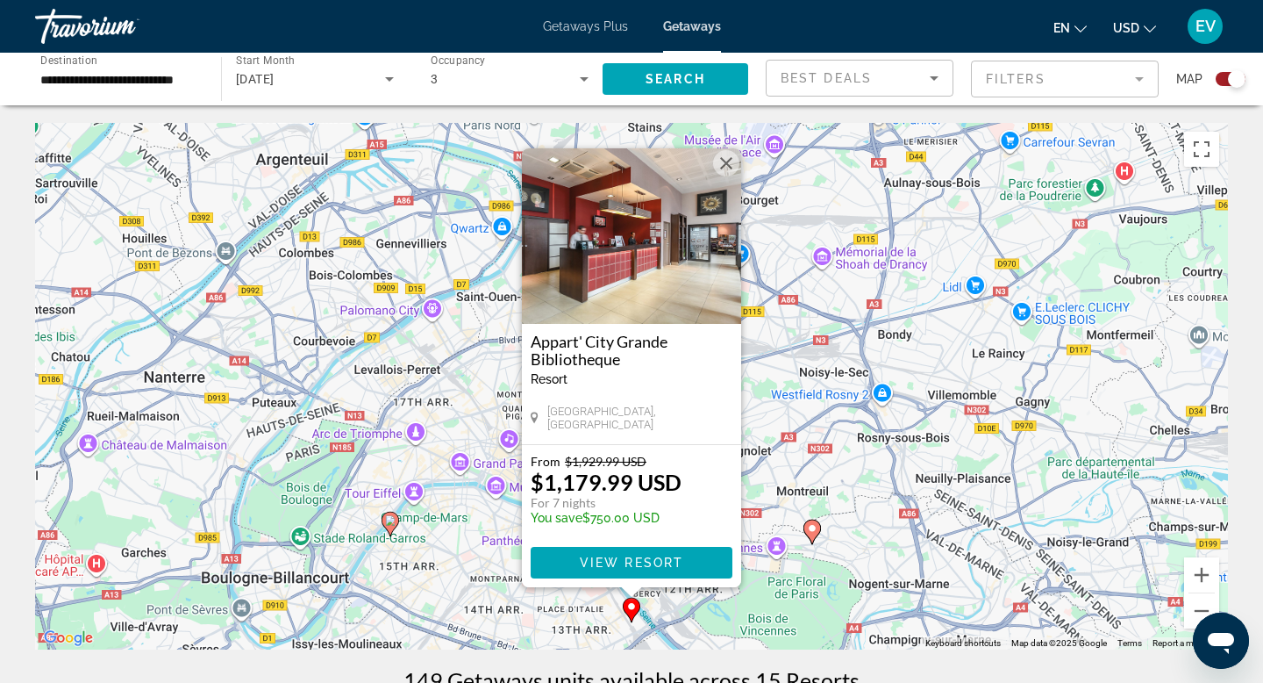
click at [728, 161] on button "Close" at bounding box center [726, 163] width 26 height 26
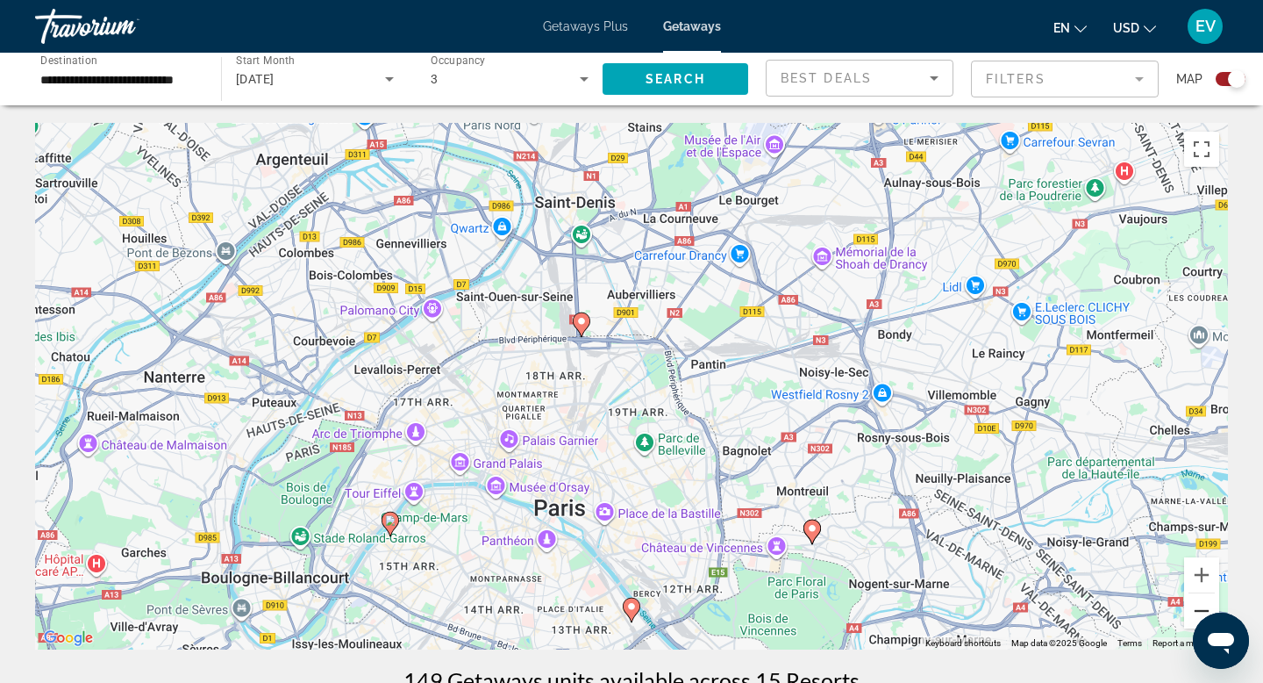
click at [1192, 611] on button "Zoom out" at bounding box center [1201, 610] width 35 height 35
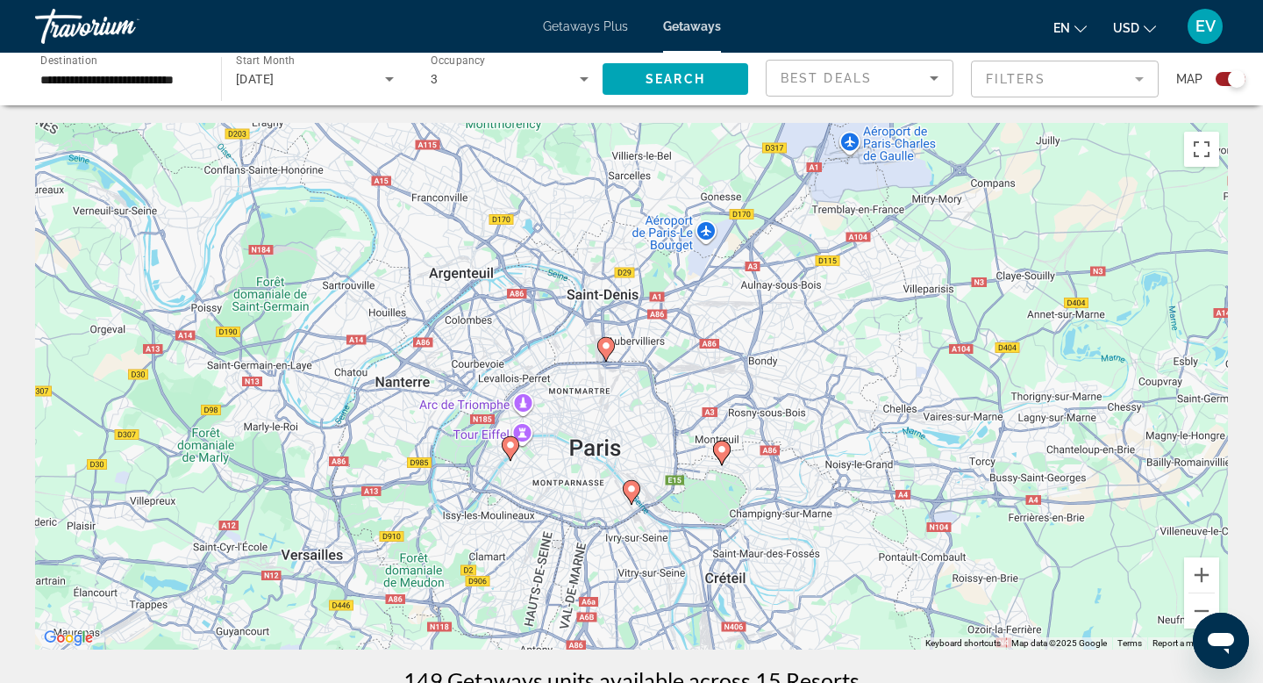
click at [723, 461] on icon "Main content" at bounding box center [722, 452] width 16 height 23
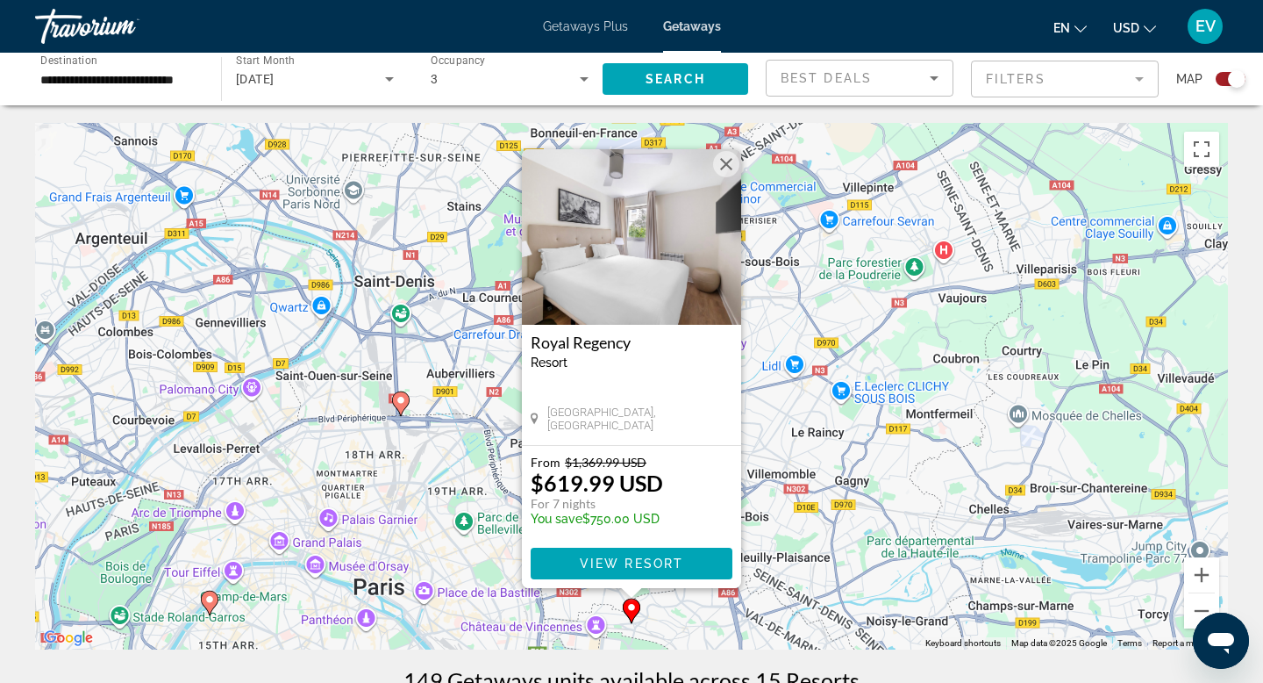
click at [788, 454] on div "To activate drag with keyboard, press Alt + Enter. Once in keyboard drag state,…" at bounding box center [631, 386] width 1193 height 526
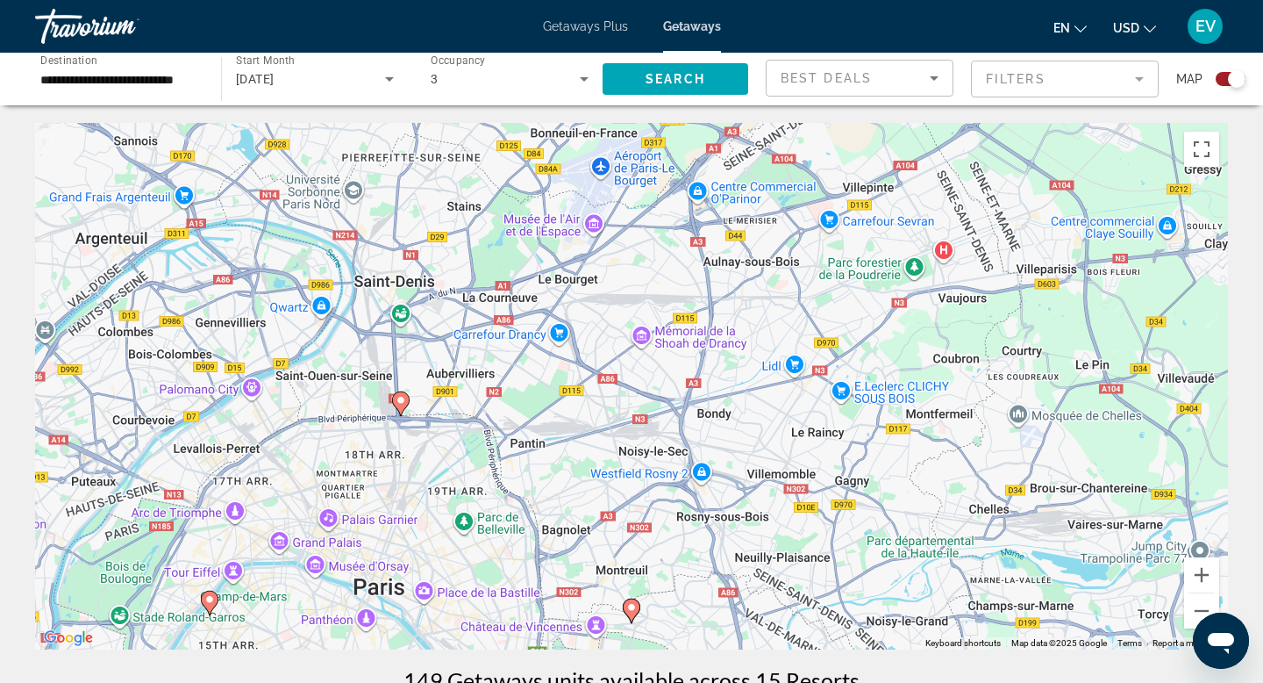
click at [633, 612] on image "Main content" at bounding box center [631, 607] width 11 height 11
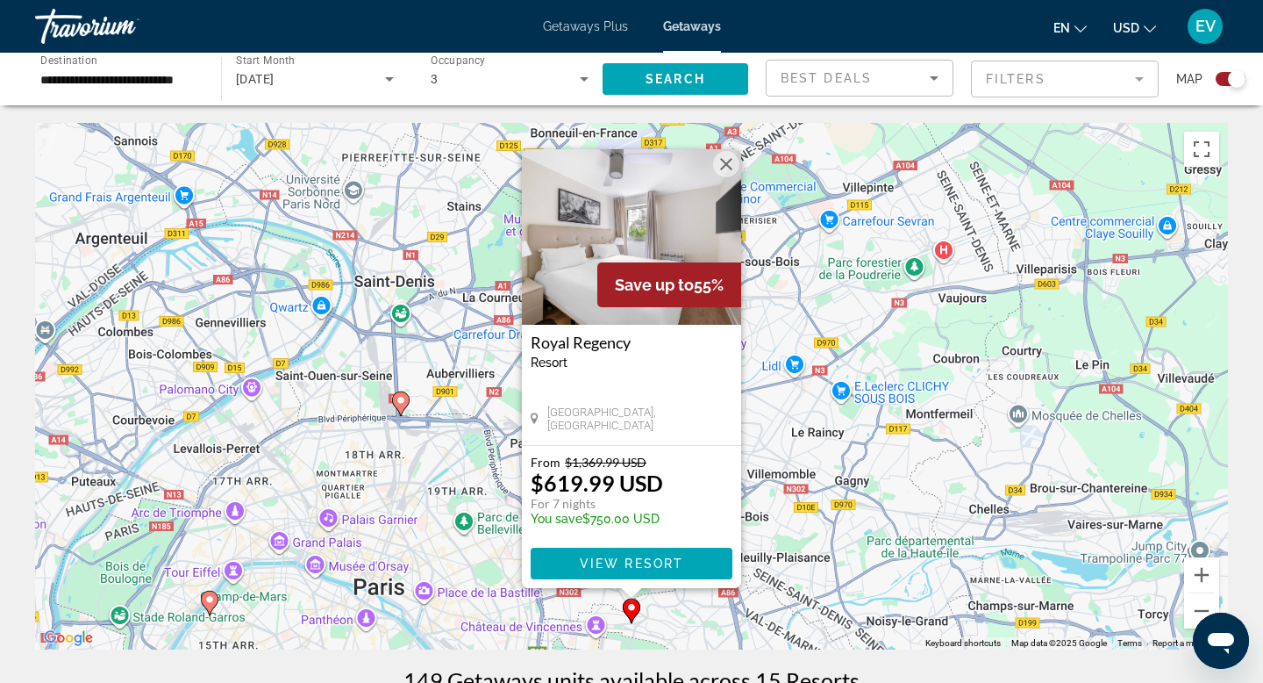
click at [671, 625] on div "To activate drag with keyboard, press Alt + Enter. Once in keyboard drag state,…" at bounding box center [631, 386] width 1193 height 526
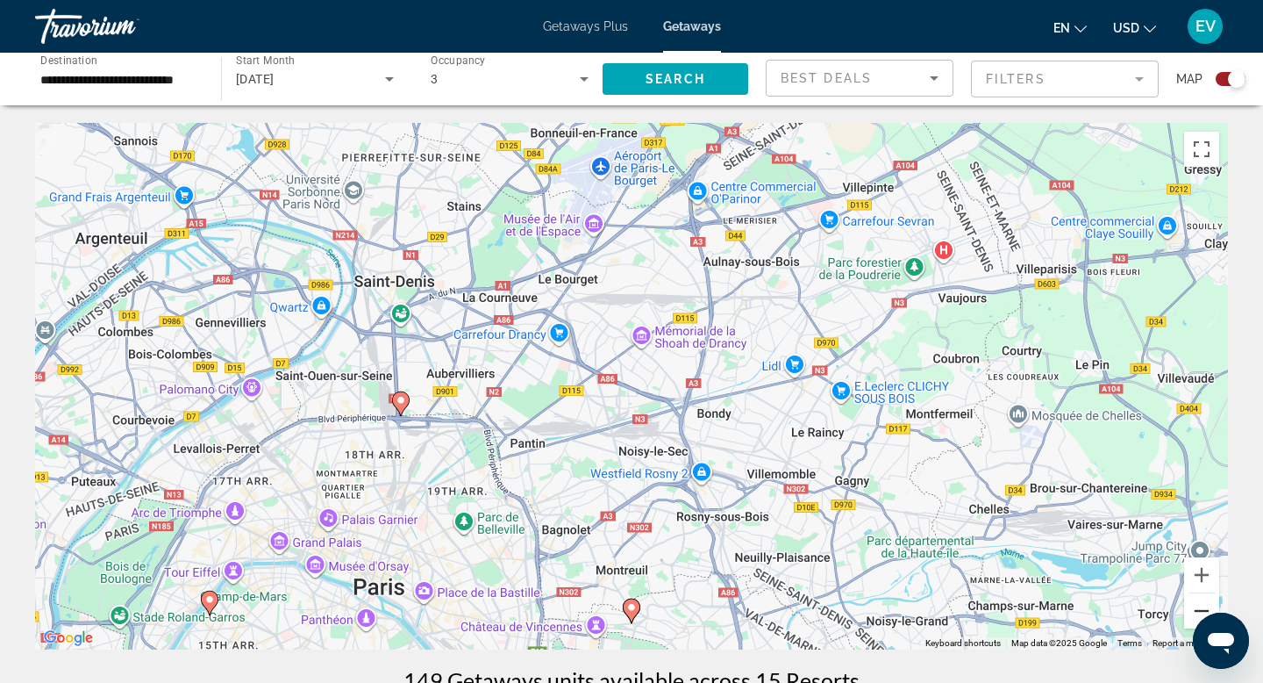
click at [1190, 612] on button "Zoom out" at bounding box center [1201, 610] width 35 height 35
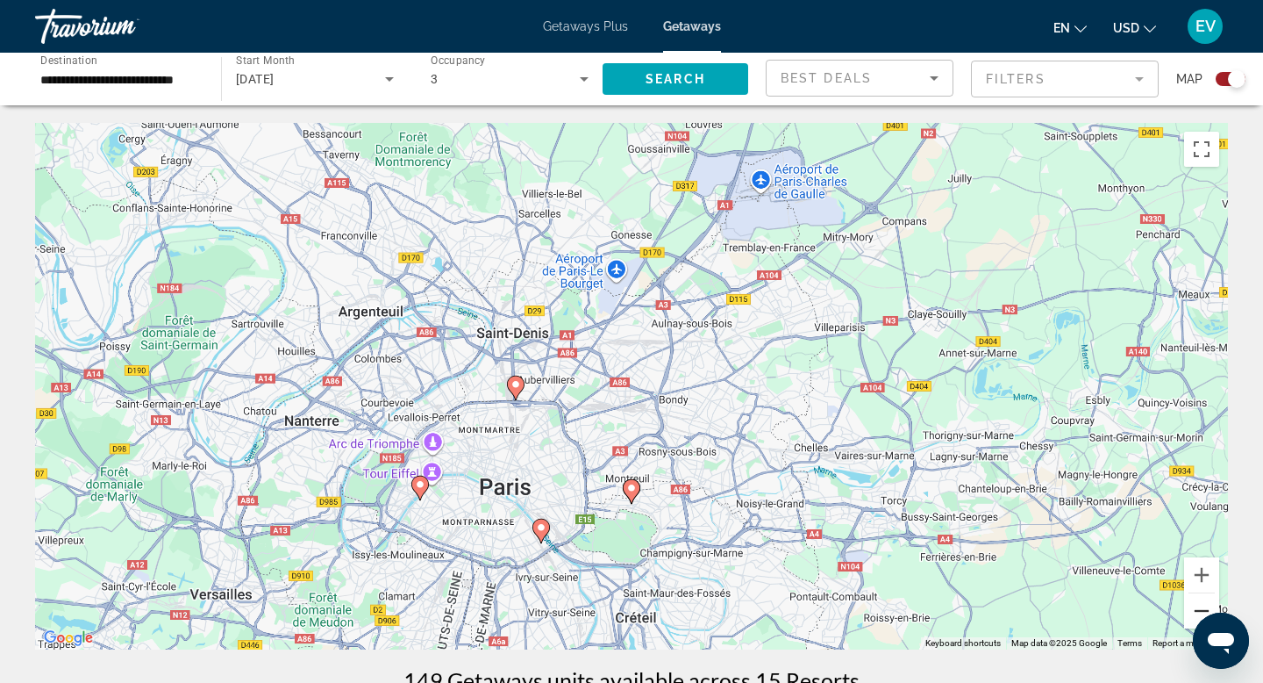
click at [1190, 612] on button "Zoom out" at bounding box center [1201, 610] width 35 height 35
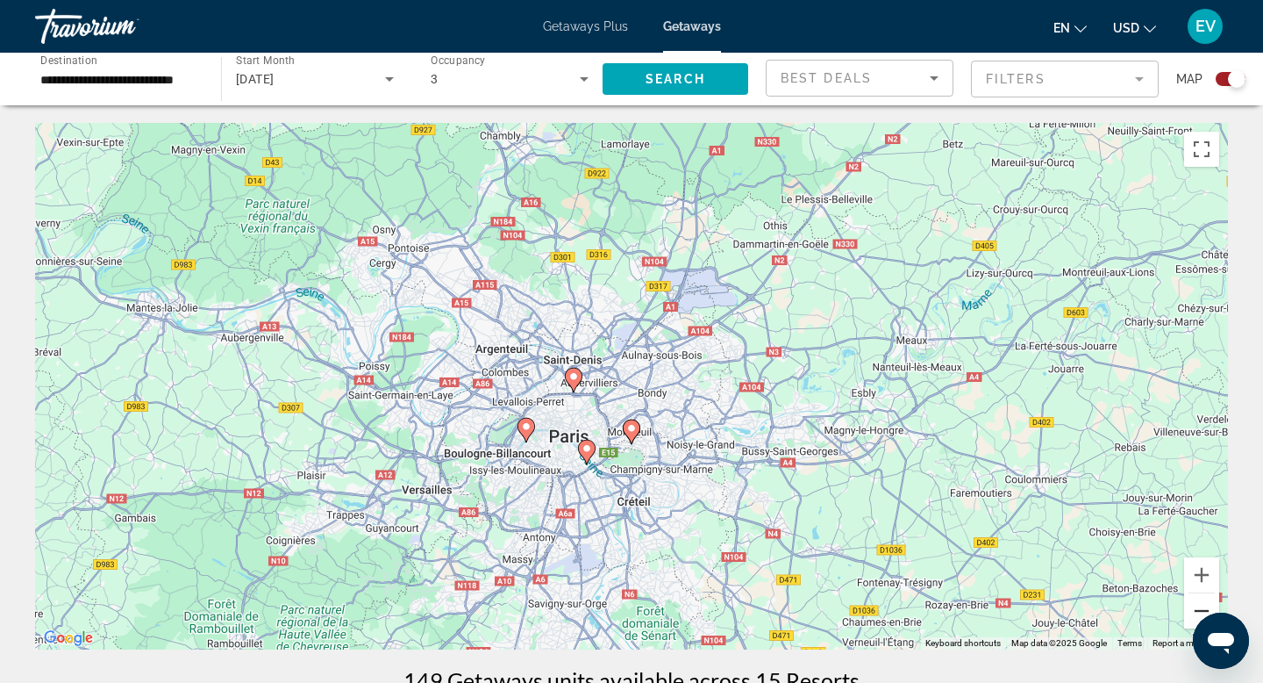
click at [1190, 612] on button "Zoom out" at bounding box center [1201, 610] width 35 height 35
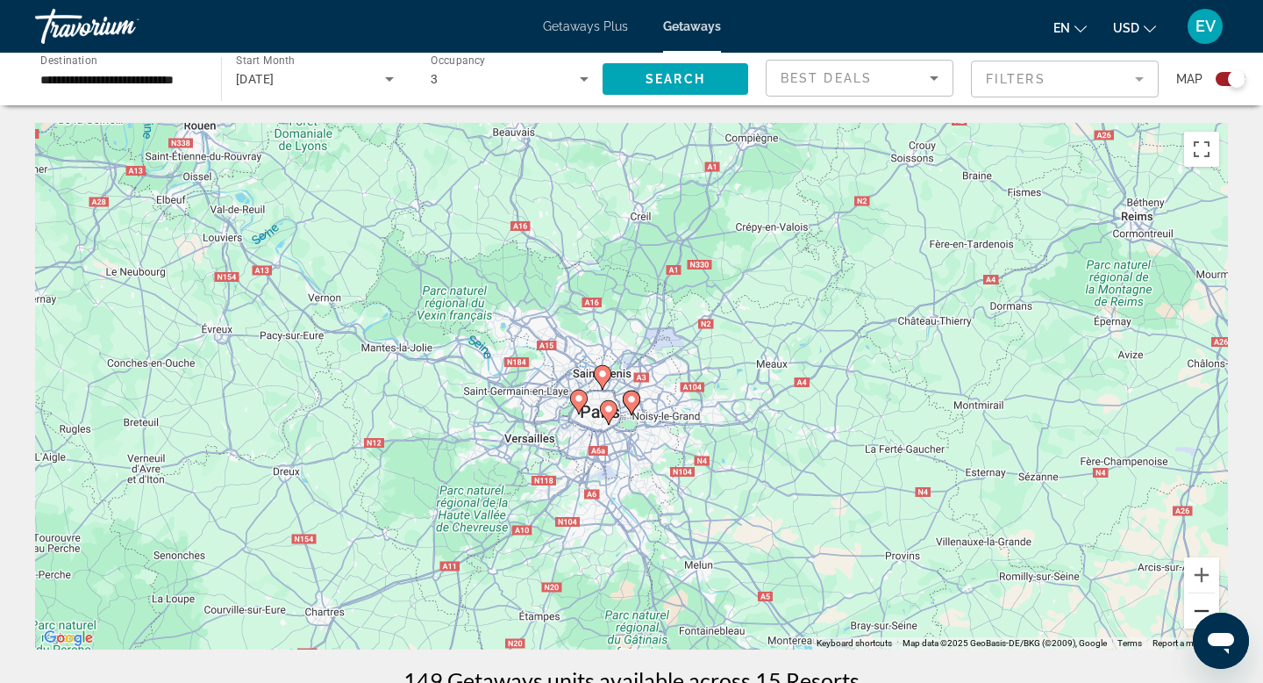
click at [1190, 612] on button "Zoom out" at bounding box center [1201, 610] width 35 height 35
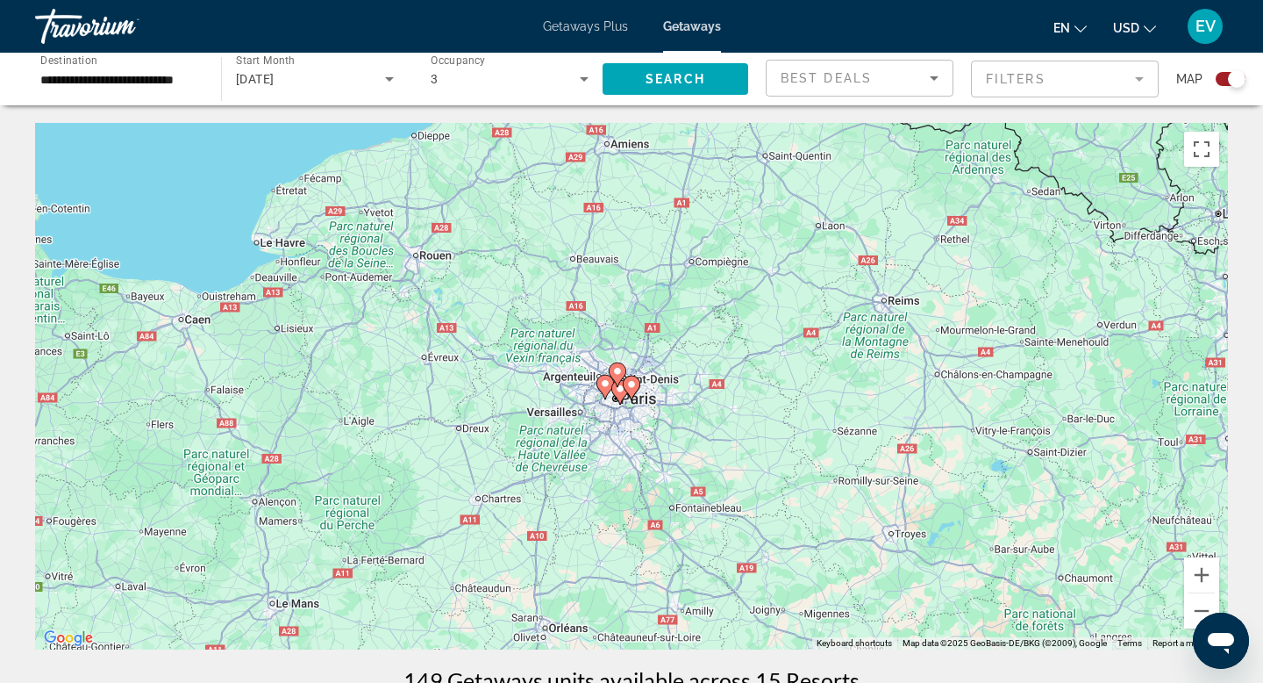
click at [156, 76] on input "**********" at bounding box center [119, 79] width 158 height 21
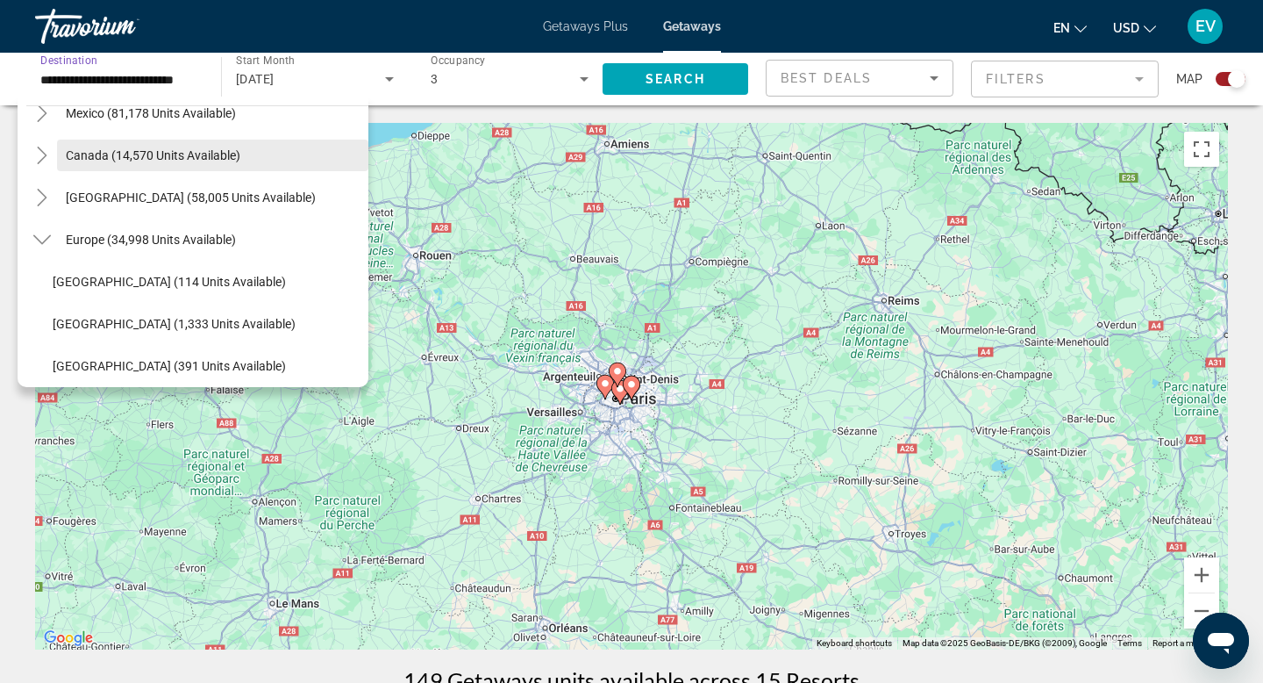
scroll to position [130, 0]
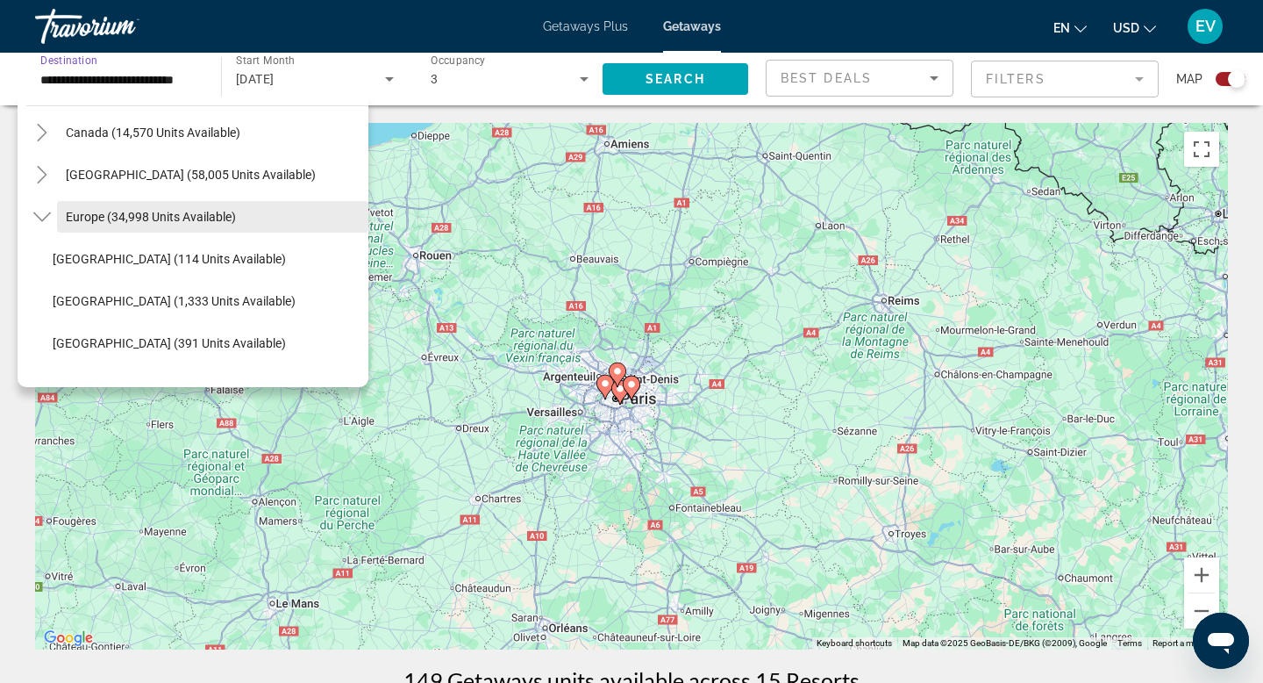
click at [136, 227] on span "Search widget" at bounding box center [212, 217] width 311 height 42
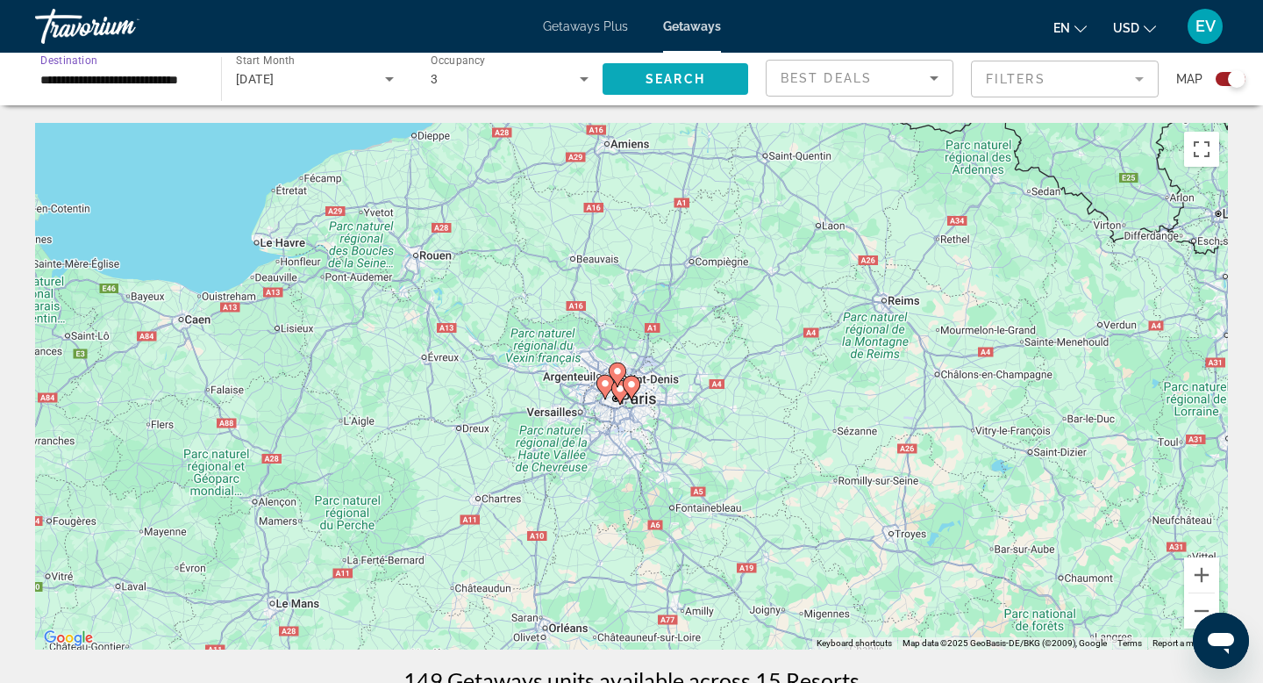
click at [696, 88] on span "Search widget" at bounding box center [676, 79] width 146 height 42
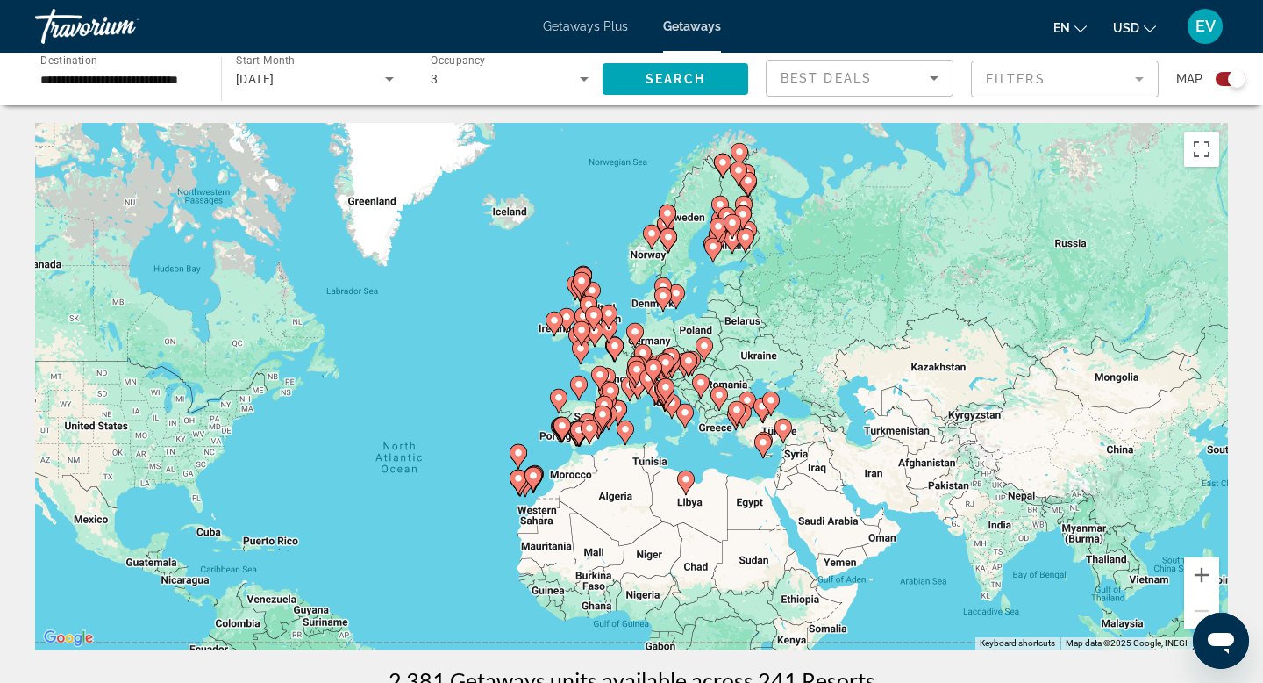
drag, startPoint x: 884, startPoint y: 411, endPoint x: 703, endPoint y: 511, distance: 206.1
click at [703, 511] on div "To activate drag with keyboard, press Alt + Enter. Once in keyboard drag state,…" at bounding box center [631, 386] width 1193 height 526
click at [1205, 568] on button "Zoom in" at bounding box center [1201, 574] width 35 height 35
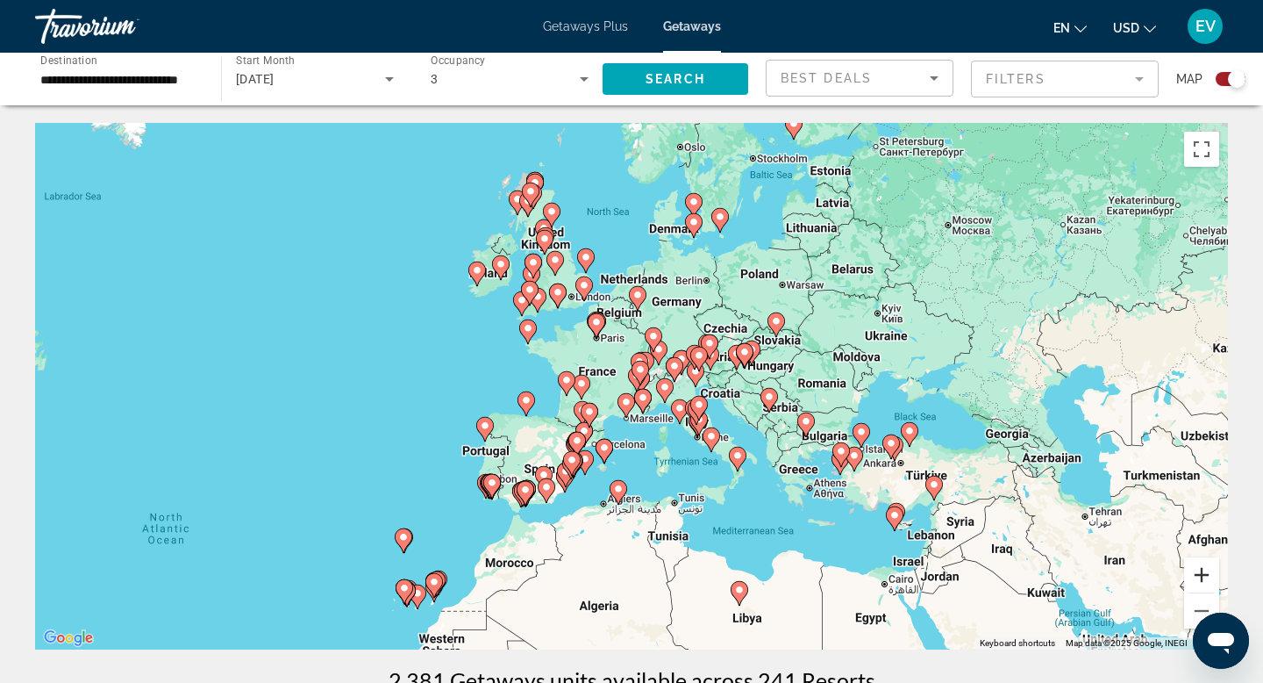
click at [1205, 568] on button "Zoom in" at bounding box center [1201, 574] width 35 height 35
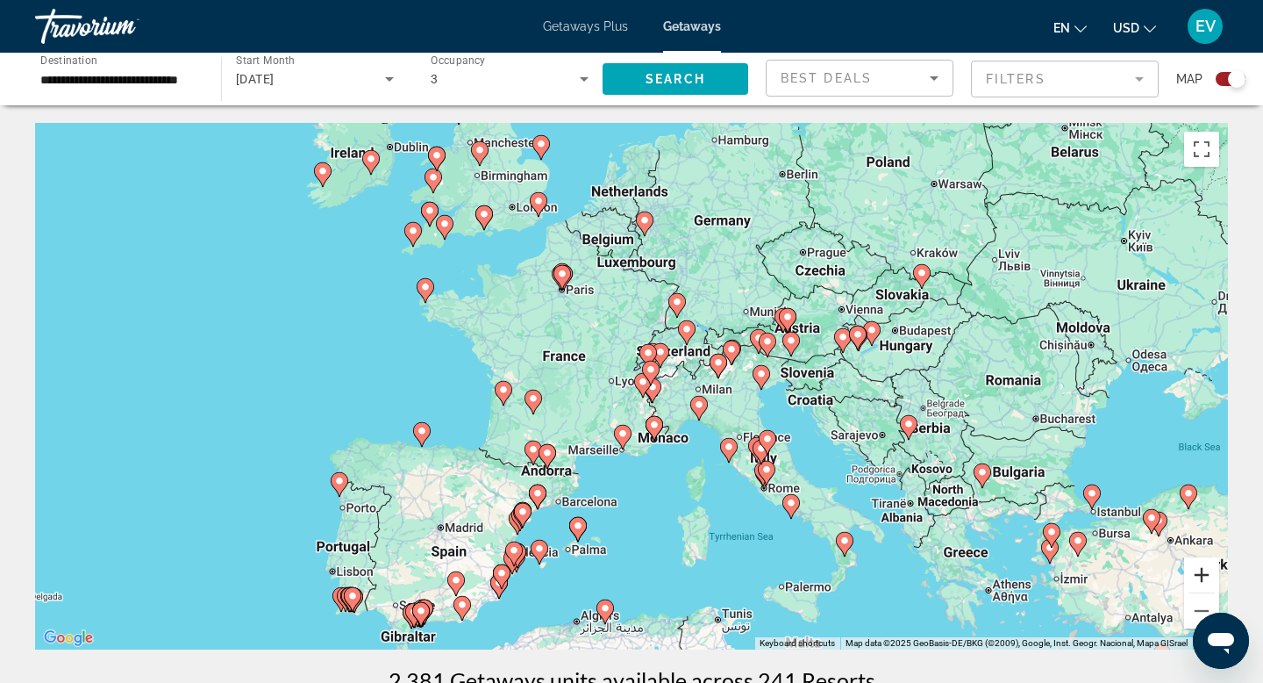
click at [1205, 568] on button "Zoom in" at bounding box center [1201, 574] width 35 height 35
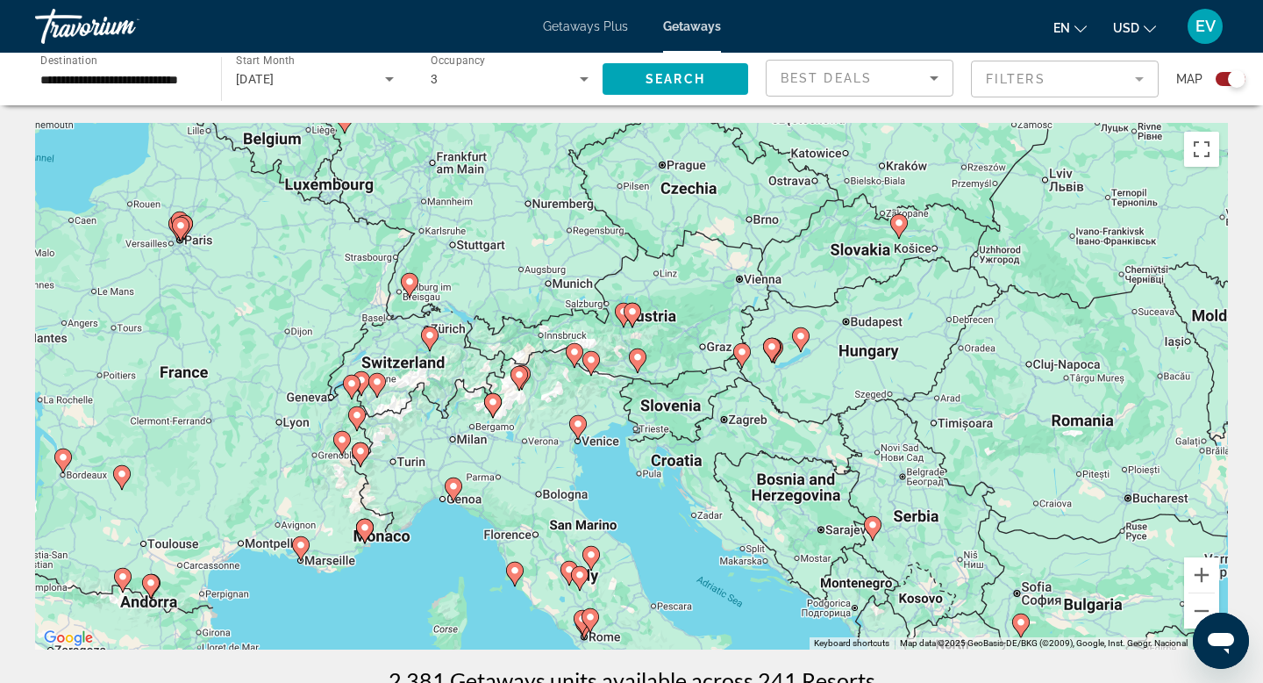
drag, startPoint x: 1004, startPoint y: 541, endPoint x: 689, endPoint y: 588, distance: 318.4
click at [689, 588] on div "To activate drag with keyboard, press Alt + Enter. Once in keyboard drag state,…" at bounding box center [631, 386] width 1193 height 526
click at [581, 426] on image "Main content" at bounding box center [578, 424] width 11 height 11
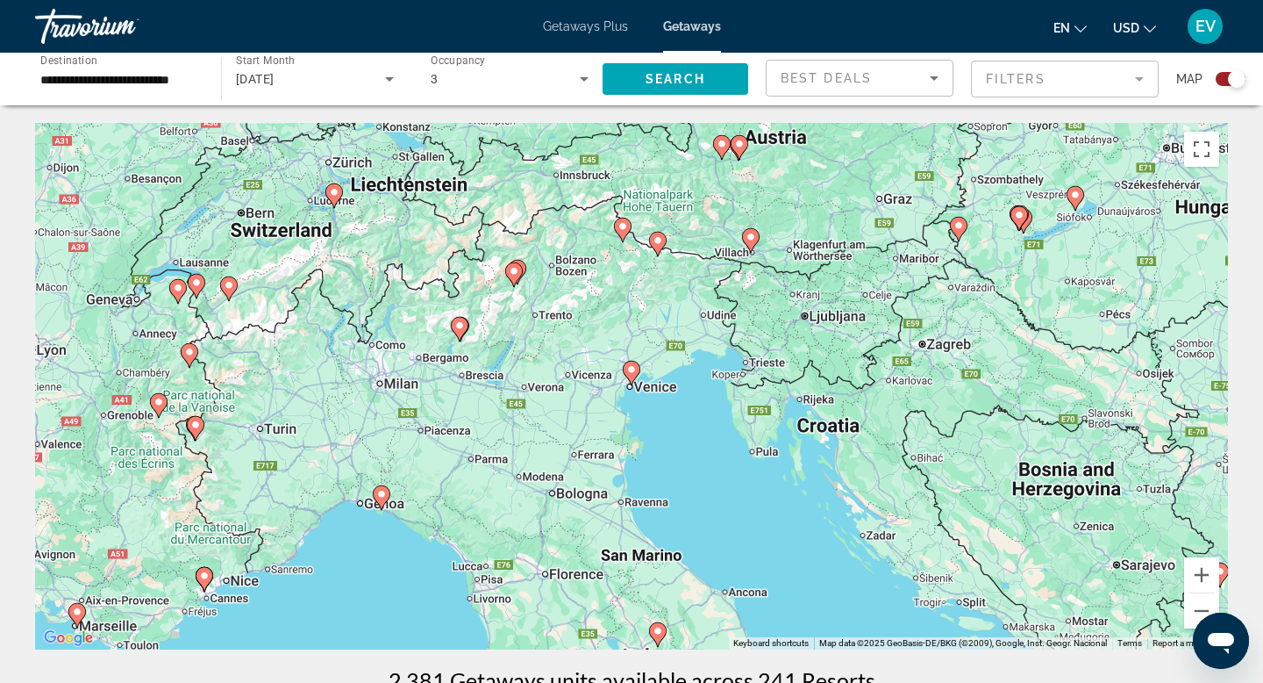
click at [631, 377] on icon "Main content" at bounding box center [632, 372] width 16 height 23
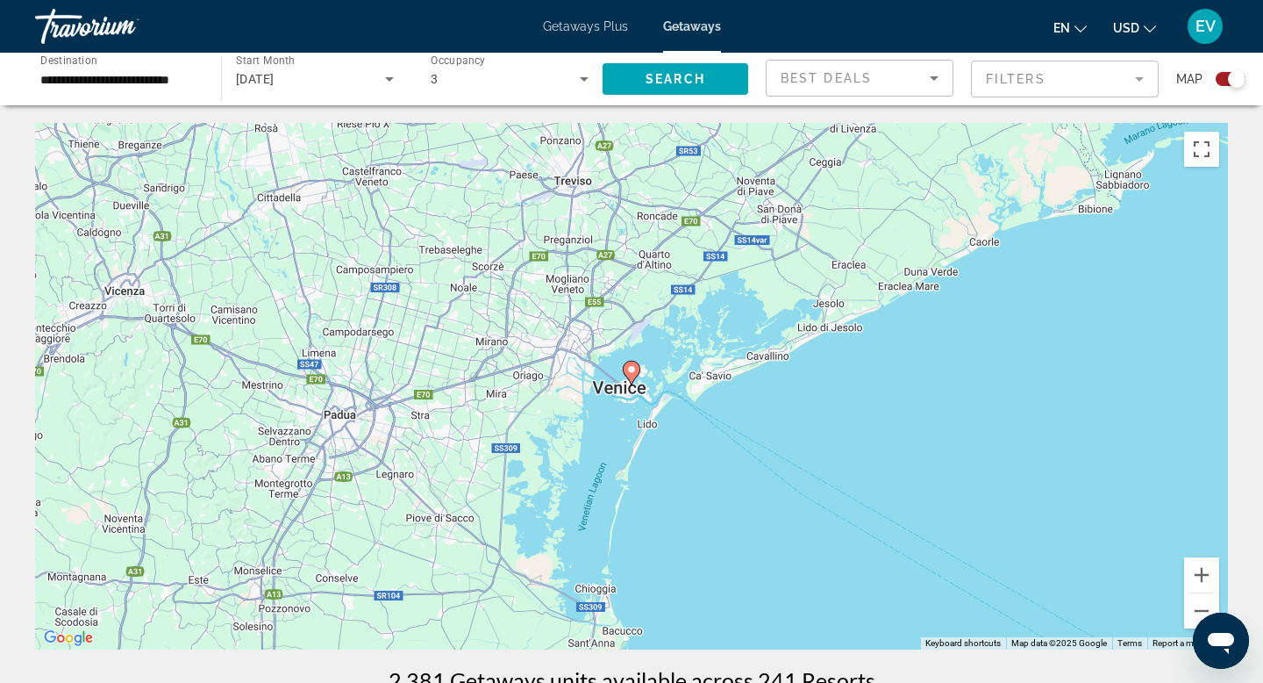
click at [631, 377] on icon "Main content" at bounding box center [632, 372] width 16 height 23
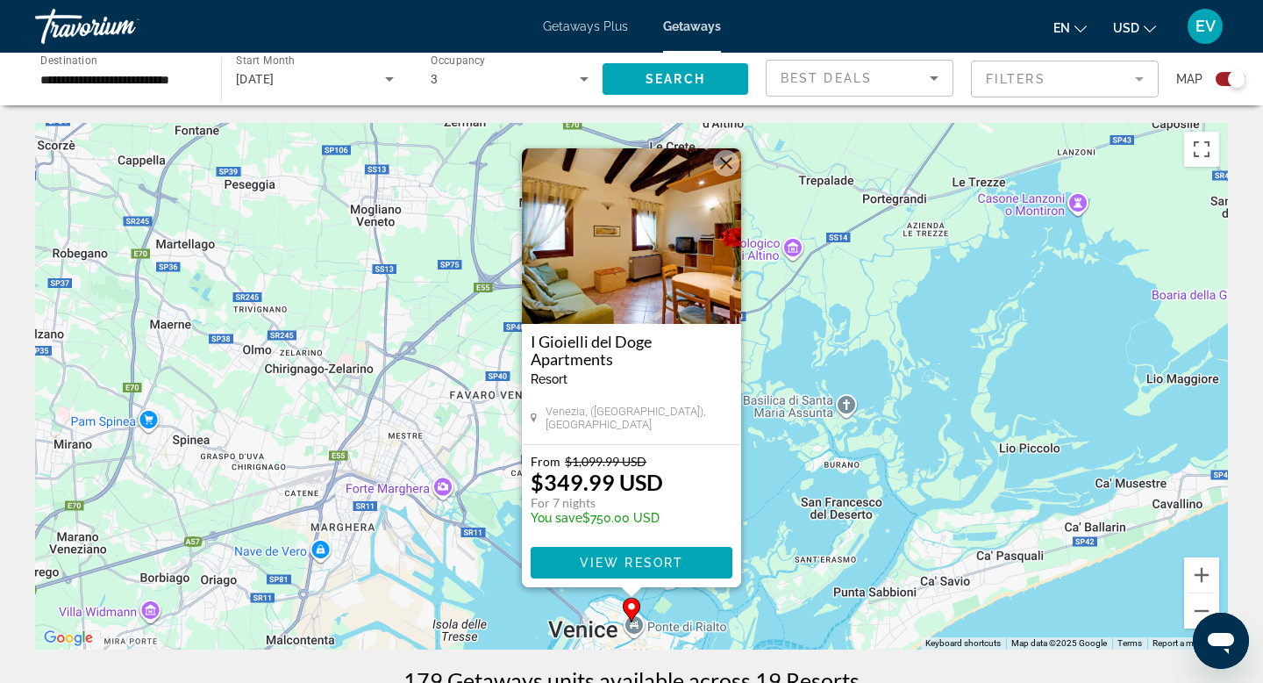
click at [723, 167] on button "Close" at bounding box center [726, 163] width 26 height 26
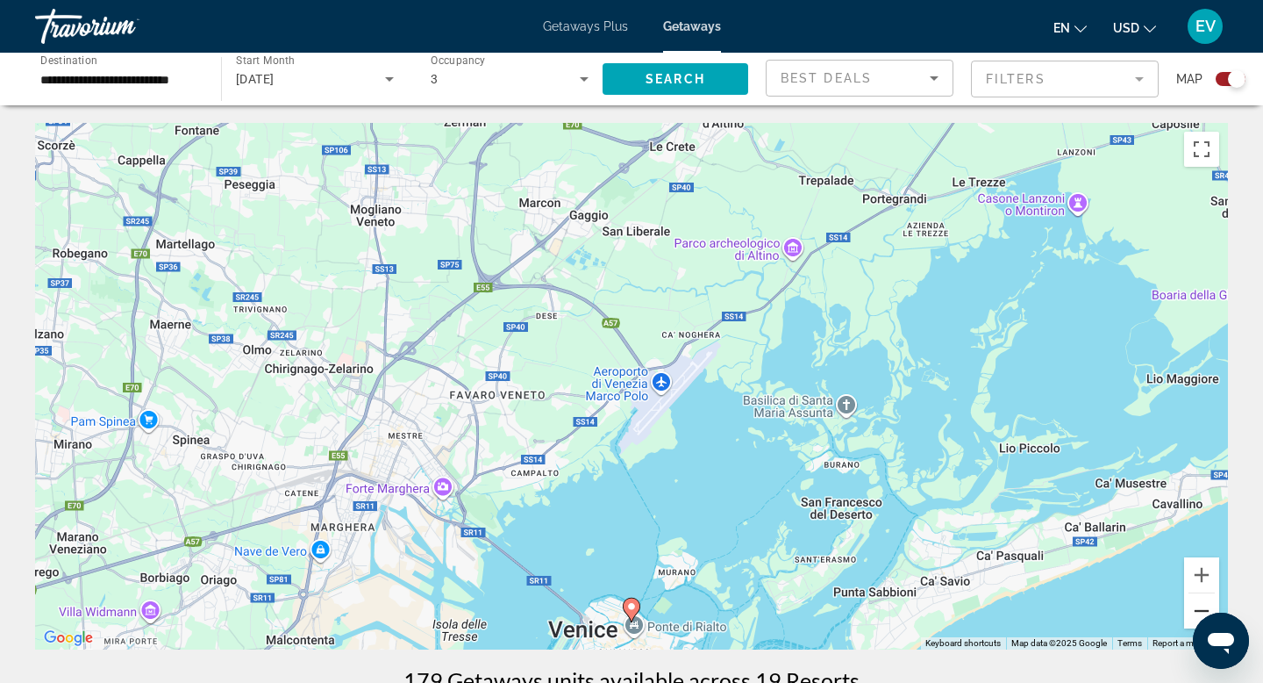
click at [1194, 612] on button "Zoom out" at bounding box center [1201, 610] width 35 height 35
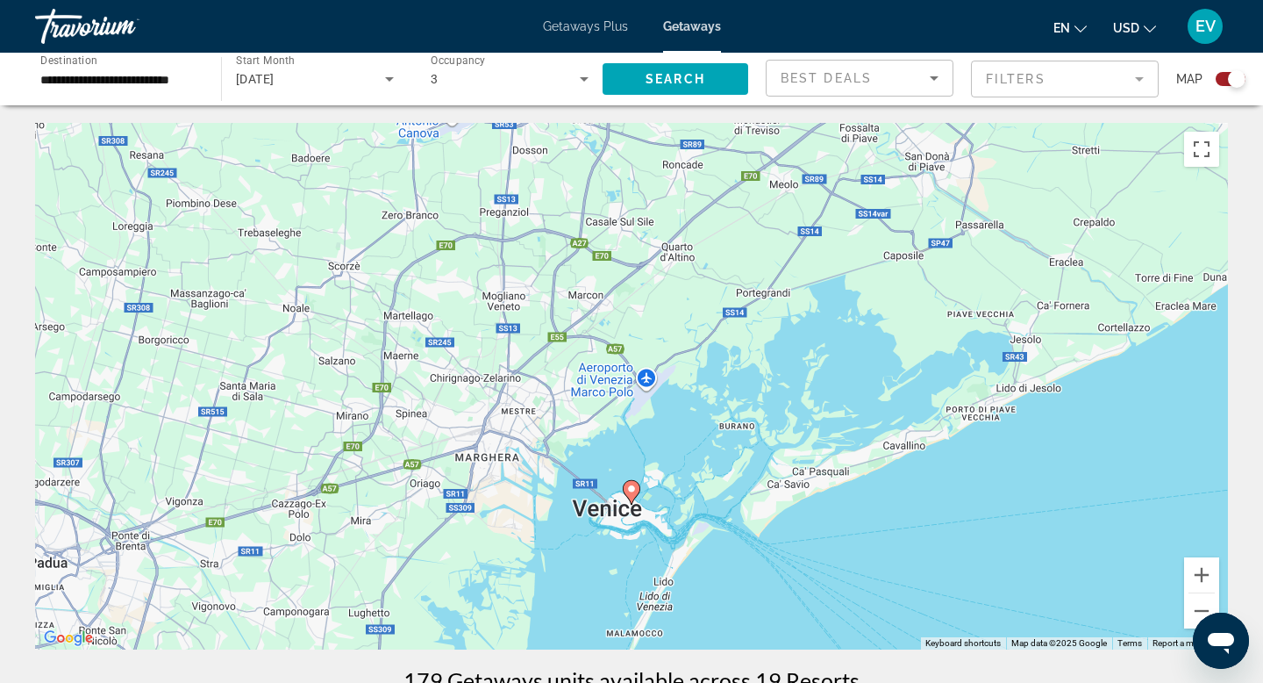
click at [169, 82] on input "**********" at bounding box center [119, 79] width 158 height 21
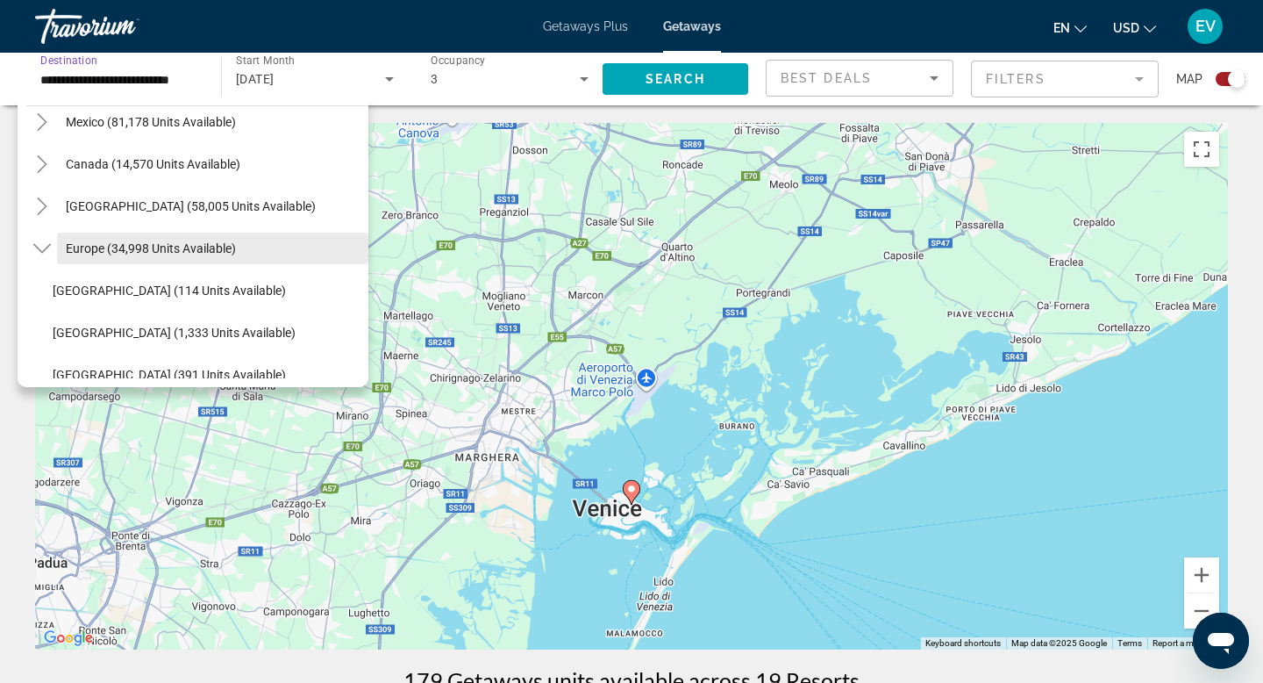
scroll to position [99, 0]
click at [135, 247] on span "Europe (34,998 units available)" at bounding box center [151, 247] width 170 height 14
type input "**********"
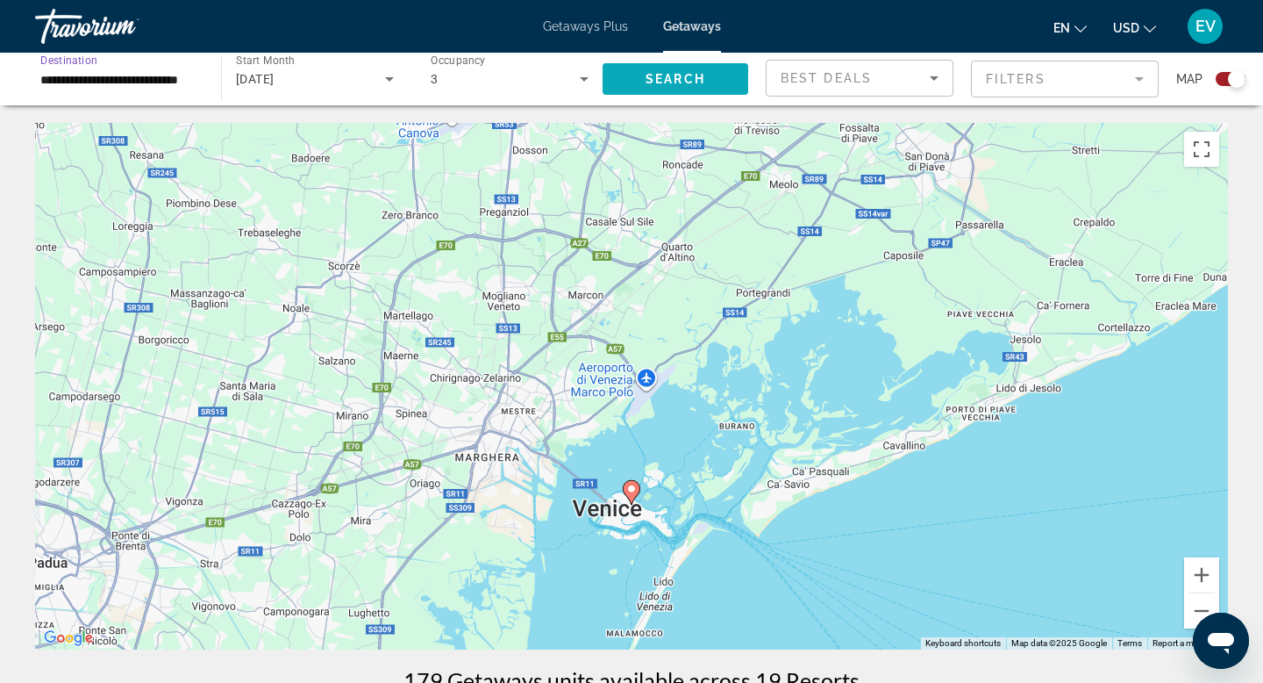
click at [627, 71] on span "Search widget" at bounding box center [676, 79] width 146 height 42
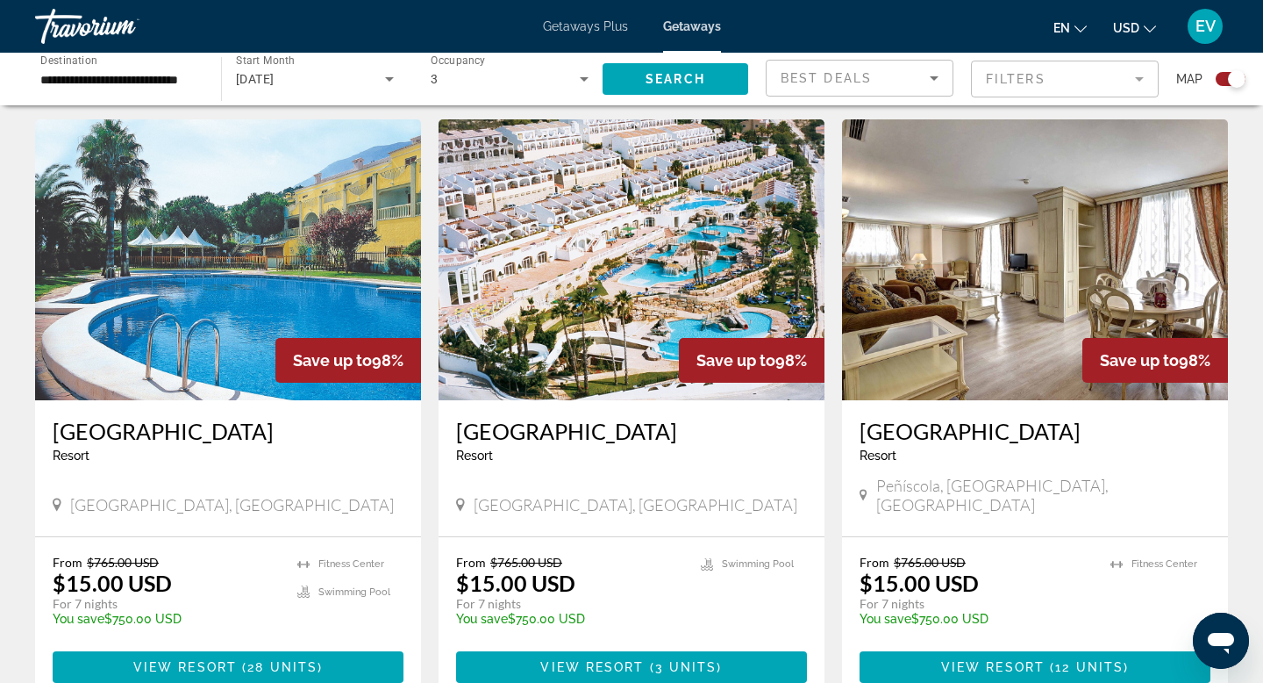
scroll to position [2555, 0]
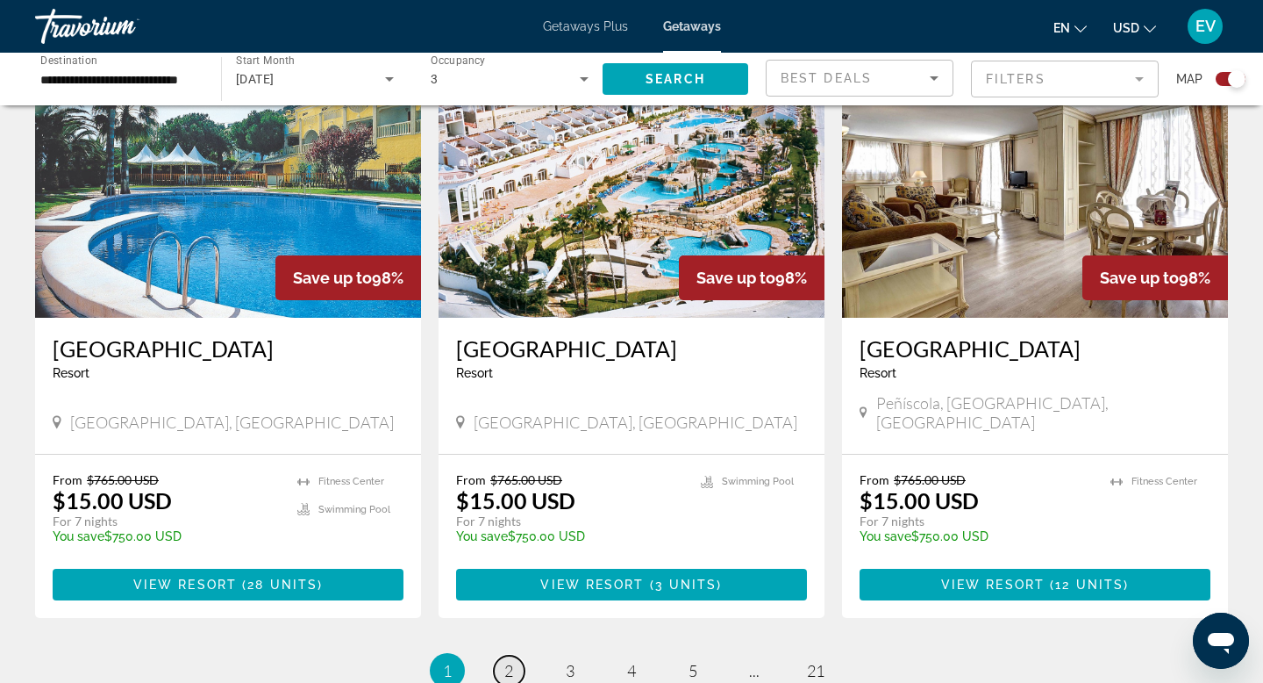
click at [514, 655] on link "page 2" at bounding box center [509, 670] width 31 height 31
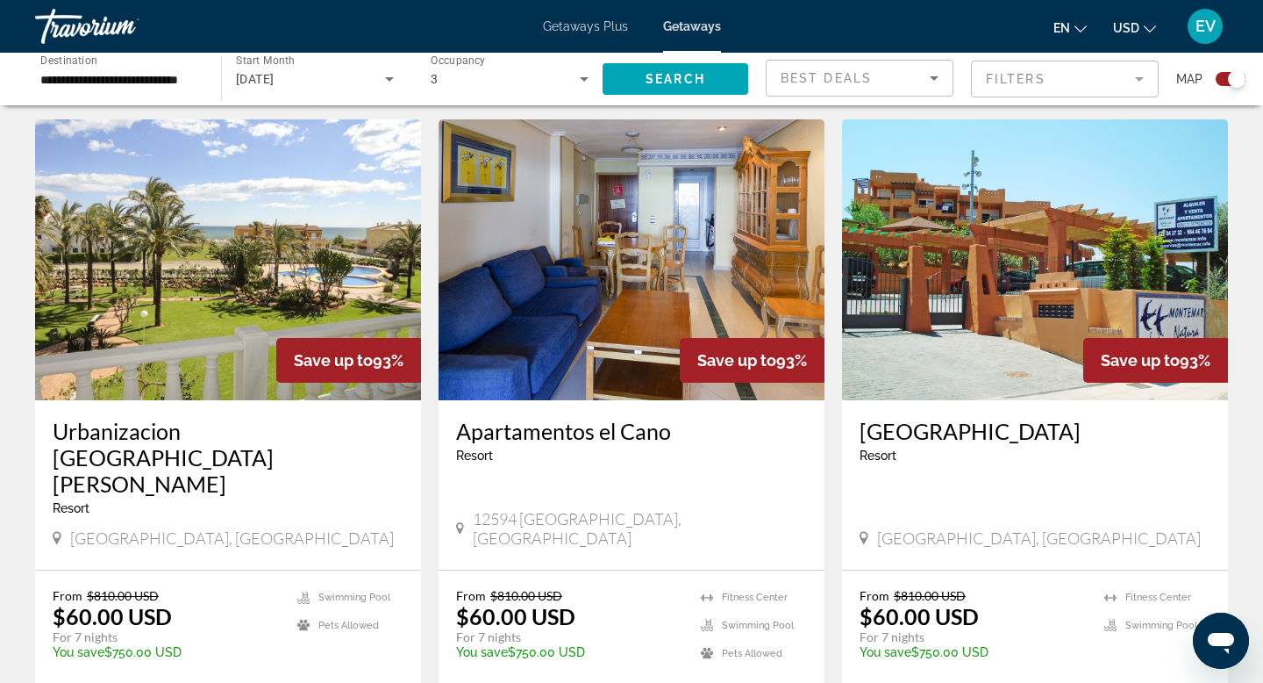
scroll to position [2483, 0]
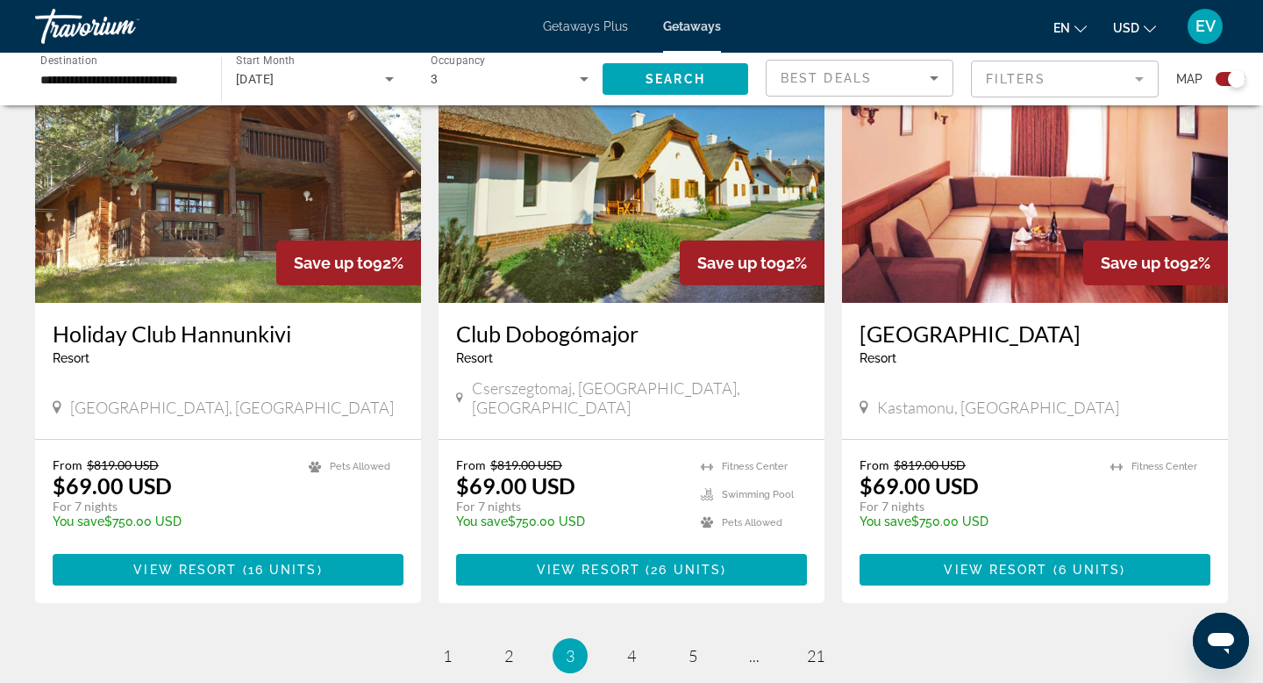
scroll to position [2569, 0]
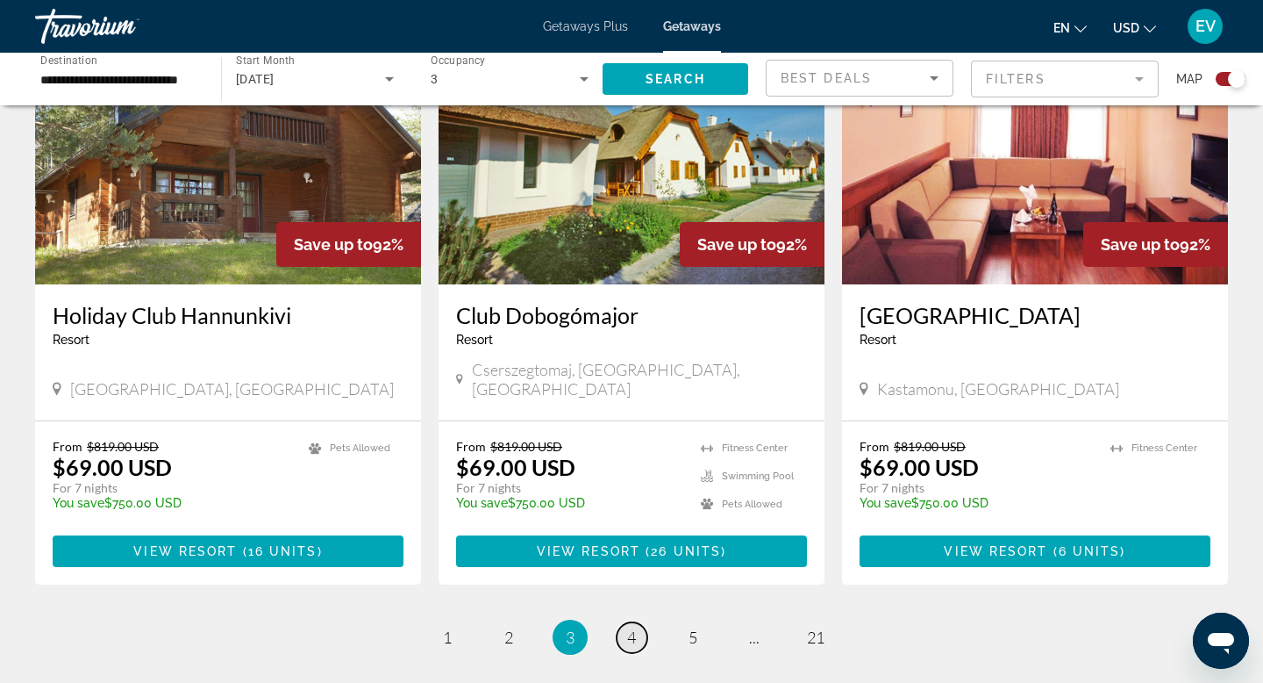
click at [626, 622] on link "page 4" at bounding box center [632, 637] width 31 height 31
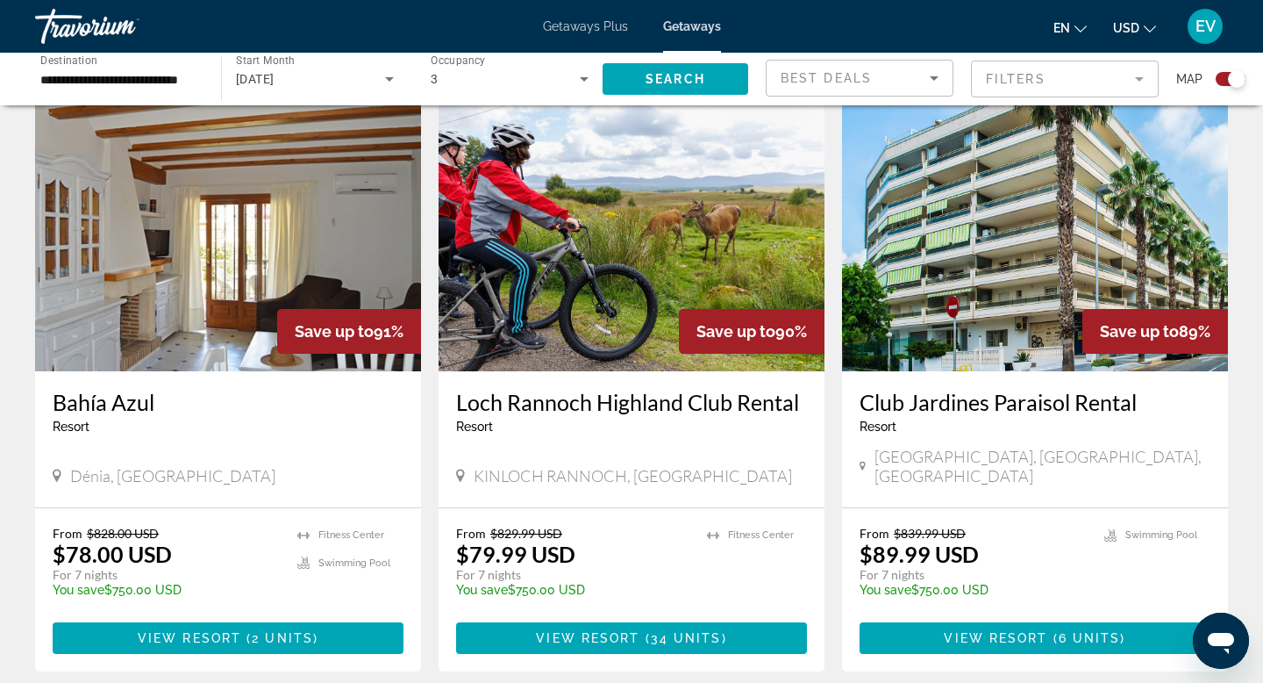
scroll to position [2416, 0]
